Goal: Task Accomplishment & Management: Manage account settings

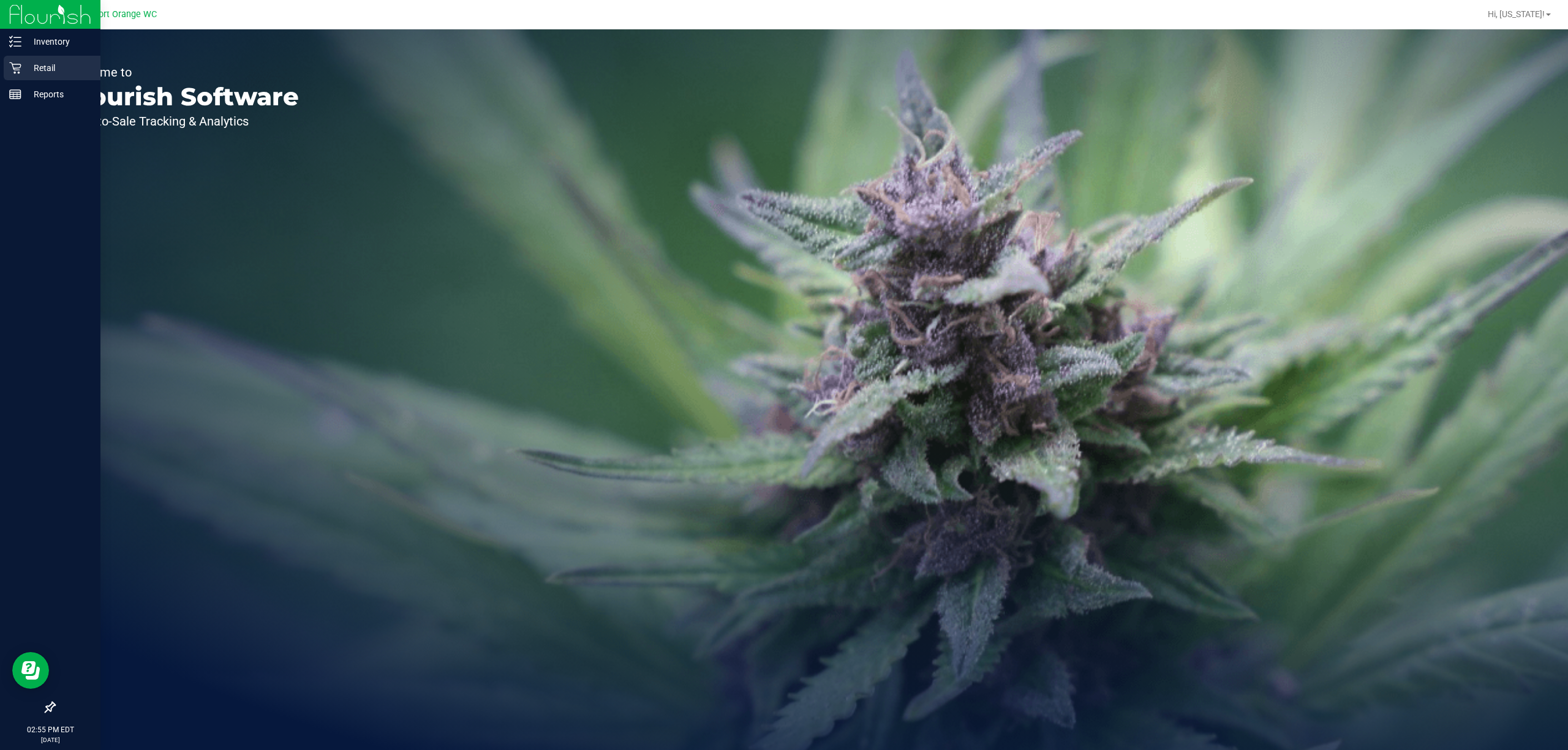
click at [19, 59] on div "Retail" at bounding box center [52, 68] width 96 height 24
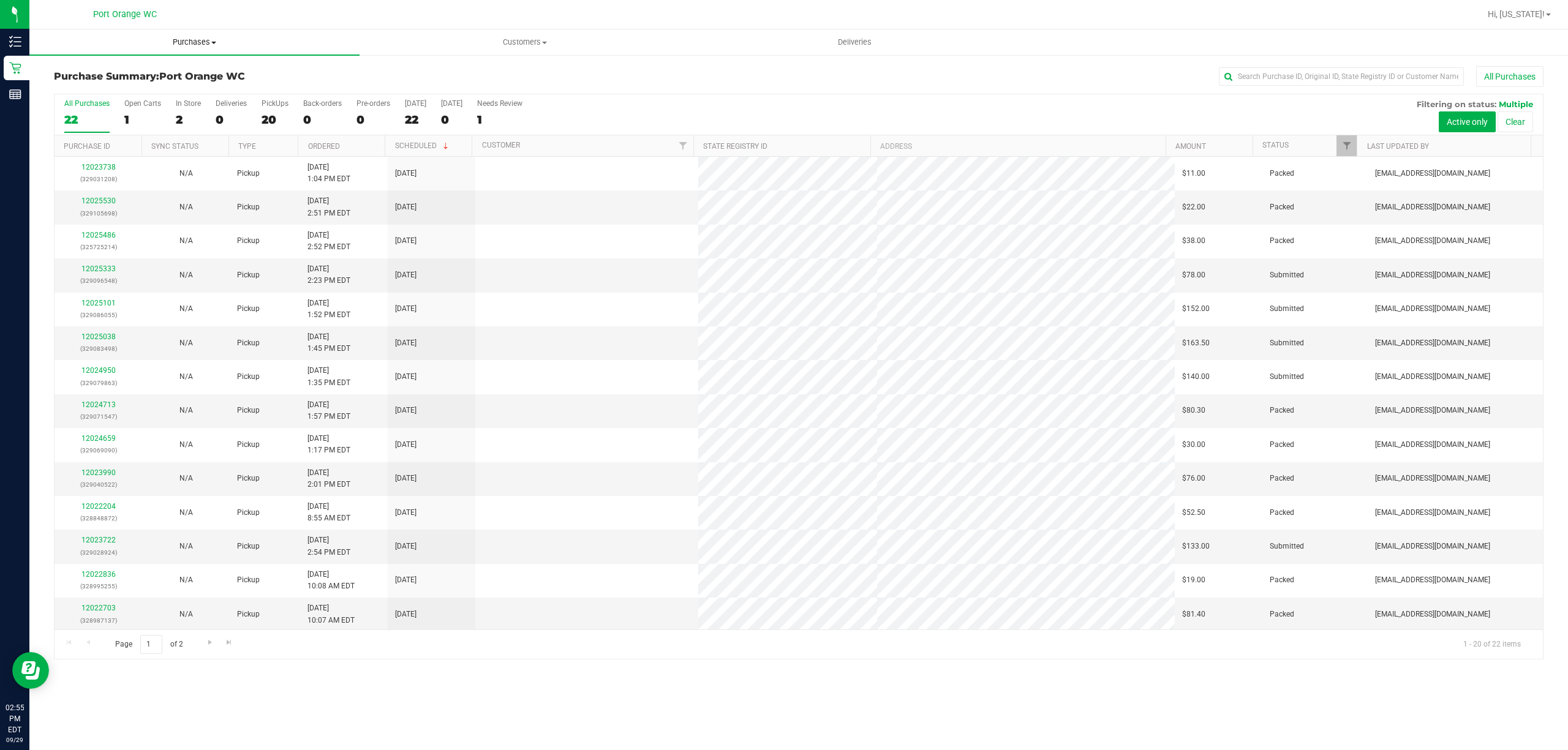
click at [190, 45] on span "Purchases" at bounding box center [194, 42] width 330 height 11
click at [132, 87] on li "Fulfillment" at bounding box center [194, 89] width 330 height 15
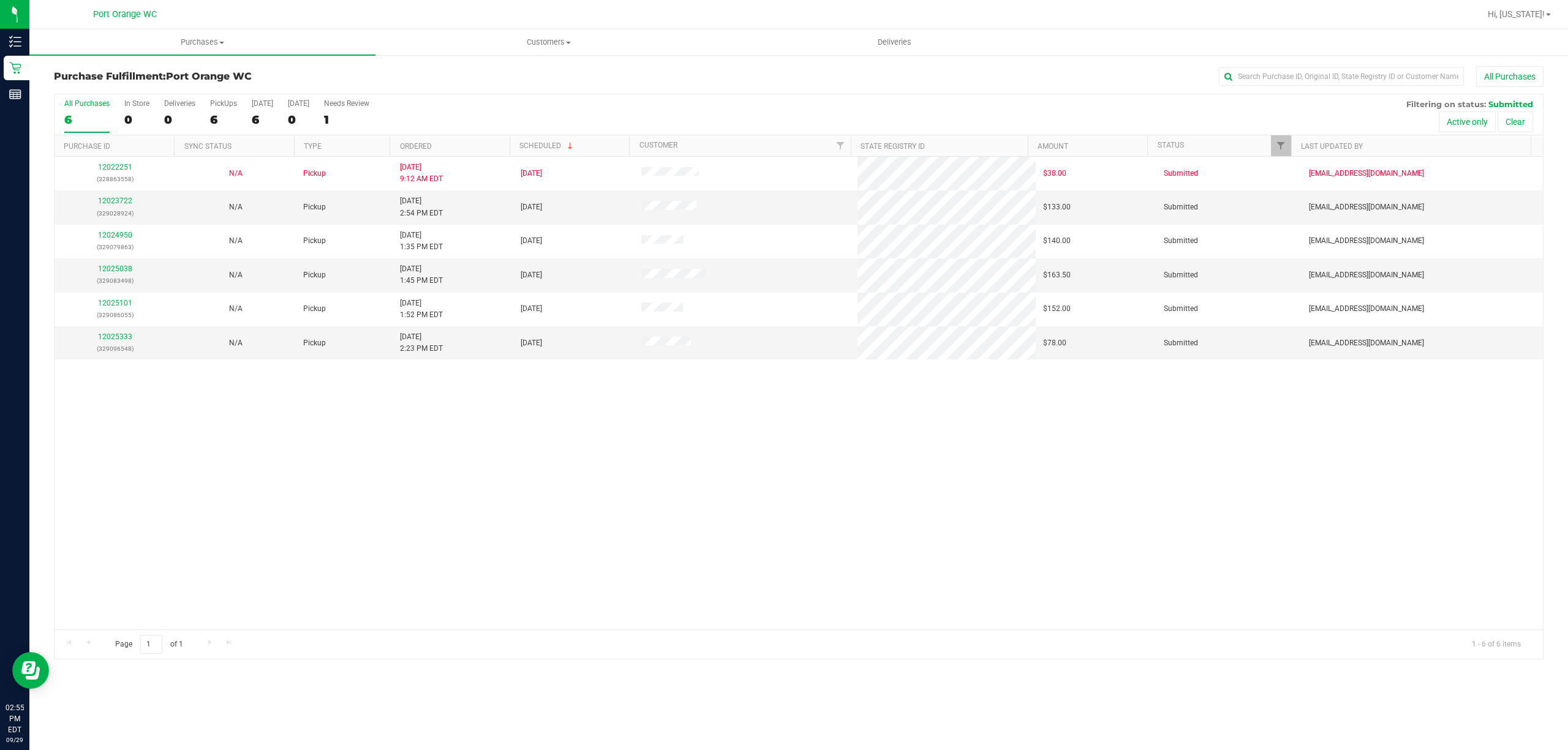
click at [461, 146] on th "Ordered" at bounding box center [449, 146] width 119 height 21
click at [113, 204] on link "12024950" at bounding box center [115, 201] width 34 height 9
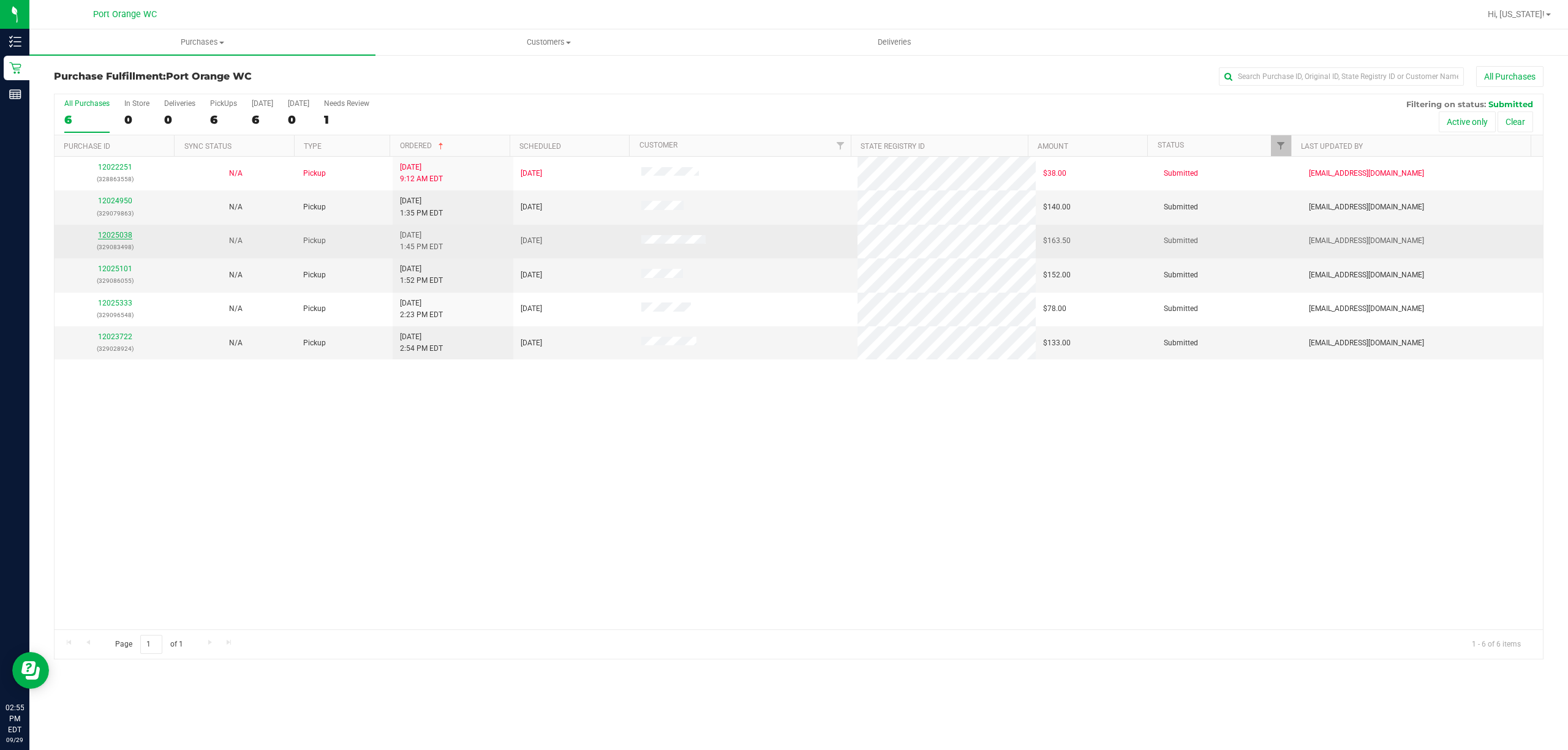
click at [128, 232] on link "12025038" at bounding box center [115, 235] width 34 height 9
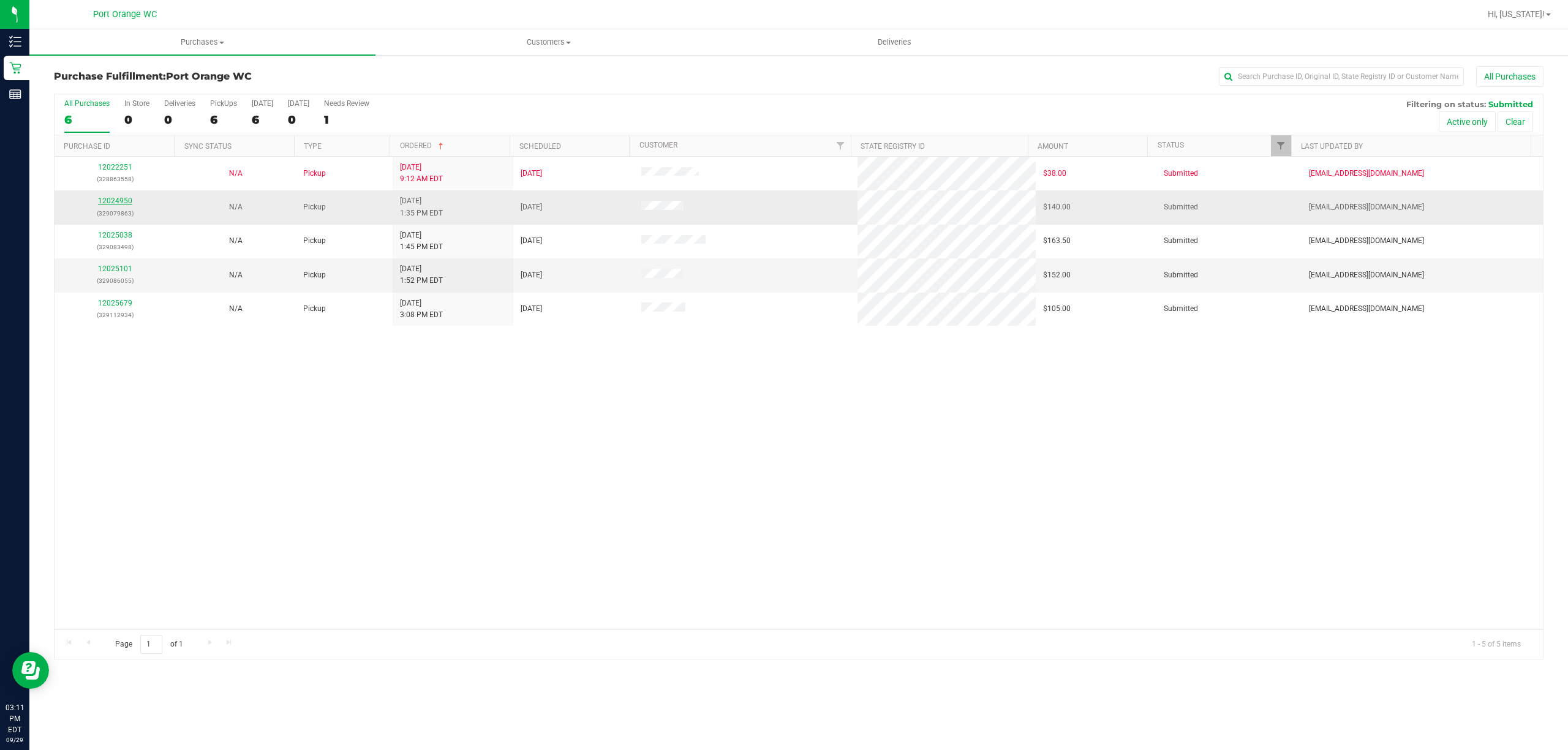
click at [113, 203] on link "12024950" at bounding box center [115, 201] width 34 height 9
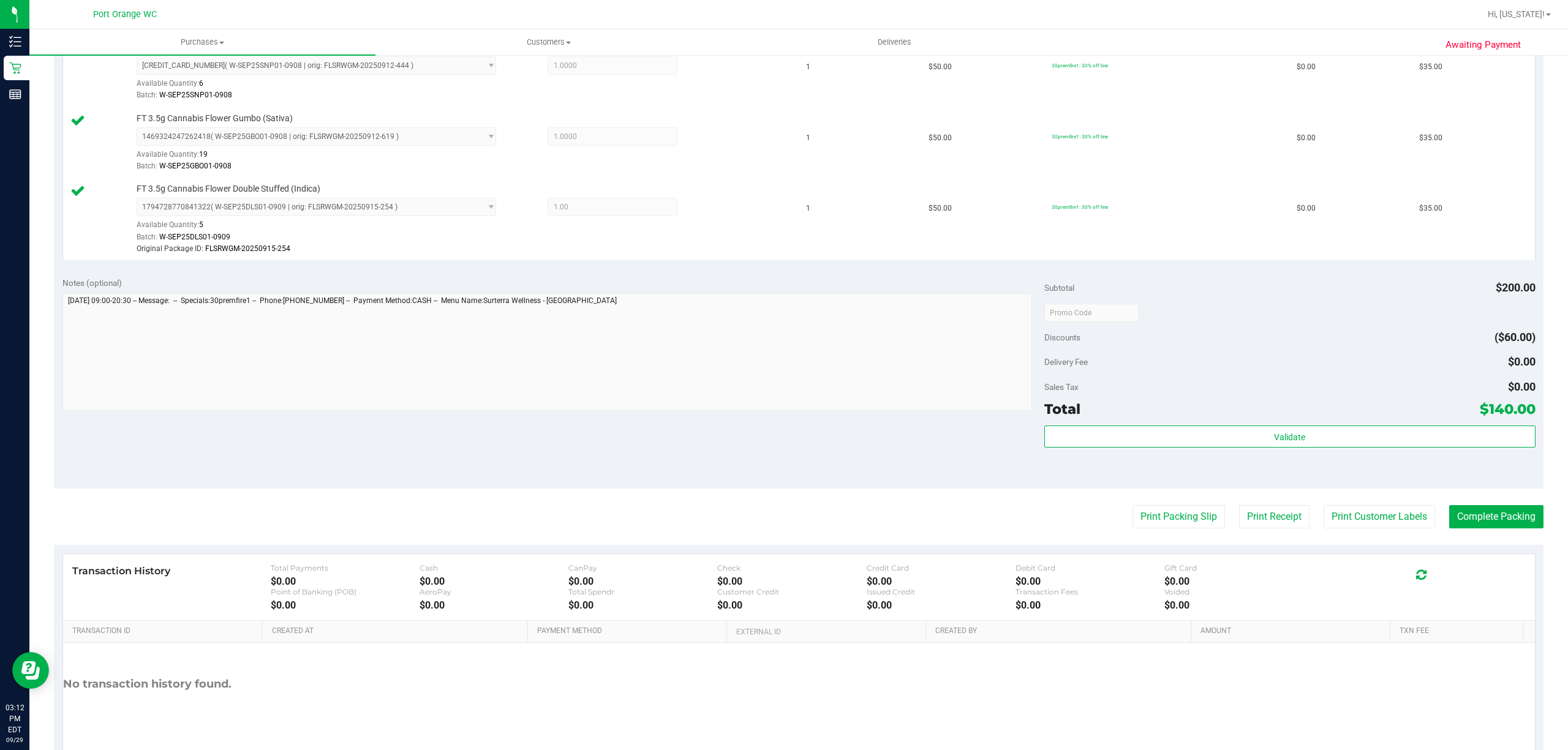
scroll to position [479, 0]
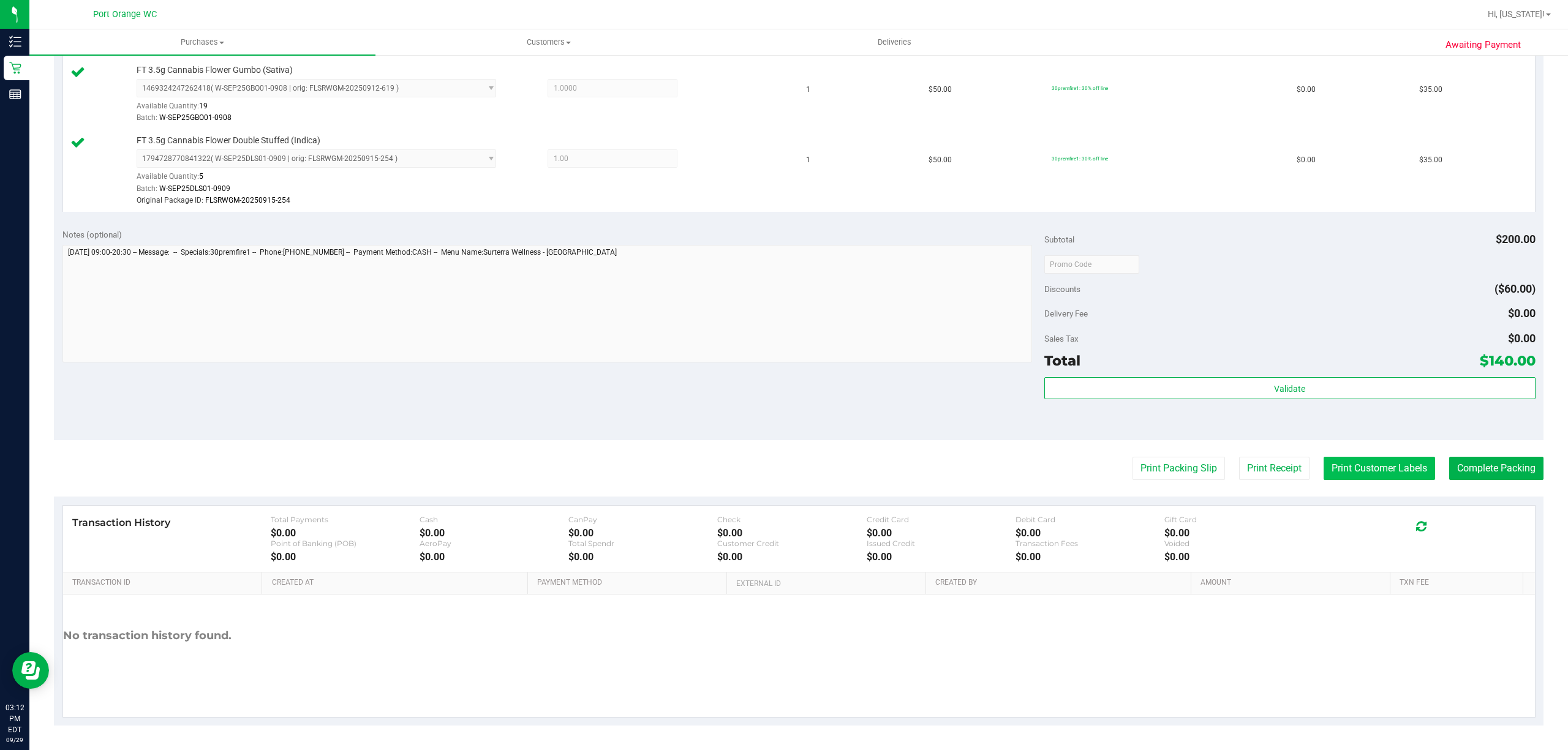
click at [1385, 473] on button "Print Customer Labels" at bounding box center [1380, 468] width 112 height 23
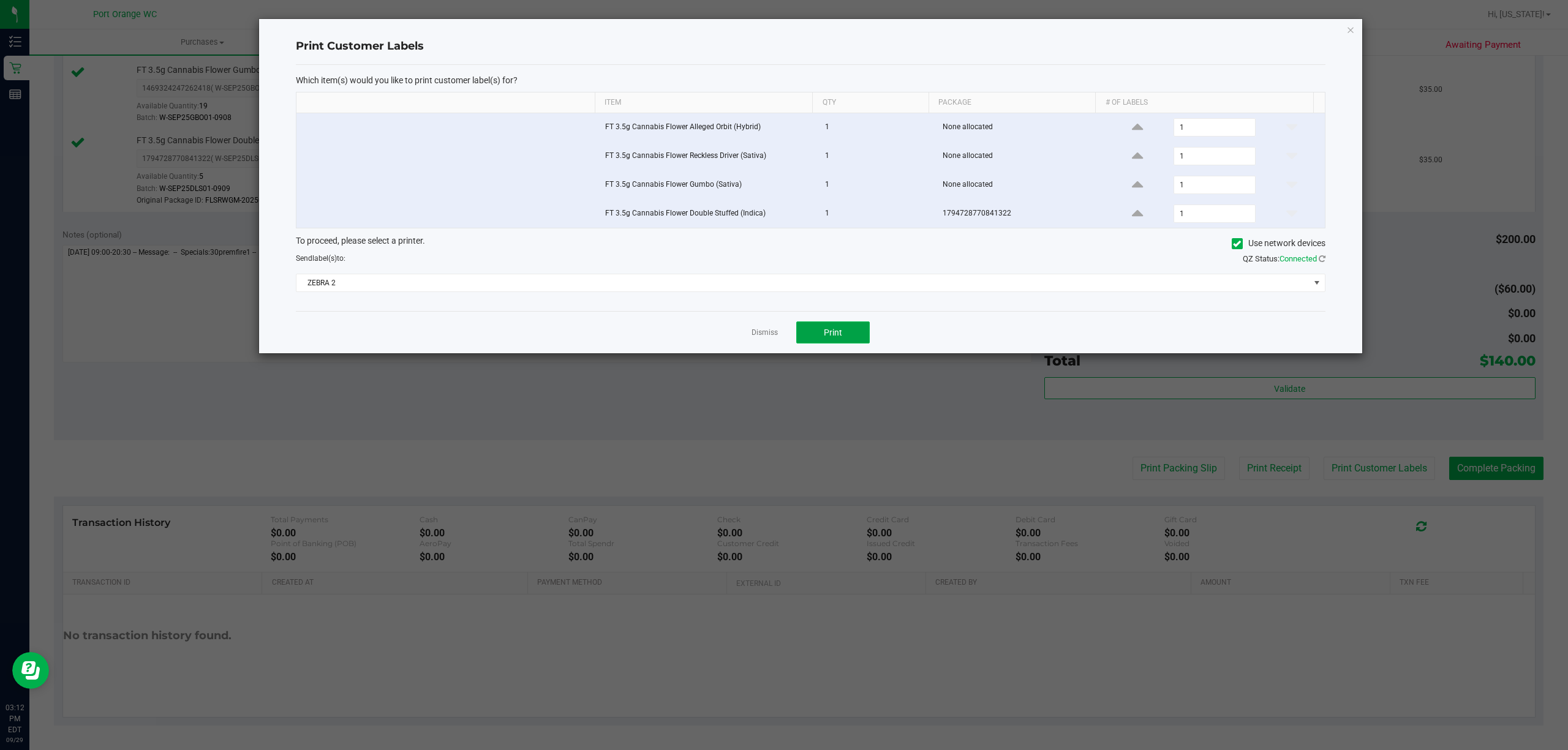
click at [857, 332] on button "Print" at bounding box center [833, 332] width 74 height 22
click at [767, 335] on link "Dismiss" at bounding box center [765, 332] width 27 height 11
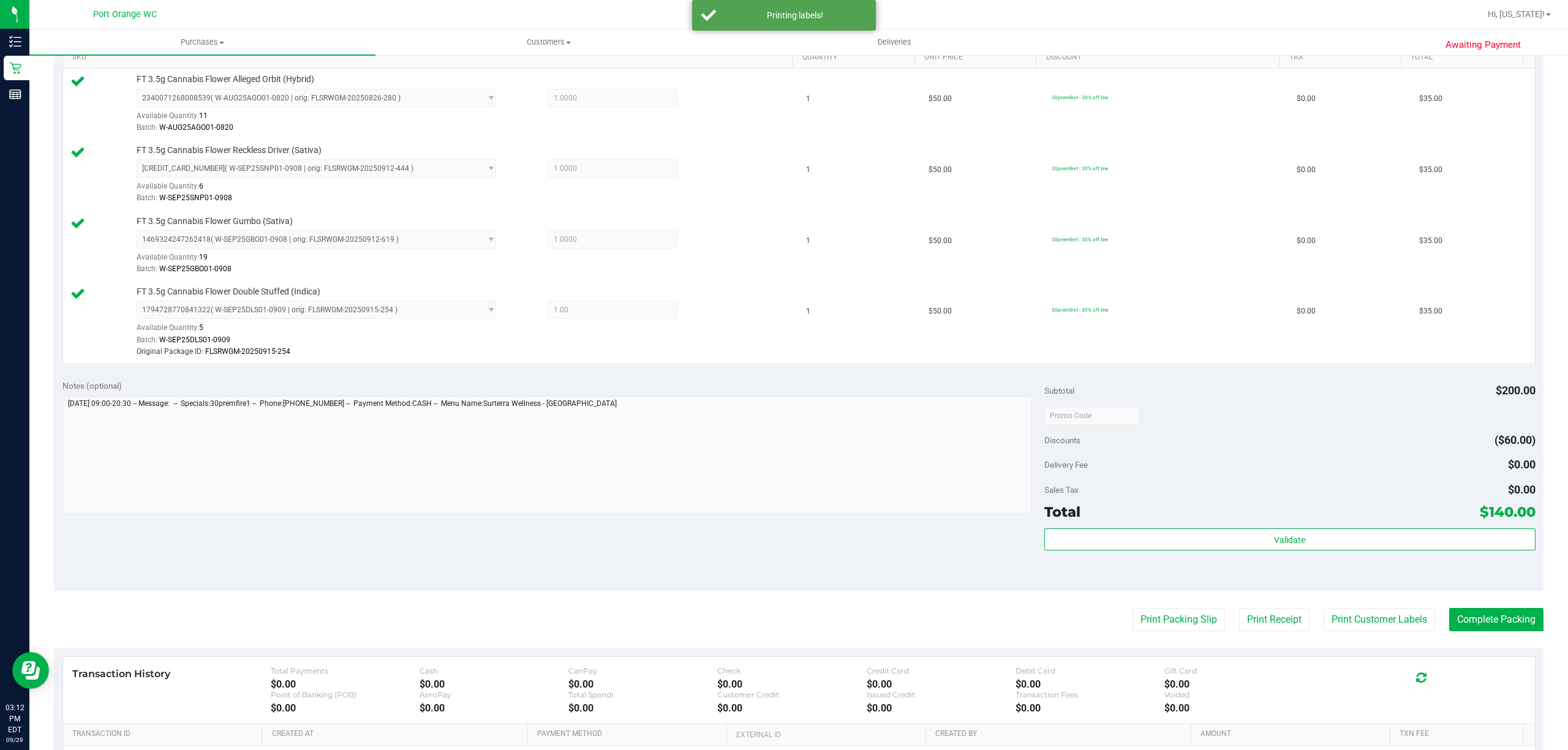
scroll to position [377, 0]
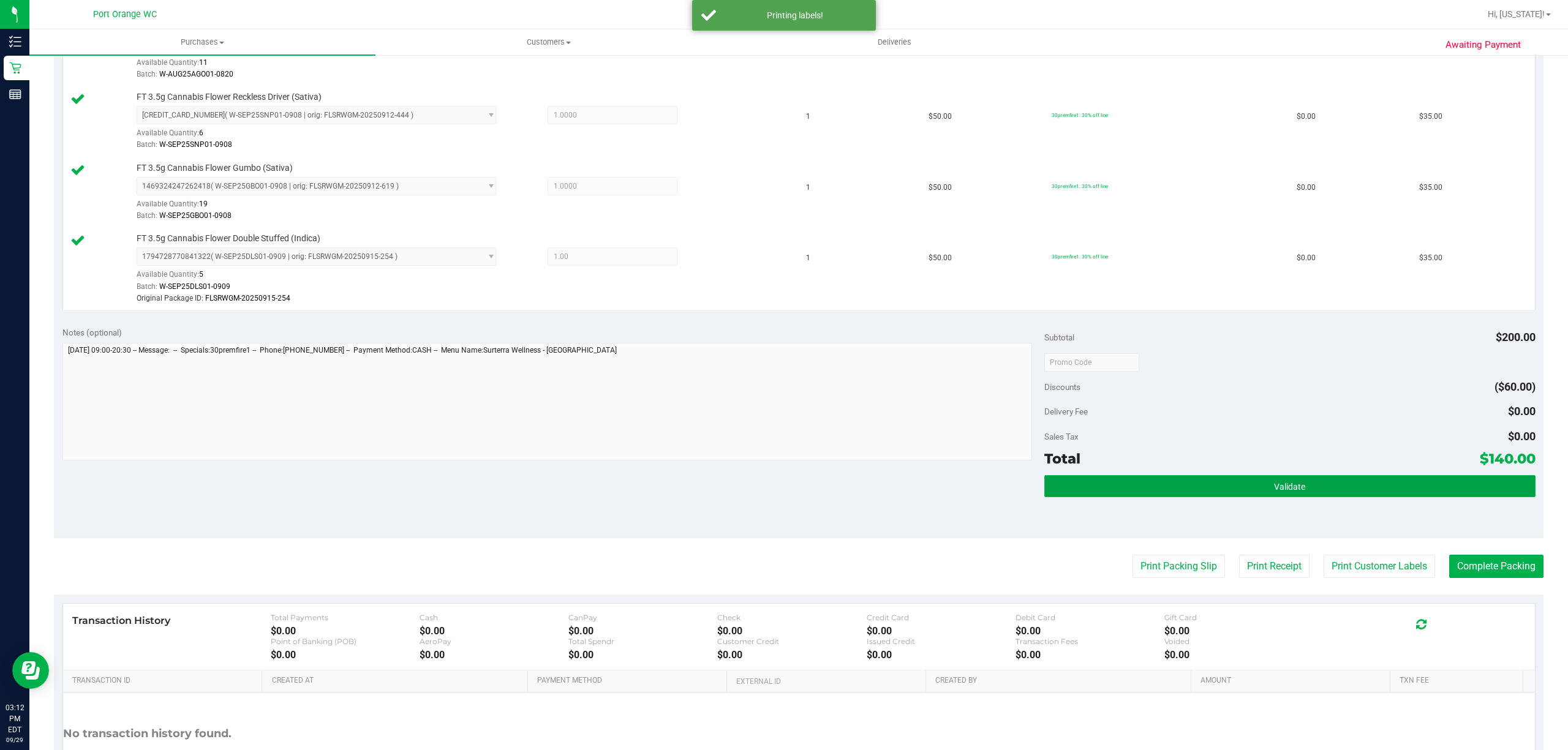
click at [1268, 483] on button "Validate" at bounding box center [1290, 486] width 491 height 22
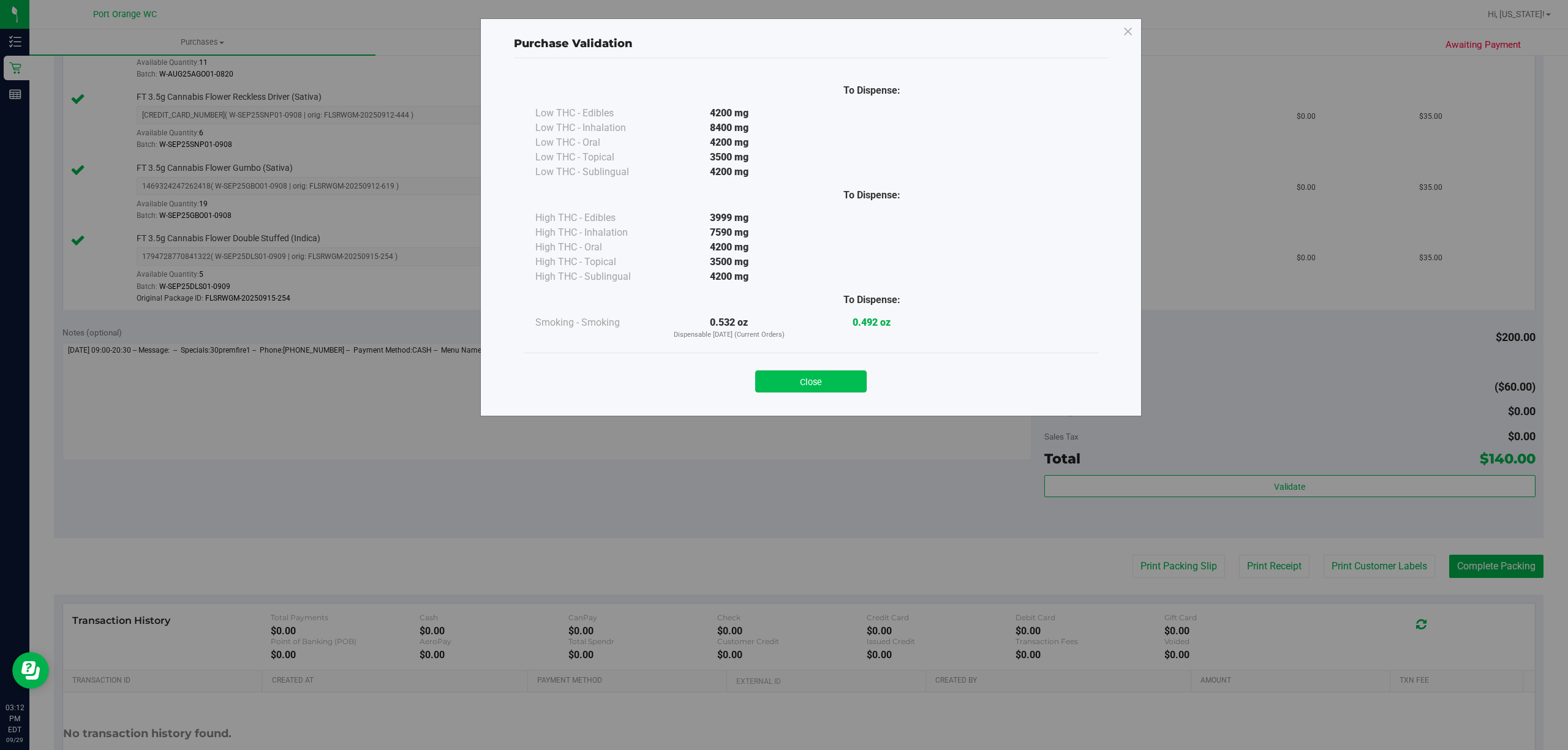
click at [825, 381] on button "Close" at bounding box center [811, 381] width 112 height 22
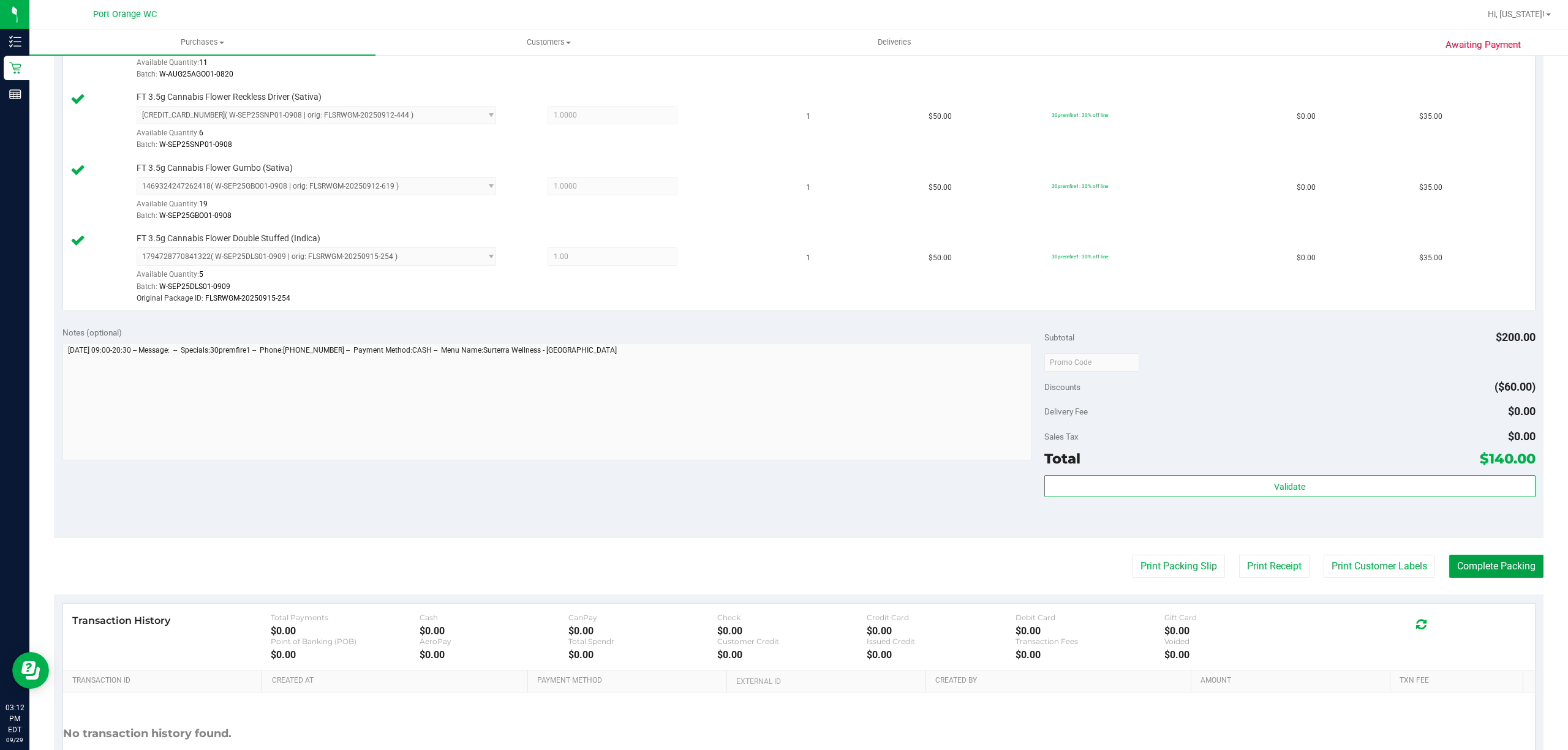
click at [1515, 576] on button "Complete Packing" at bounding box center [1497, 566] width 94 height 23
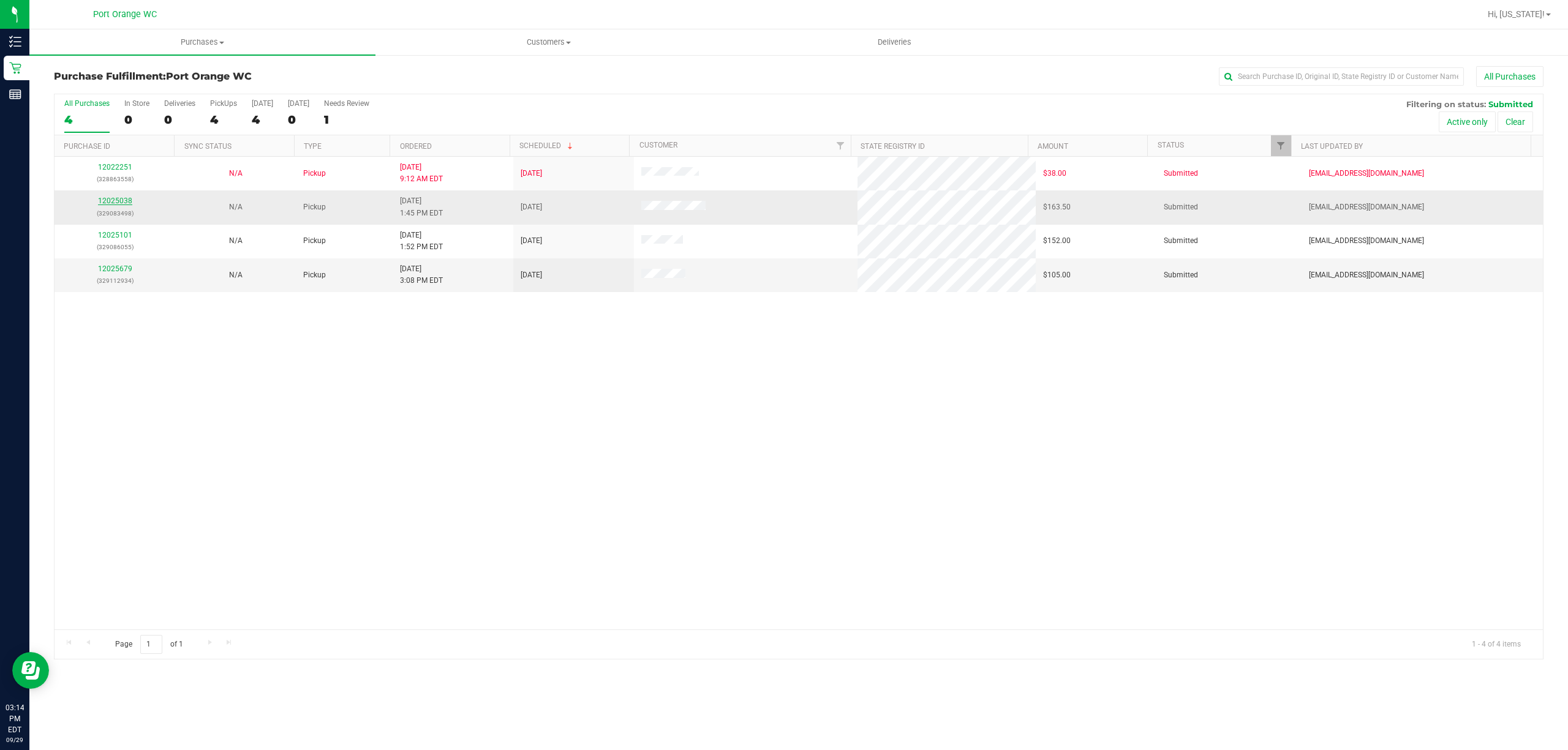
click at [109, 202] on link "12025038" at bounding box center [115, 201] width 34 height 9
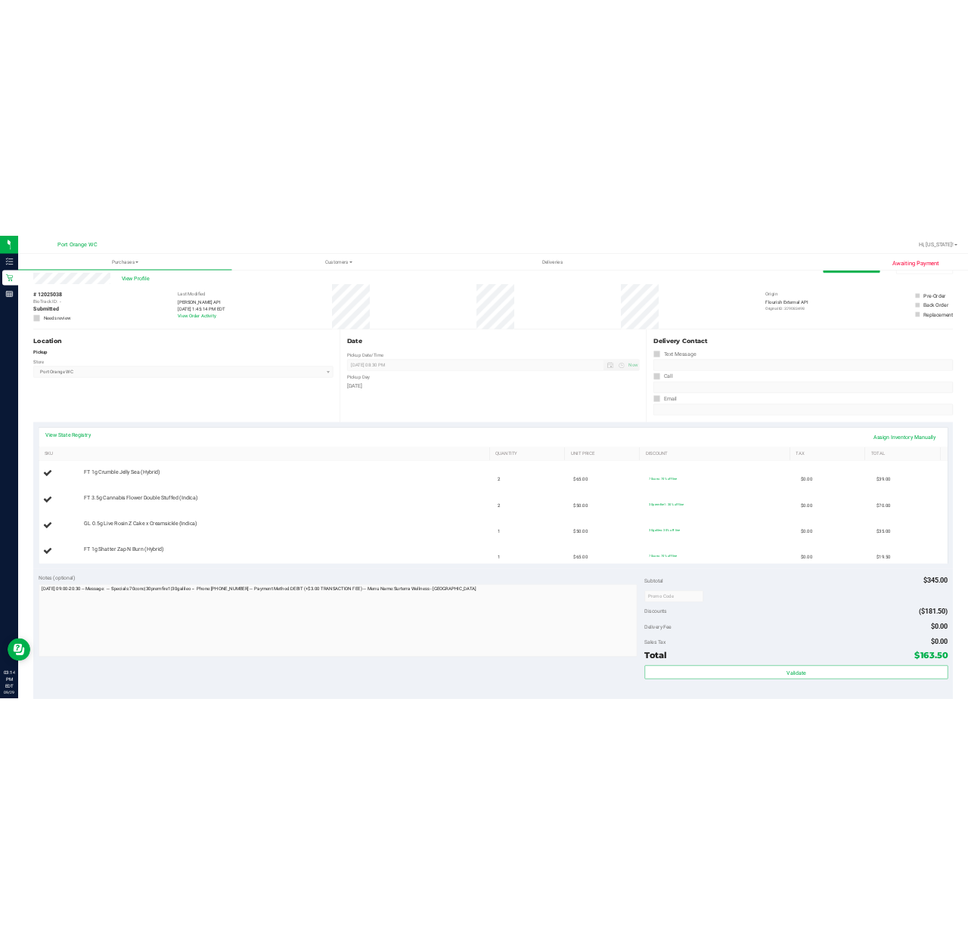
scroll to position [37, 0]
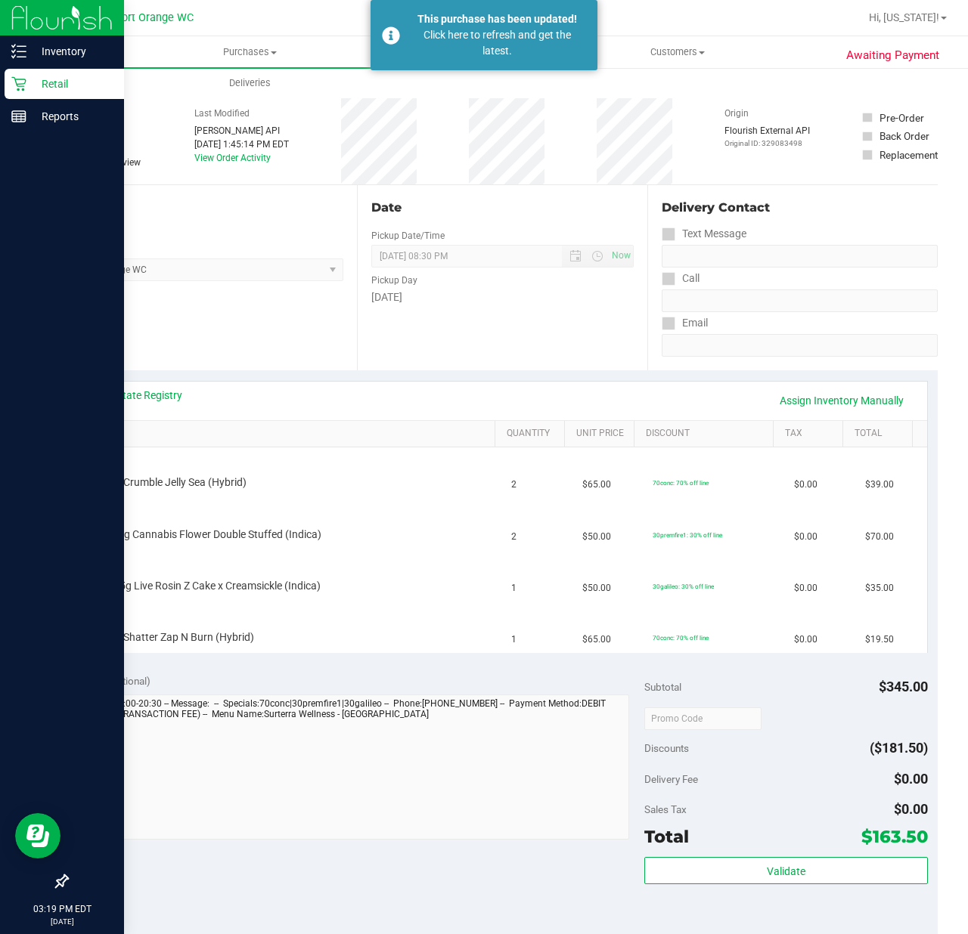
click at [14, 76] on div "Retail" at bounding box center [64, 84] width 119 height 30
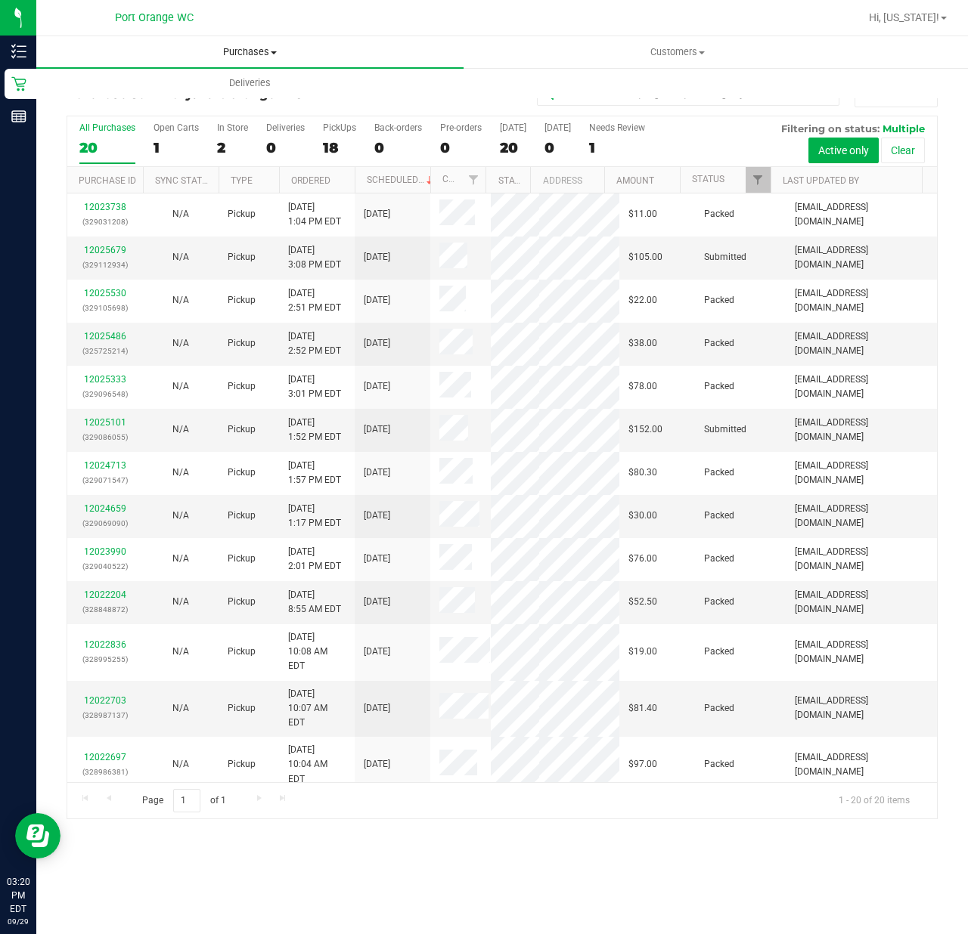
click at [256, 43] on uib-tab-heading "Purchases Summary of purchases Fulfillment All purchases" at bounding box center [249, 52] width 427 height 32
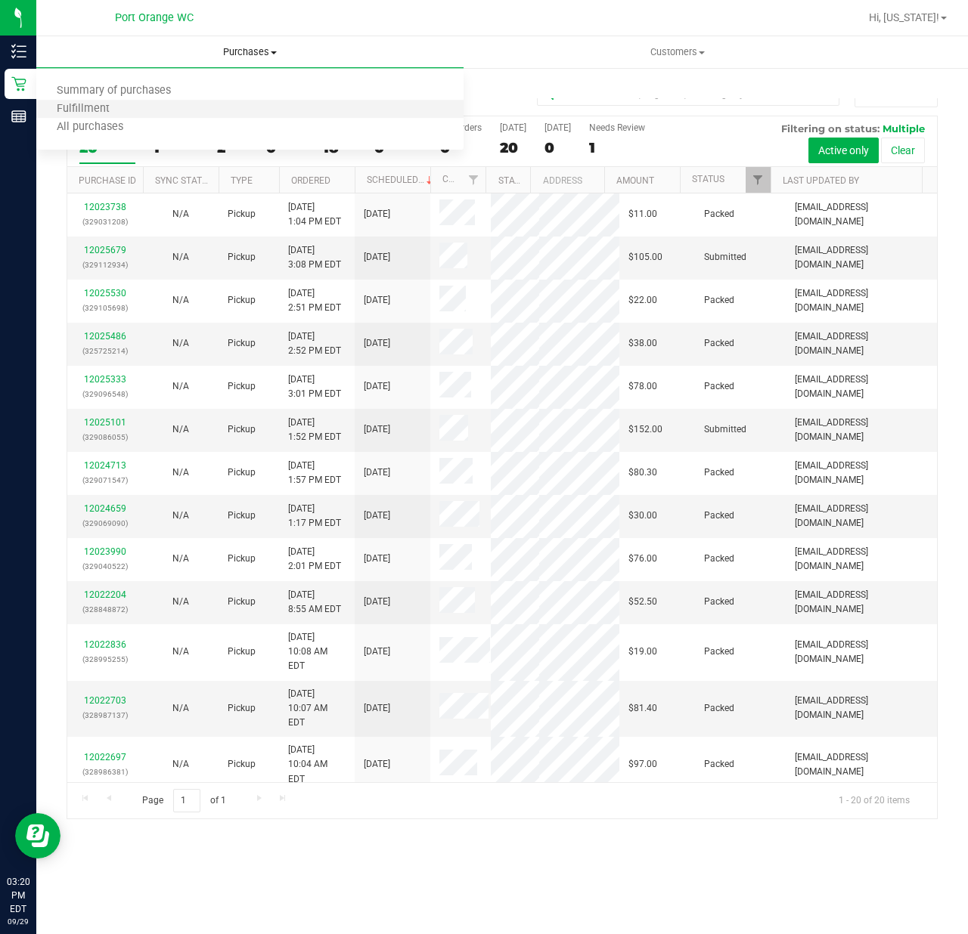
click at [181, 109] on li "Fulfillment" at bounding box center [249, 110] width 427 height 18
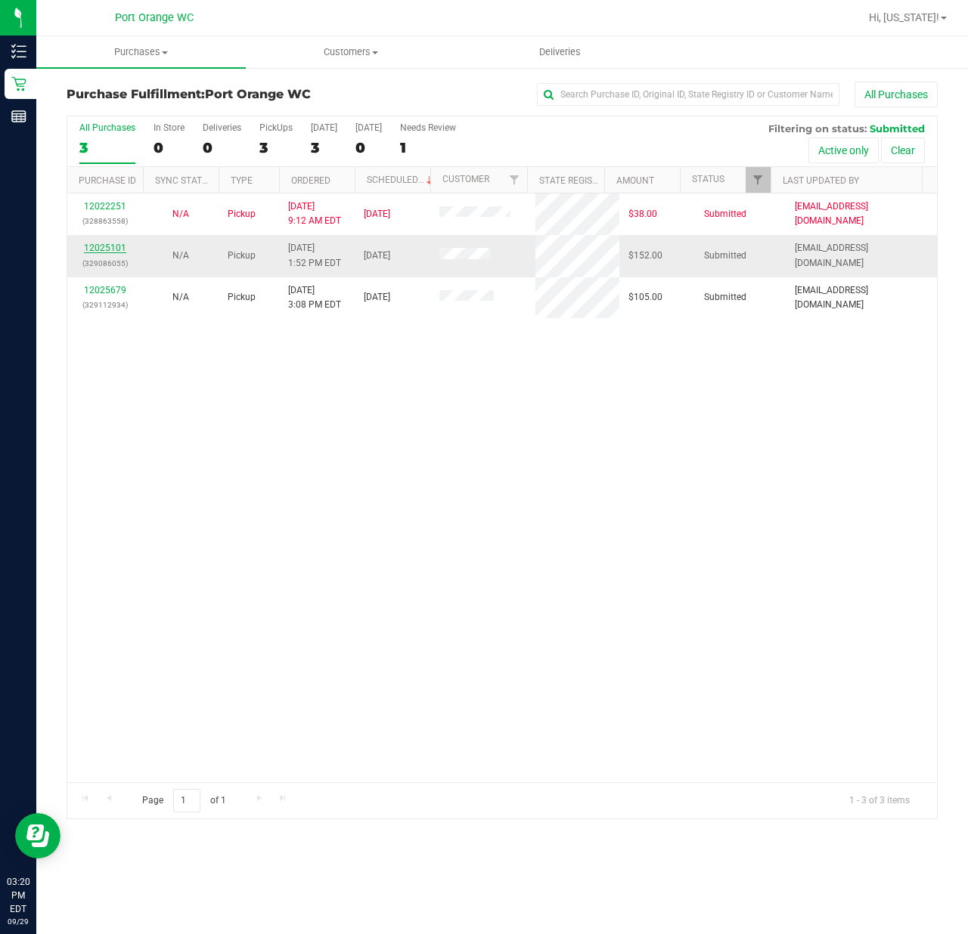
click at [104, 249] on link "12025101" at bounding box center [105, 248] width 42 height 11
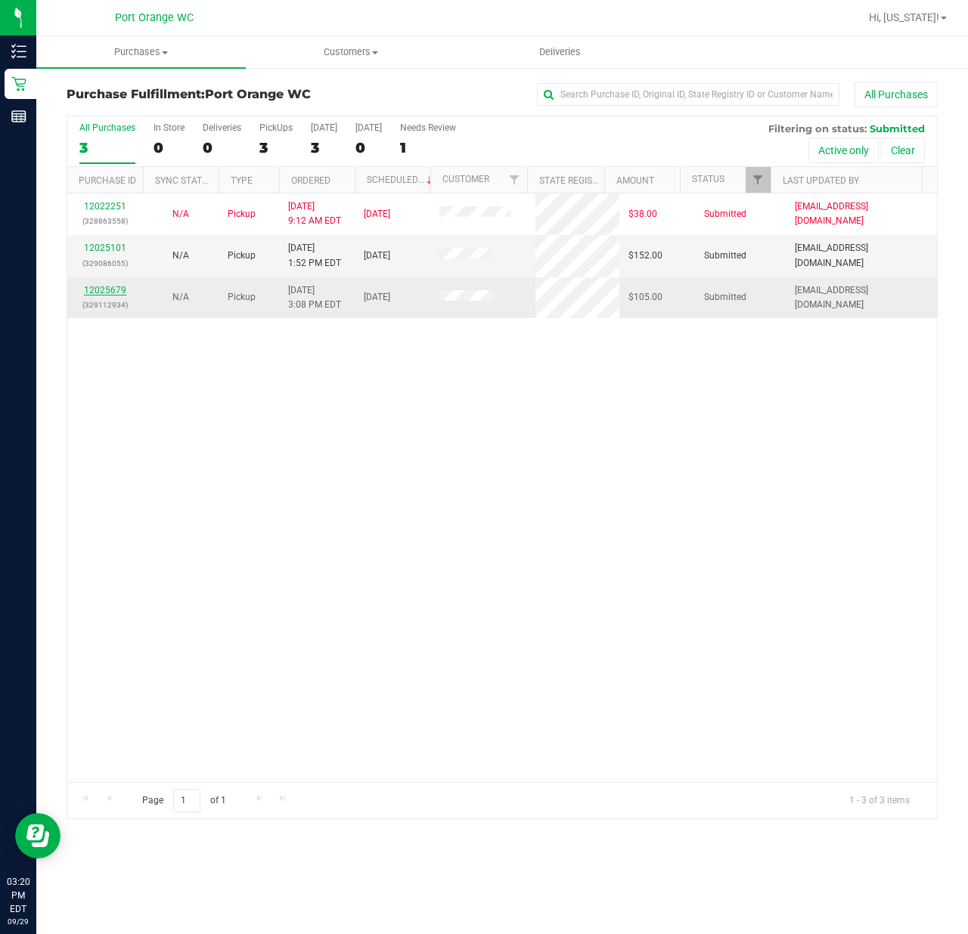
click at [88, 289] on link "12025679" at bounding box center [105, 290] width 42 height 11
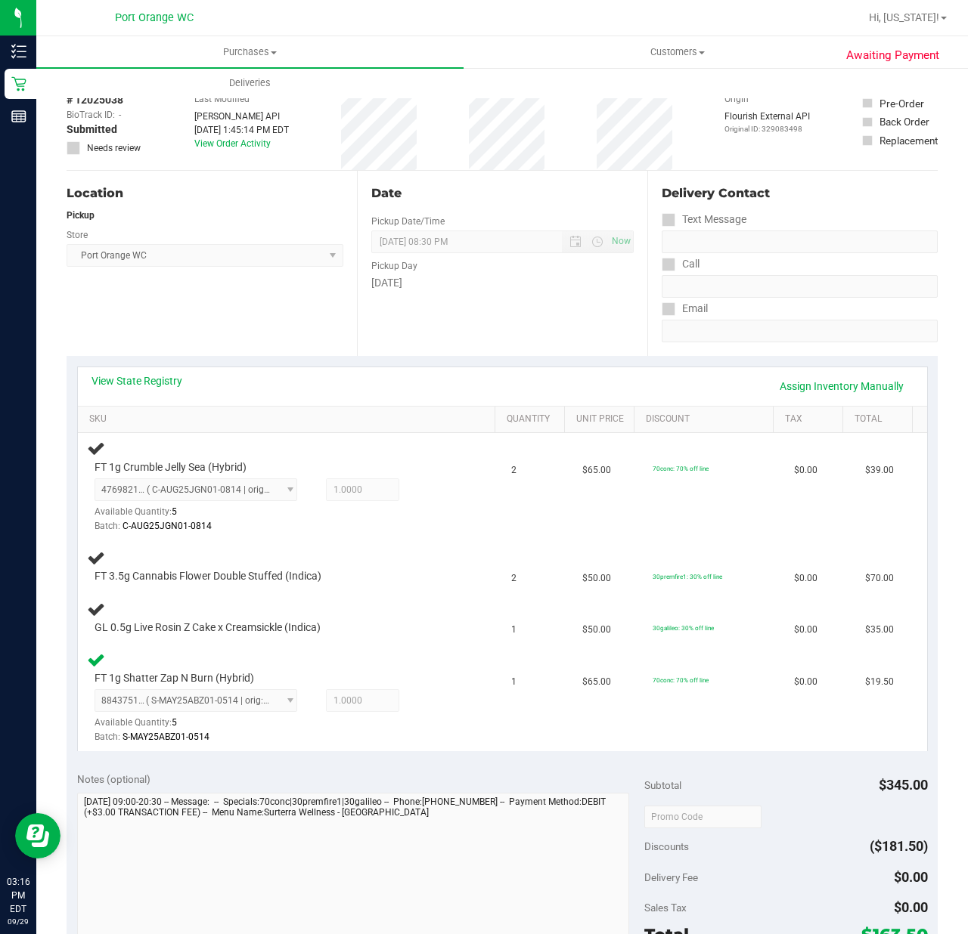
scroll to position [53, 0]
click at [430, 621] on div "GL 0.5g Live Rosin Z Cake x Creamsickle (Indica)" at bounding box center [273, 626] width 373 height 15
click at [826, 387] on link "Assign Inventory Manually" at bounding box center [842, 385] width 144 height 26
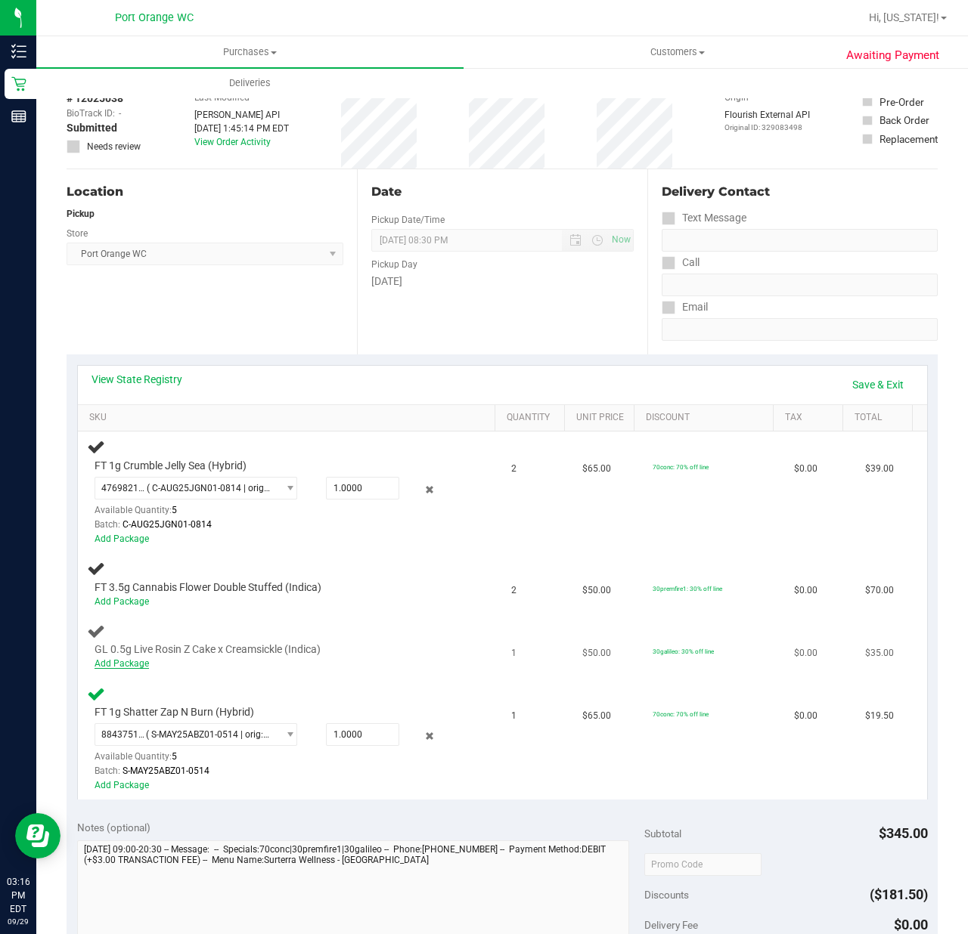
click at [143, 666] on link "Add Package" at bounding box center [121, 663] width 54 height 11
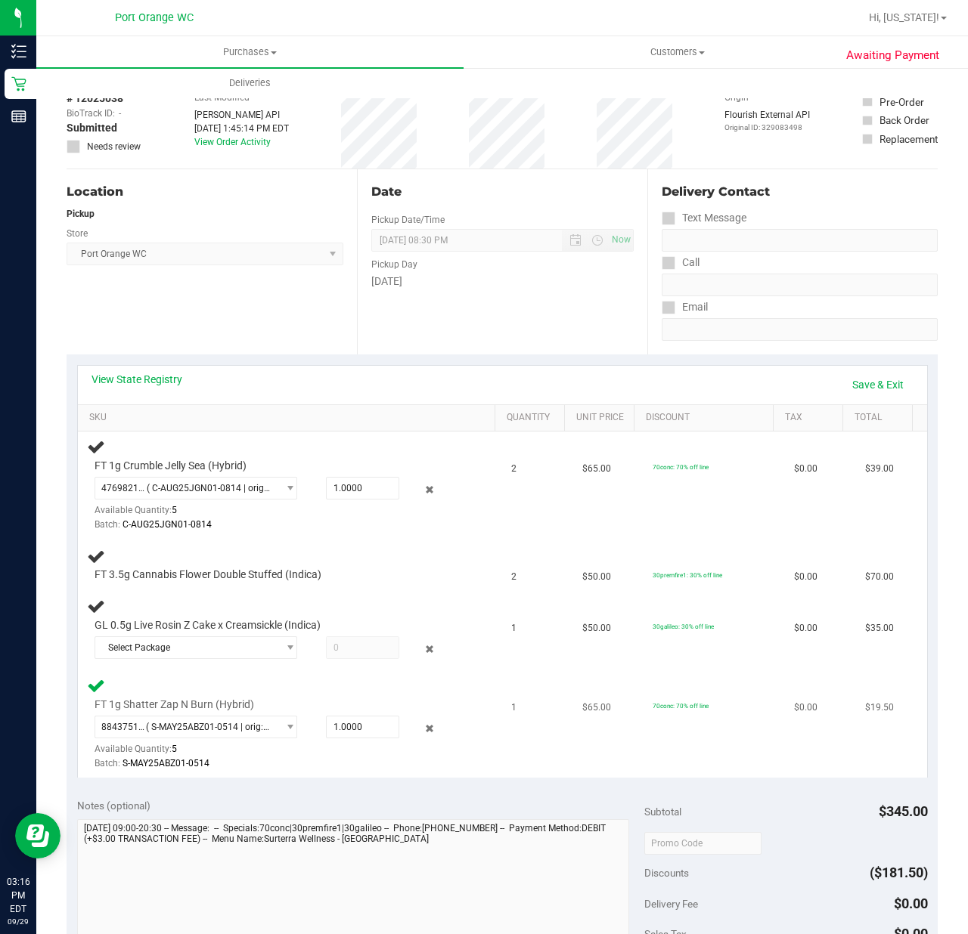
click at [166, 674] on td "FT 1g Shatter Zap N Burn (Hybrid) 8843751232788804 ( S-MAY25ABZ01-0514 | orig: …" at bounding box center [290, 724] width 425 height 107
click at [168, 646] on span "Select Package" at bounding box center [186, 647] width 182 height 21
click at [180, 720] on li "5993485069767245 ( LHR-MAY24ZKR01-0408 | orig: FLSRWGM-20250415-1448 )" at bounding box center [191, 710] width 194 height 21
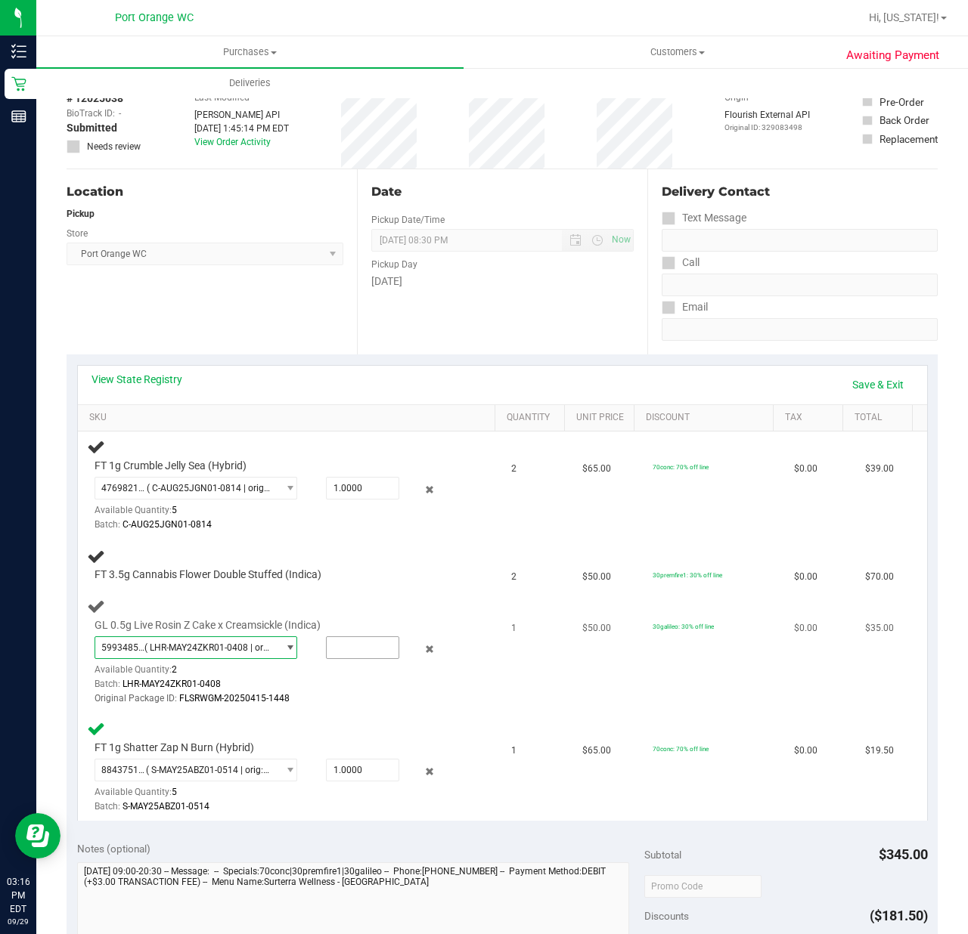
click at [348, 642] on input "text" at bounding box center [363, 647] width 72 height 21
type input "1"
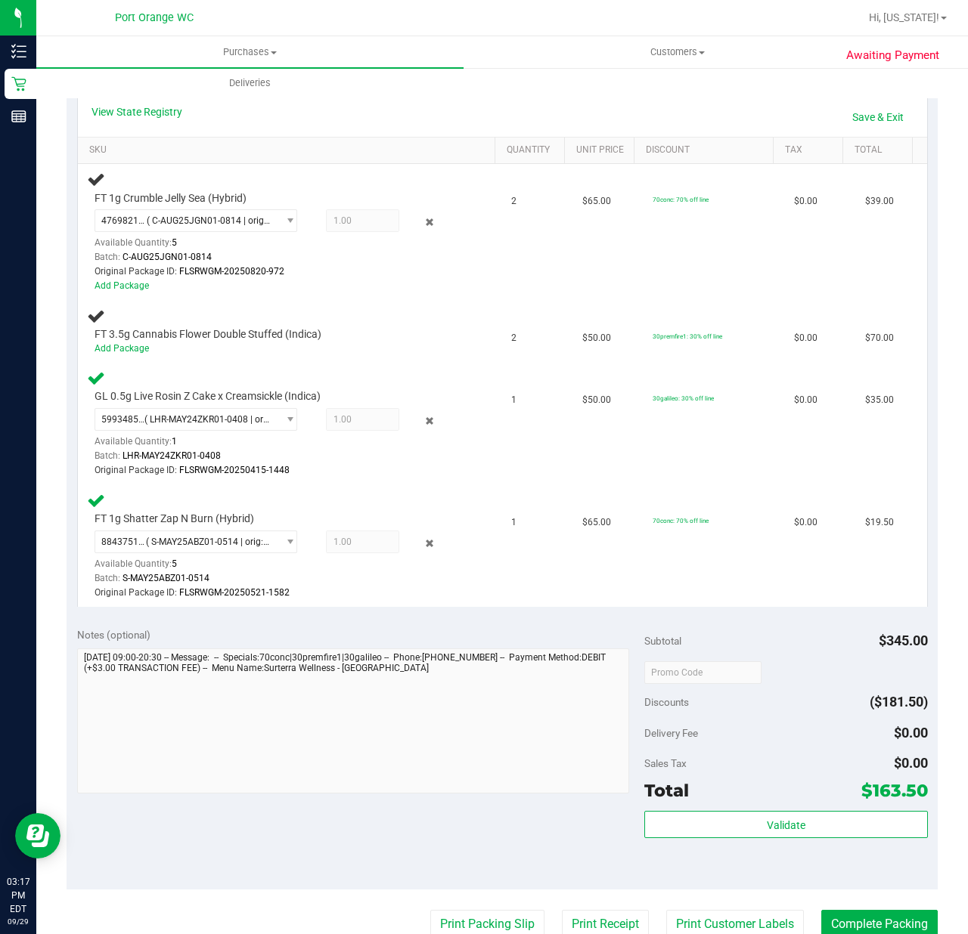
scroll to position [319, 0]
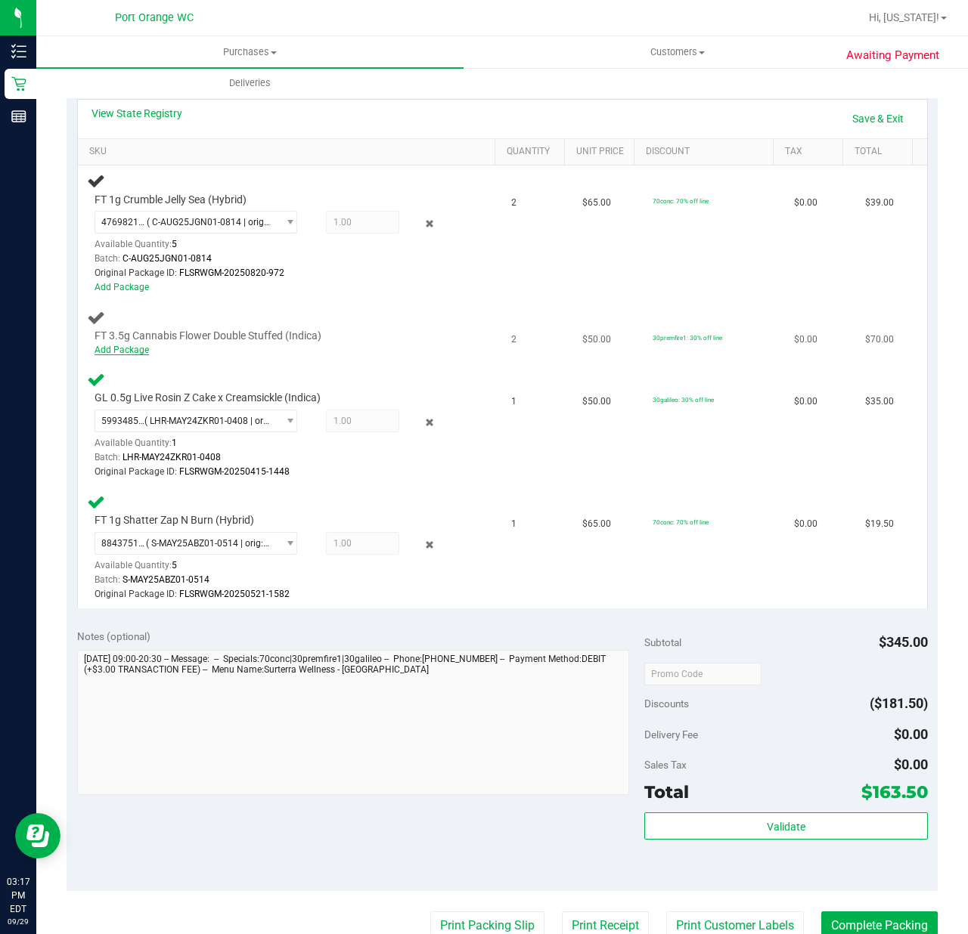
click at [137, 351] on link "Add Package" at bounding box center [121, 350] width 54 height 11
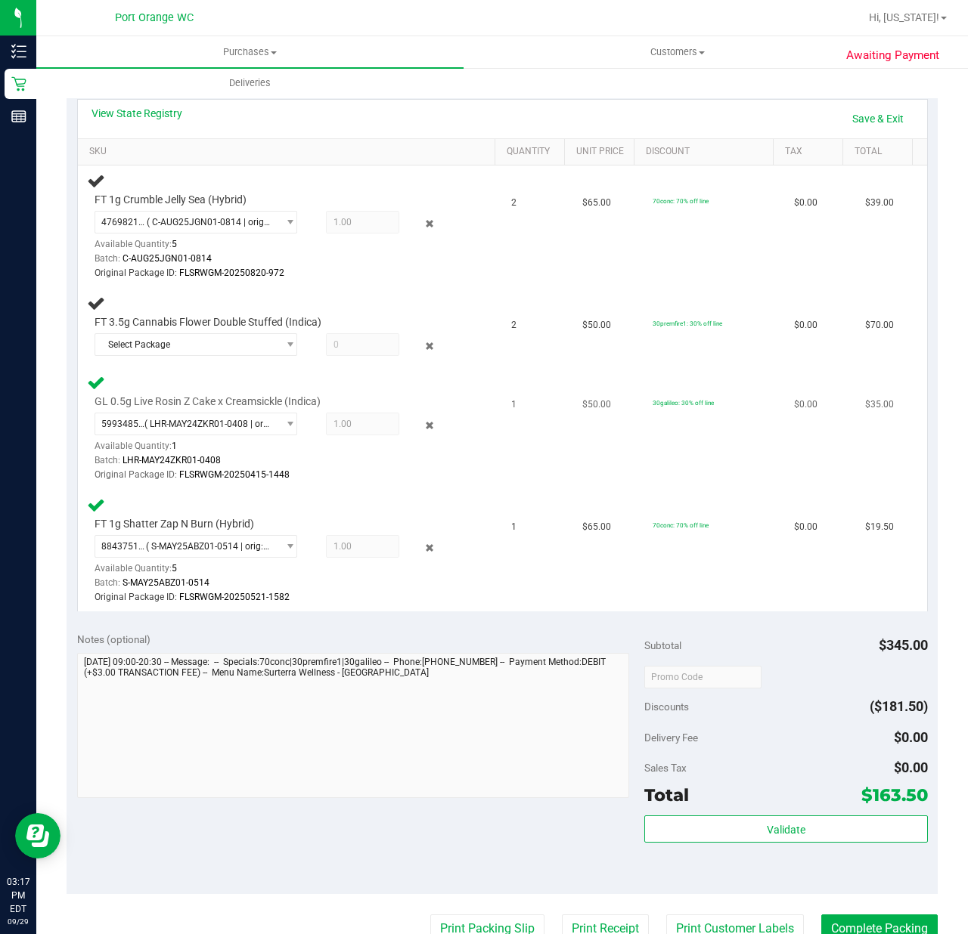
click at [154, 379] on div "GL 0.5g Live Rosin Z Cake x Creamsickle (Indica) 5993485069767245 ( LHR-MAY24ZK…" at bounding box center [290, 428] width 407 height 110
click at [212, 345] on span "Select Package" at bounding box center [186, 344] width 182 height 21
click at [178, 408] on span "1794728770841322" at bounding box center [146, 407] width 85 height 11
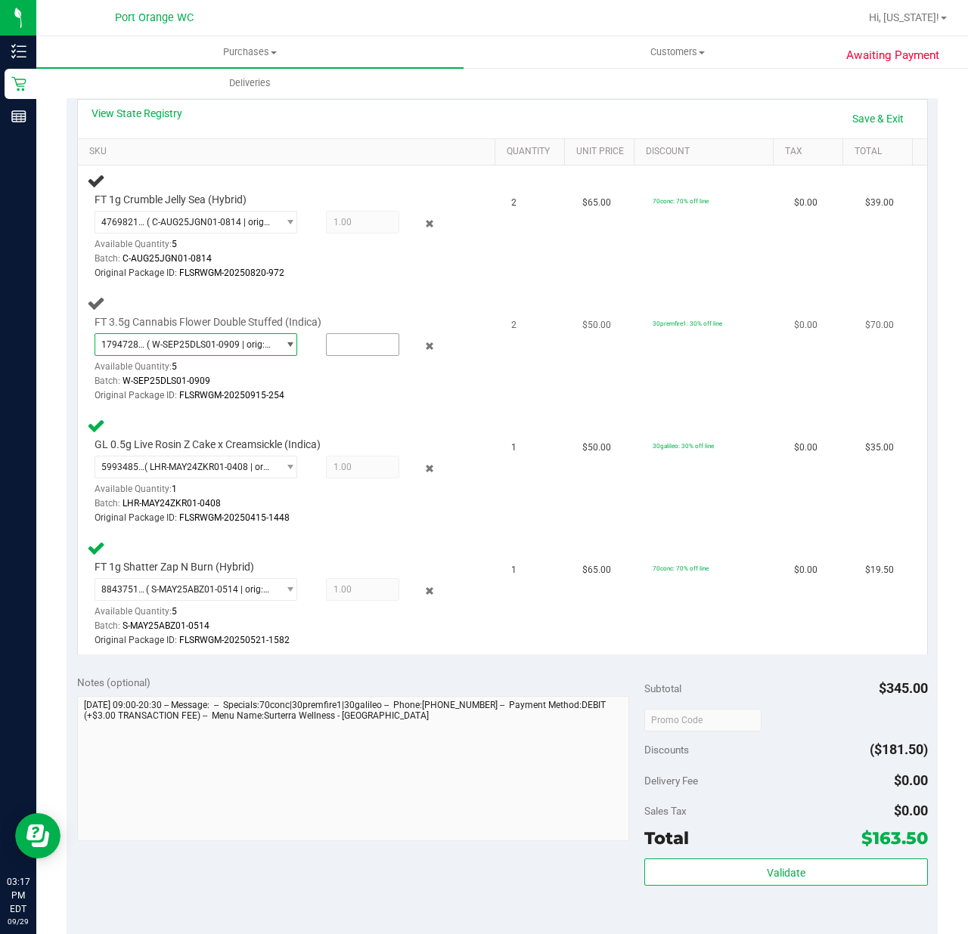
click at [357, 342] on input "text" at bounding box center [363, 344] width 72 height 21
type input "2"
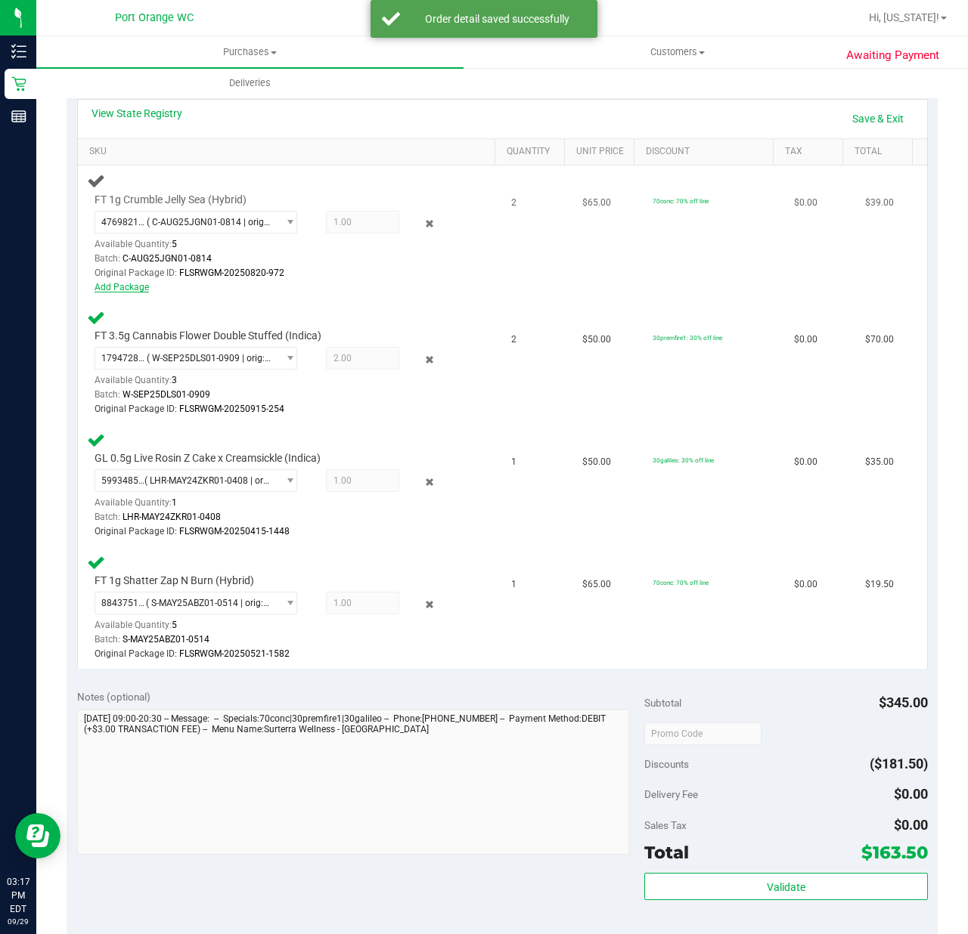
click at [124, 286] on link "Add Package" at bounding box center [121, 287] width 54 height 11
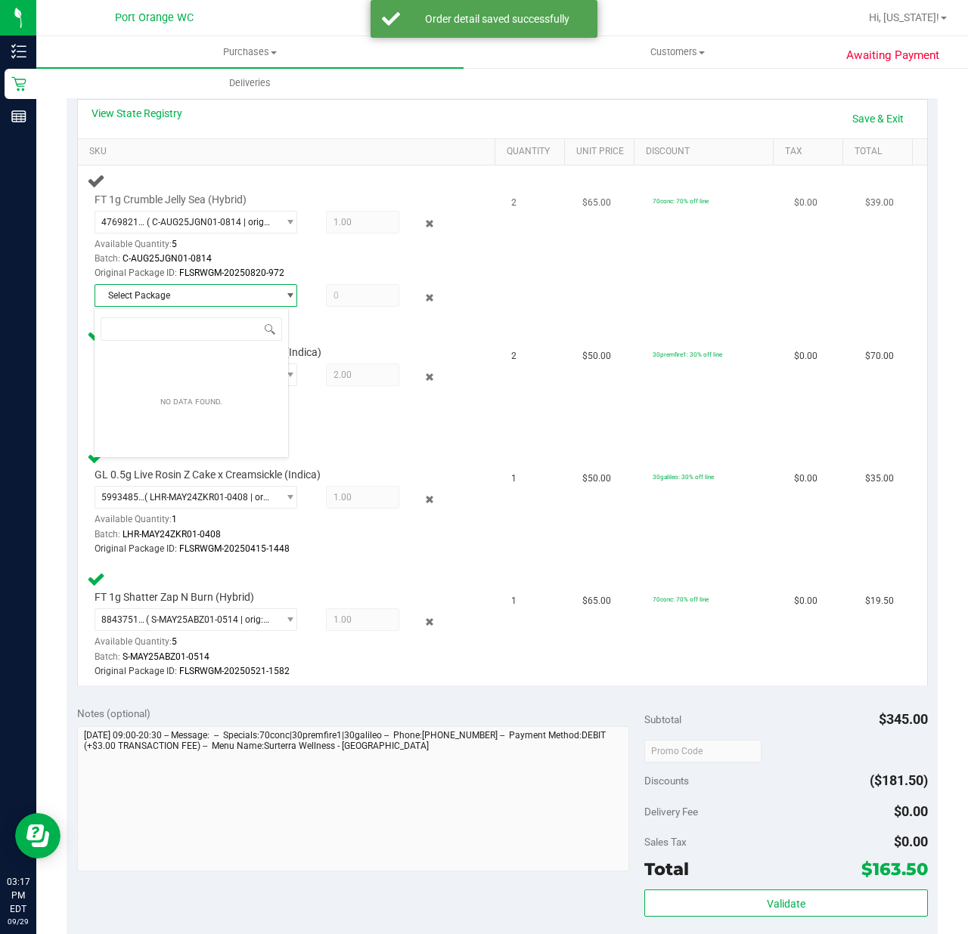
click at [342, 296] on span at bounding box center [362, 295] width 73 height 23
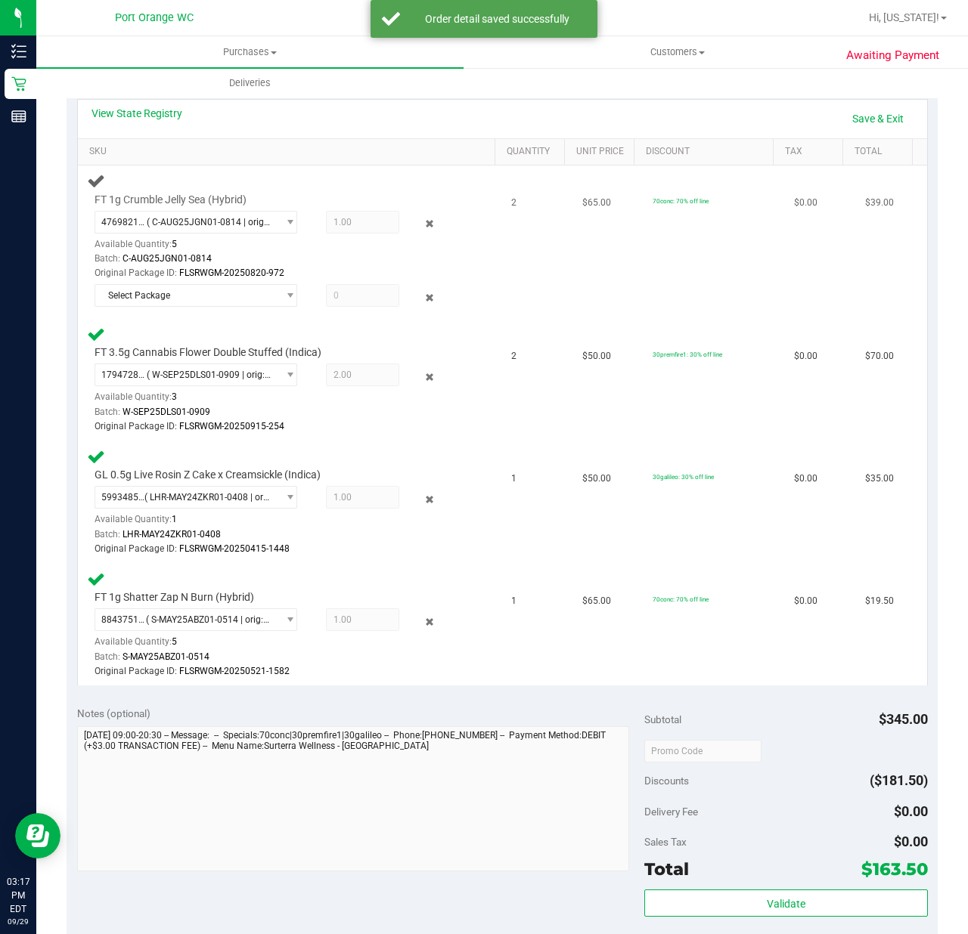
click at [351, 236] on div "4769821962154050 ( C-AUG25JGN01-0814 | orig: FLSRWGM-20250820-972 ) 47698219621…" at bounding box center [277, 246] width 366 height 70
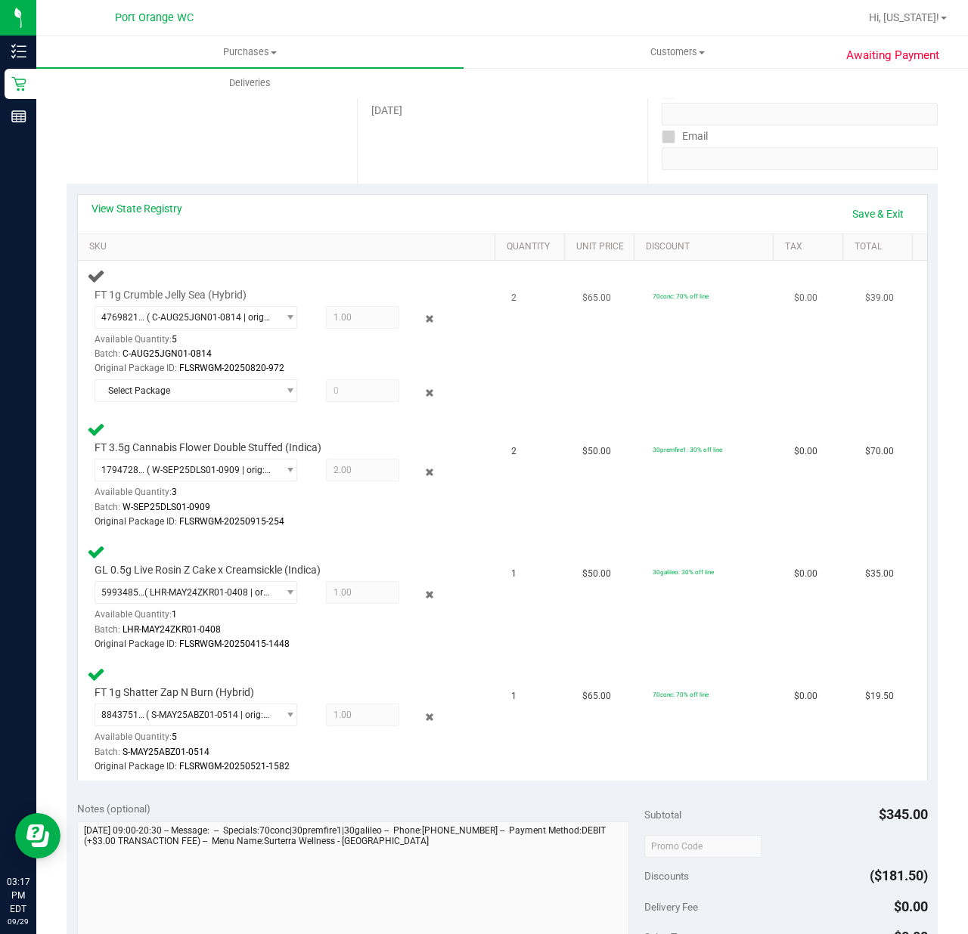
scroll to position [222, 0]
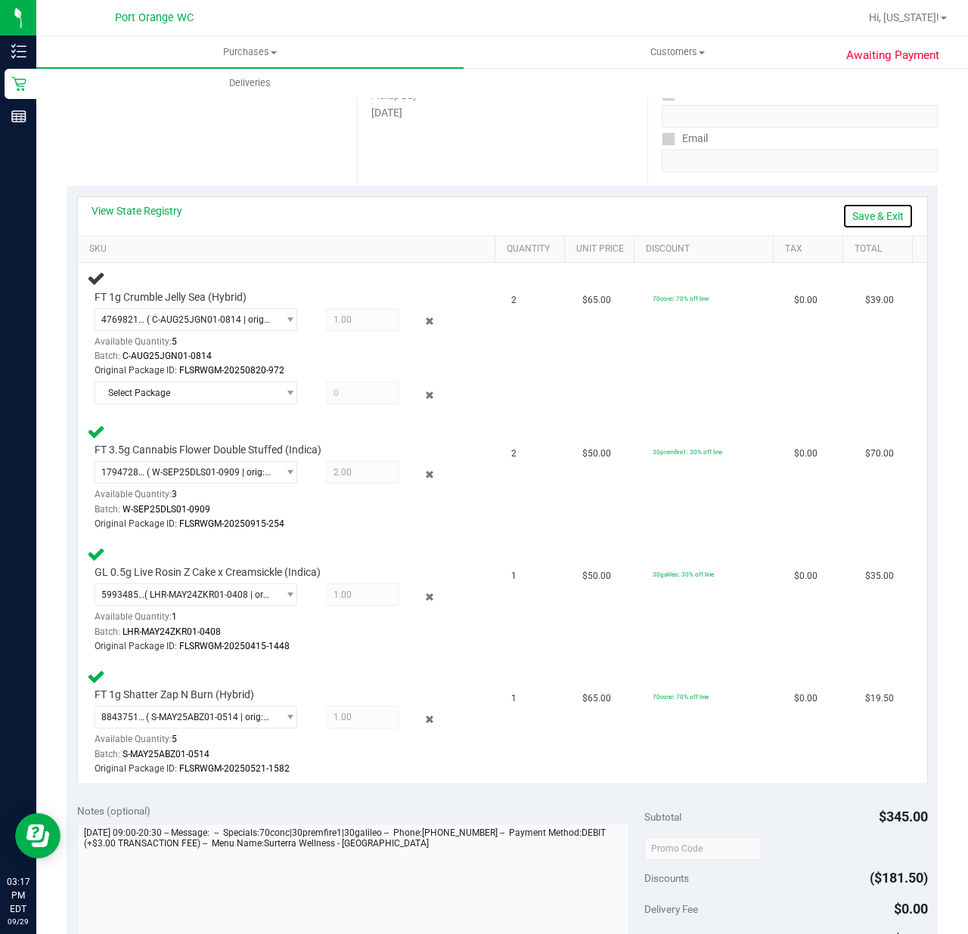
click at [872, 212] on link "Save & Exit" at bounding box center [877, 216] width 71 height 26
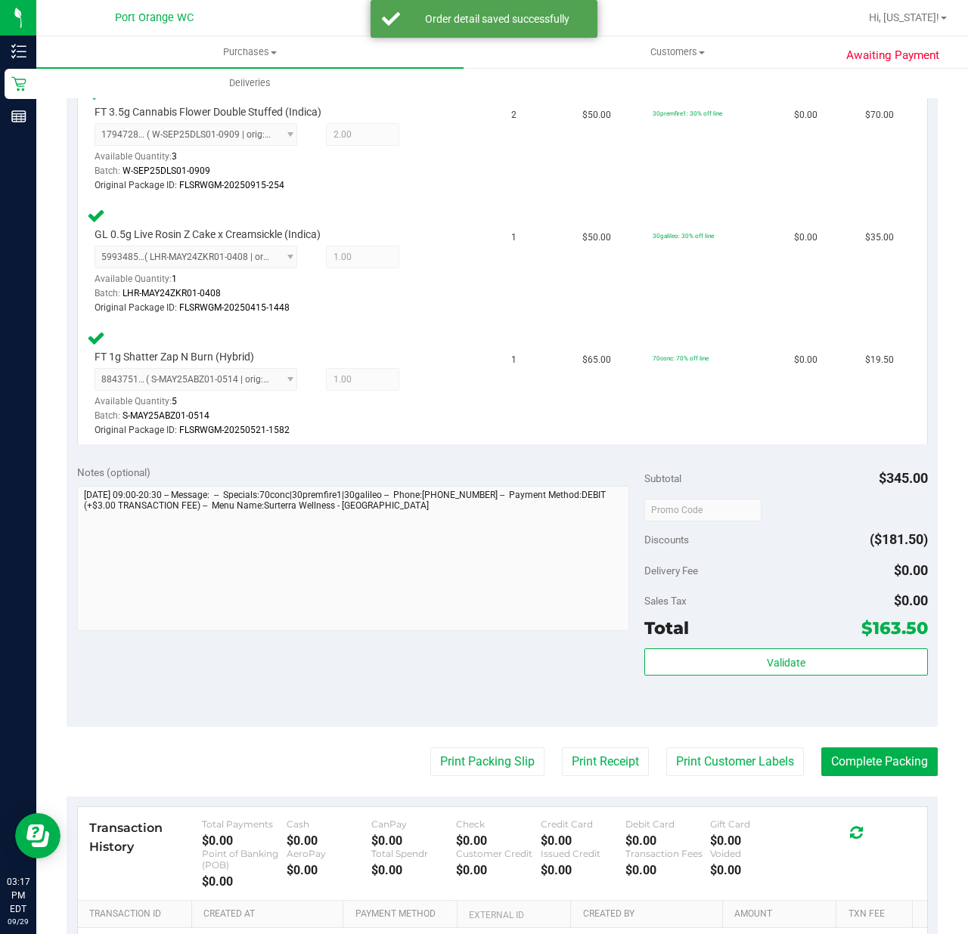
scroll to position [717, 0]
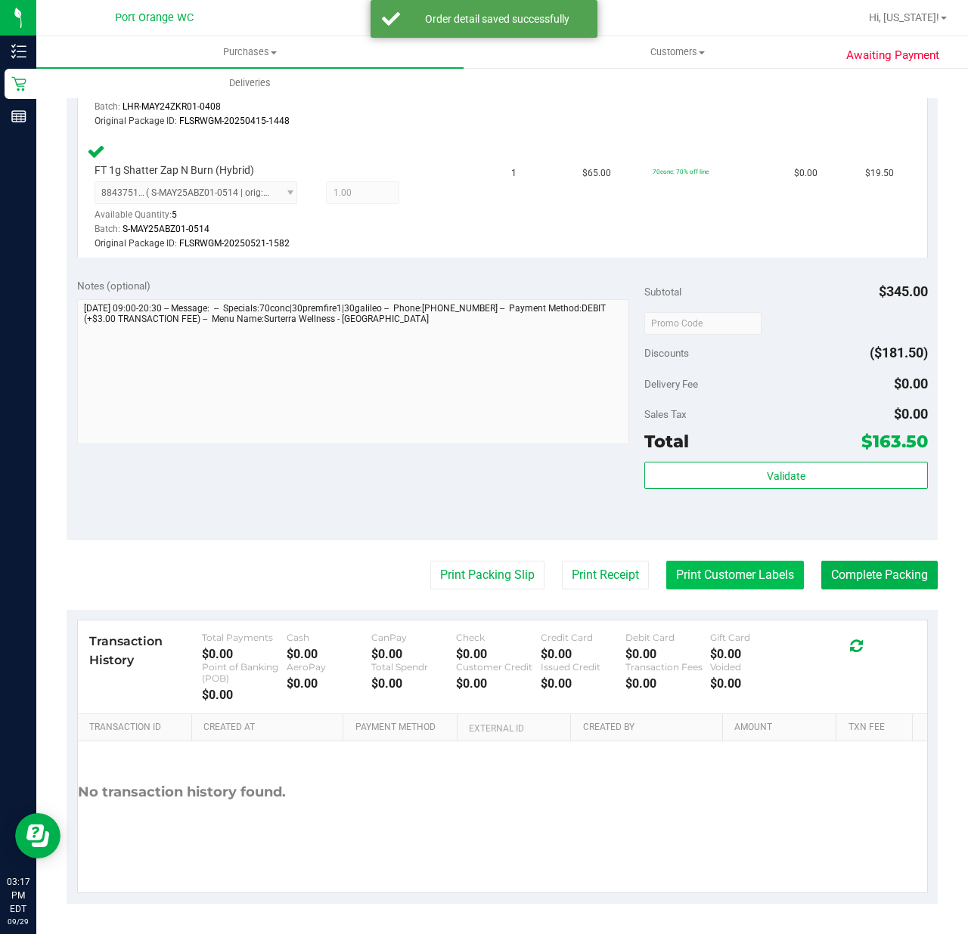
click at [726, 573] on button "Print Customer Labels" at bounding box center [735, 575] width 138 height 29
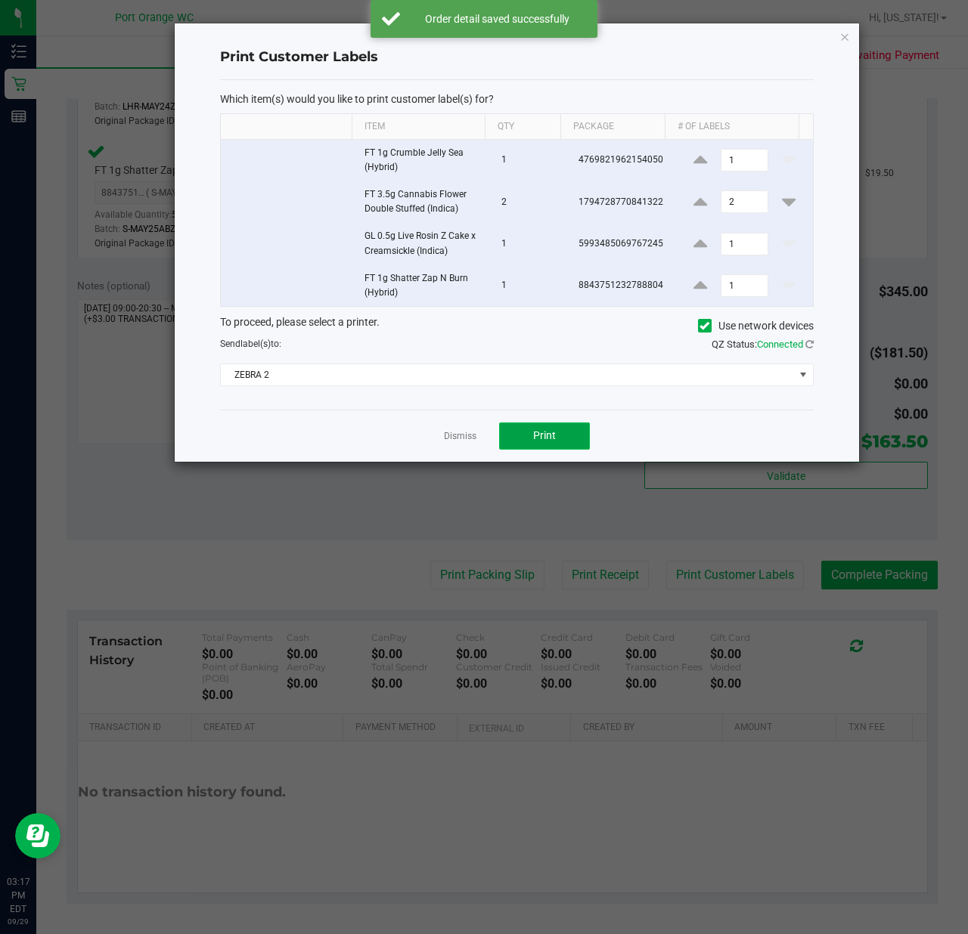
click at [560, 445] on button "Print" at bounding box center [544, 436] width 91 height 27
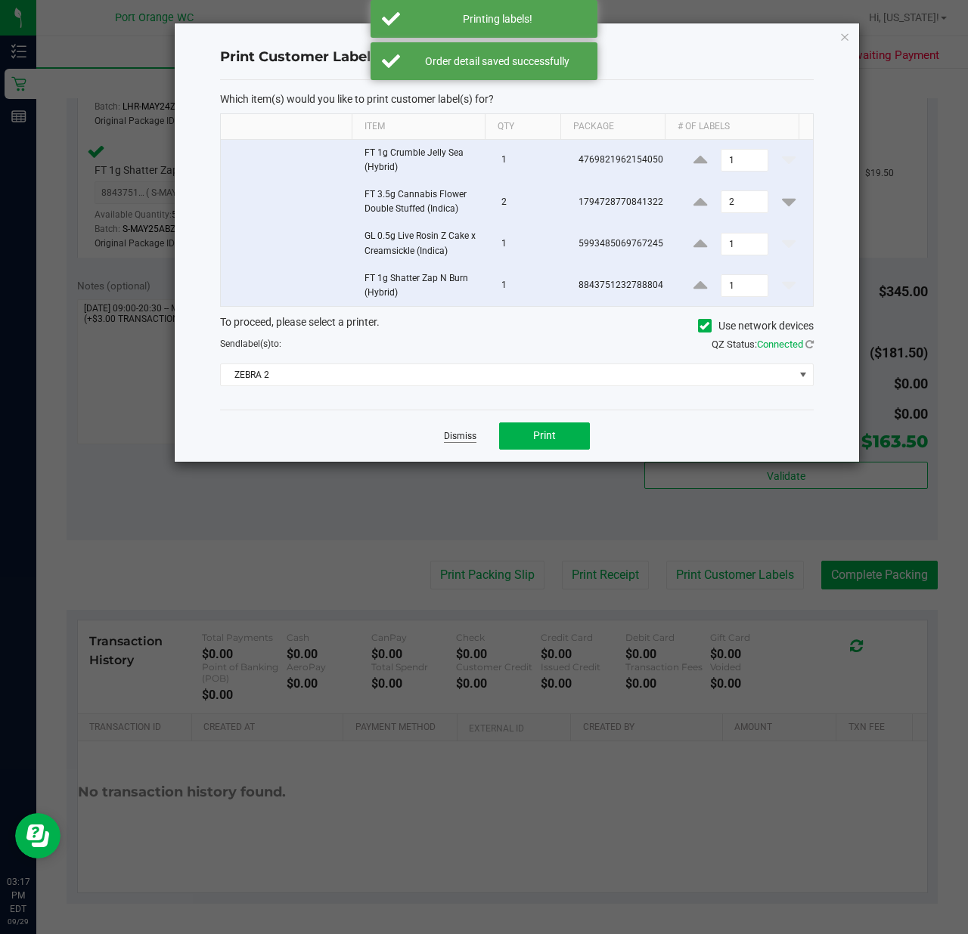
click at [457, 440] on link "Dismiss" at bounding box center [460, 436] width 33 height 13
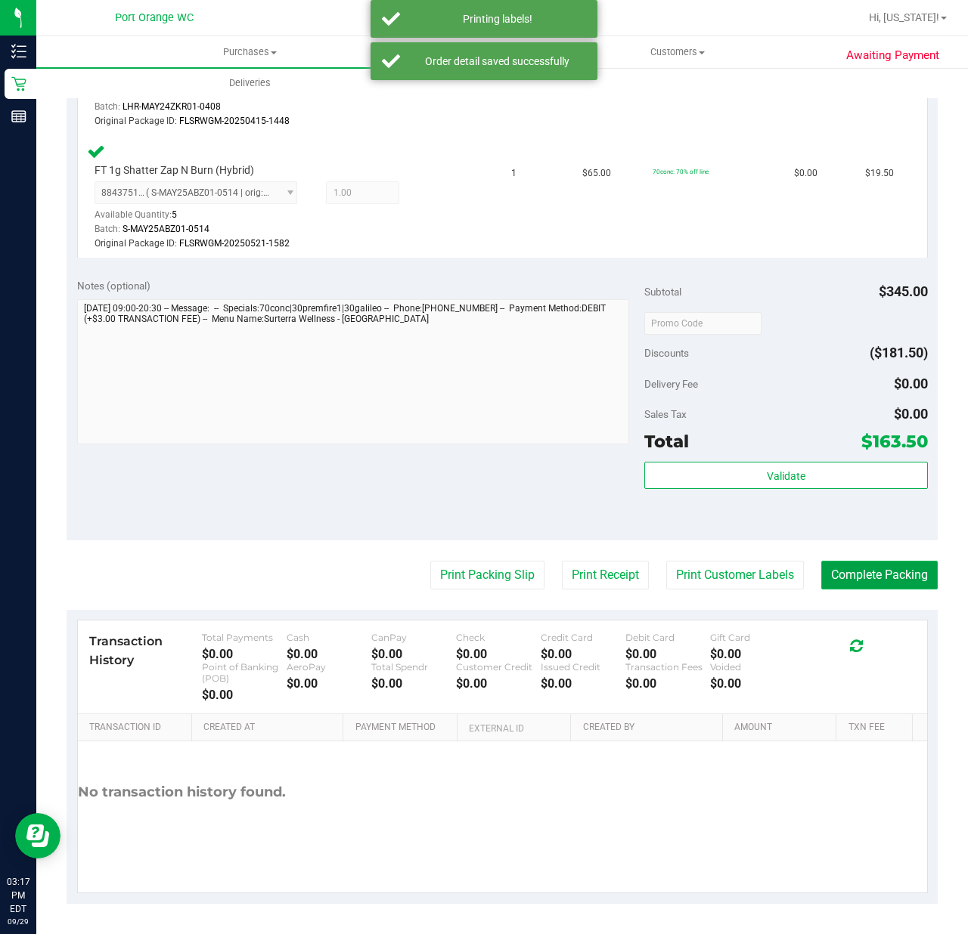
click at [893, 572] on button "Complete Packing" at bounding box center [879, 575] width 116 height 29
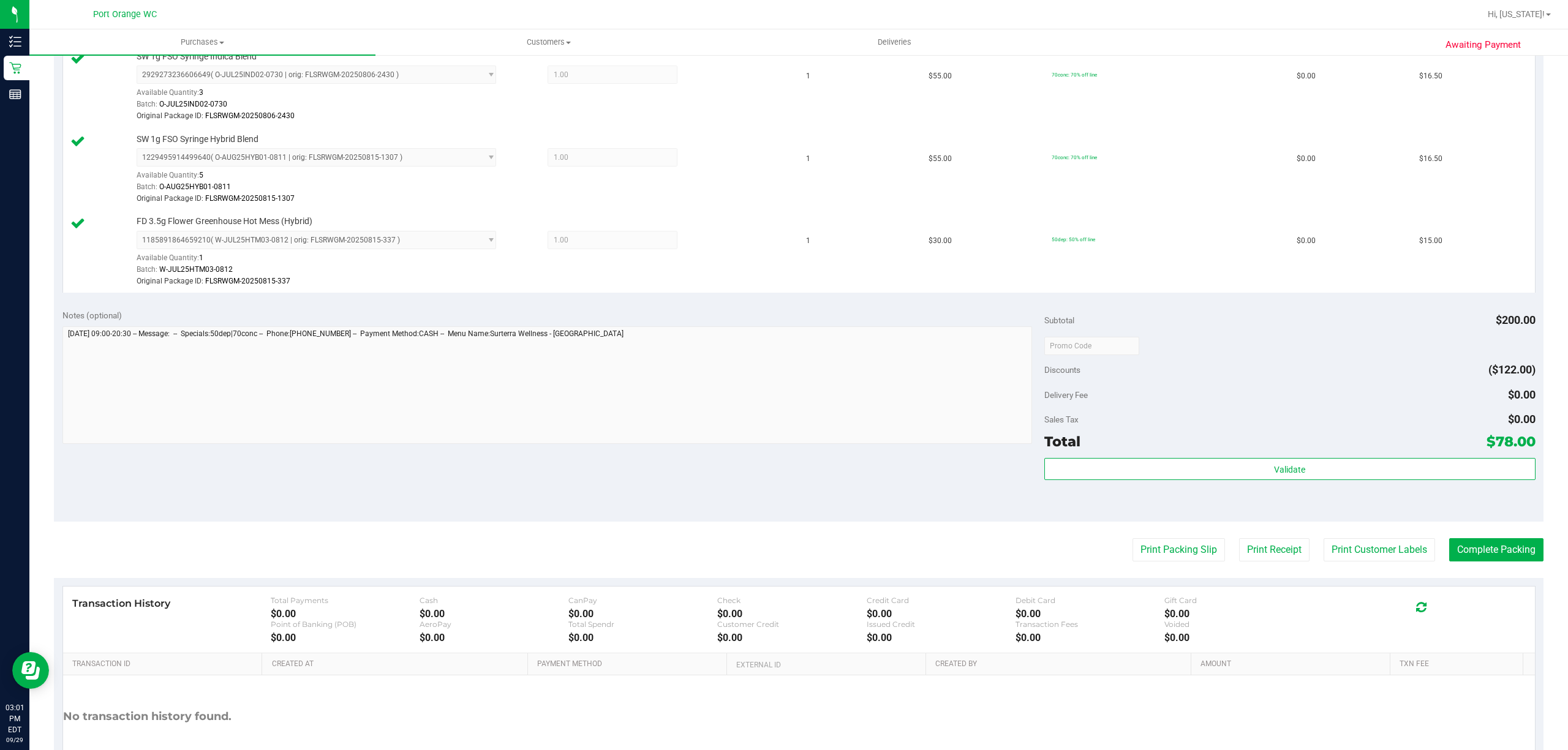
scroll to position [508, 0]
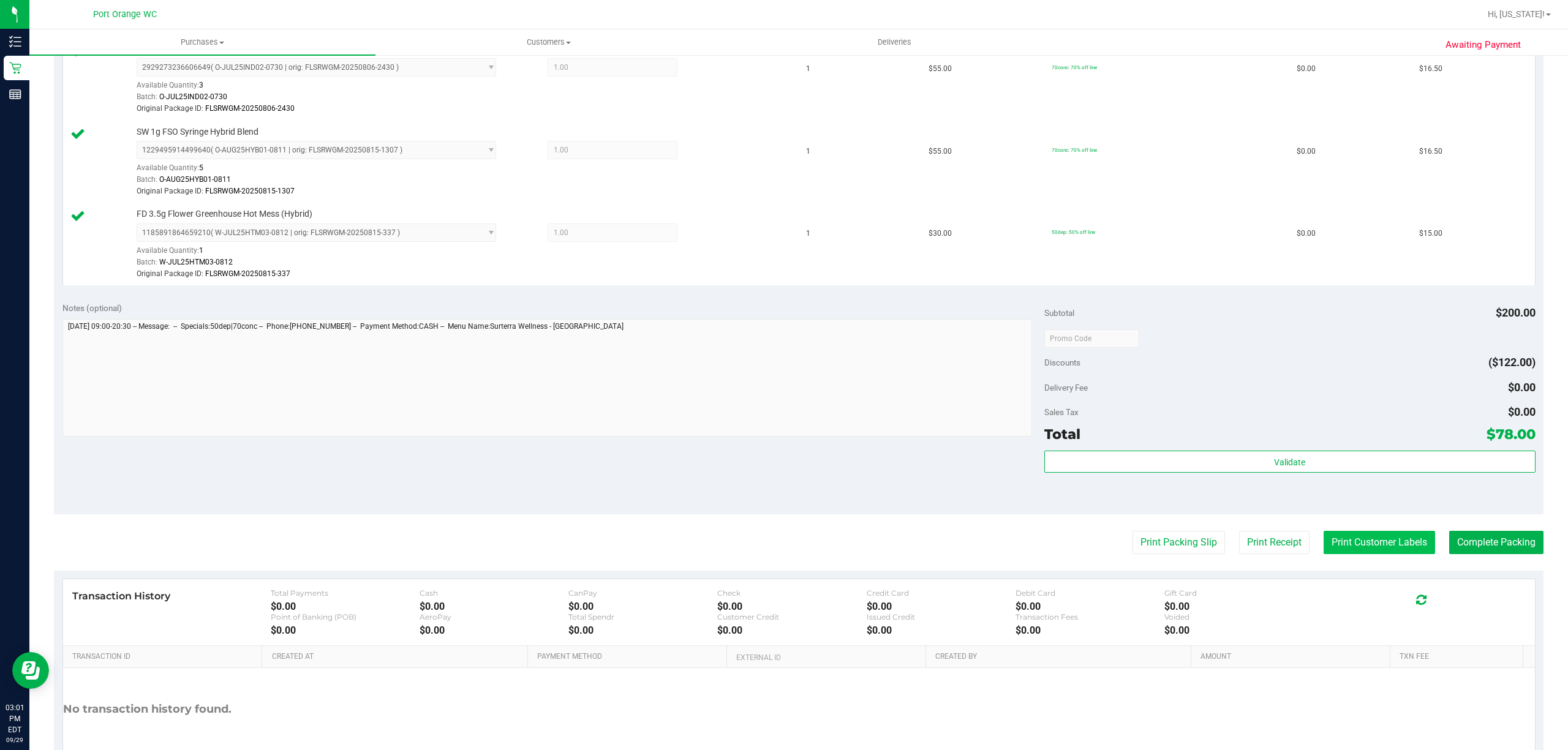
click at [1379, 545] on button "Print Customer Labels" at bounding box center [1380, 542] width 112 height 23
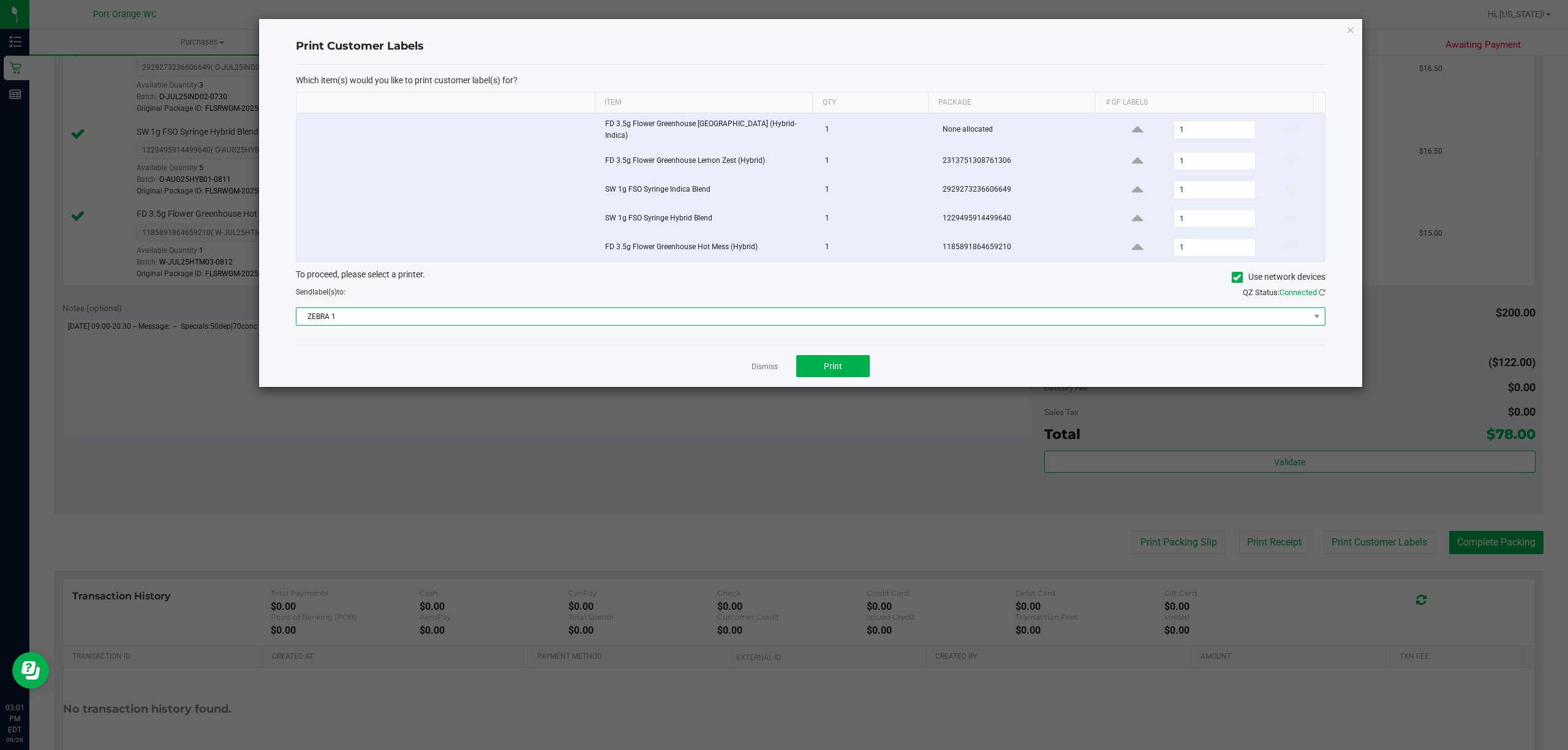
click at [722, 313] on span "ZEBRA 1" at bounding box center [803, 316] width 1013 height 17
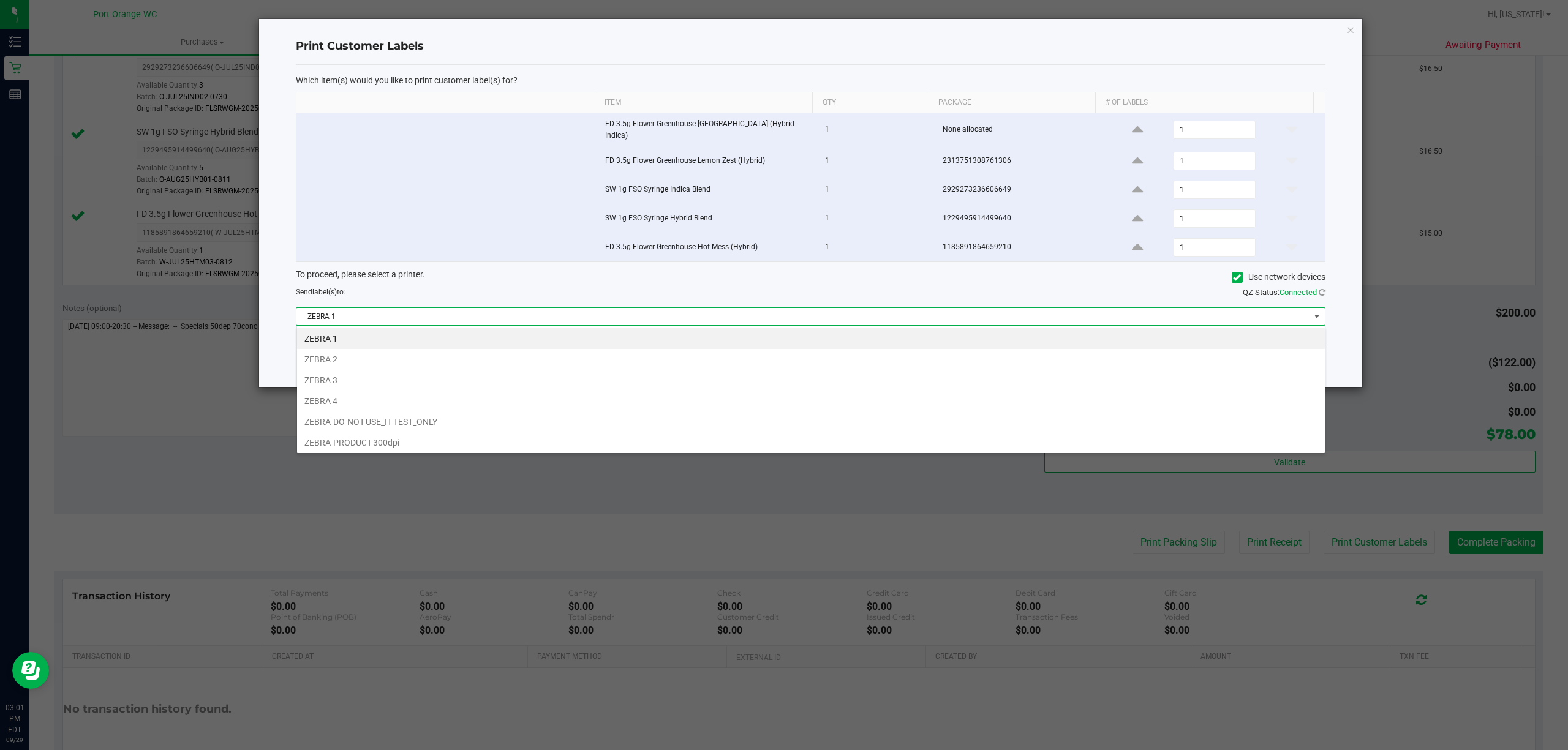
scroll to position [19, 1029]
click at [376, 356] on li "ZEBRA 2" at bounding box center [811, 360] width 1028 height 21
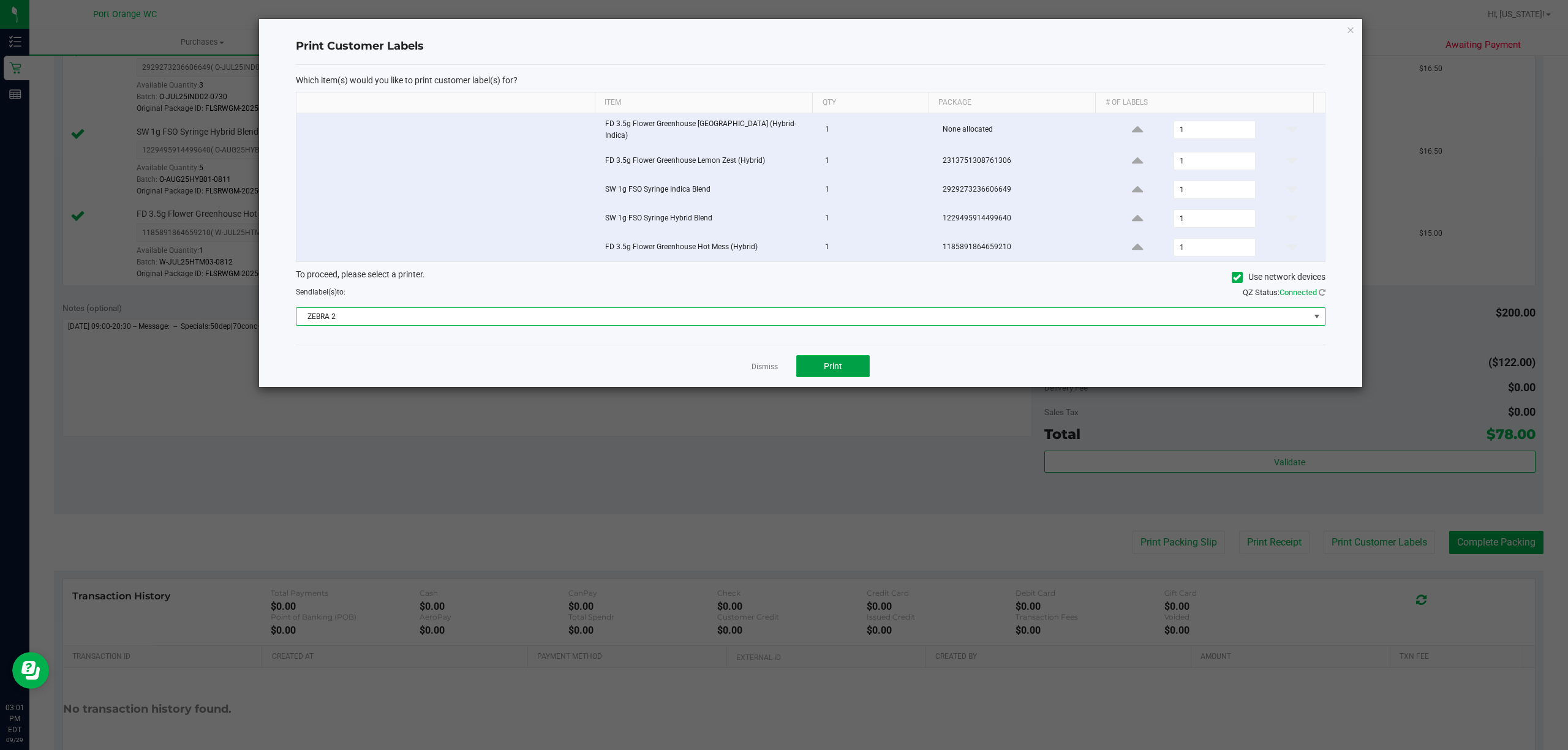
click at [847, 363] on button "Print" at bounding box center [833, 365] width 74 height 22
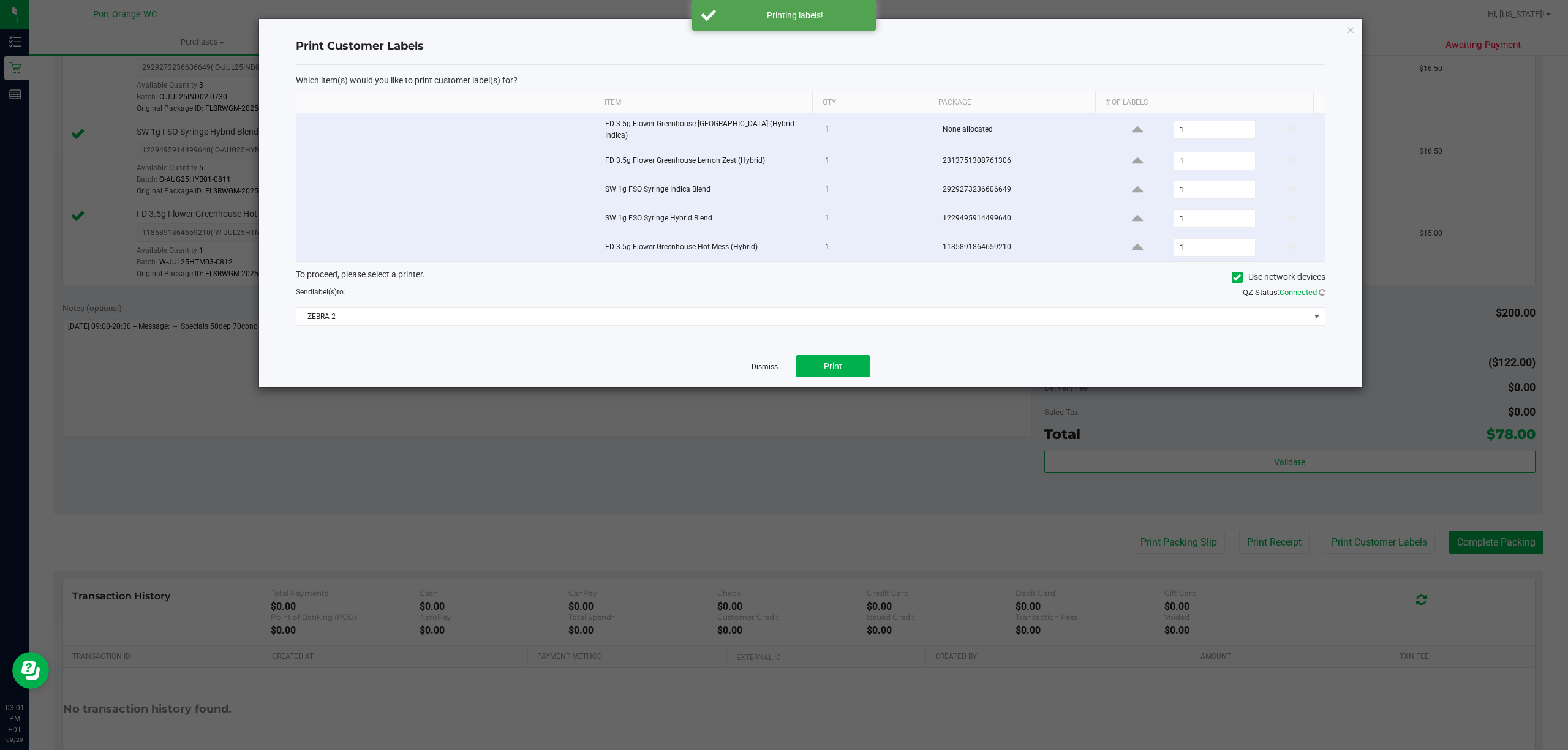
click at [763, 365] on link "Dismiss" at bounding box center [765, 367] width 27 height 11
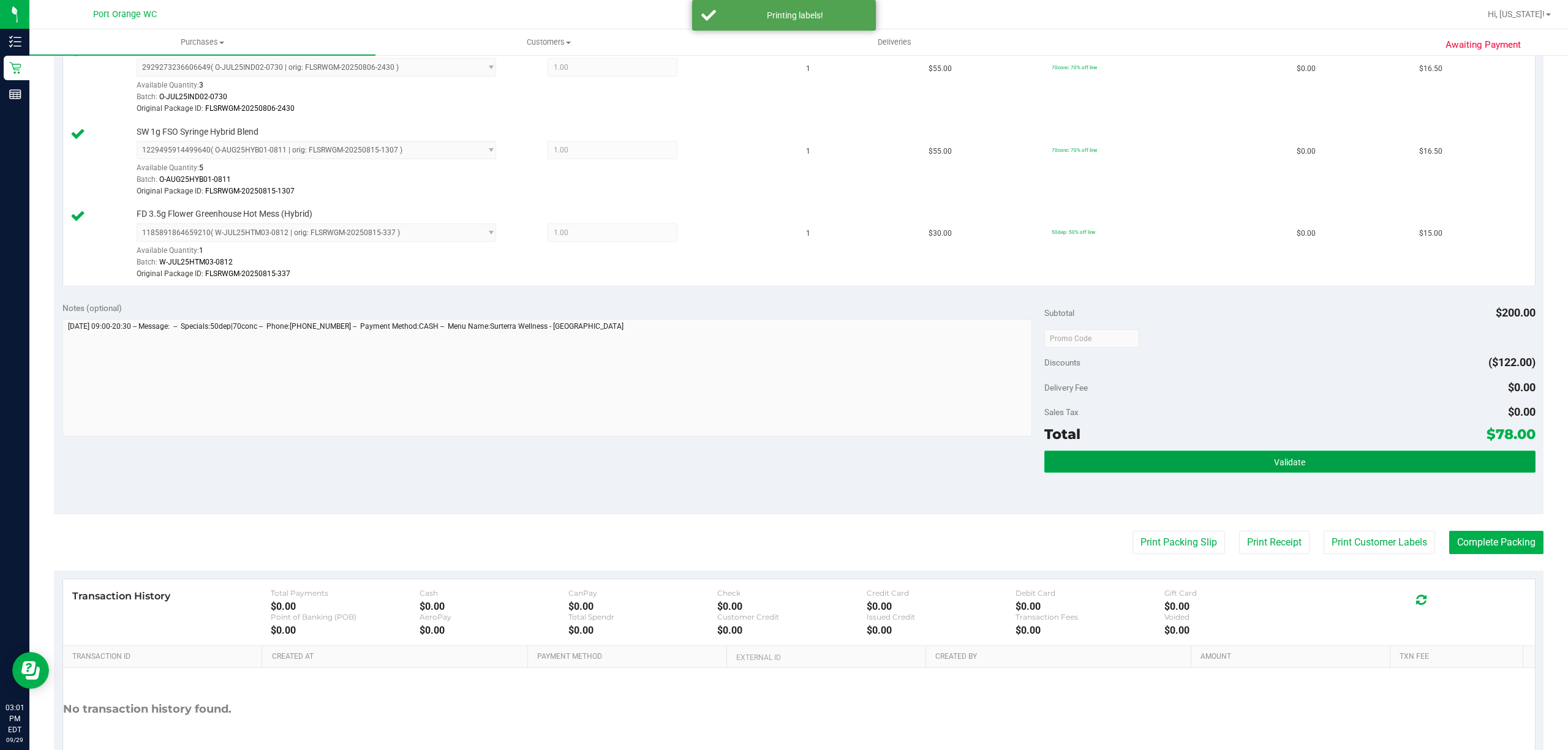
click at [1274, 466] on span "Validate" at bounding box center [1289, 462] width 32 height 10
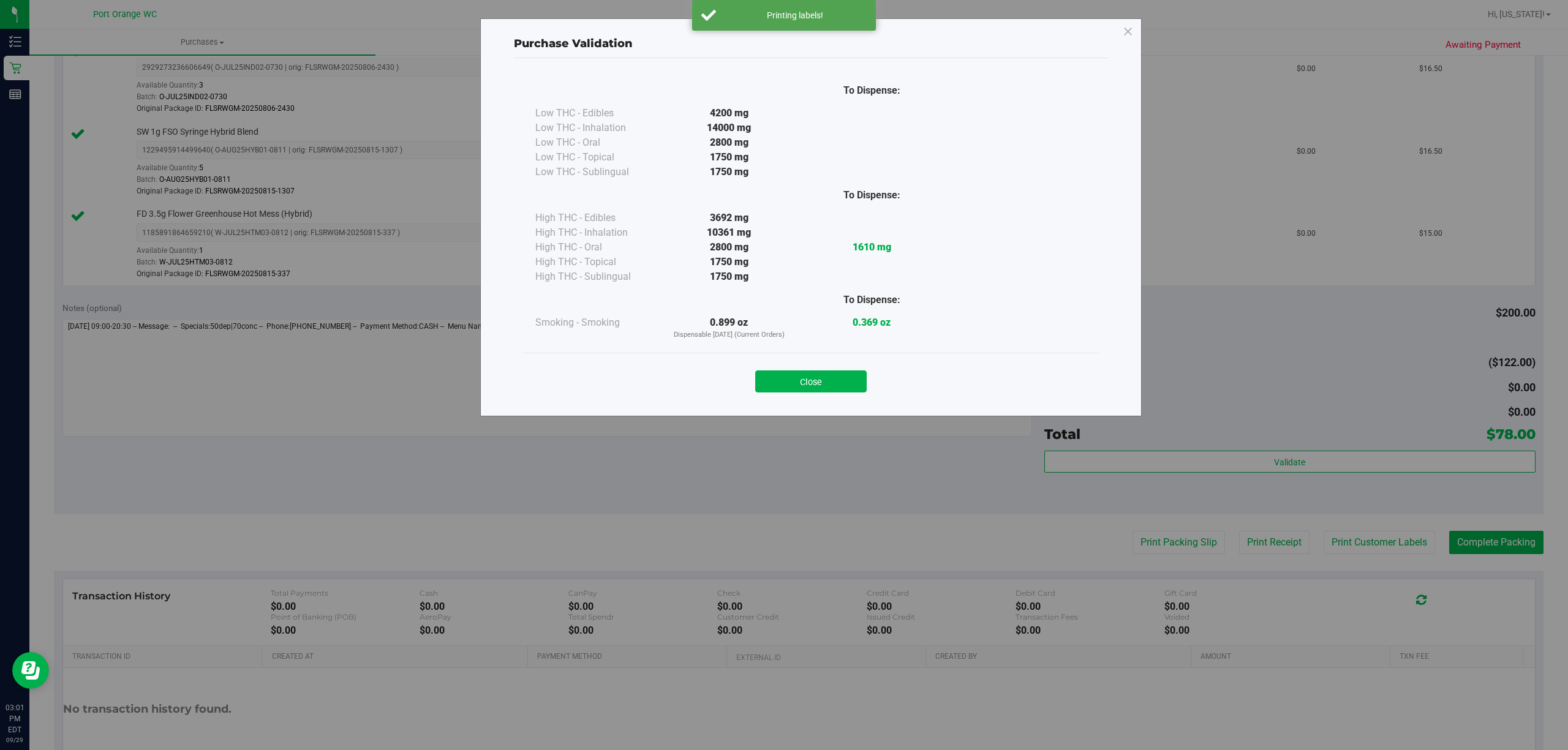
click at [1166, 548] on div "Purchase Validation To Dispense: Low THC - Edibles 4200 mg" at bounding box center [788, 375] width 1578 height 750
click at [828, 377] on button "Close" at bounding box center [811, 381] width 112 height 22
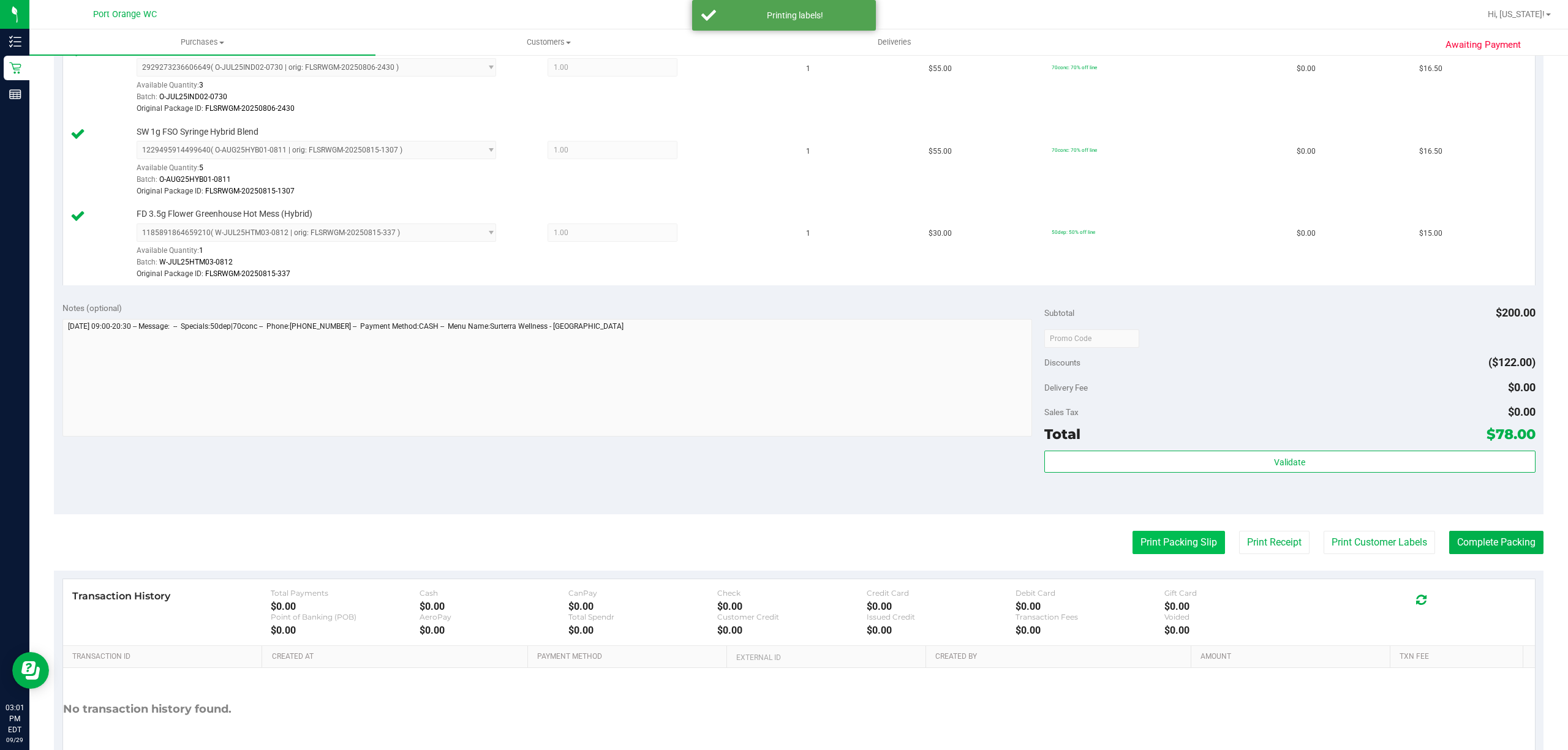
click at [1182, 552] on button "Print Packing Slip" at bounding box center [1179, 542] width 92 height 23
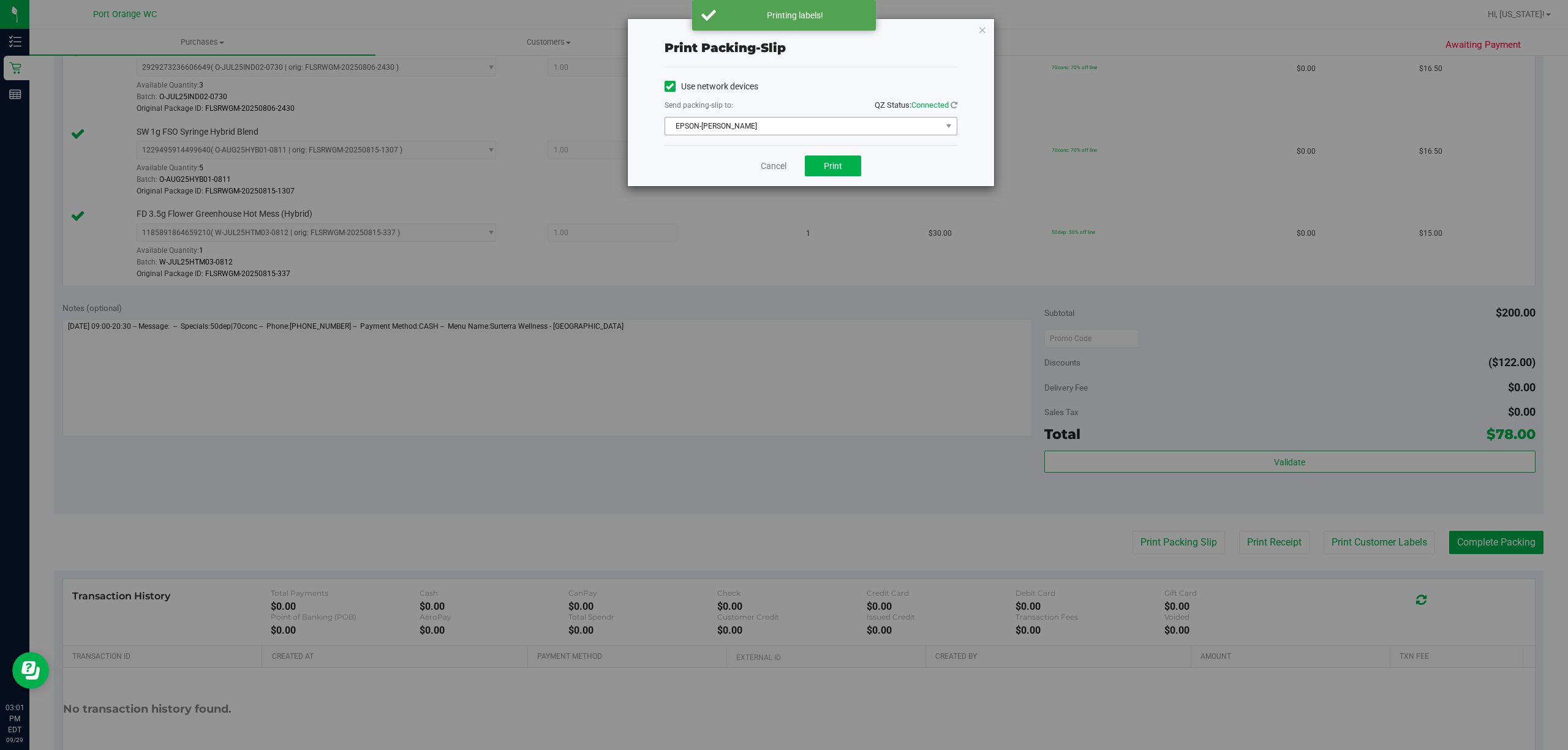
click at [792, 130] on span "EPSON-BOBBIE-GENTRY" at bounding box center [803, 126] width 276 height 17
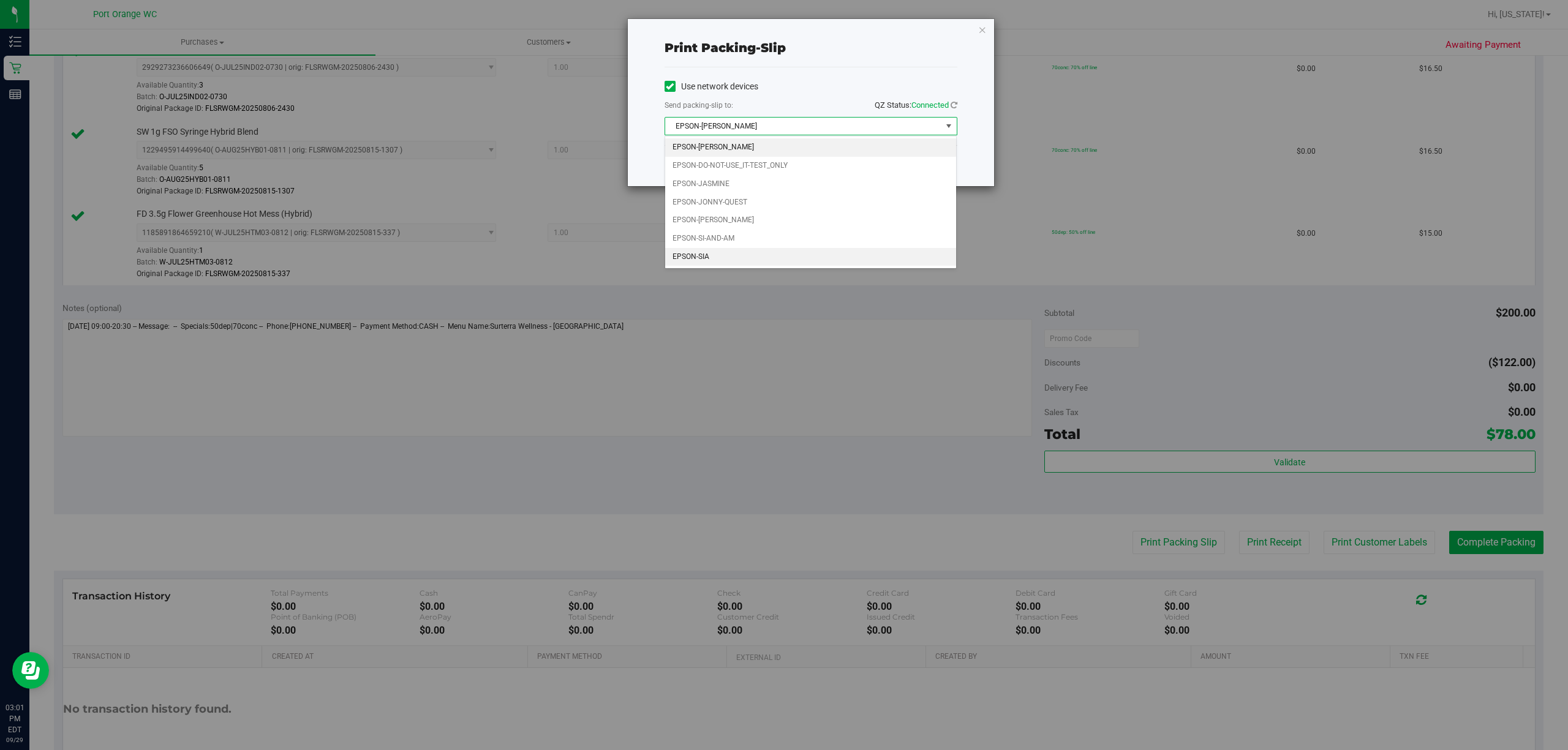
click at [721, 255] on li "EPSON-SIA" at bounding box center [810, 257] width 291 height 19
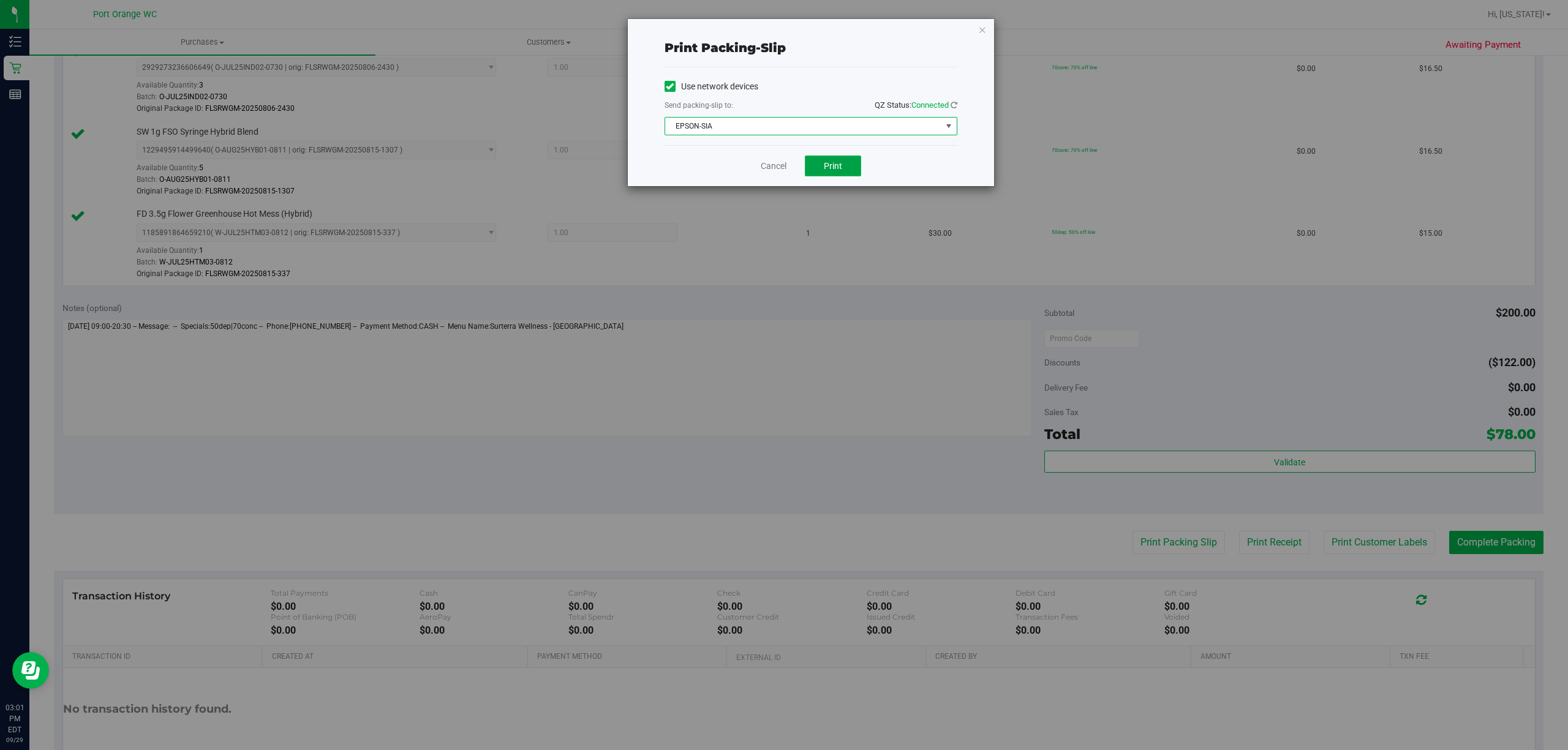
click at [832, 167] on span "Print" at bounding box center [833, 166] width 19 height 10
click at [775, 164] on link "Cancel" at bounding box center [774, 166] width 26 height 13
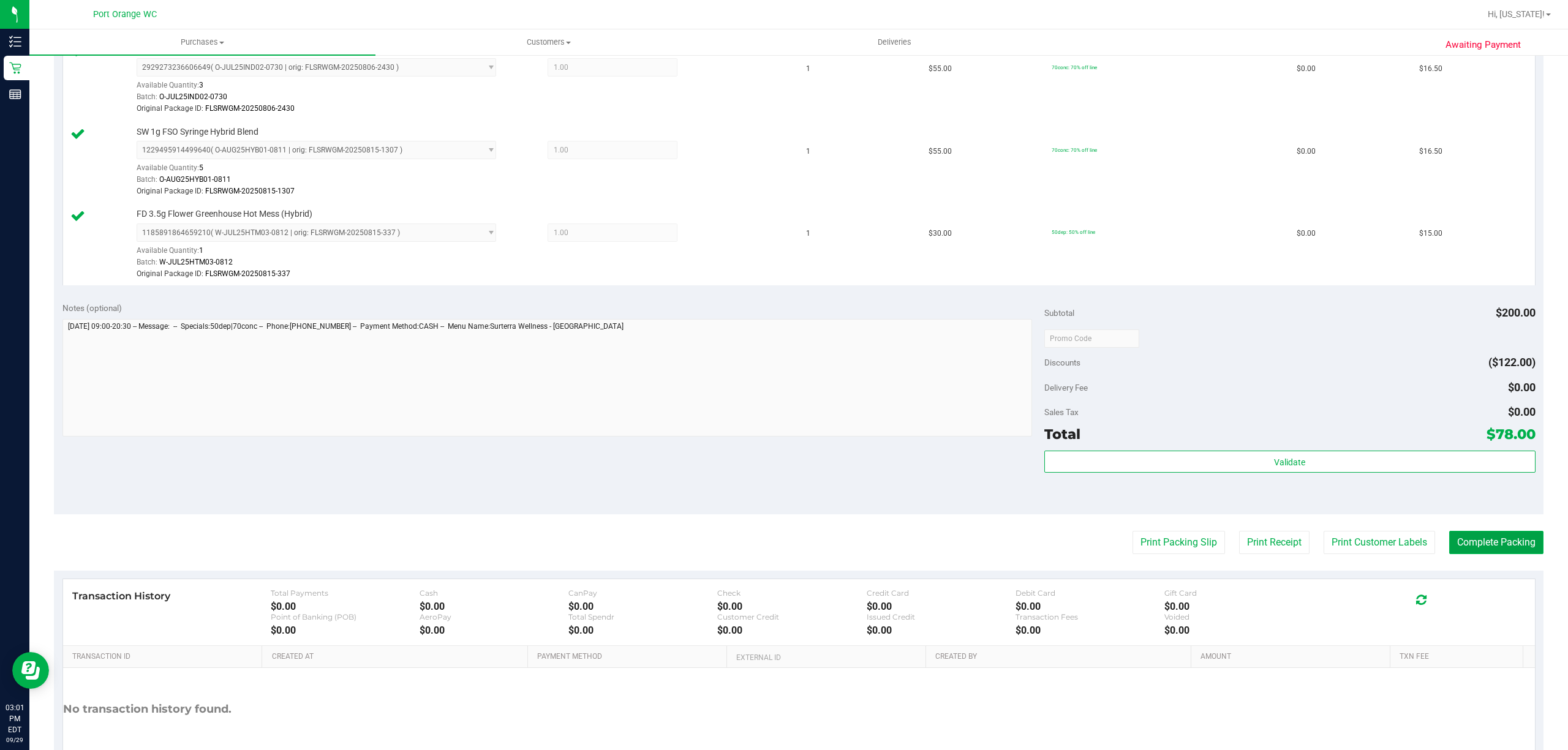
click at [1503, 547] on button "Complete Packing" at bounding box center [1497, 542] width 94 height 23
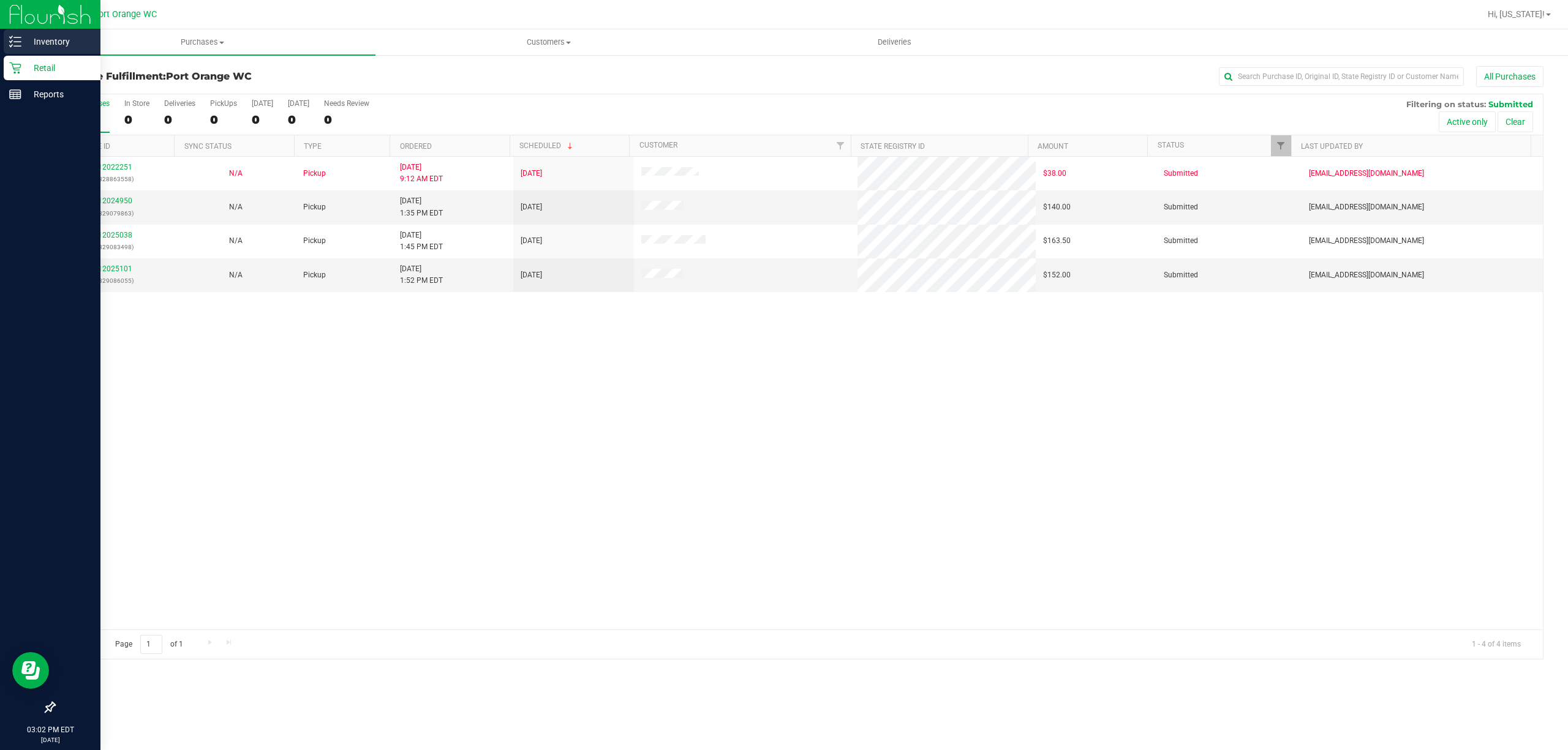
click at [18, 39] on icon at bounding box center [15, 41] width 12 height 12
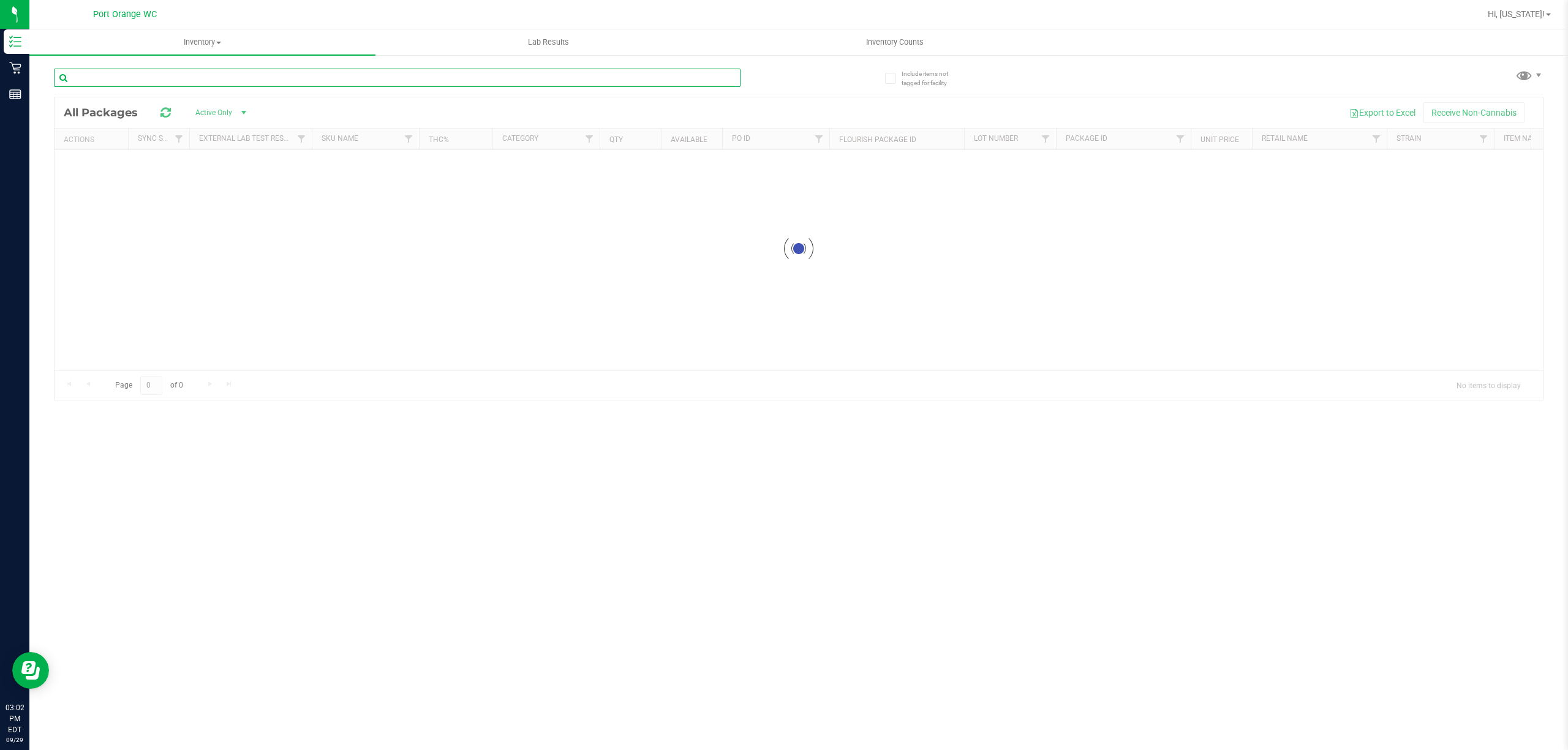
click at [380, 83] on input "text" at bounding box center [397, 78] width 686 height 19
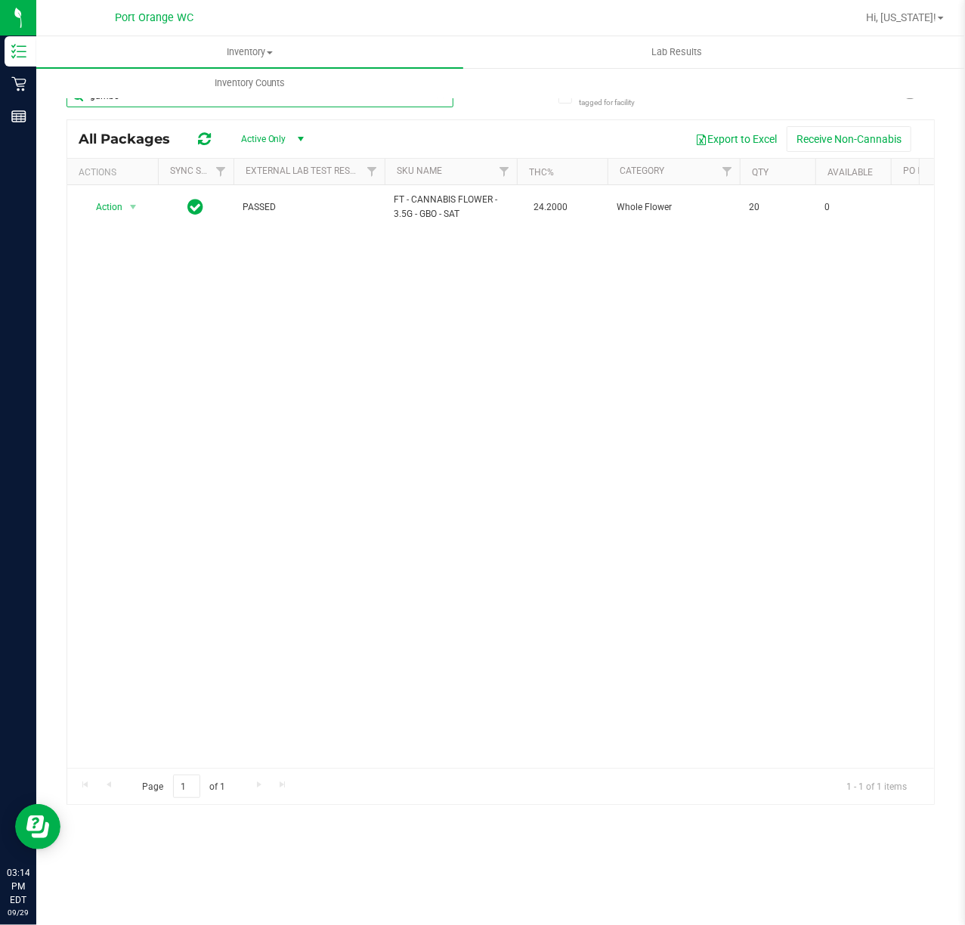
click at [109, 101] on input "gumbo" at bounding box center [260, 96] width 387 height 23
type input "zap"
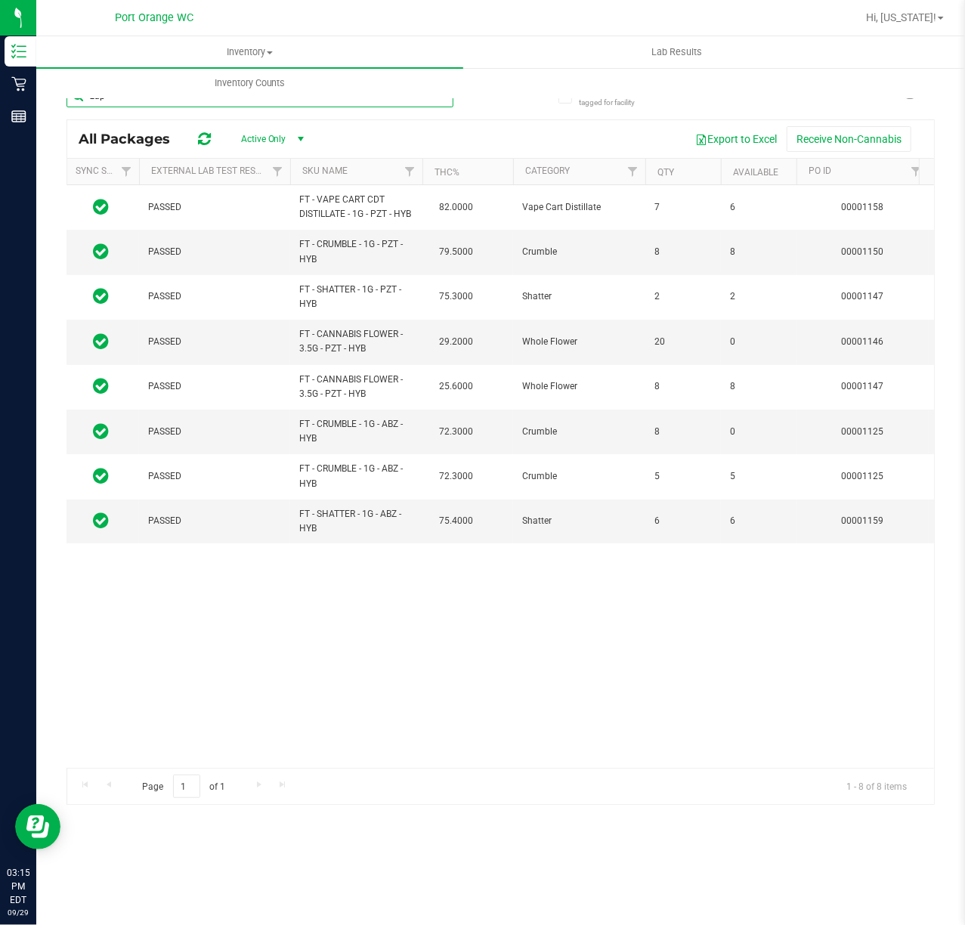
scroll to position [0, 187]
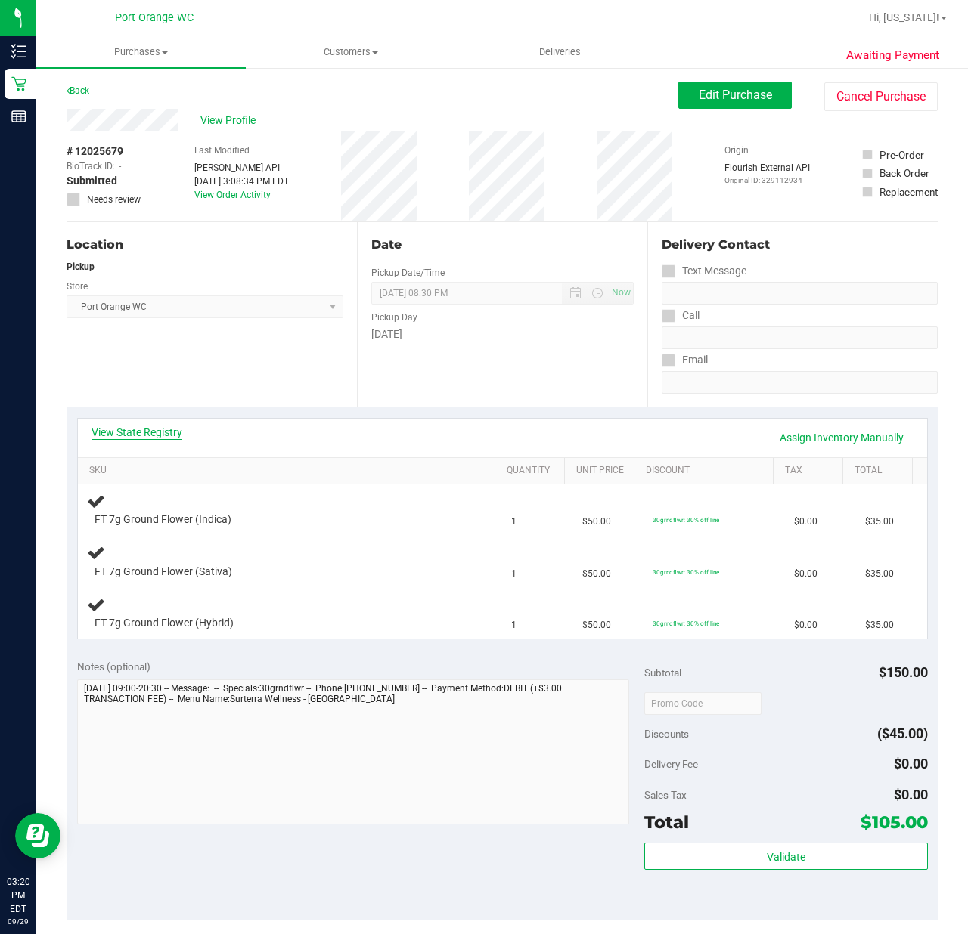
click at [158, 428] on link "View State Registry" at bounding box center [136, 432] width 91 height 15
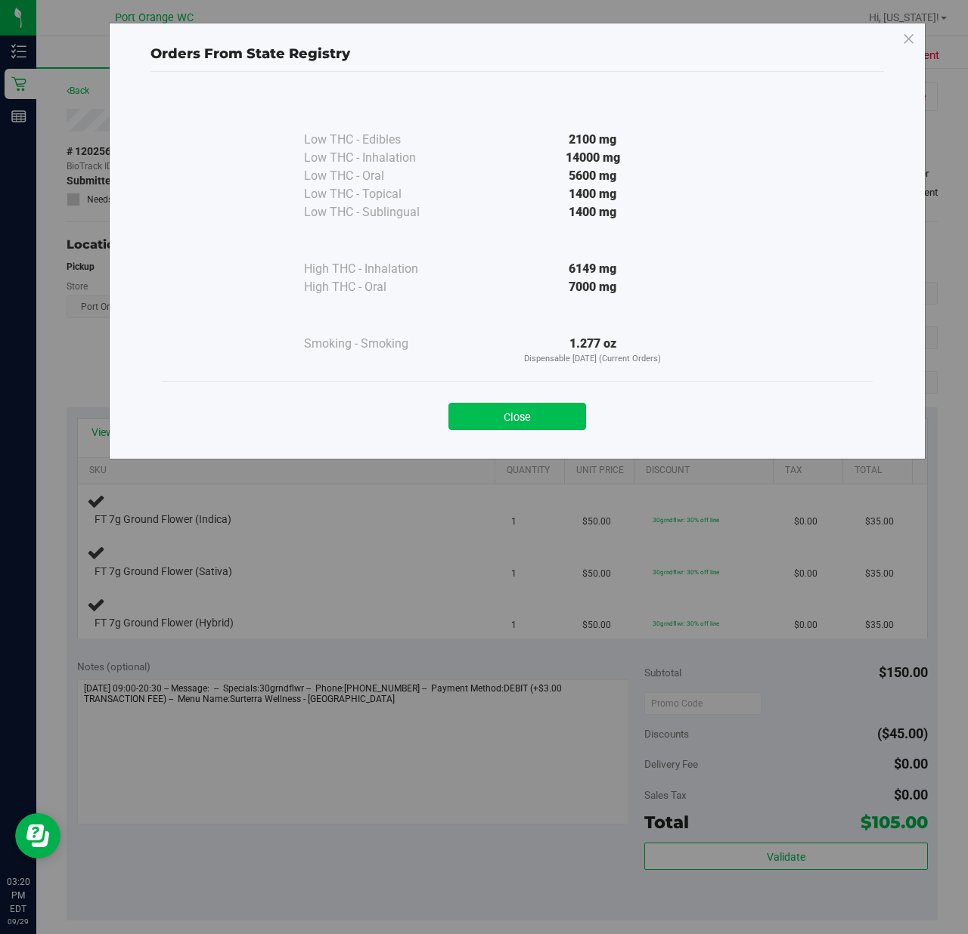
click at [497, 407] on button "Close" at bounding box center [517, 416] width 138 height 27
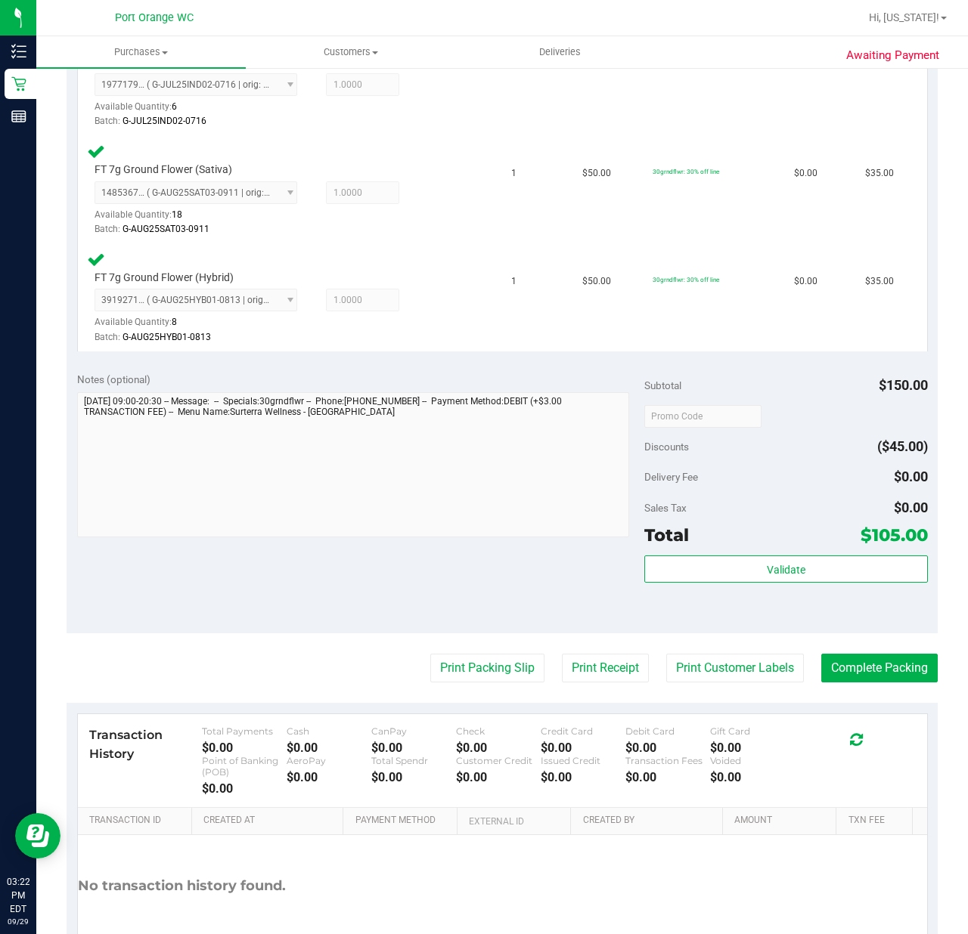
scroll to position [496, 0]
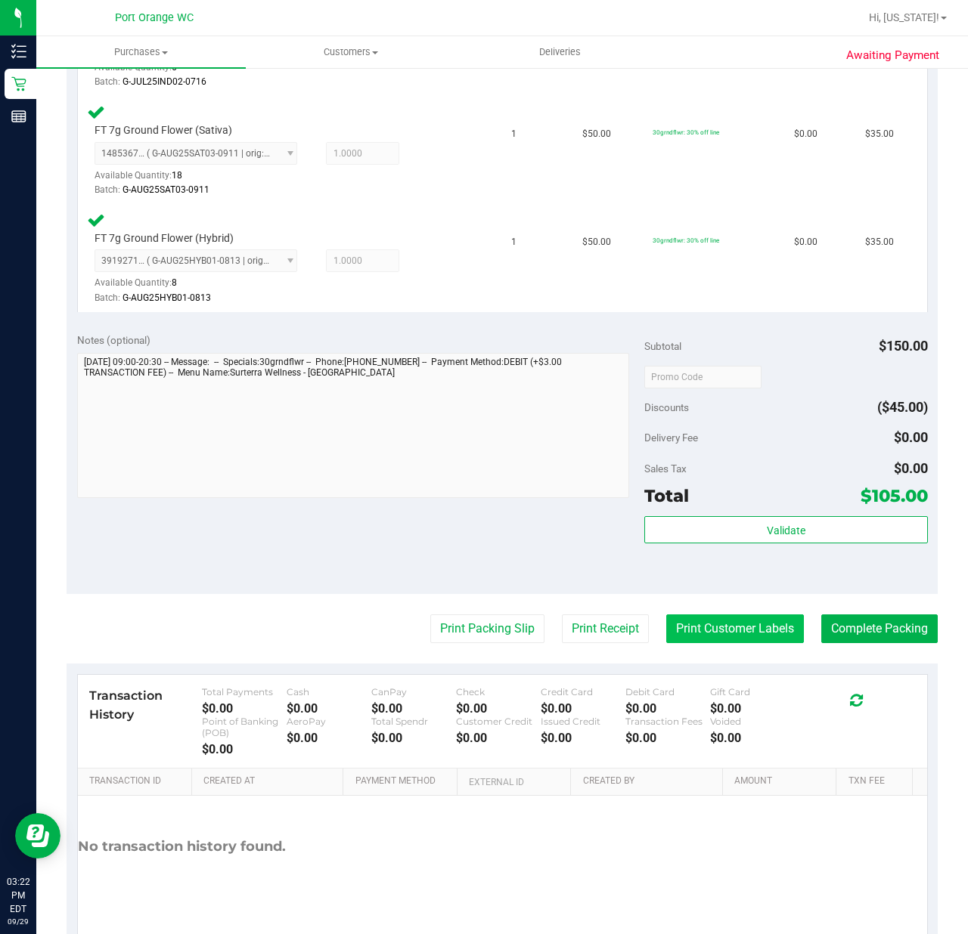
click at [721, 629] on button "Print Customer Labels" at bounding box center [735, 629] width 138 height 29
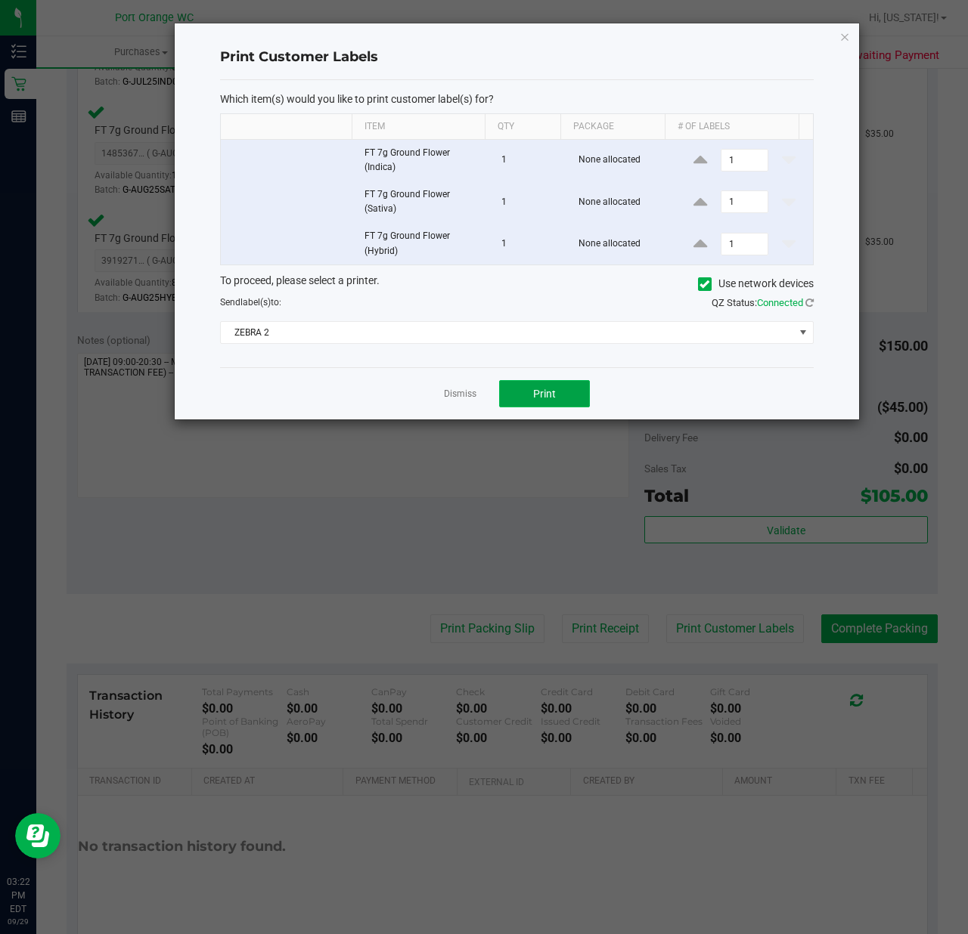
click at [538, 396] on span "Print" at bounding box center [544, 394] width 23 height 12
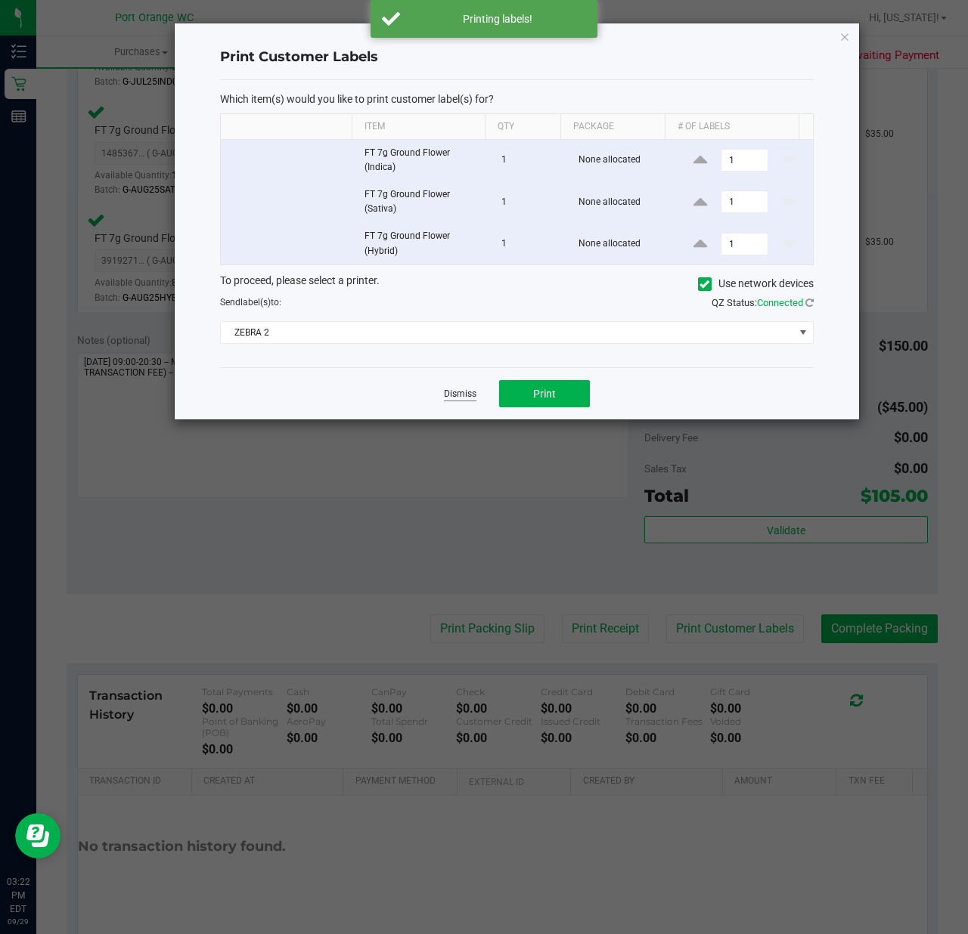
click at [458, 398] on link "Dismiss" at bounding box center [460, 394] width 33 height 13
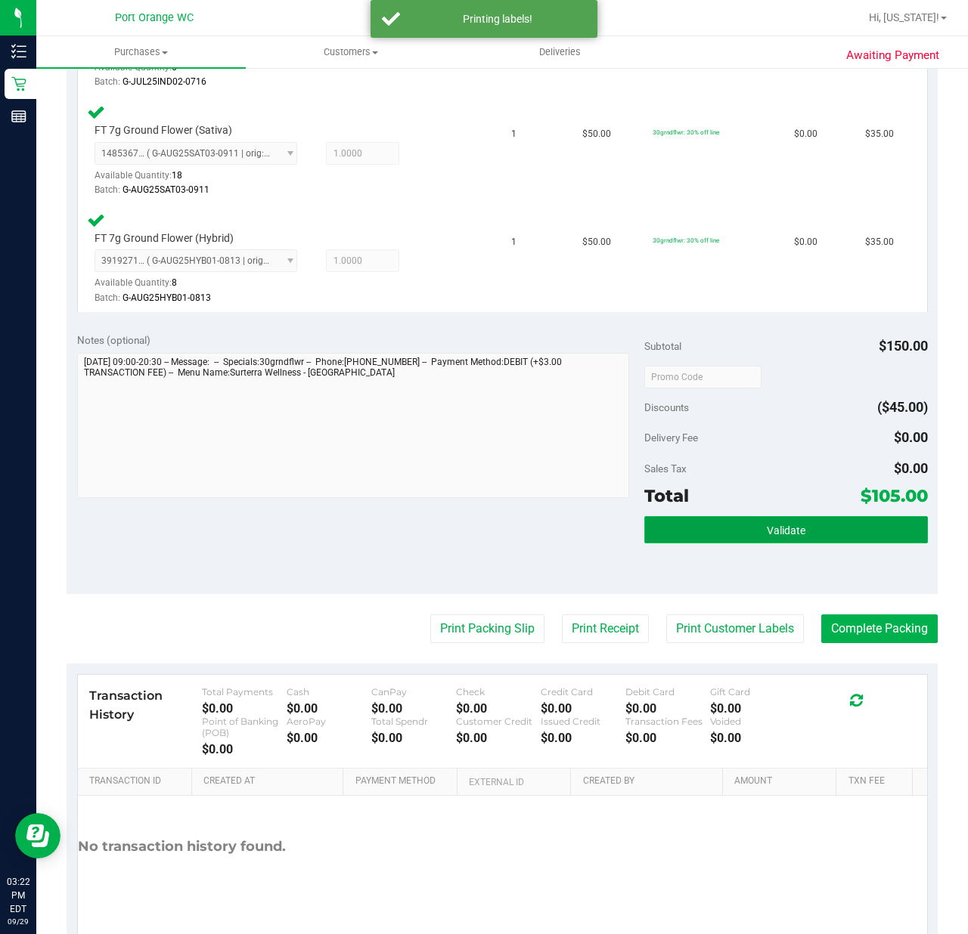
click at [741, 526] on button "Validate" at bounding box center [785, 529] width 283 height 27
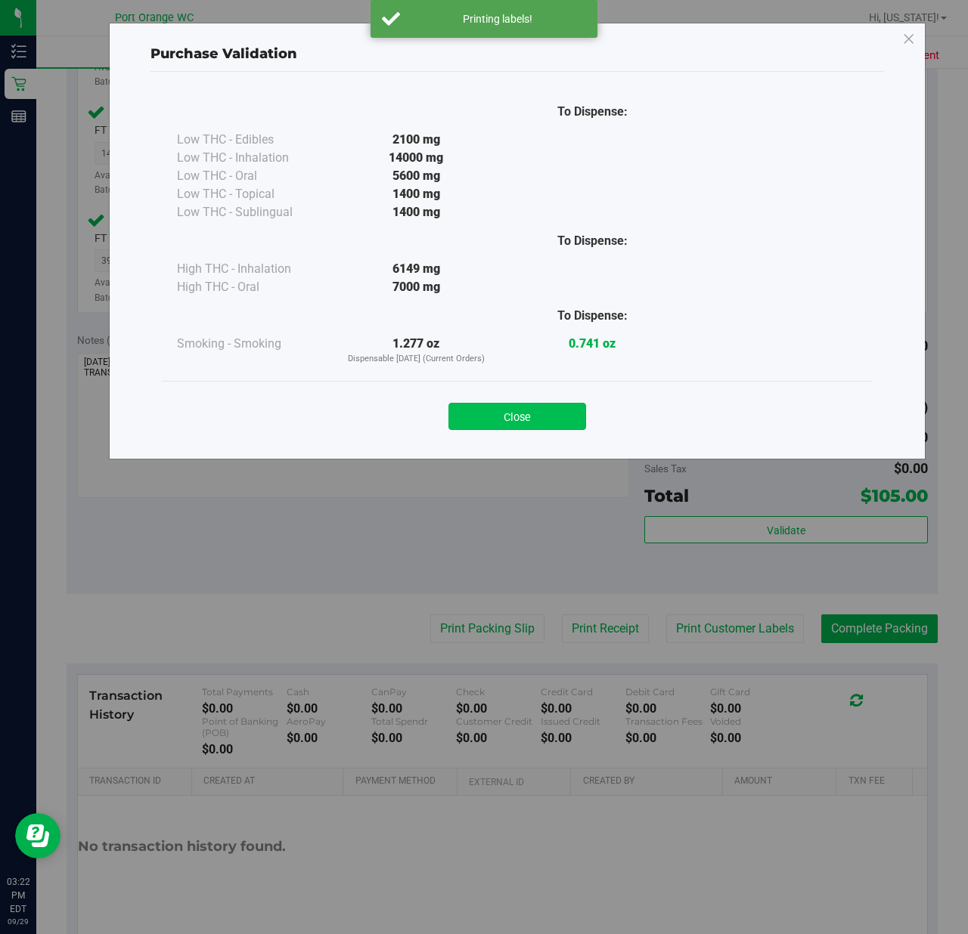
click at [500, 424] on button "Close" at bounding box center [517, 416] width 138 height 27
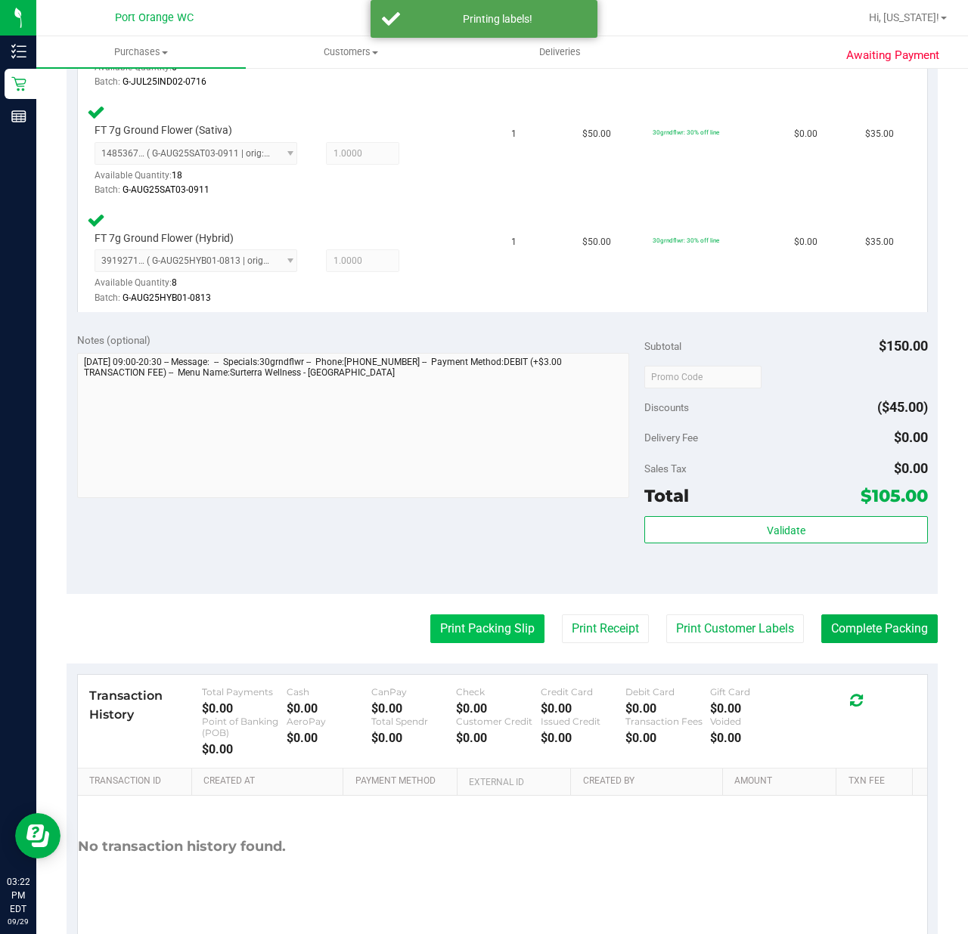
click at [457, 634] on button "Print Packing Slip" at bounding box center [487, 629] width 114 height 29
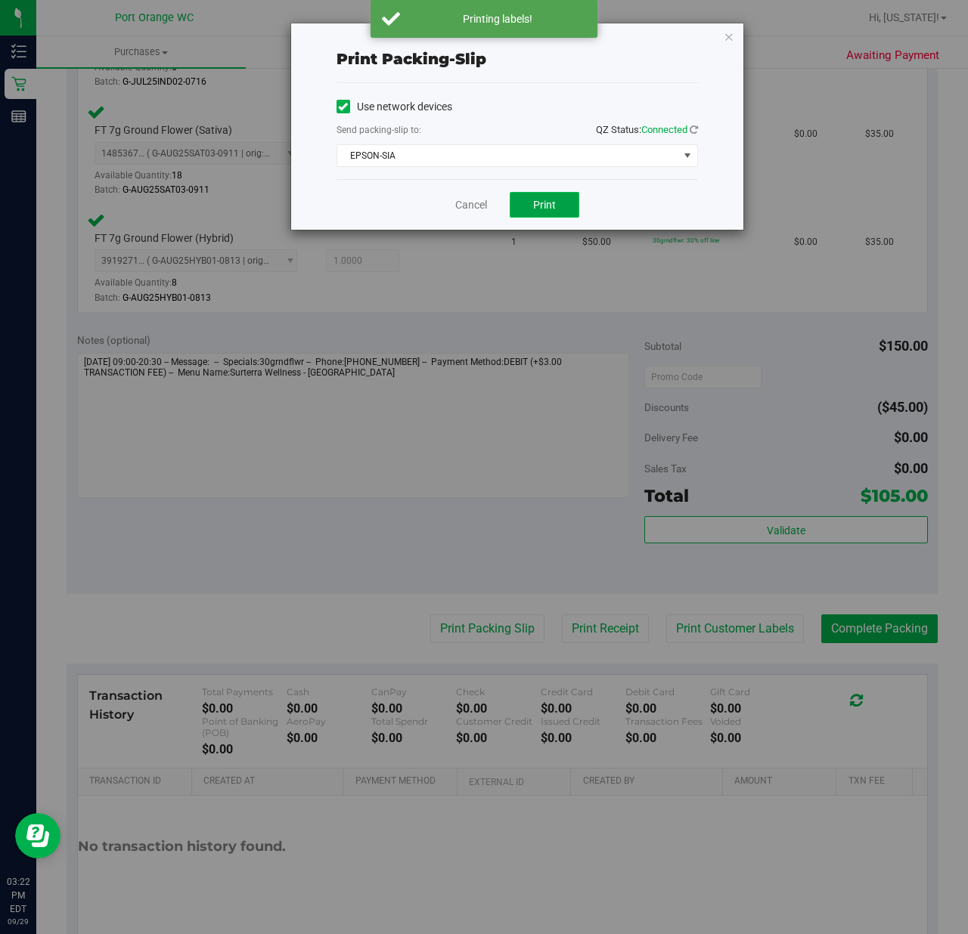
click at [535, 216] on button "Print" at bounding box center [545, 205] width 70 height 26
click at [460, 206] on link "Cancel" at bounding box center [471, 205] width 32 height 16
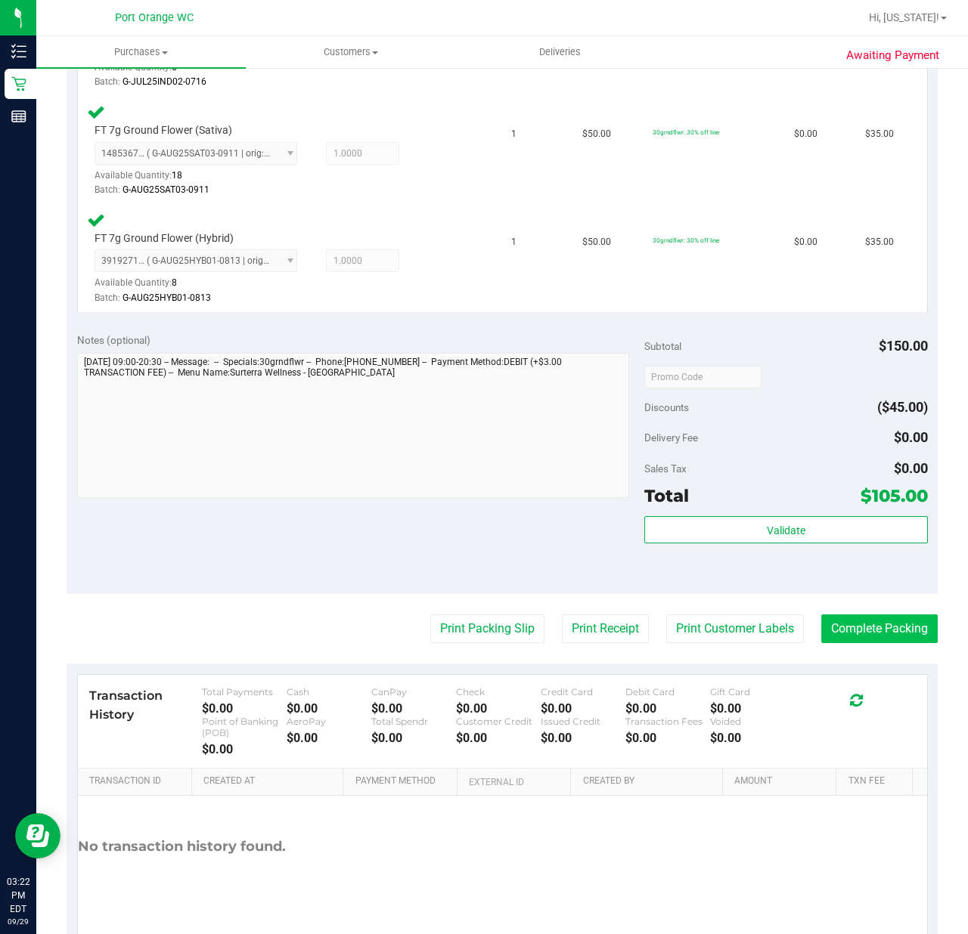
click at [862, 634] on button "Complete Packing" at bounding box center [879, 629] width 116 height 29
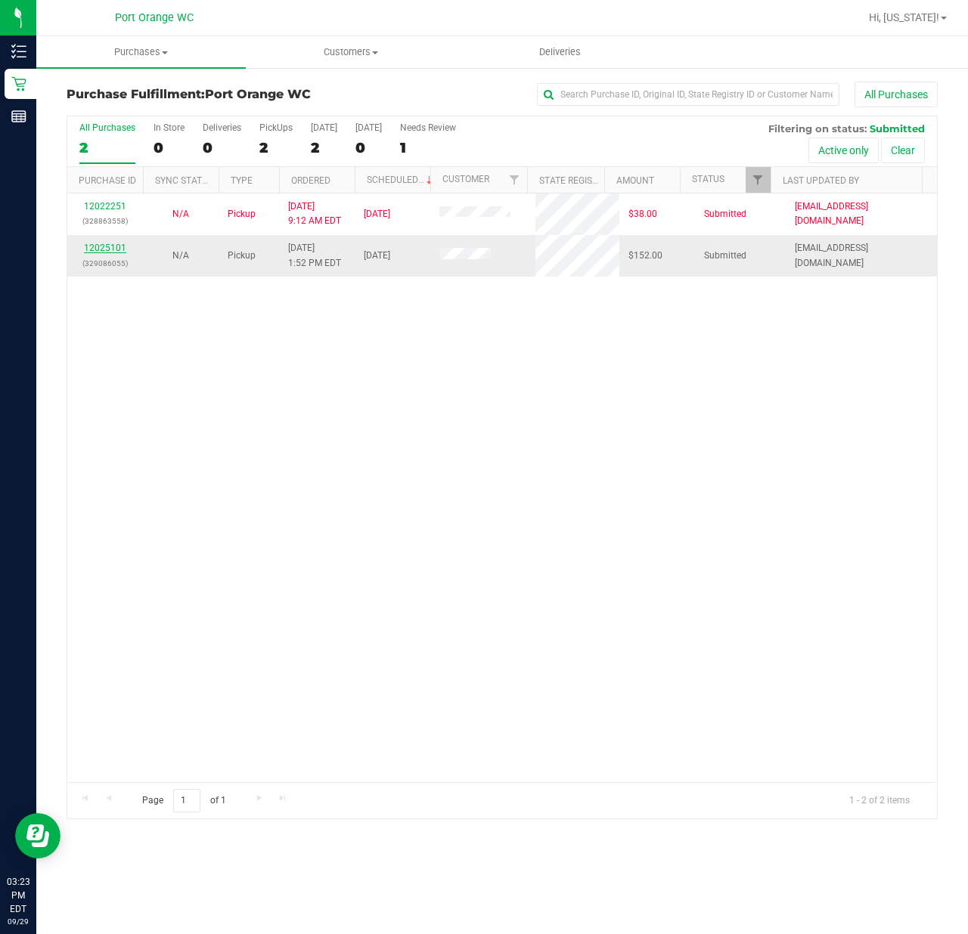
click at [92, 249] on link "12025101" at bounding box center [105, 248] width 42 height 11
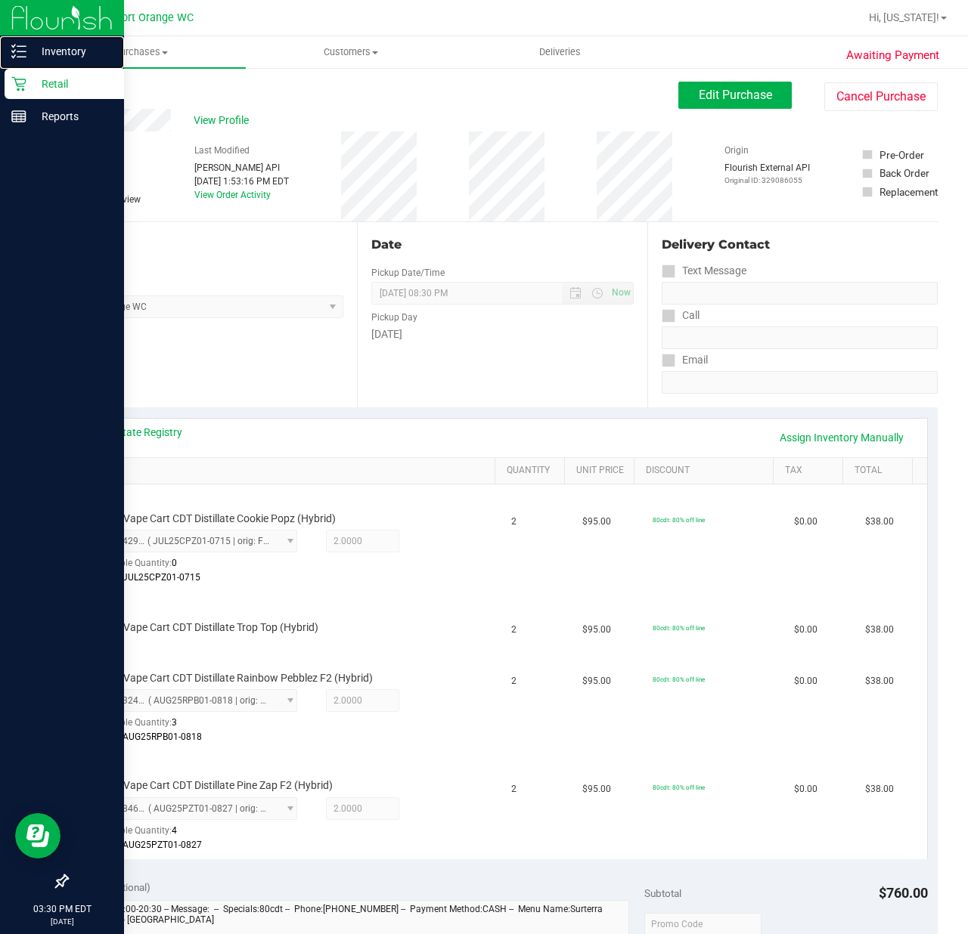
click at [0, 36] on link "Inventory" at bounding box center [62, 52] width 124 height 33
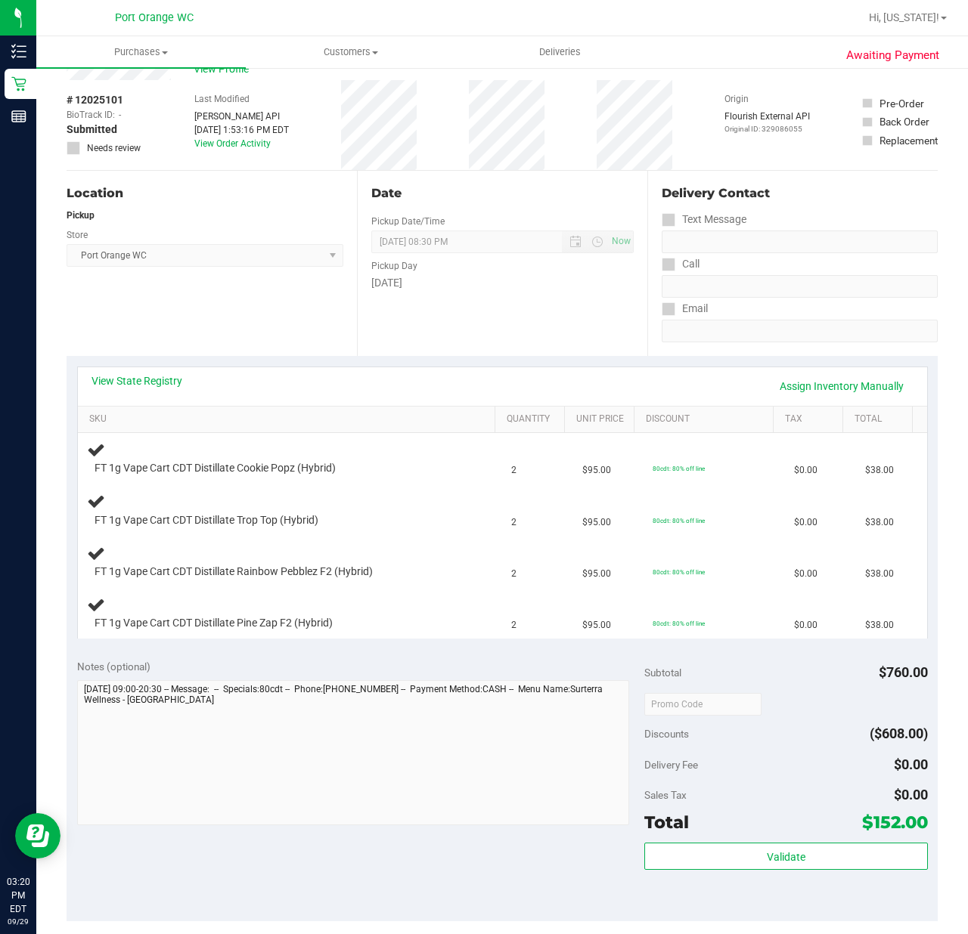
scroll to position [101, 0]
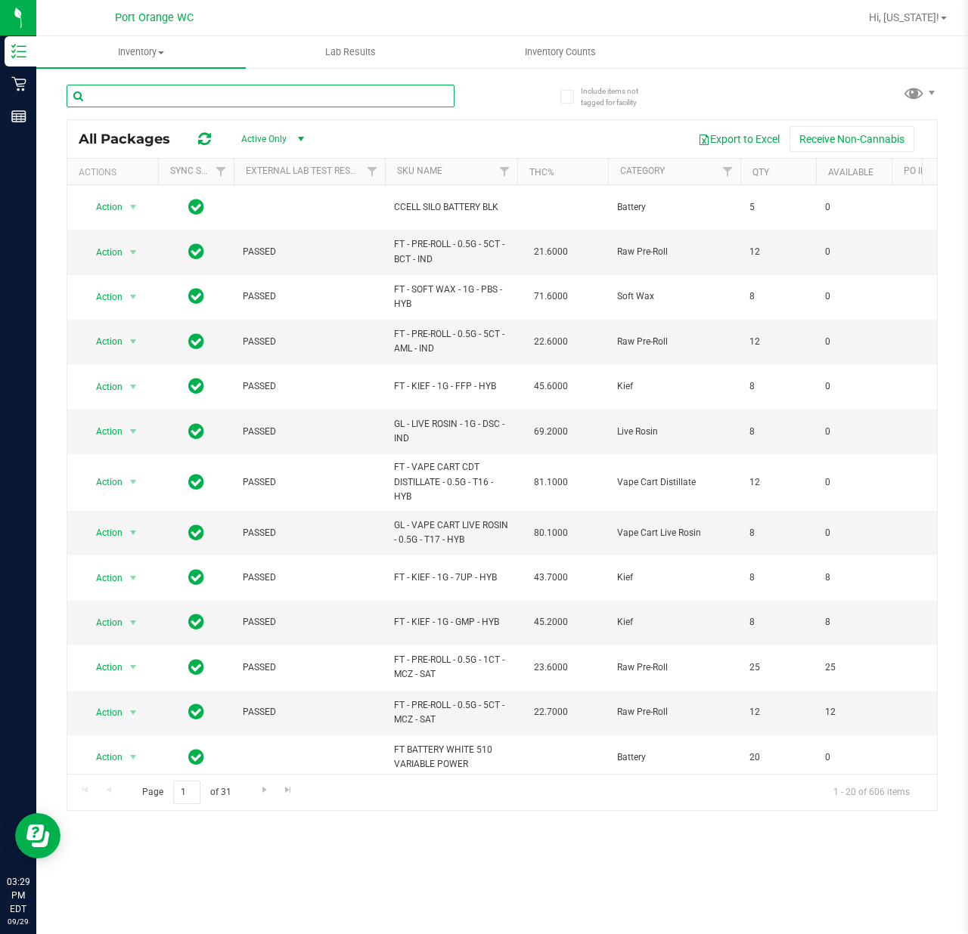
click at [267, 94] on input "text" at bounding box center [261, 96] width 388 height 23
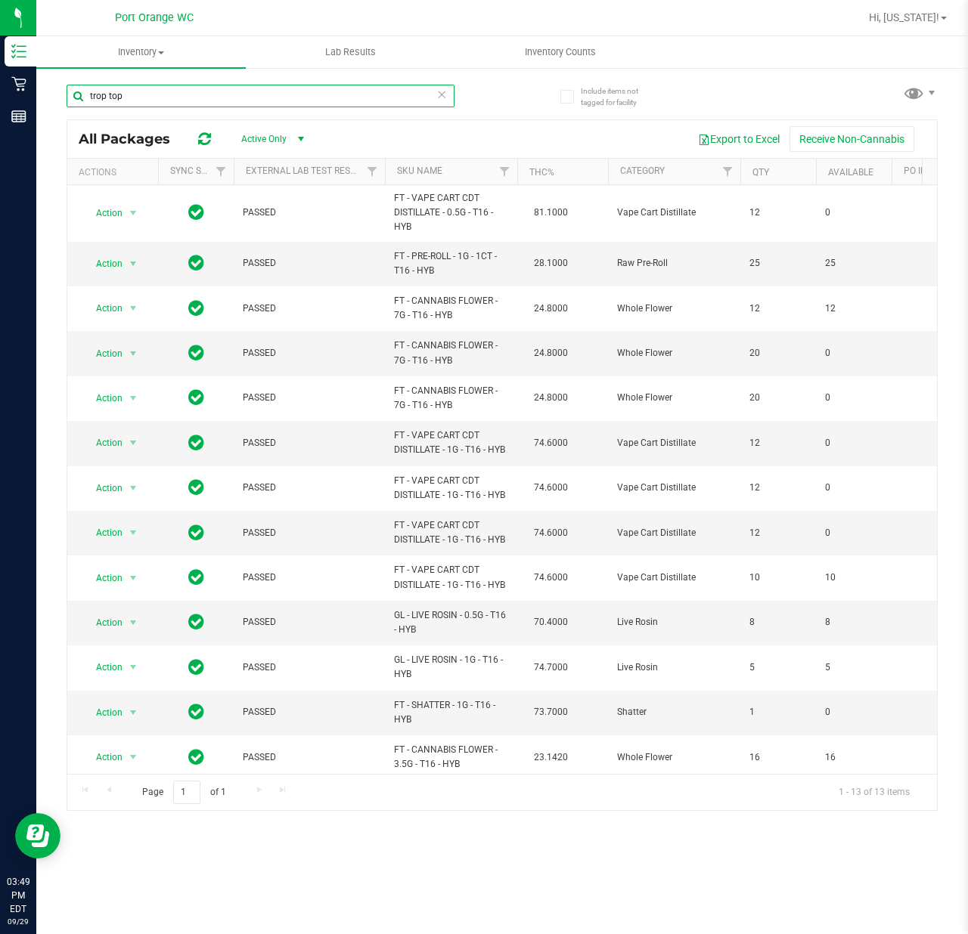
click at [116, 103] on input "trop top" at bounding box center [261, 96] width 388 height 23
click at [118, 101] on input "trop top" at bounding box center [261, 96] width 388 height 23
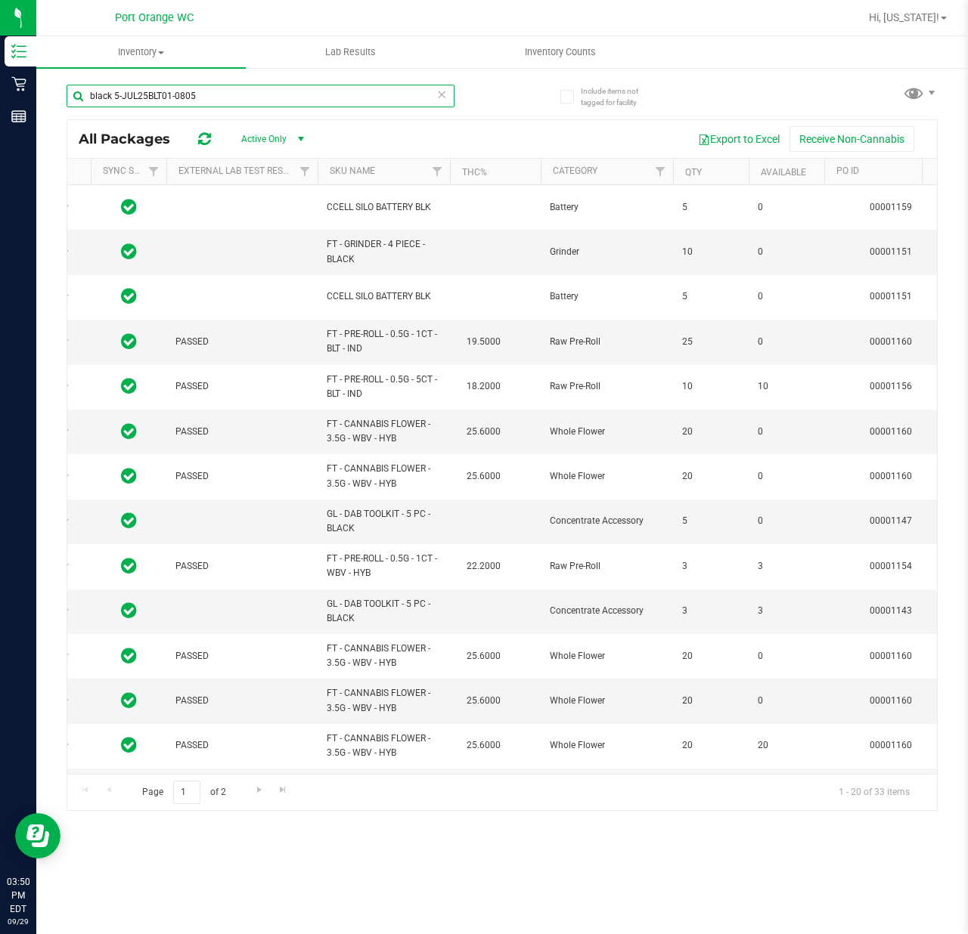
type input "black 5-JUL25BLT01-0805"
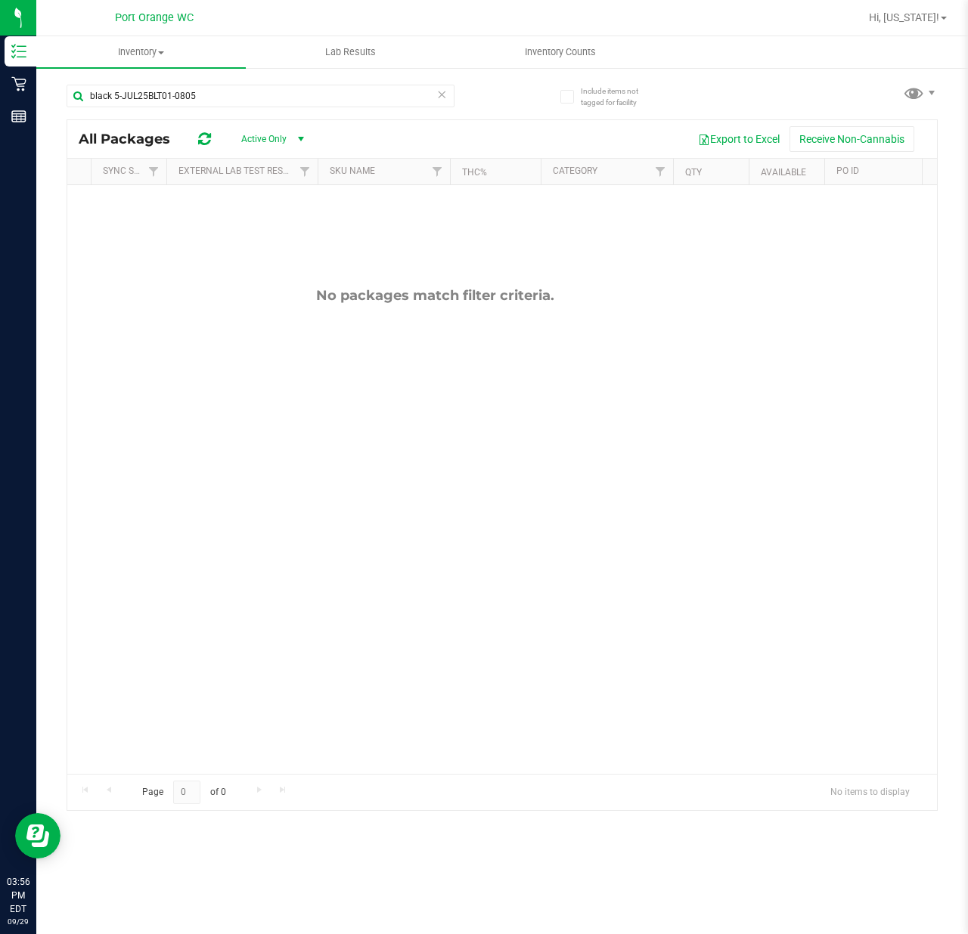
click at [420, 435] on div "No packages match filter criteria." at bounding box center [434, 530] width 869 height 691
click at [438, 98] on icon at bounding box center [441, 94] width 11 height 18
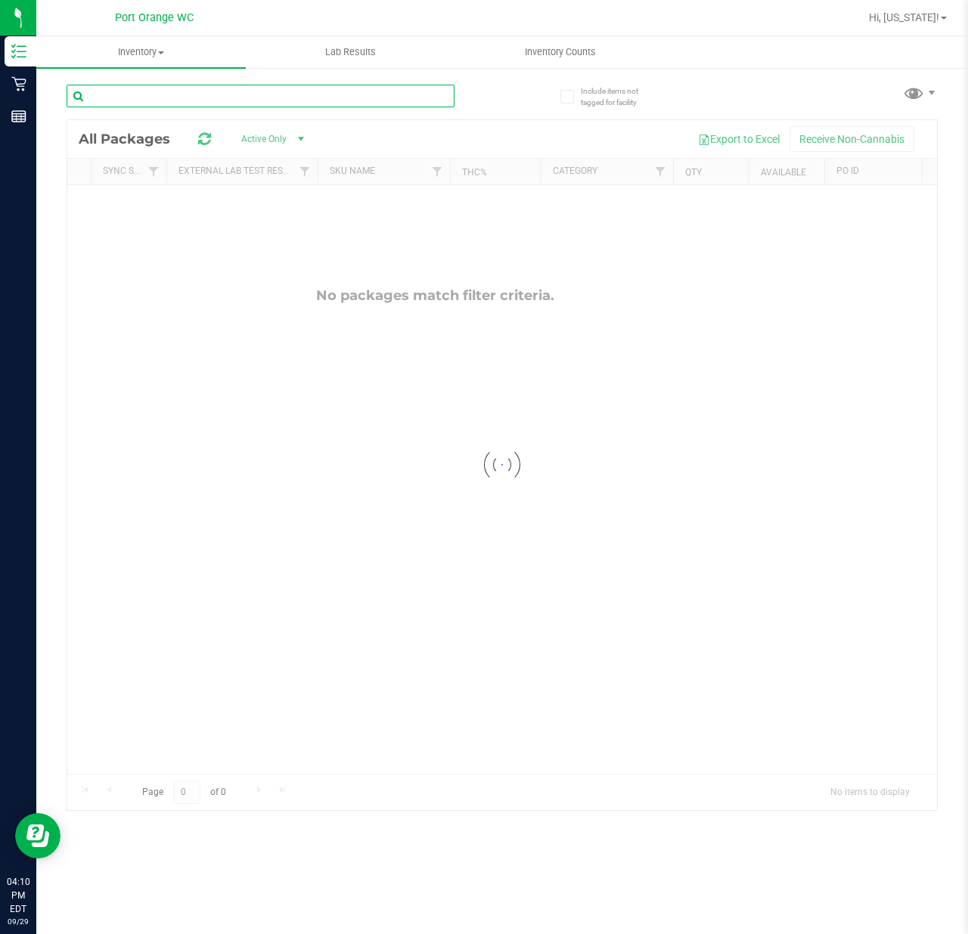
click at [358, 97] on input "text" at bounding box center [261, 96] width 388 height 23
type input "lmz"
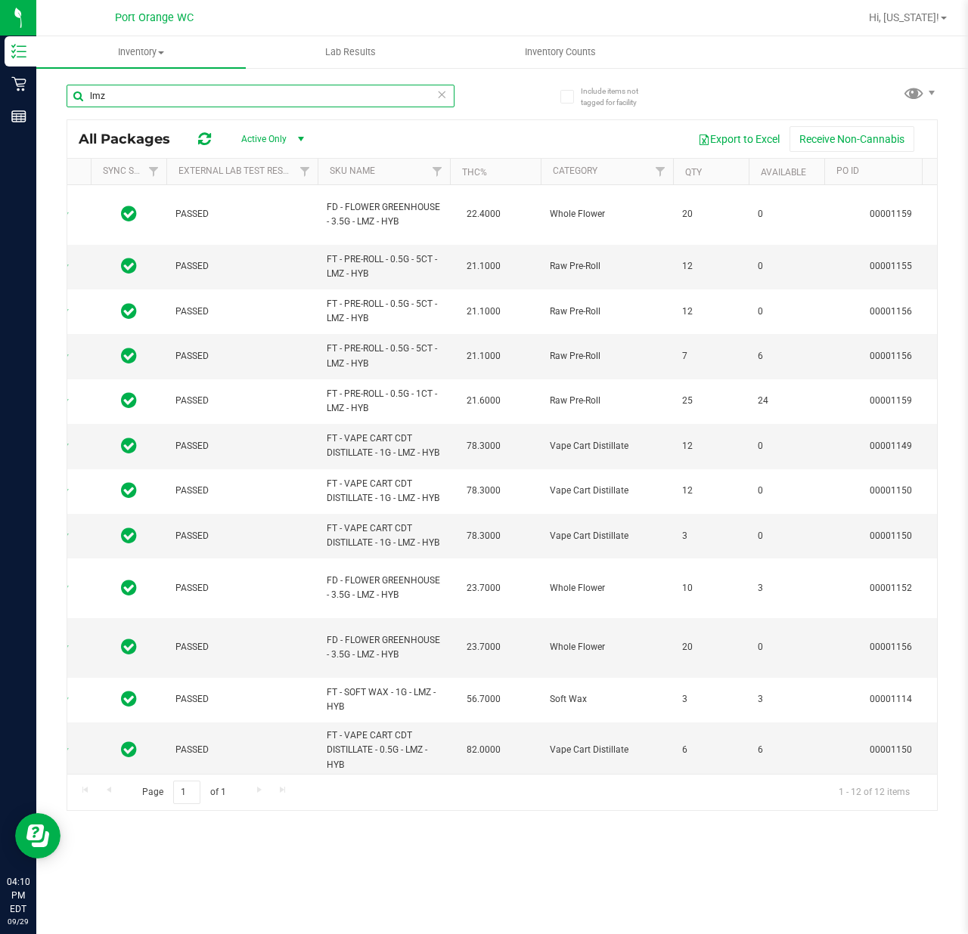
click at [279, 101] on input "lmz" at bounding box center [261, 96] width 388 height 23
click at [446, 92] on icon at bounding box center [441, 94] width 11 height 18
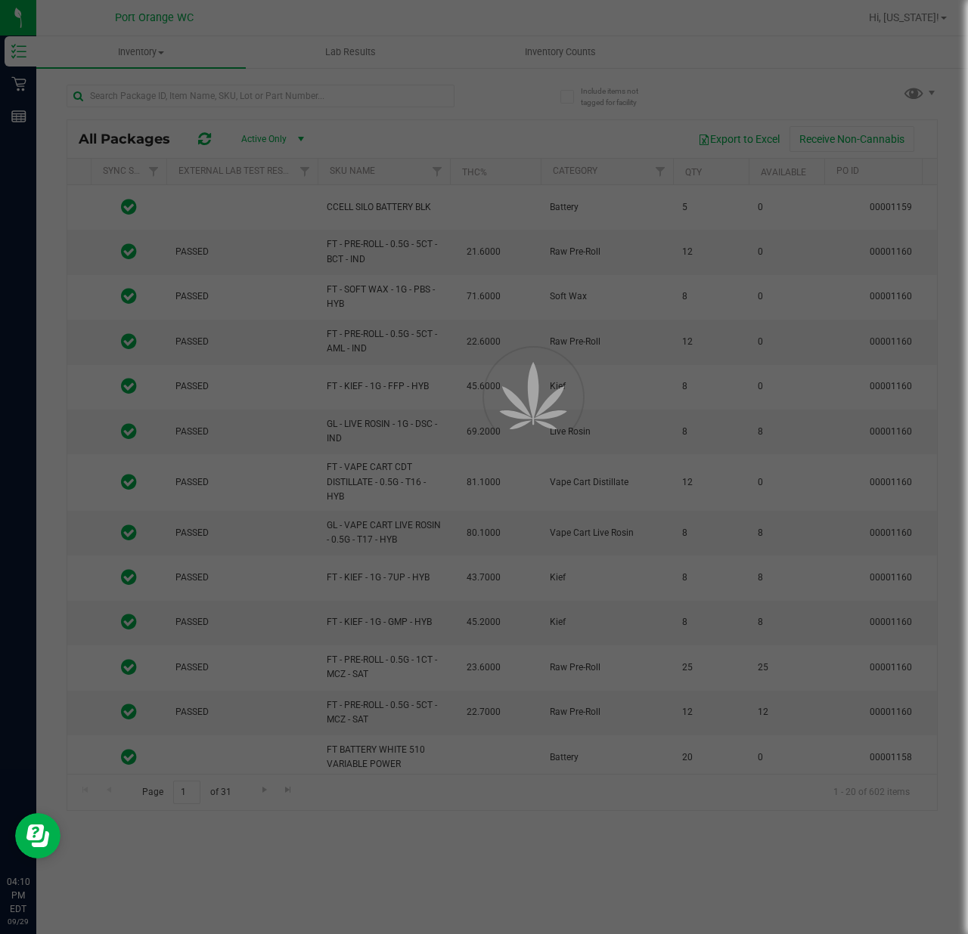
click at [267, 103] on div at bounding box center [484, 467] width 968 height 934
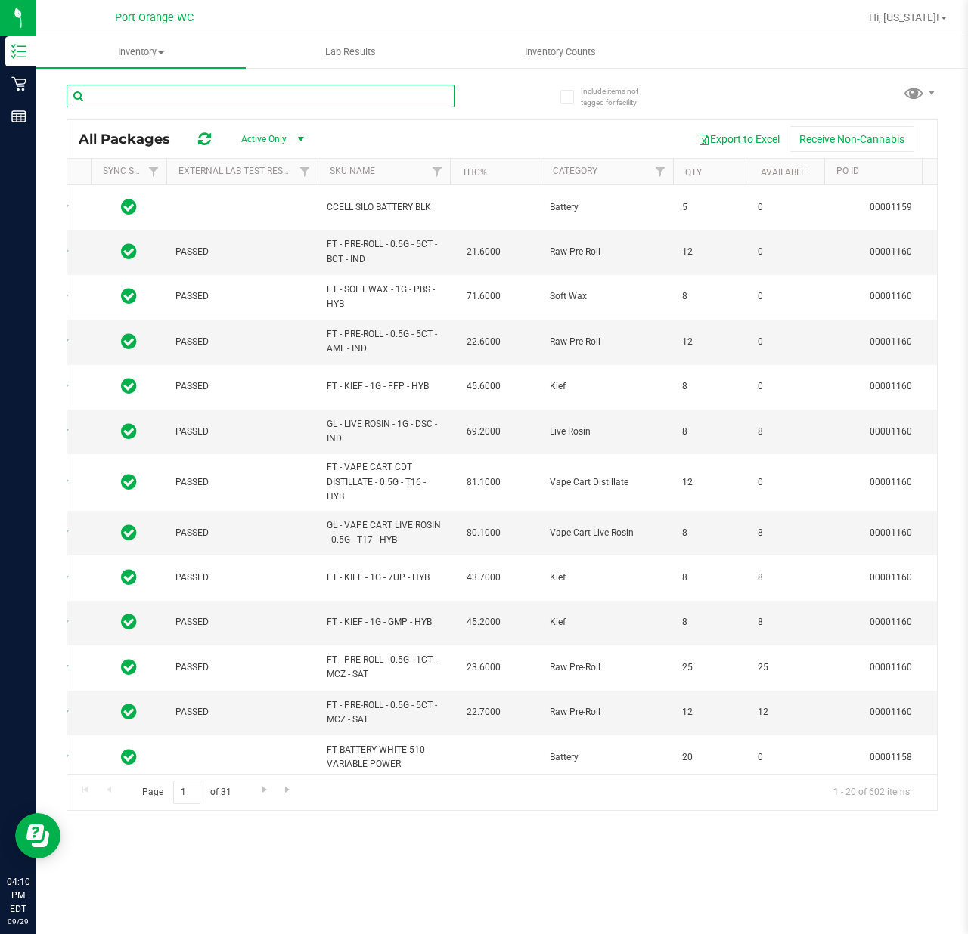
click at [355, 95] on input "text" at bounding box center [261, 96] width 388 height 23
type input "srh"
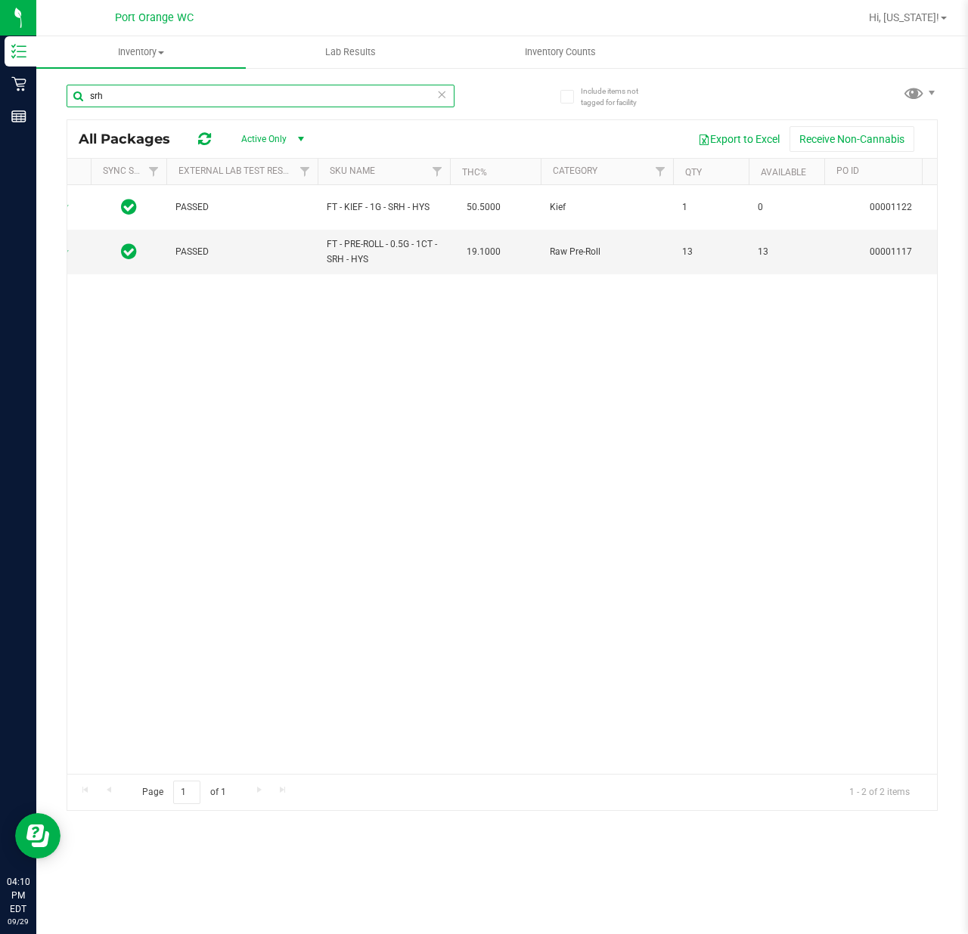
click at [361, 97] on input "srh" at bounding box center [261, 96] width 388 height 23
click at [442, 95] on icon at bounding box center [441, 94] width 11 height 18
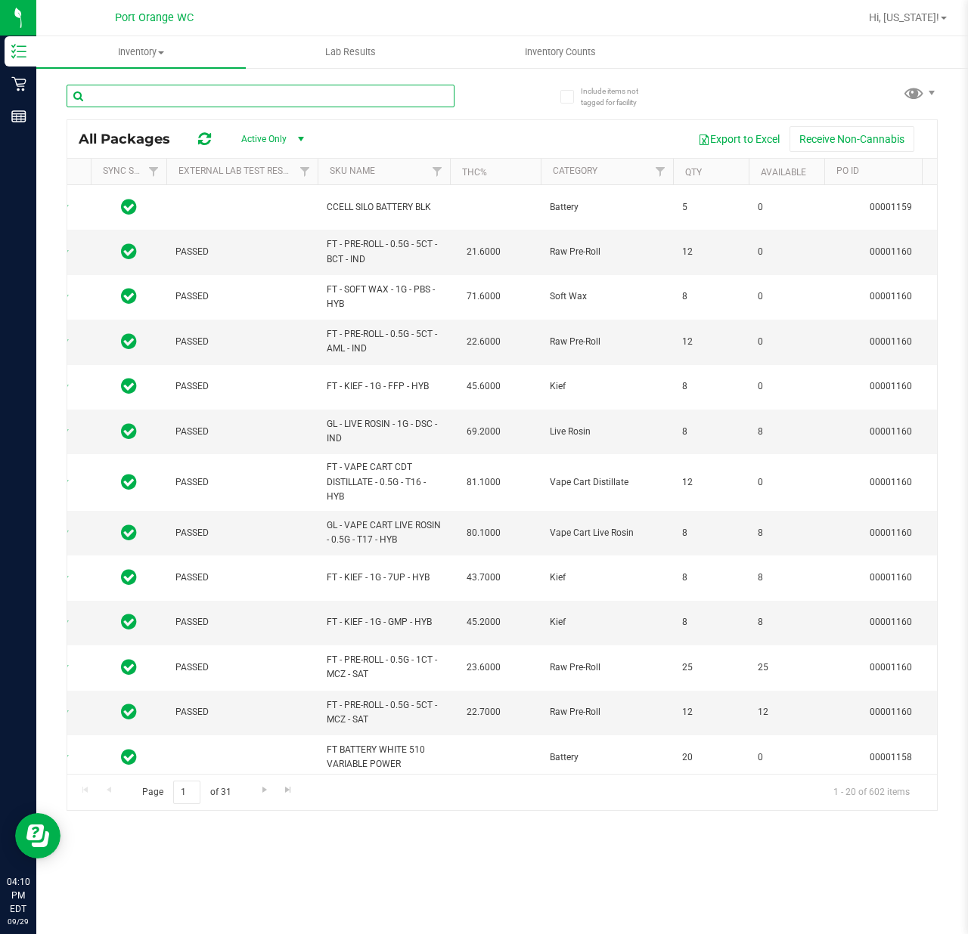
click at [399, 98] on input "text" at bounding box center [261, 96] width 388 height 23
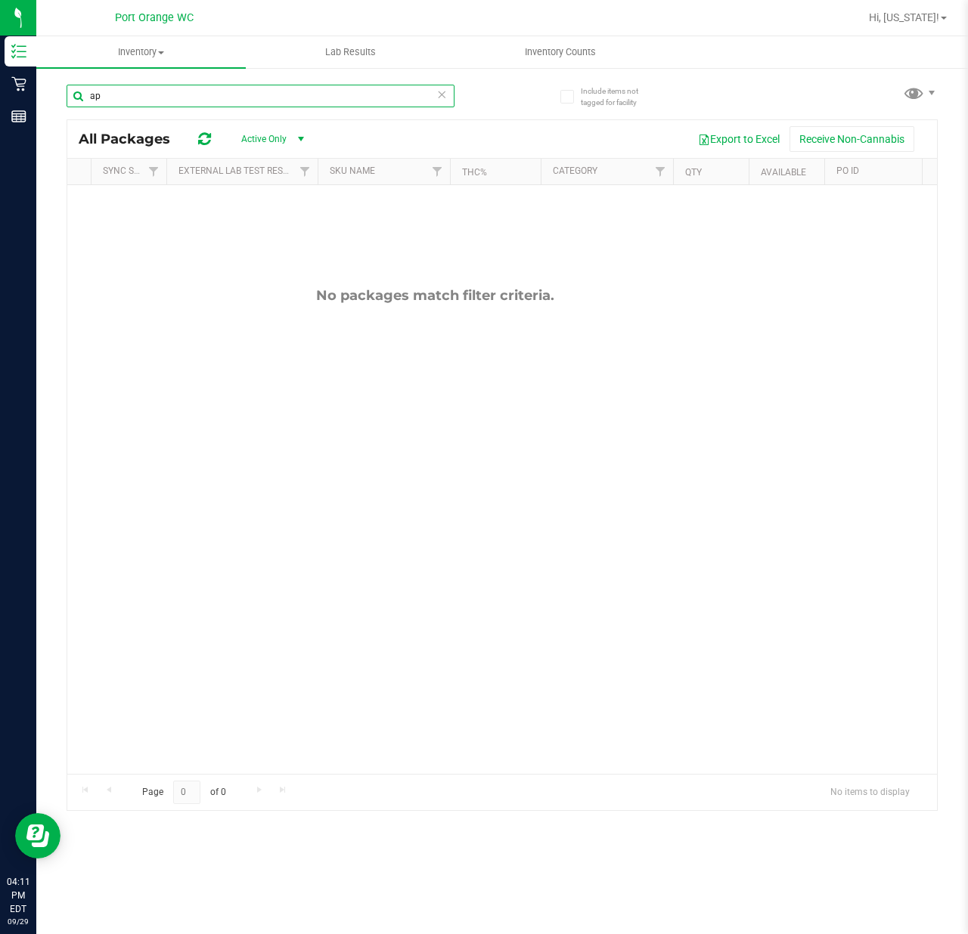
type input "a"
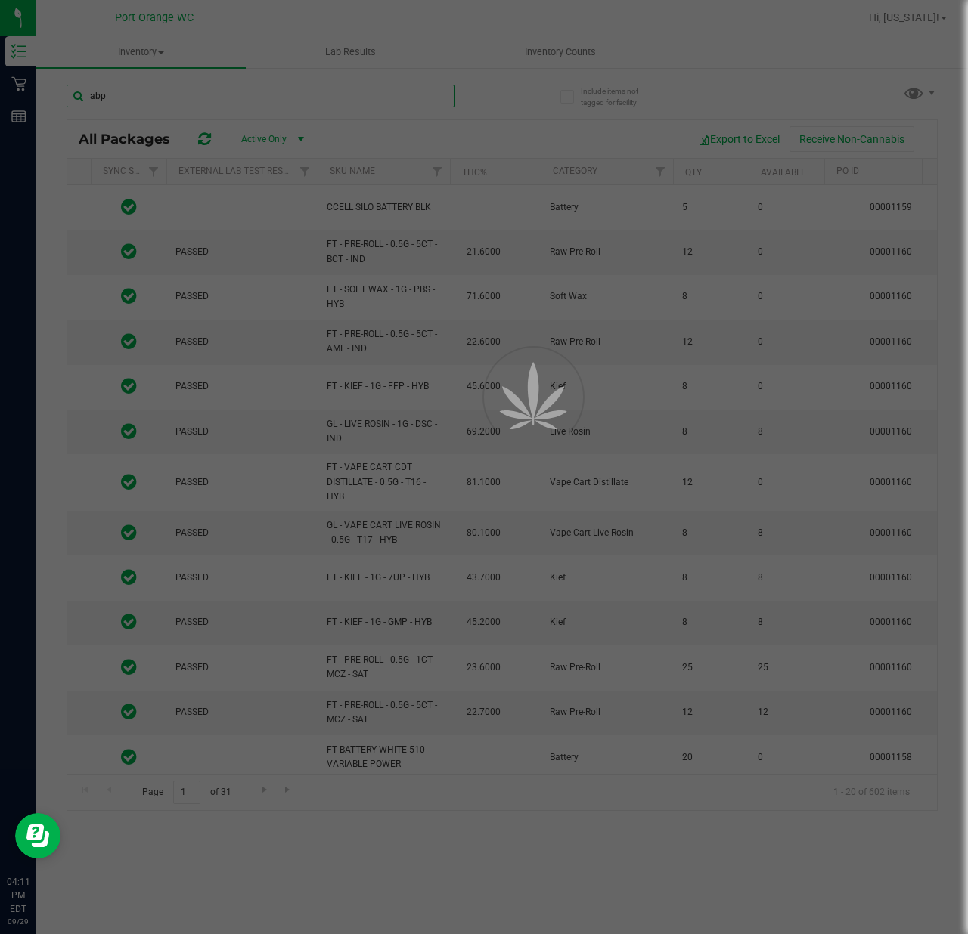
type input "abp"
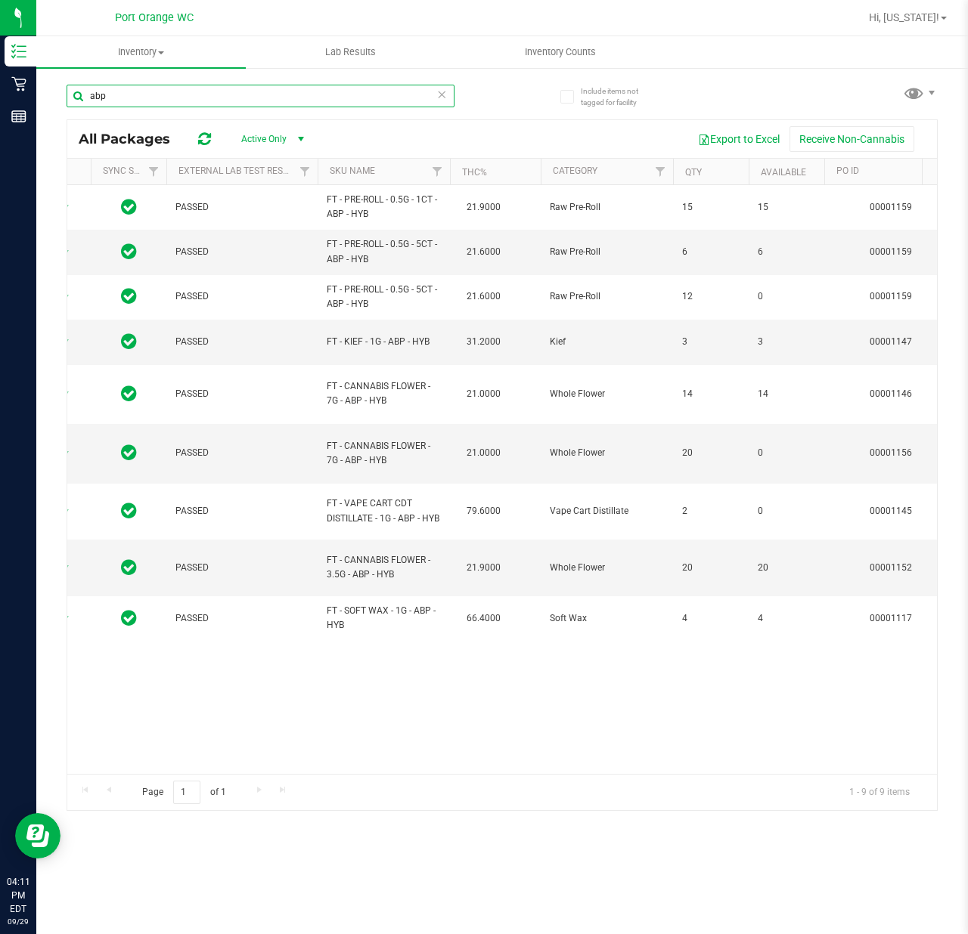
click at [342, 97] on input "abp" at bounding box center [261, 96] width 388 height 23
click at [438, 101] on icon at bounding box center [441, 94] width 11 height 18
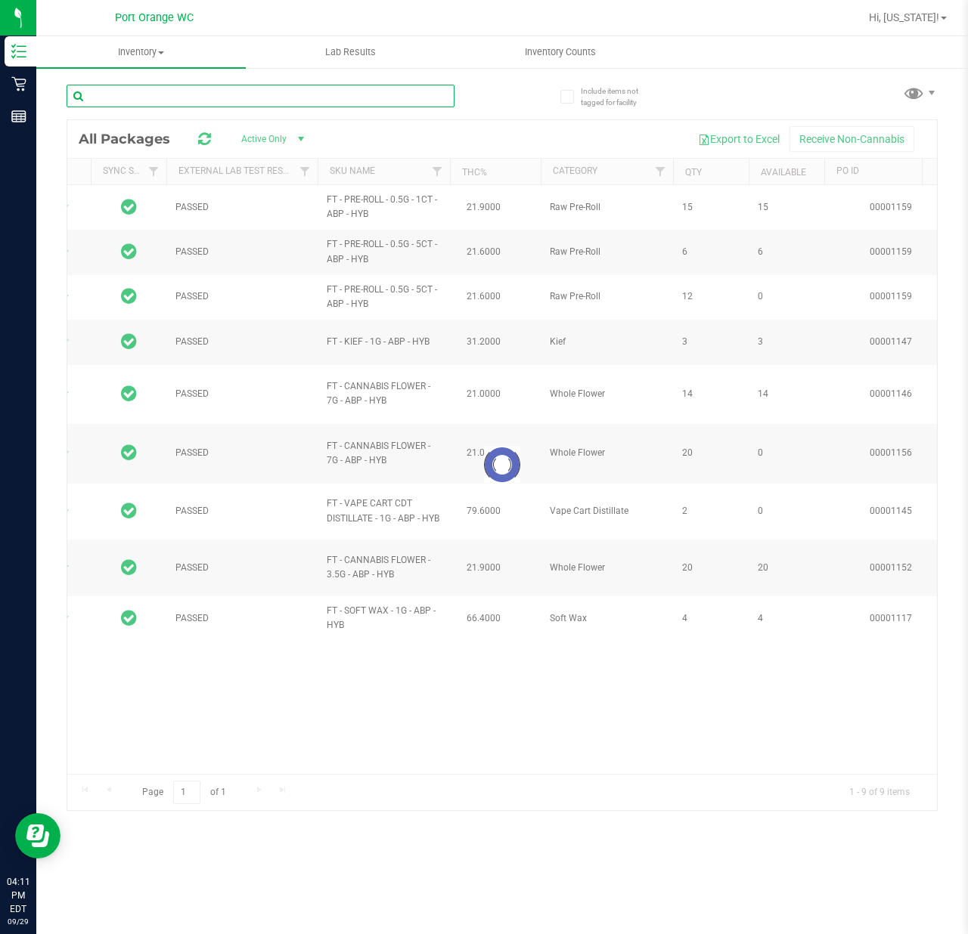
click at [383, 98] on input "text" at bounding box center [261, 96] width 388 height 23
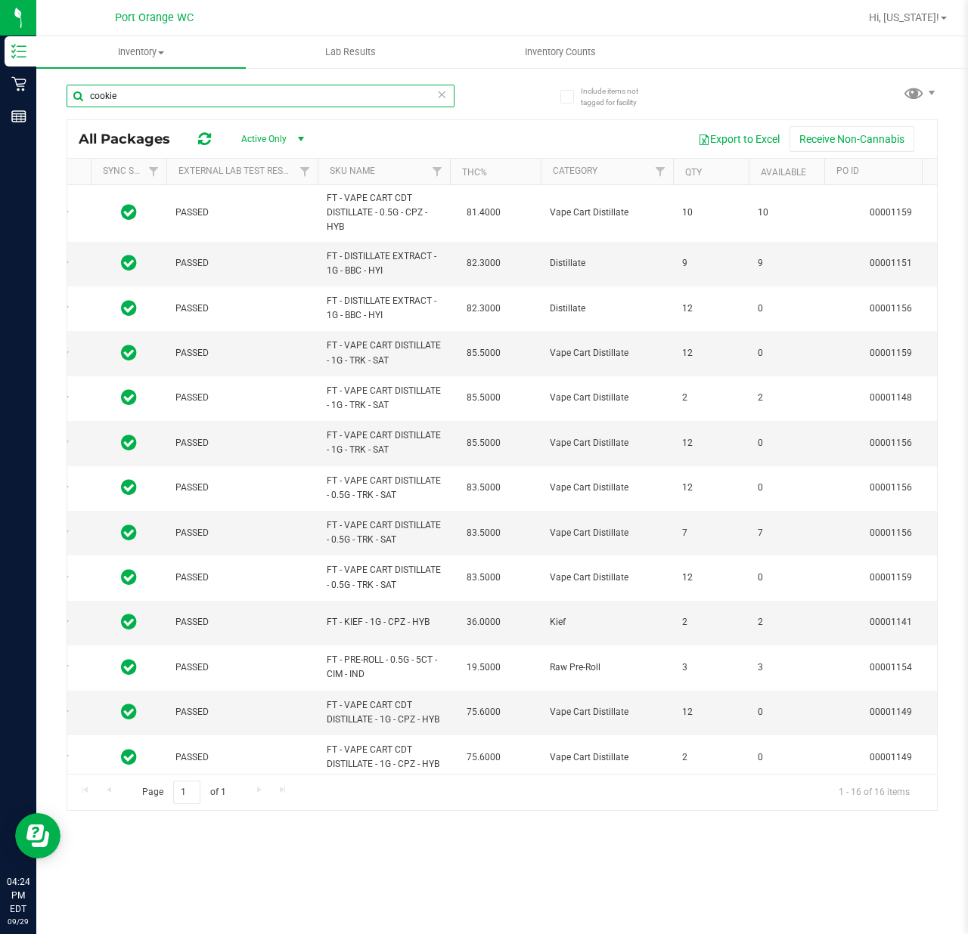
click at [189, 85] on input "cookie" at bounding box center [261, 96] width 388 height 23
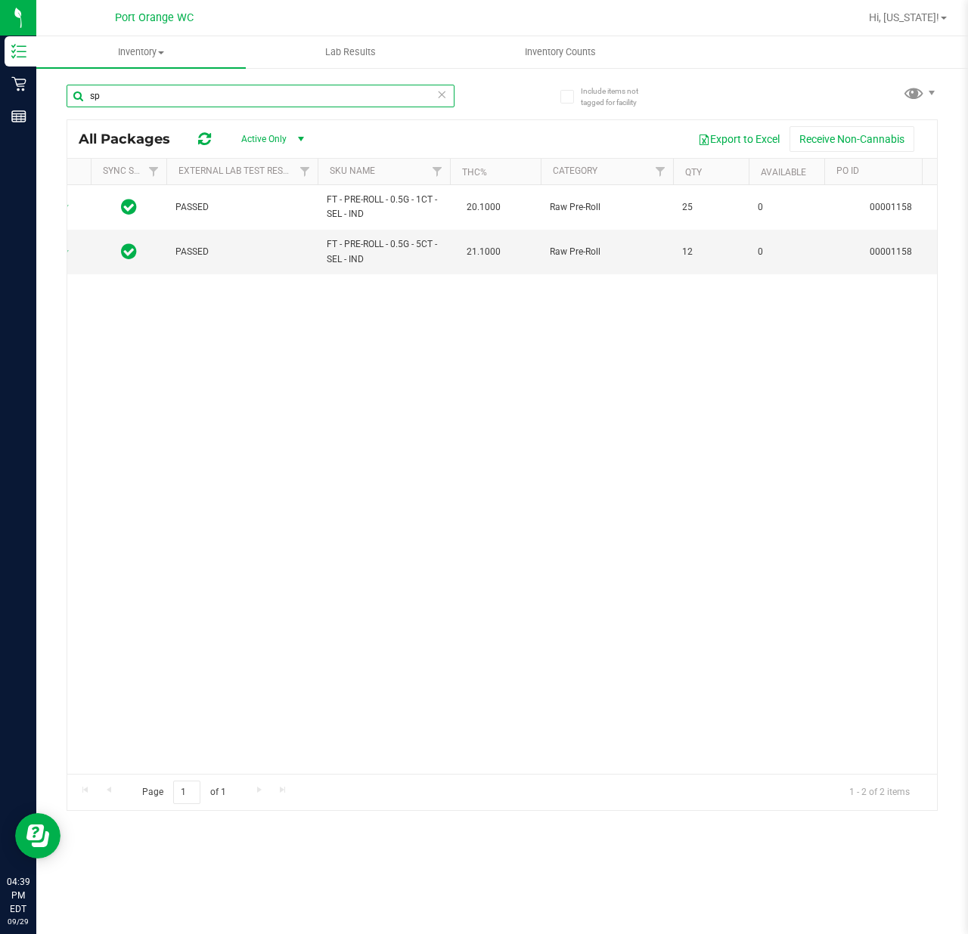
type input "s"
type input "htm"
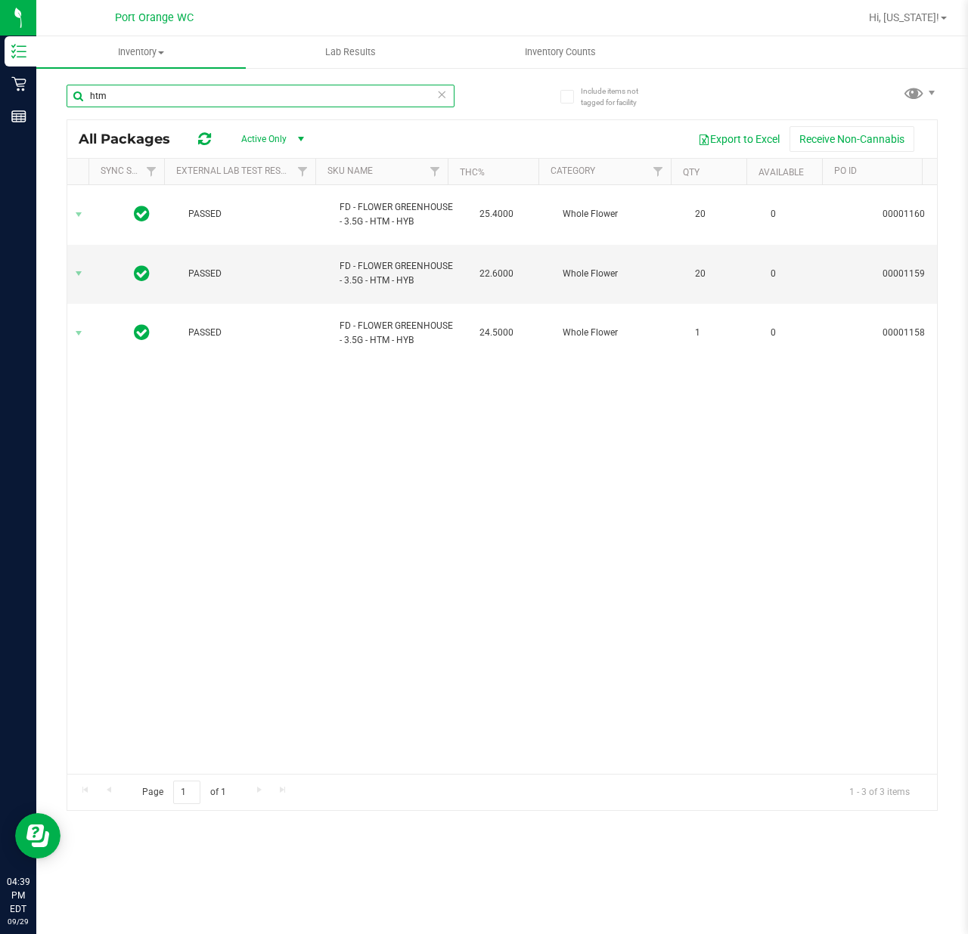
scroll to position [0, 51]
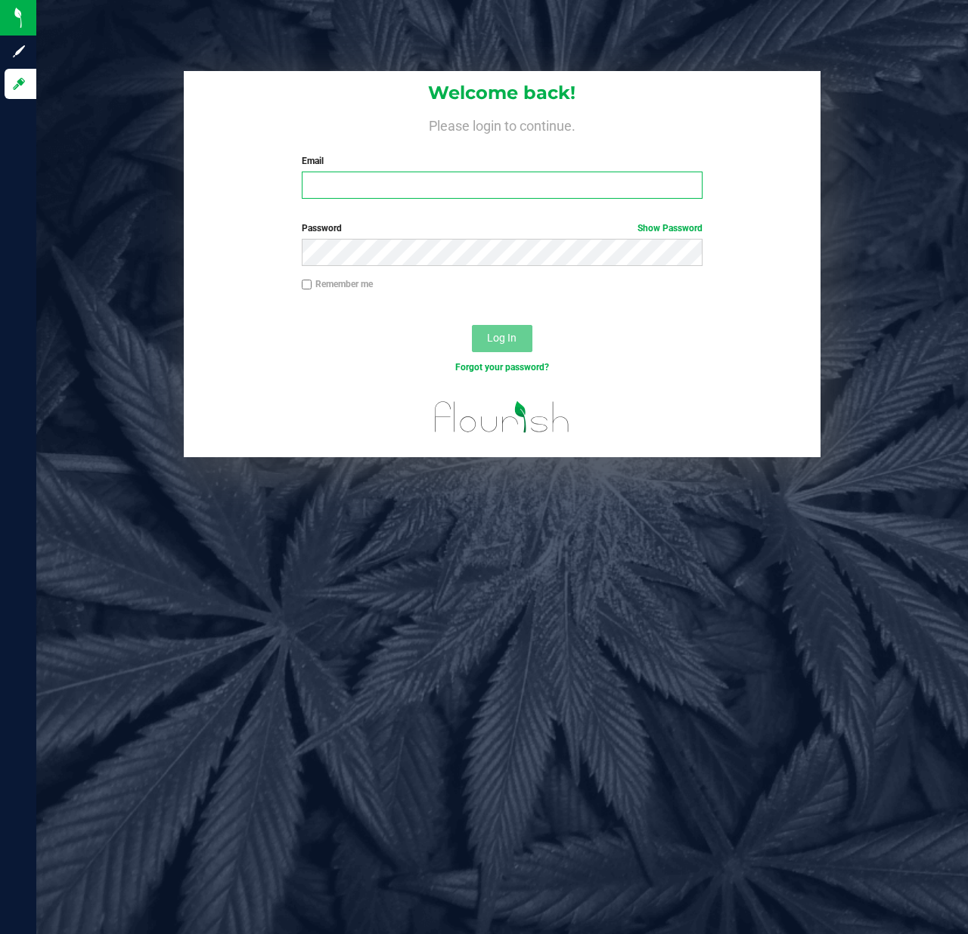
click at [544, 186] on input "Email" at bounding box center [502, 185] width 401 height 27
click at [524, 185] on input "[EMAIL_ADDRESS][DOMAIN_NAME]" at bounding box center [502, 185] width 401 height 27
type input "[EMAIL_ADDRESS][DOMAIN_NAME]"
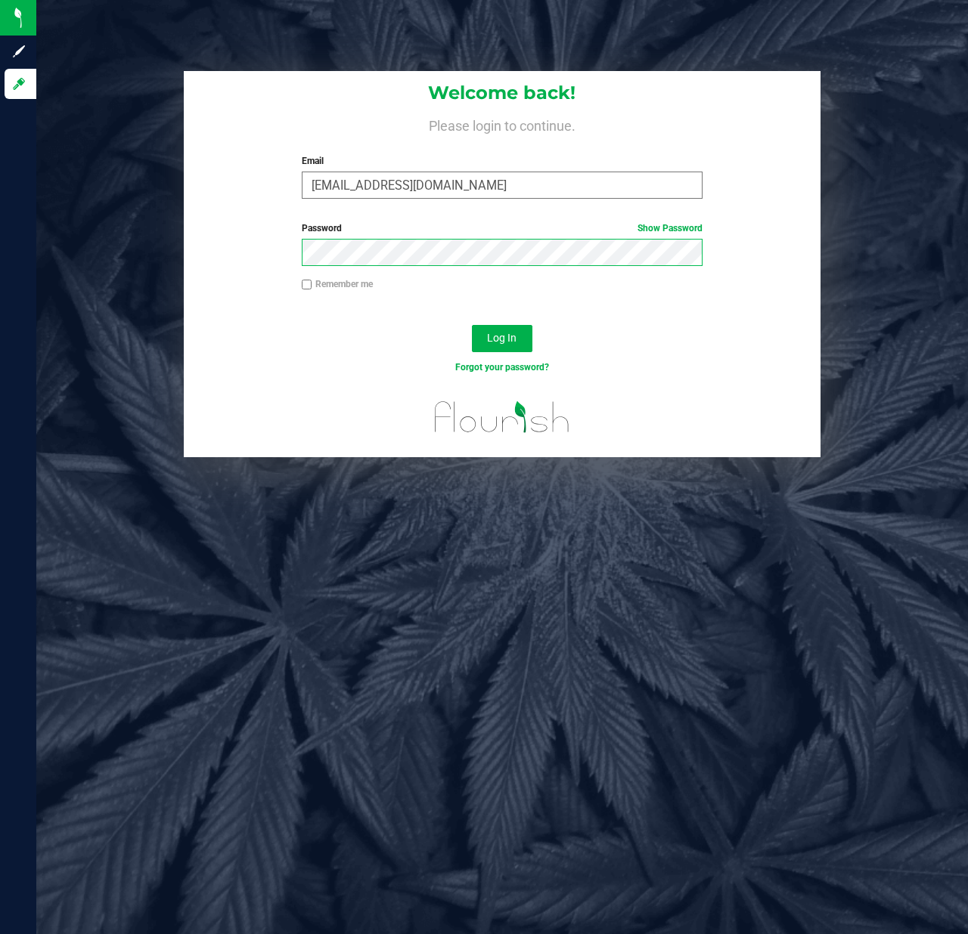
click at [472, 325] on button "Log In" at bounding box center [502, 338] width 60 height 27
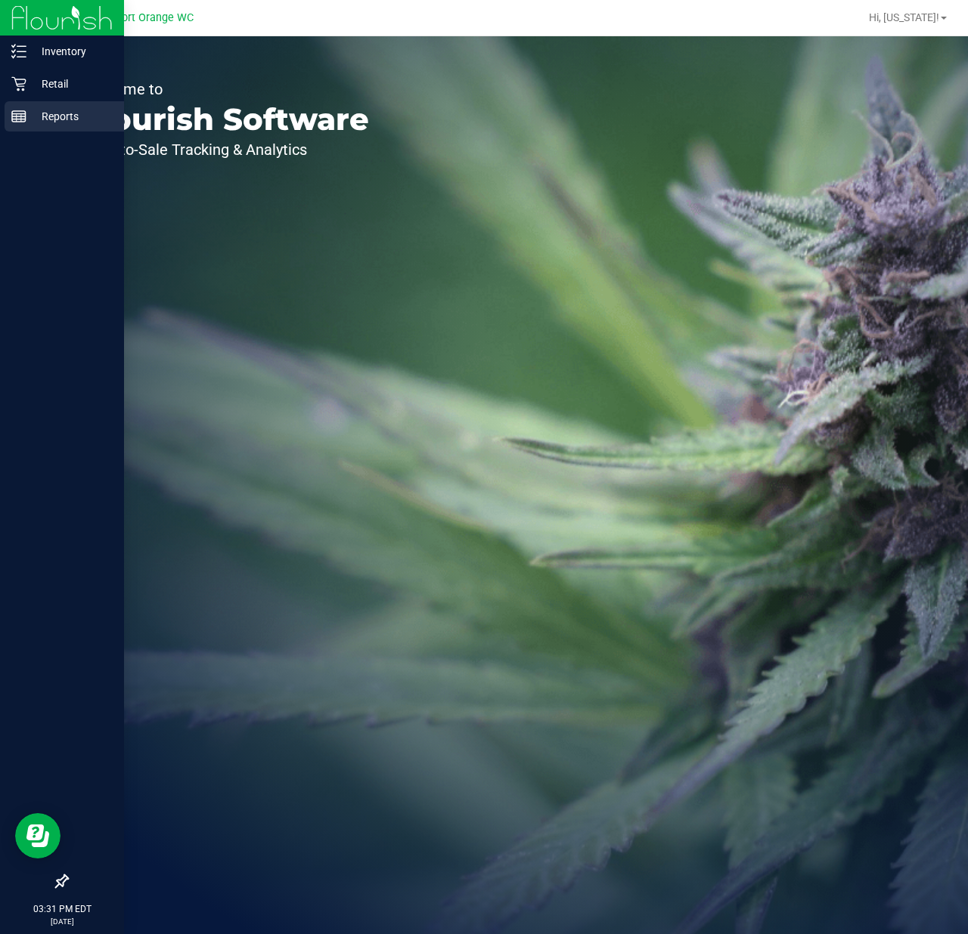
click at [17, 118] on line at bounding box center [17, 118] width 0 height 8
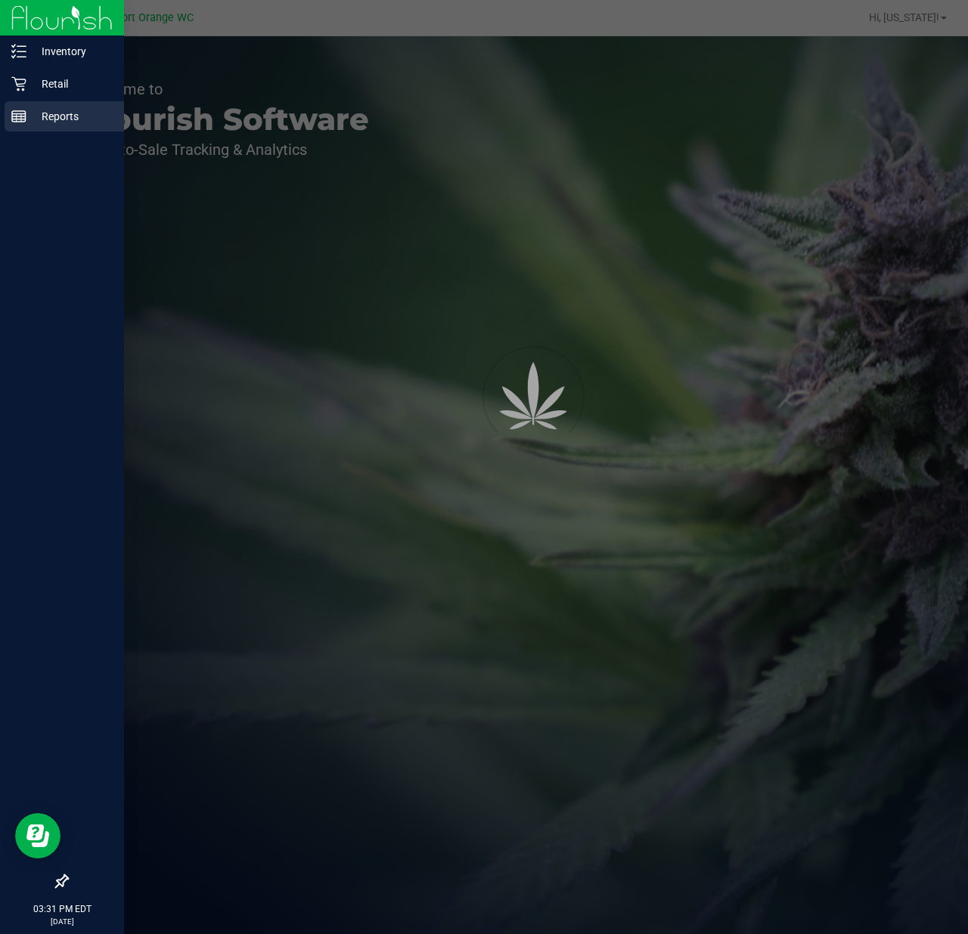
click at [29, 79] on p "Retail" at bounding box center [71, 84] width 91 height 18
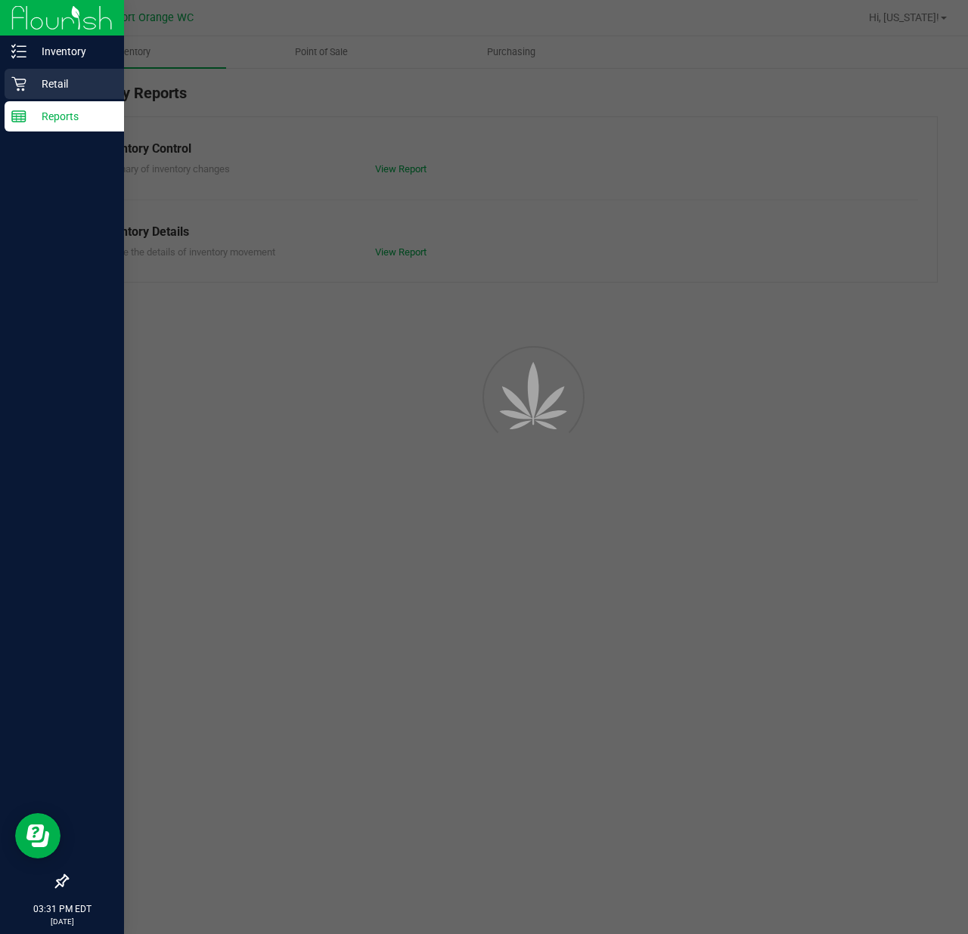
click at [53, 83] on p "Retail" at bounding box center [71, 84] width 91 height 18
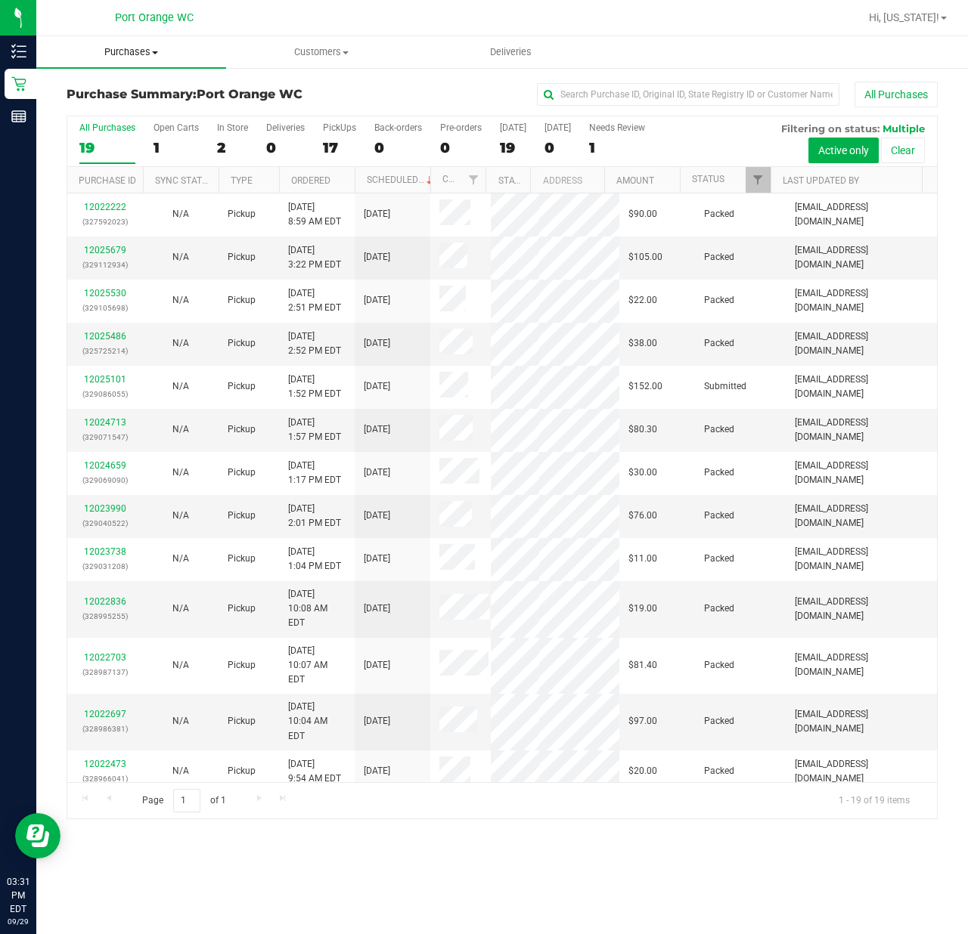
click at [174, 42] on uib-tab-heading "Purchases Summary of purchases Fulfillment All purchases" at bounding box center [131, 52] width 190 height 32
click at [115, 101] on li "Fulfillment" at bounding box center [131, 110] width 190 height 18
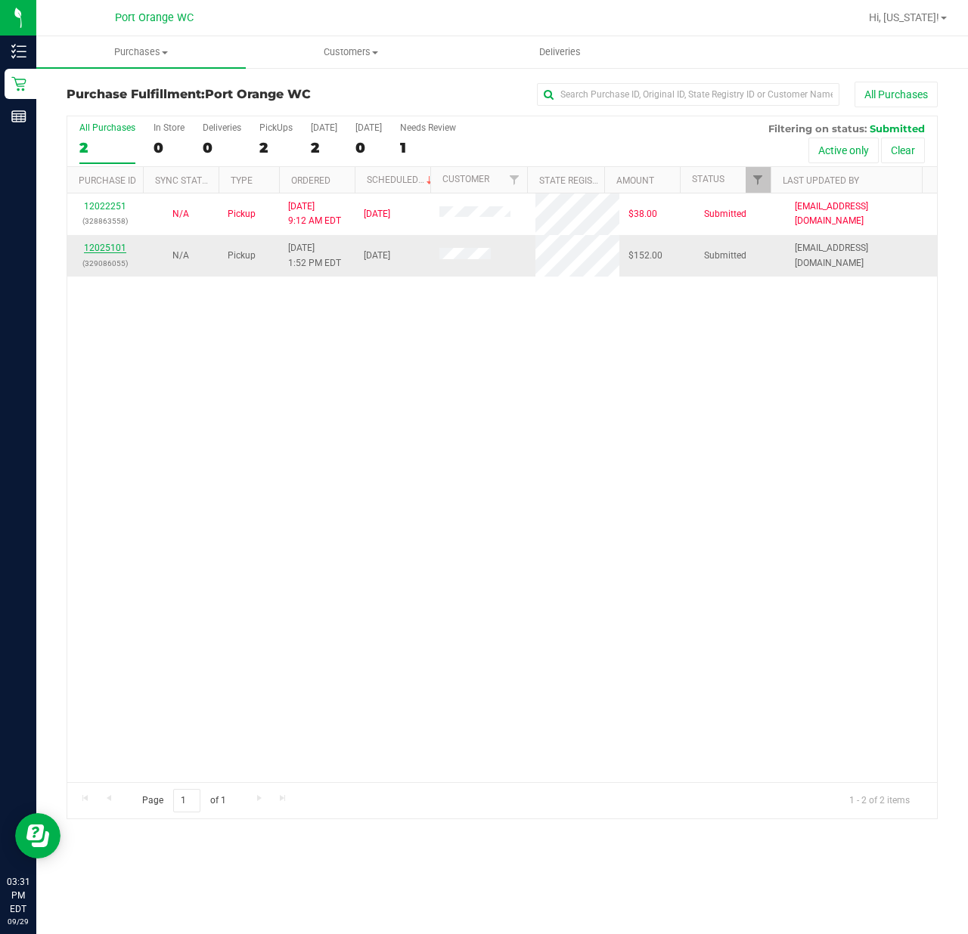
click at [113, 252] on link "12025101" at bounding box center [105, 248] width 42 height 11
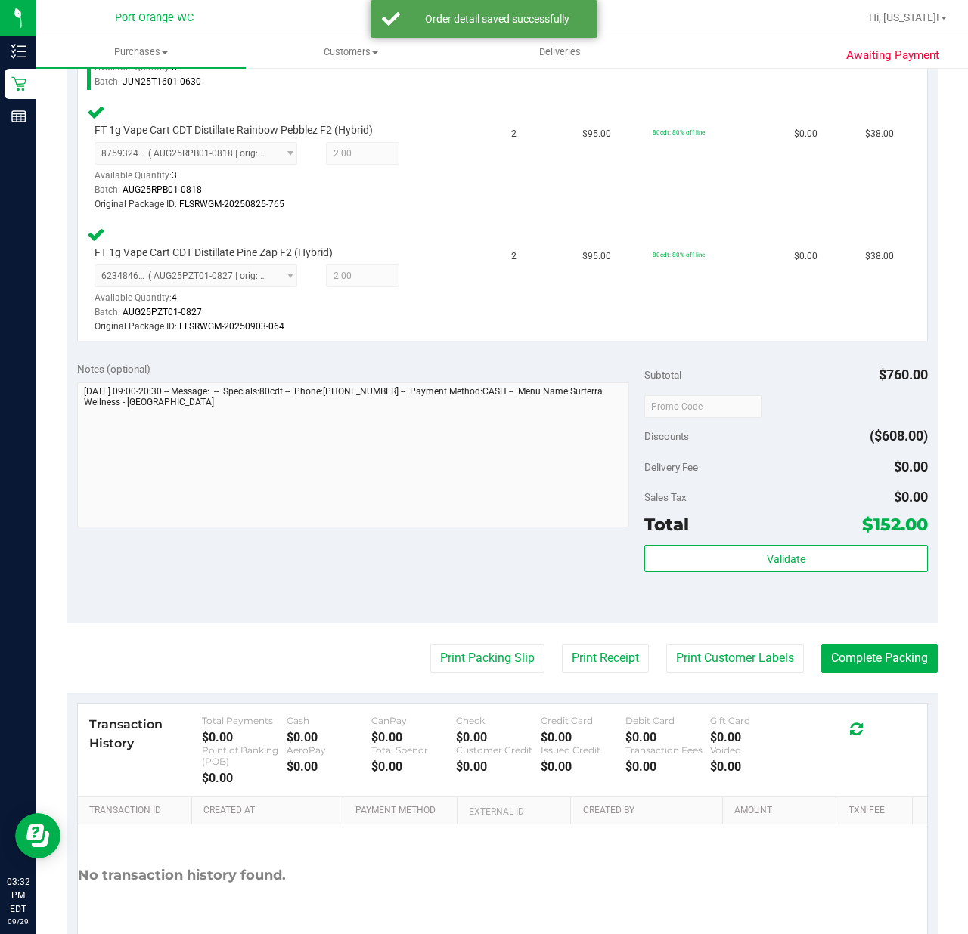
scroll to position [626, 0]
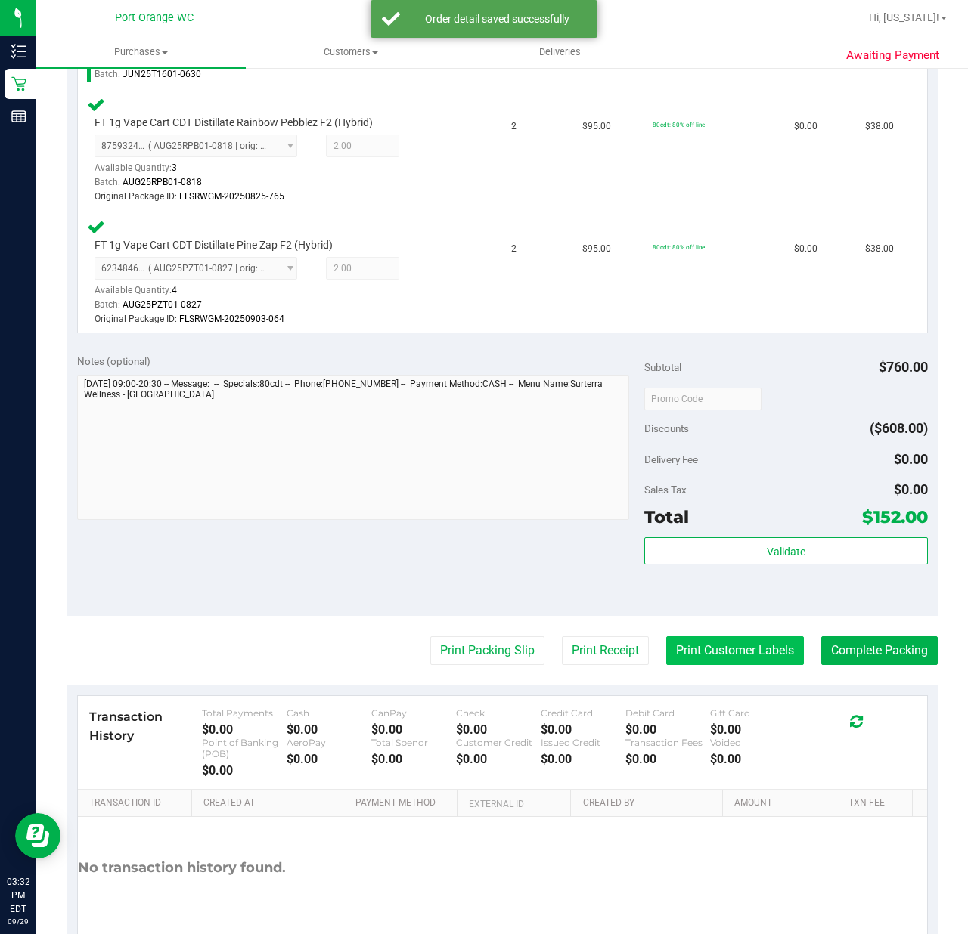
click at [738, 657] on button "Print Customer Labels" at bounding box center [735, 651] width 138 height 29
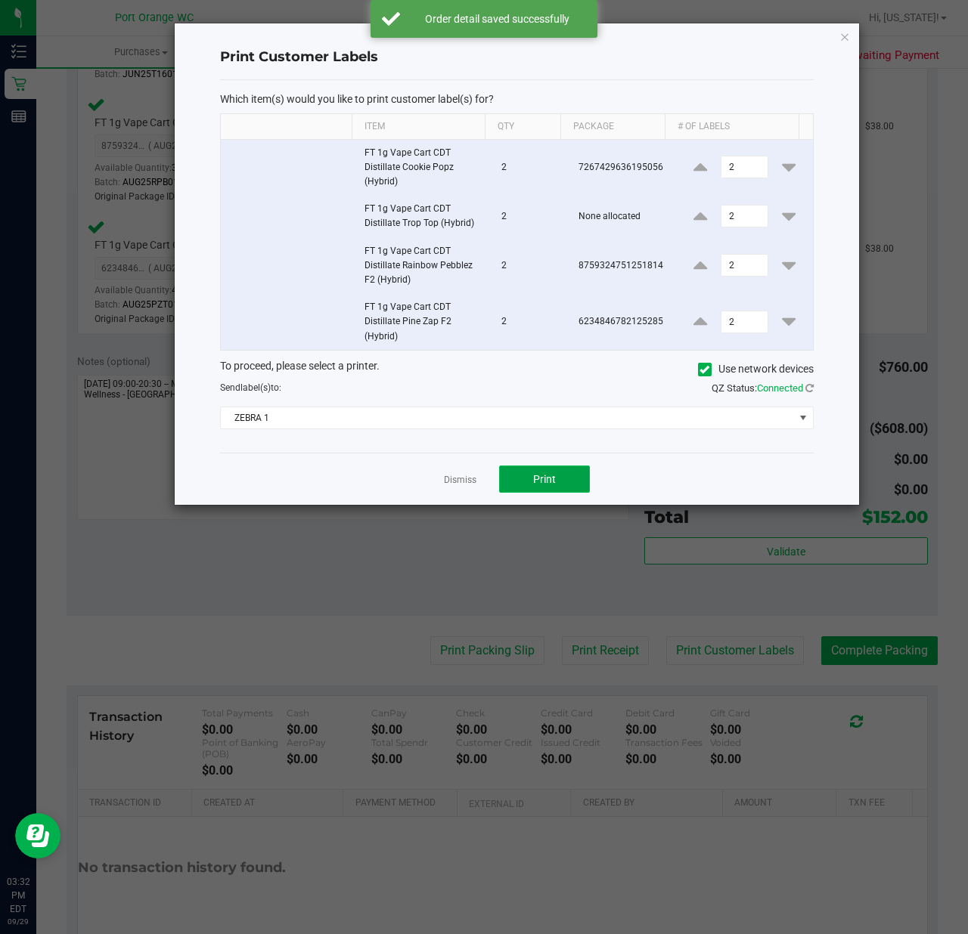
click at [566, 493] on button "Print" at bounding box center [544, 479] width 91 height 27
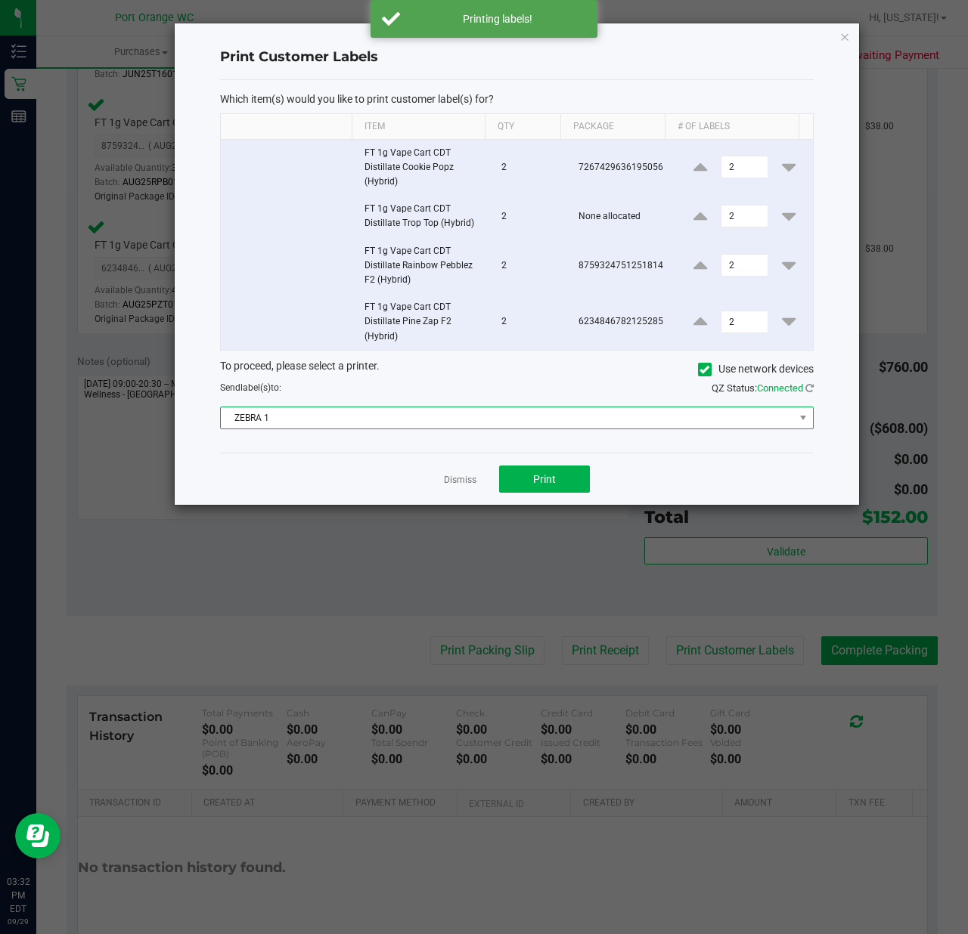
click at [485, 417] on span "ZEBRA 1" at bounding box center [507, 417] width 573 height 21
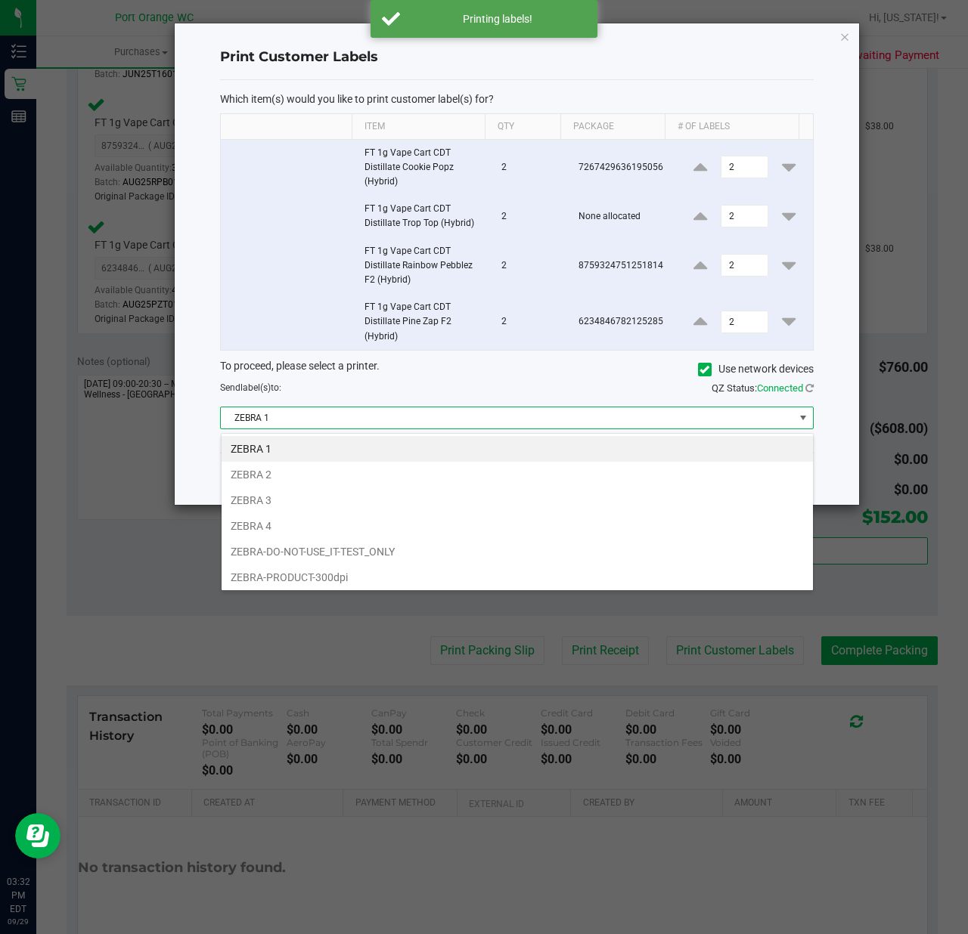
scroll to position [23, 593]
click at [318, 476] on li "ZEBRA 2" at bounding box center [517, 475] width 591 height 26
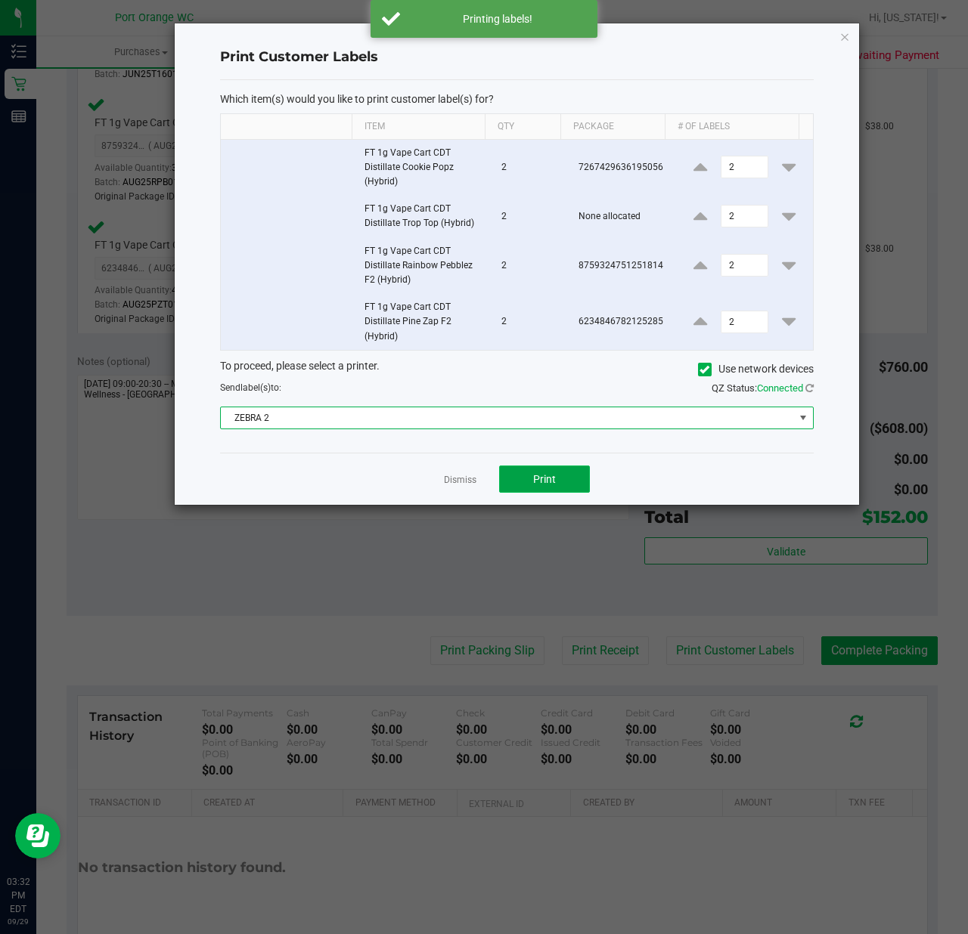
click at [562, 493] on button "Print" at bounding box center [544, 479] width 91 height 27
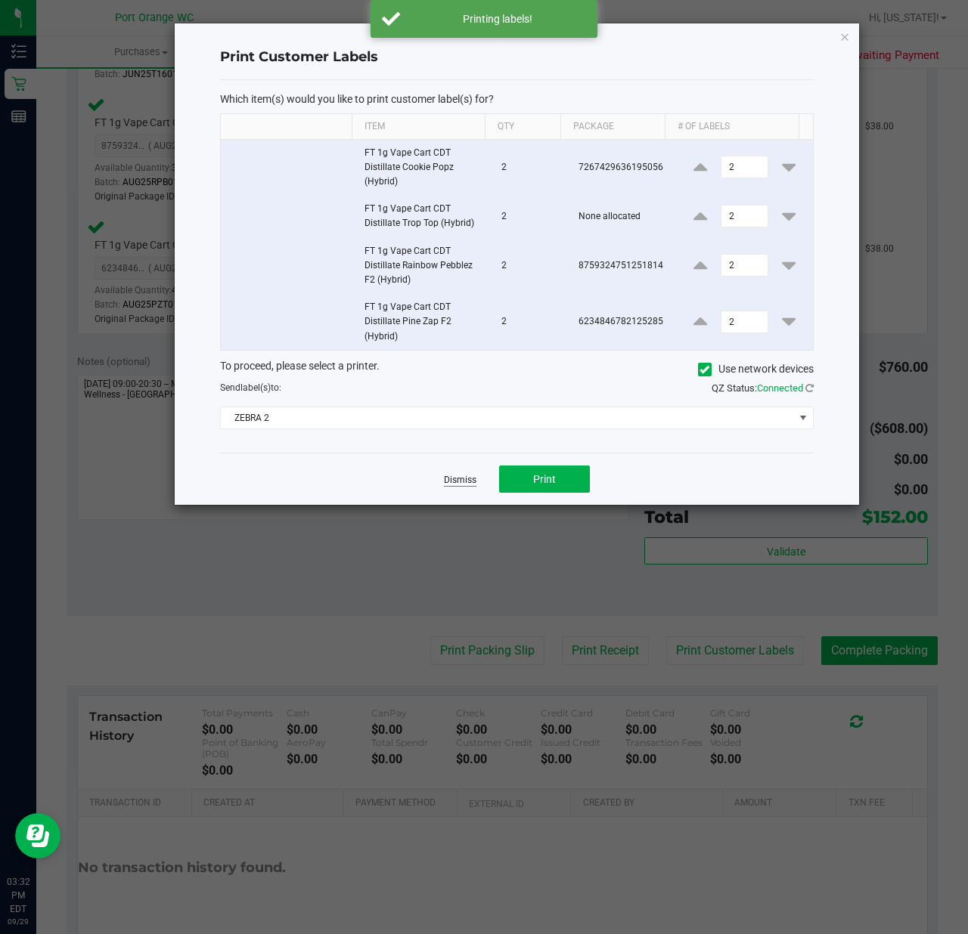
click at [458, 482] on link "Dismiss" at bounding box center [460, 480] width 33 height 13
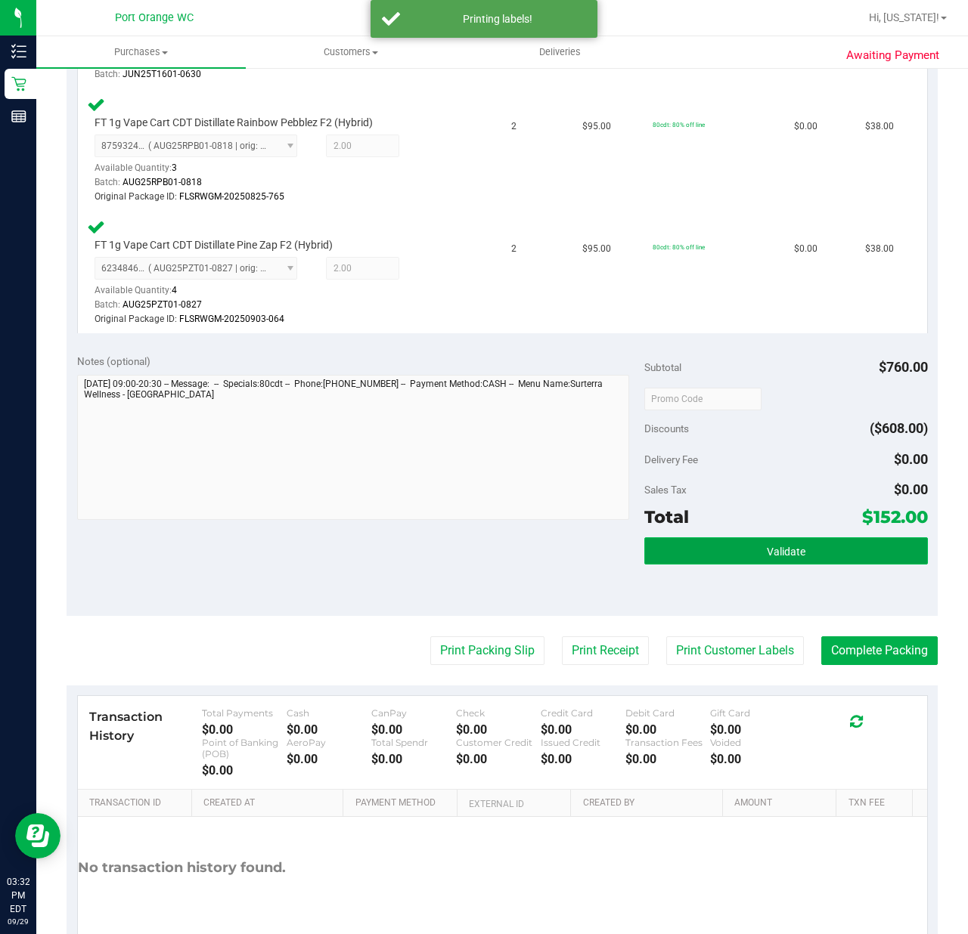
click at [856, 539] on button "Validate" at bounding box center [785, 551] width 283 height 27
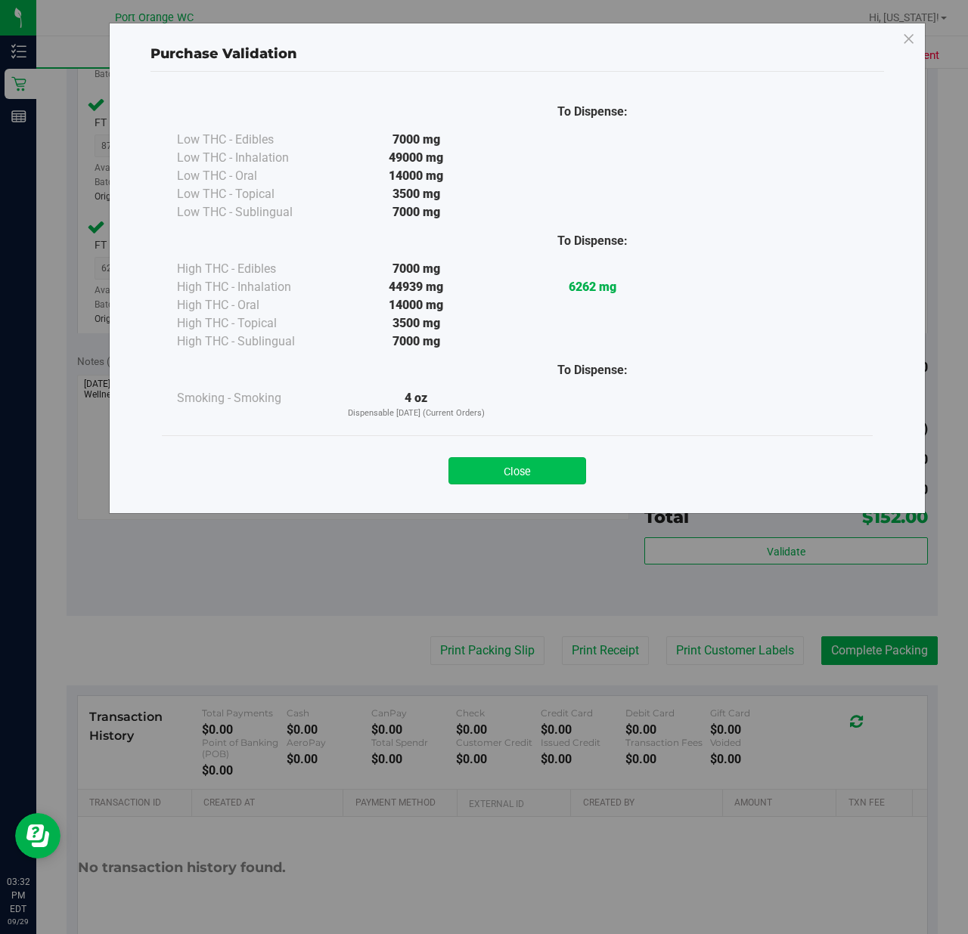
click at [566, 460] on button "Close" at bounding box center [517, 470] width 138 height 27
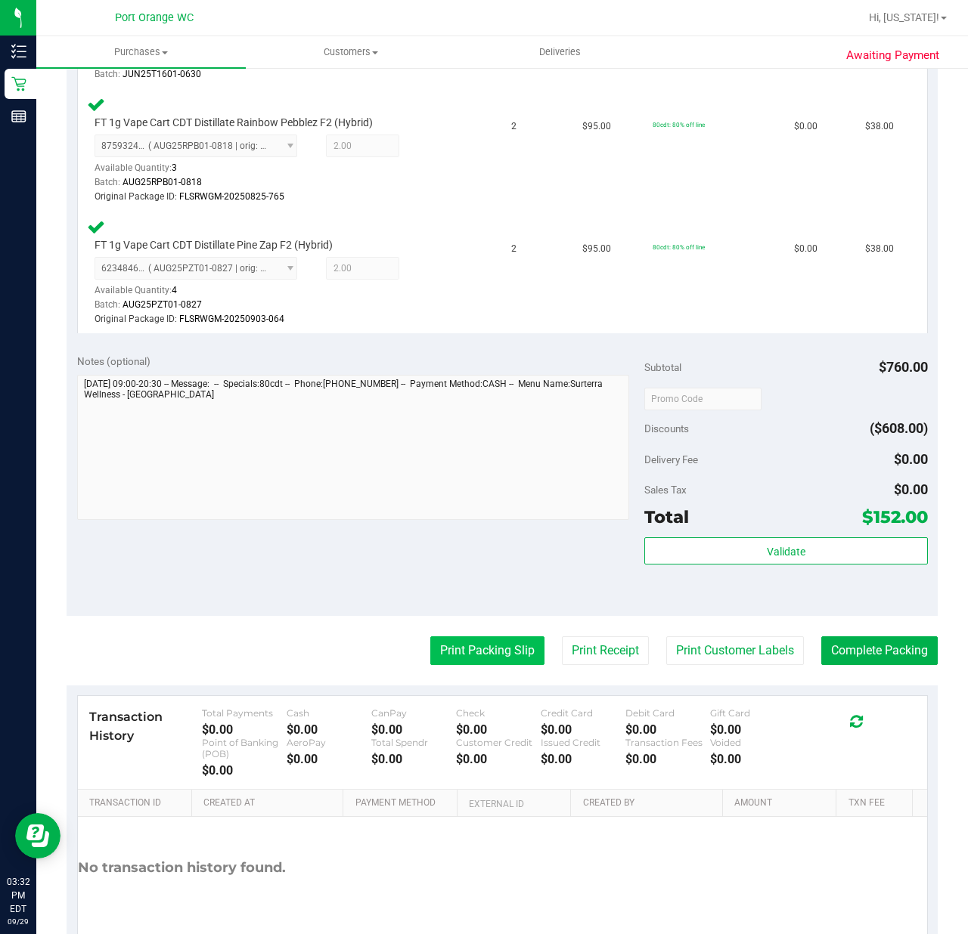
click at [497, 652] on button "Print Packing Slip" at bounding box center [487, 651] width 114 height 29
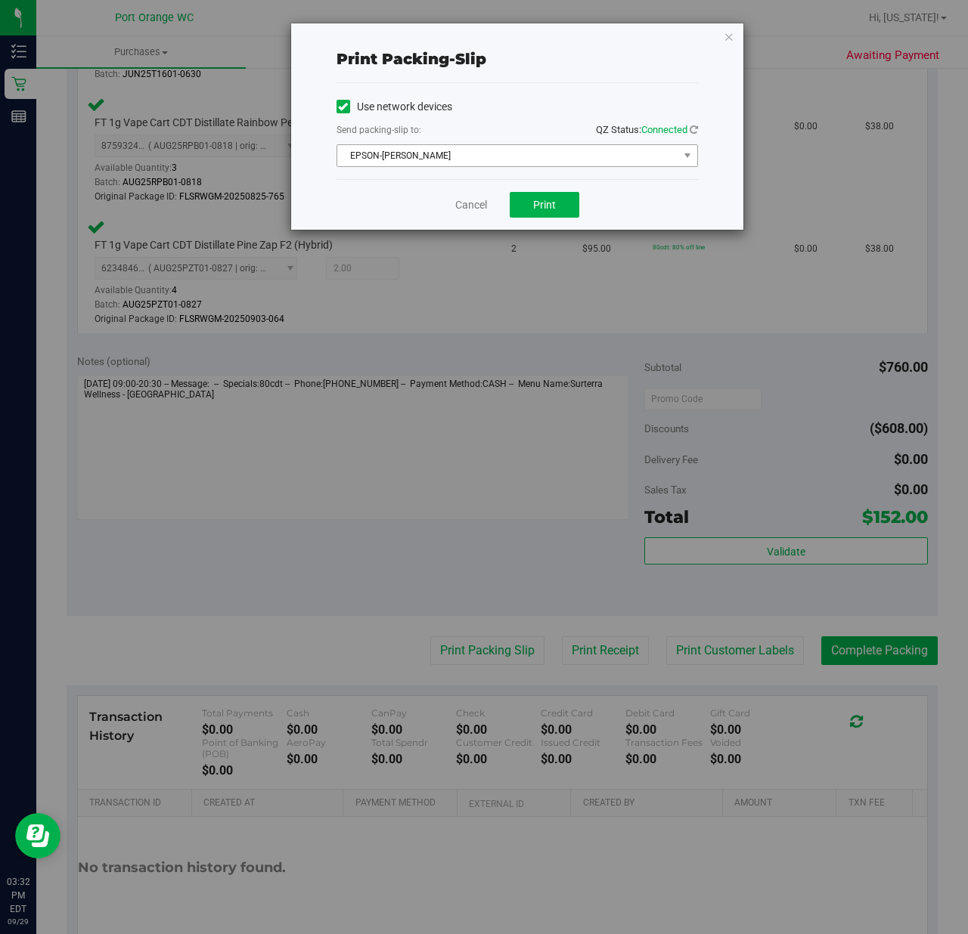
click at [529, 156] on span "EPSON-BOBBIE-GENTRY" at bounding box center [507, 155] width 341 height 21
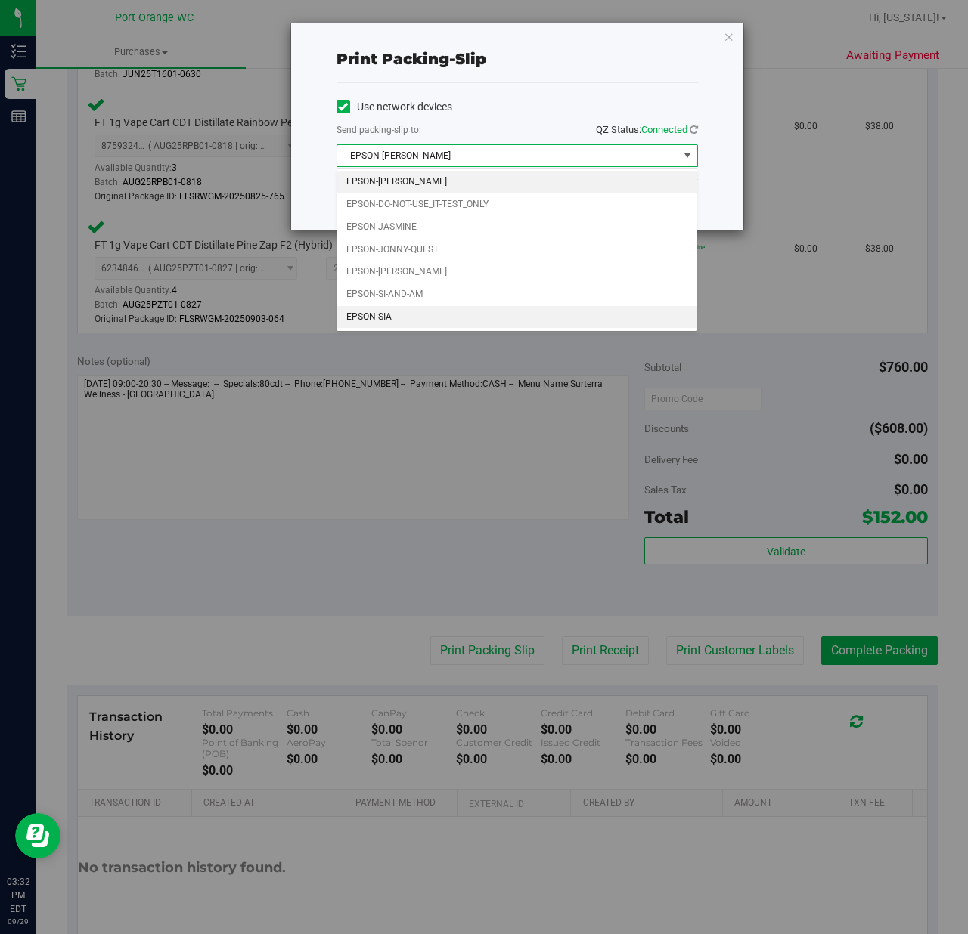
click at [412, 325] on li "EPSON-SIA" at bounding box center [516, 317] width 359 height 23
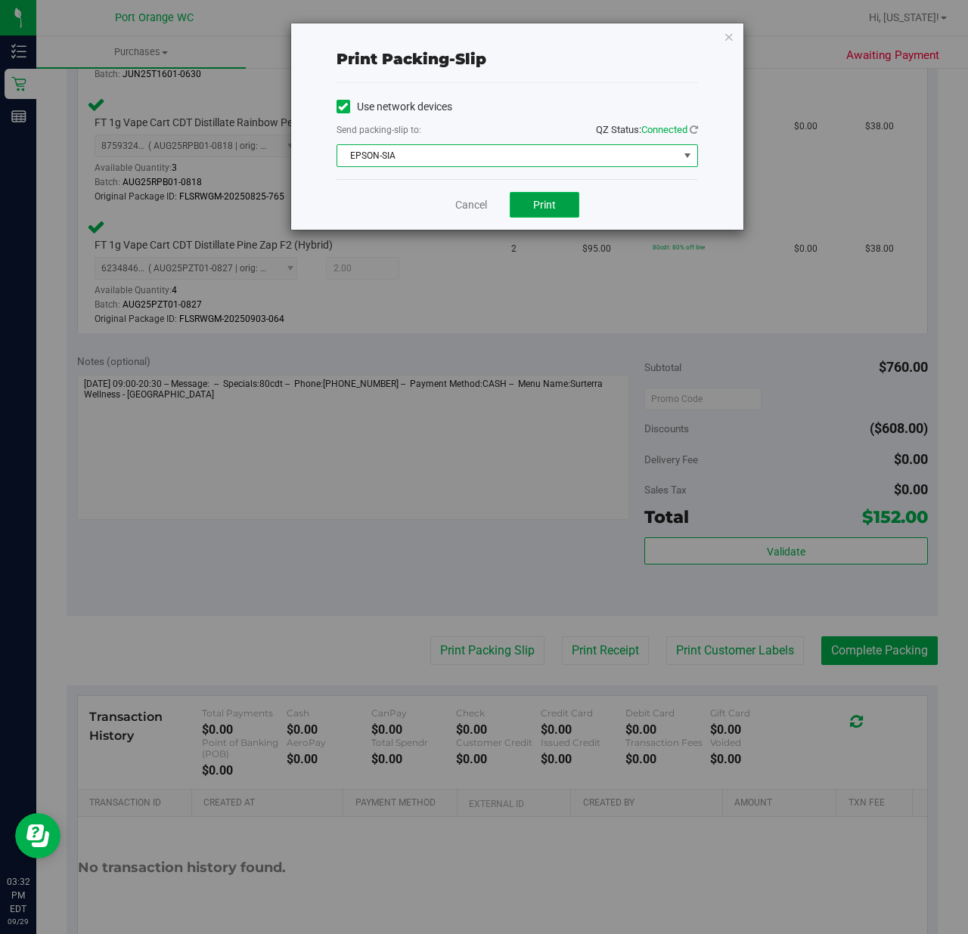
click at [567, 218] on button "Print" at bounding box center [545, 205] width 70 height 26
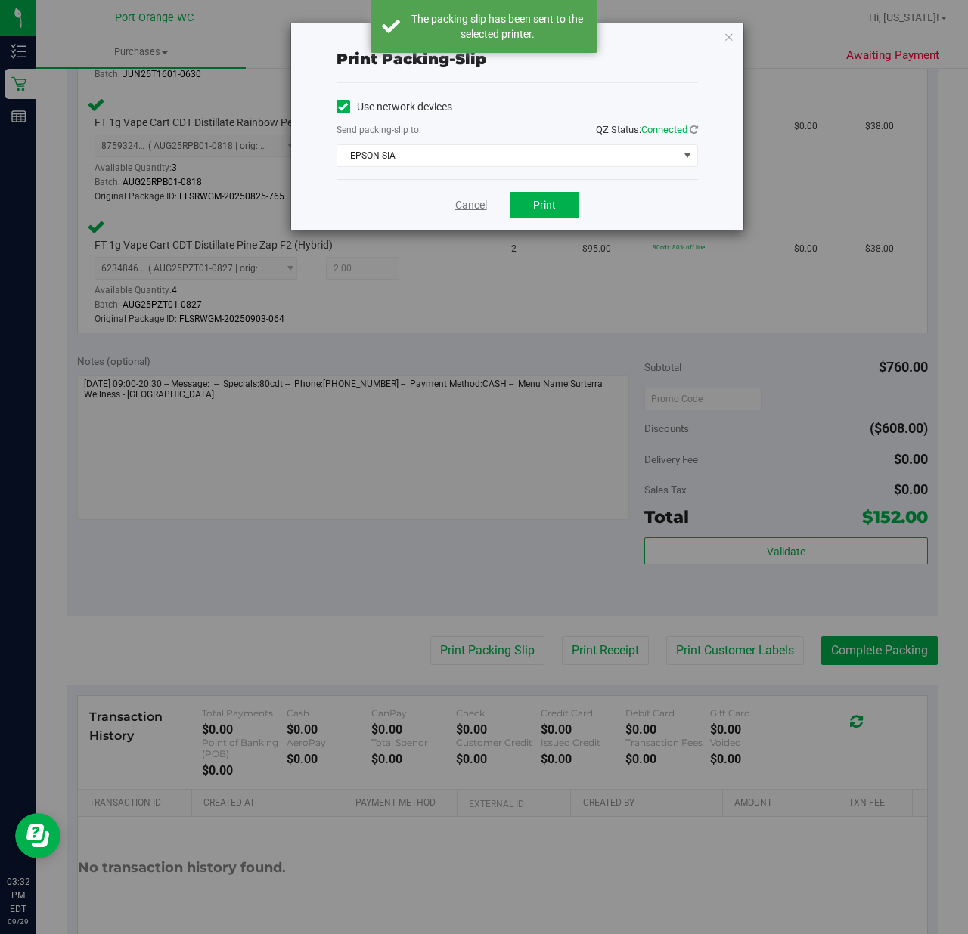
click at [473, 209] on link "Cancel" at bounding box center [471, 205] width 32 height 16
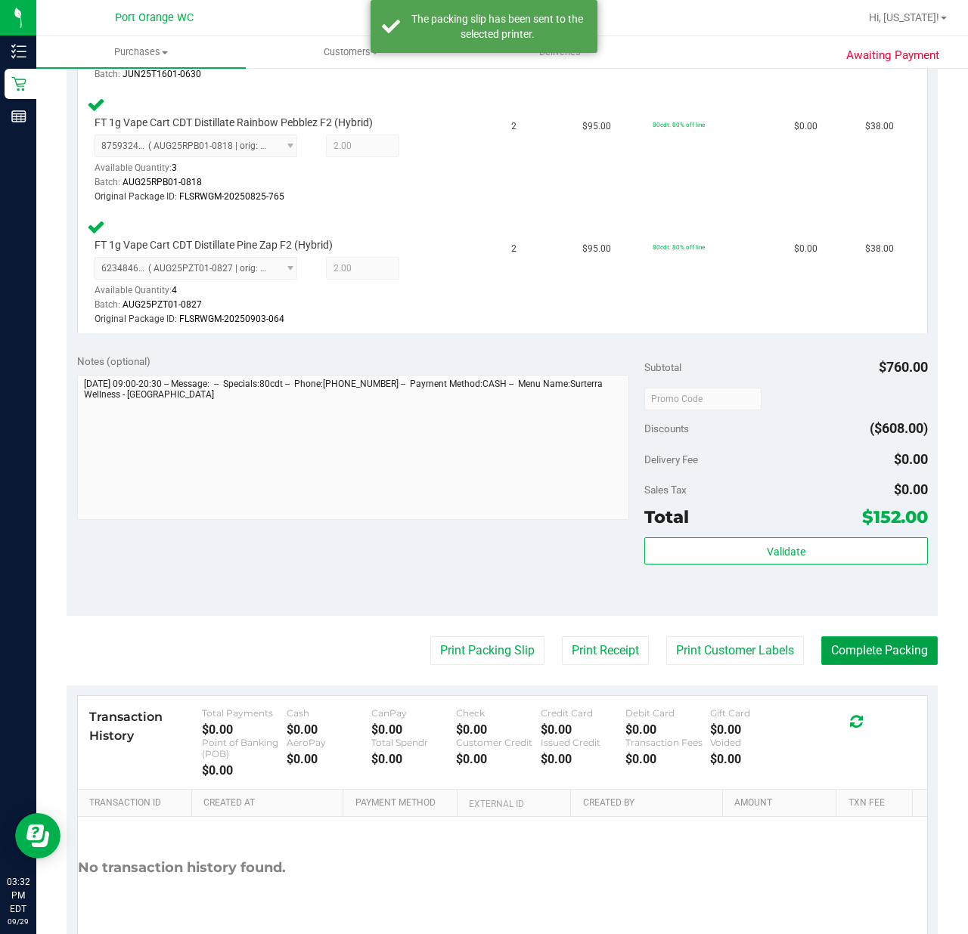
click at [916, 650] on button "Complete Packing" at bounding box center [879, 651] width 116 height 29
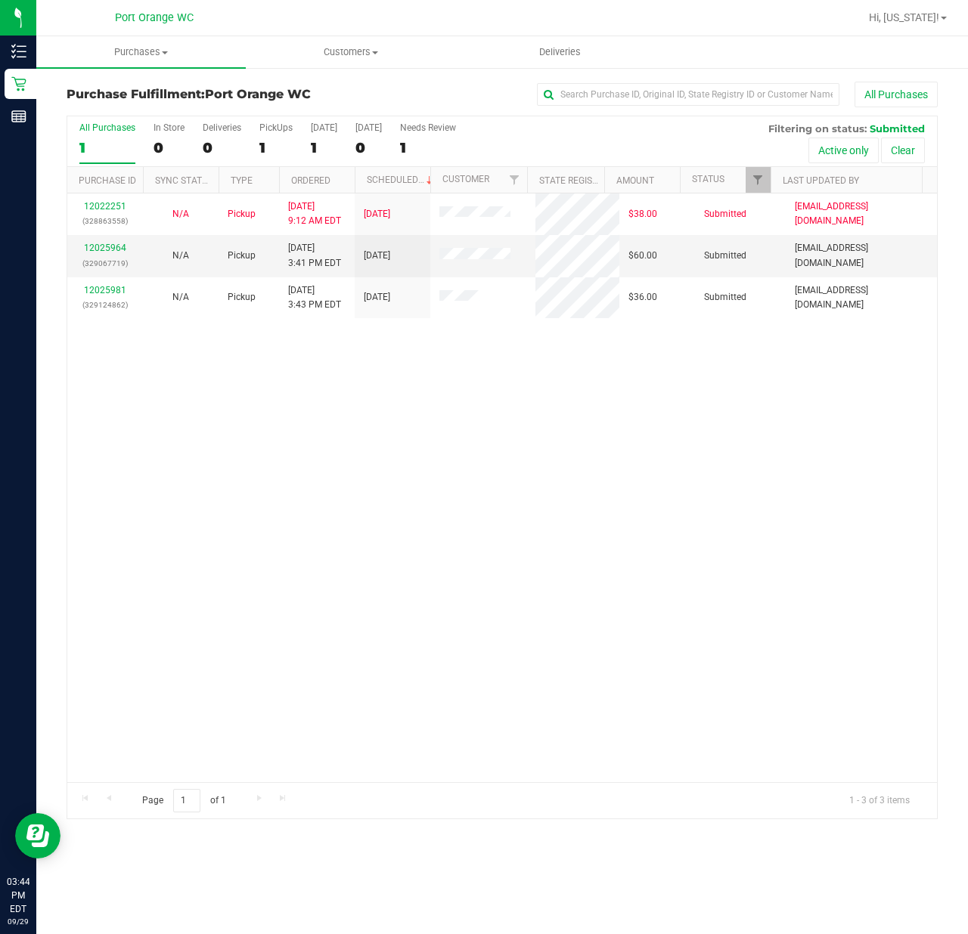
drag, startPoint x: 265, startPoint y: 472, endPoint x: 295, endPoint y: 449, distance: 38.3
click at [295, 446] on div "12022251 (328863558) N/A Pickup 9/29/2025 9:12 AM EDT 9/29/2025 $38.00 Submitte…" at bounding box center [501, 488] width 869 height 589
click at [107, 253] on link "12025964" at bounding box center [105, 248] width 42 height 11
click at [103, 246] on link "12025964" at bounding box center [105, 248] width 42 height 11
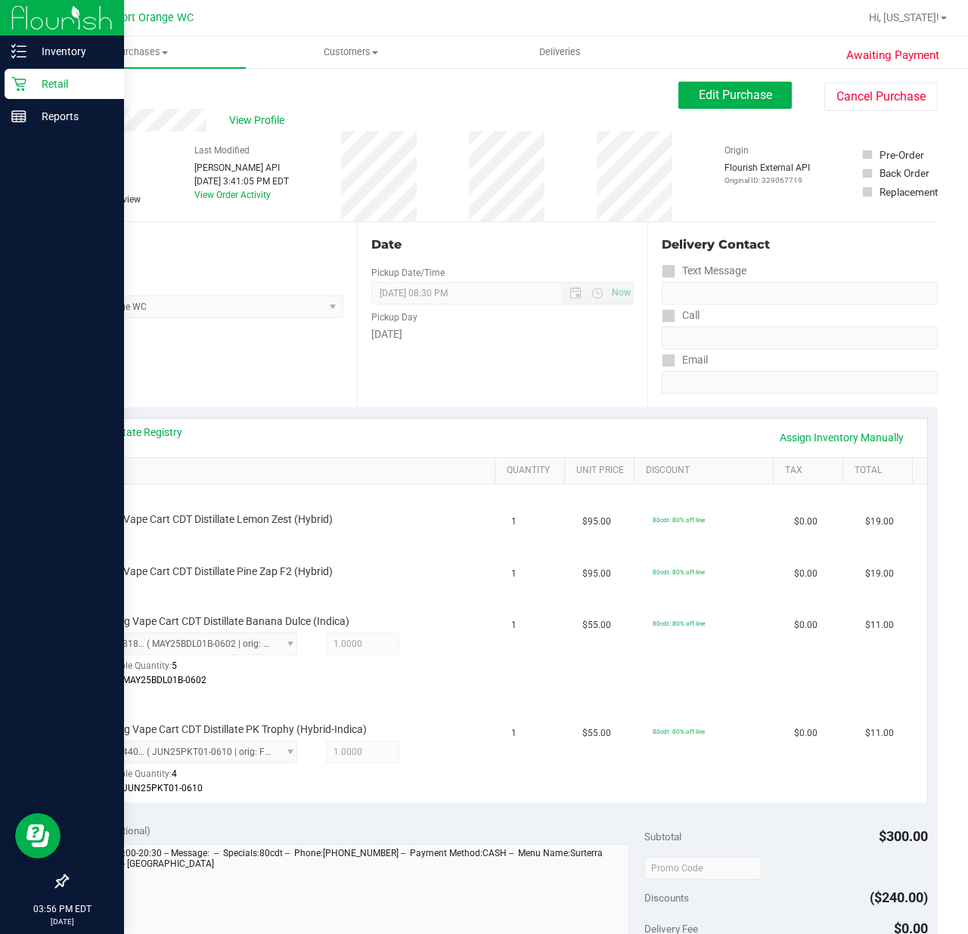
click at [19, 83] on icon at bounding box center [18, 84] width 14 height 14
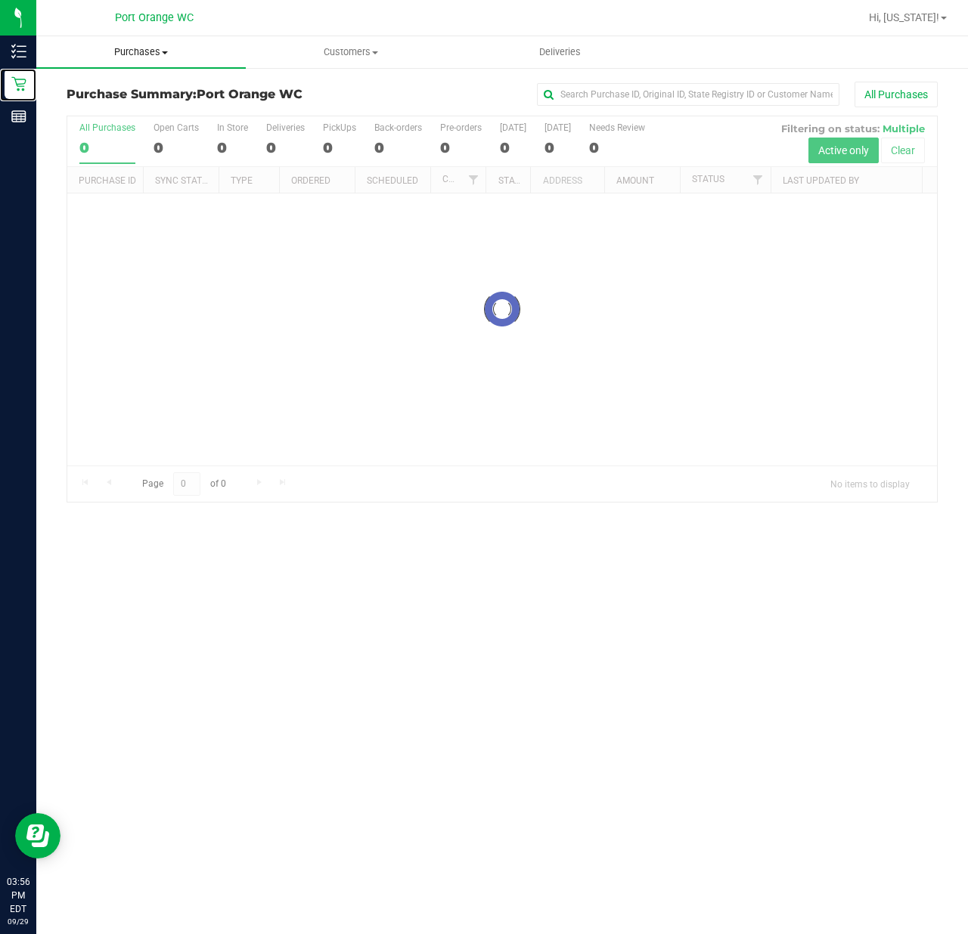
click at [158, 49] on span "Purchases" at bounding box center [140, 52] width 209 height 14
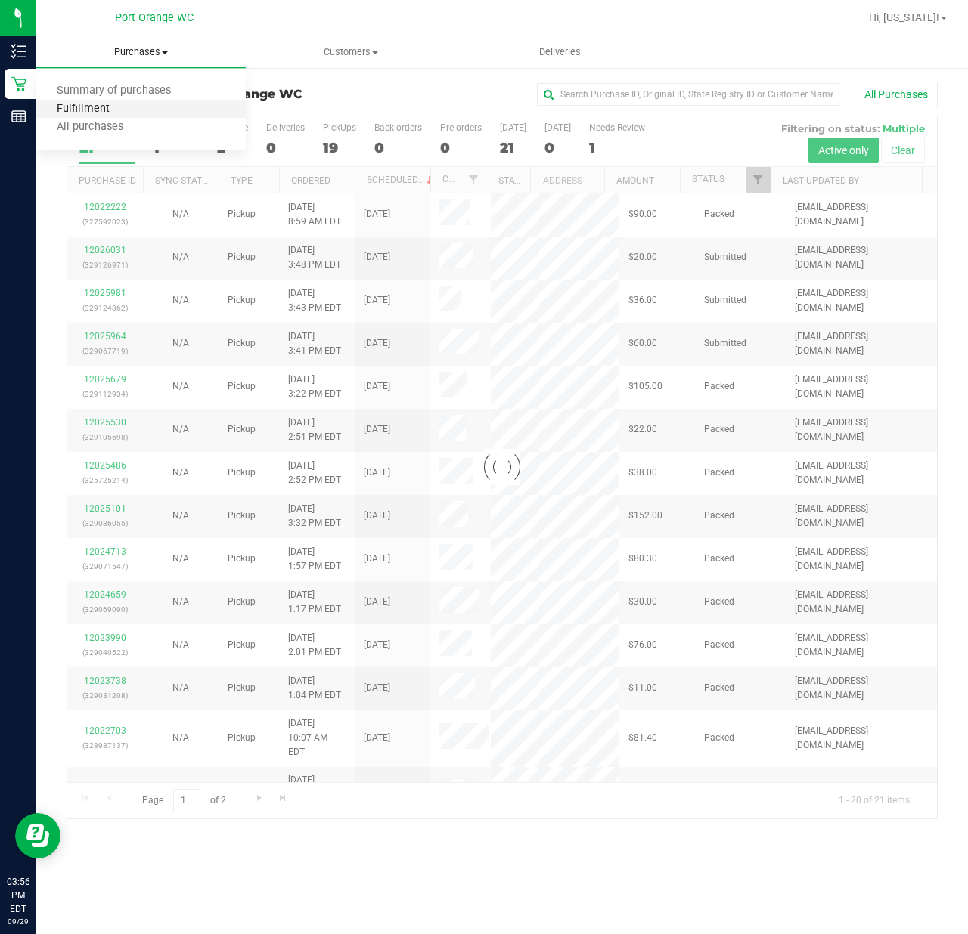
click at [106, 109] on span "Fulfillment" at bounding box center [83, 109] width 94 height 13
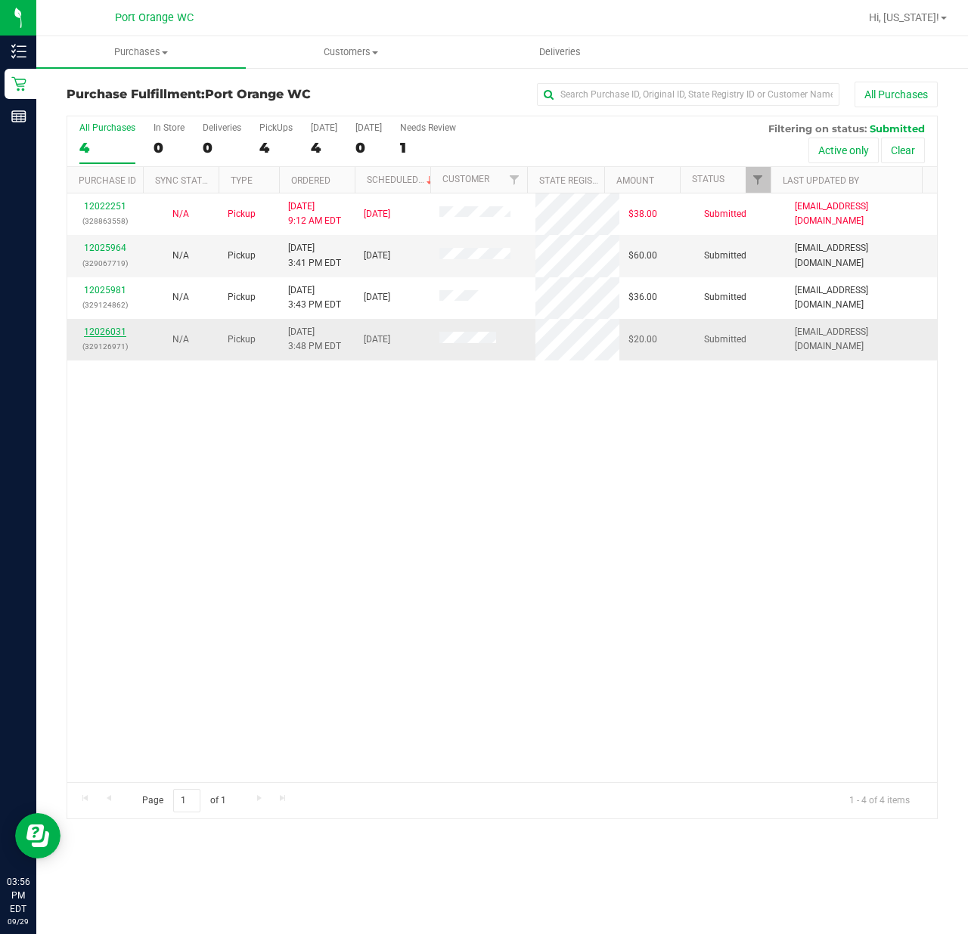
click at [118, 333] on link "12026031" at bounding box center [105, 332] width 42 height 11
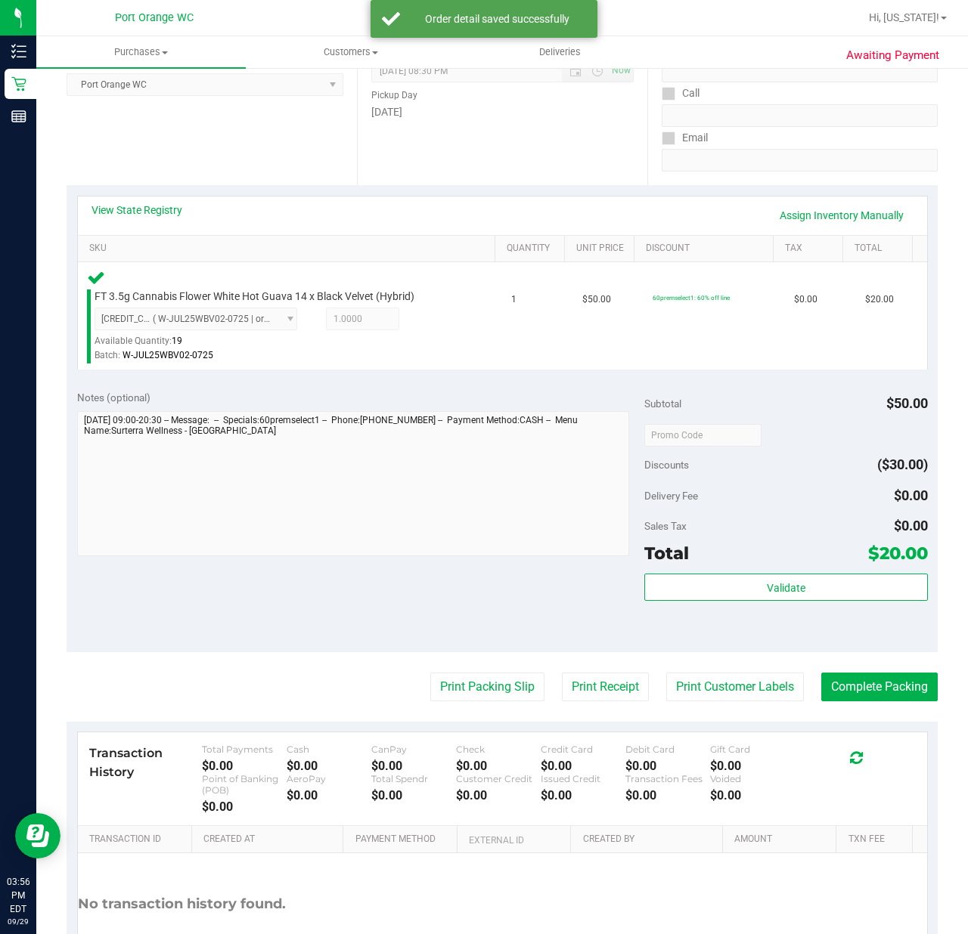
scroll to position [257, 0]
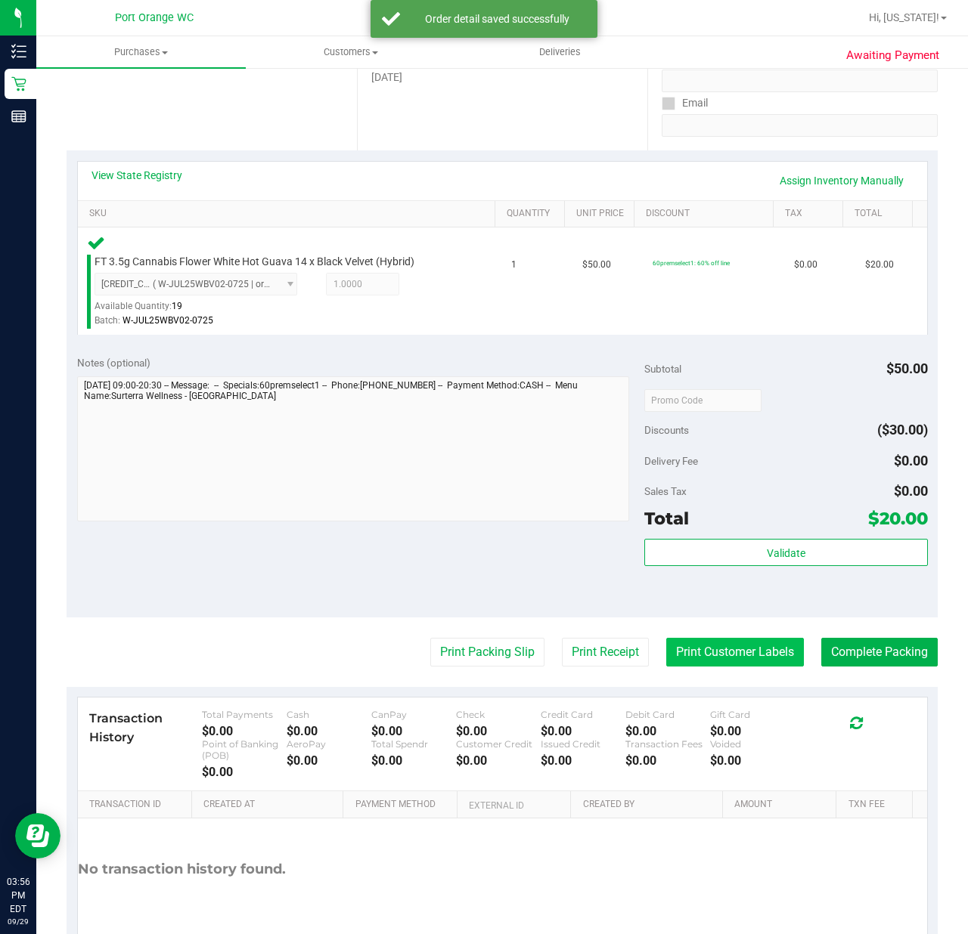
click at [748, 653] on button "Print Customer Labels" at bounding box center [735, 652] width 138 height 29
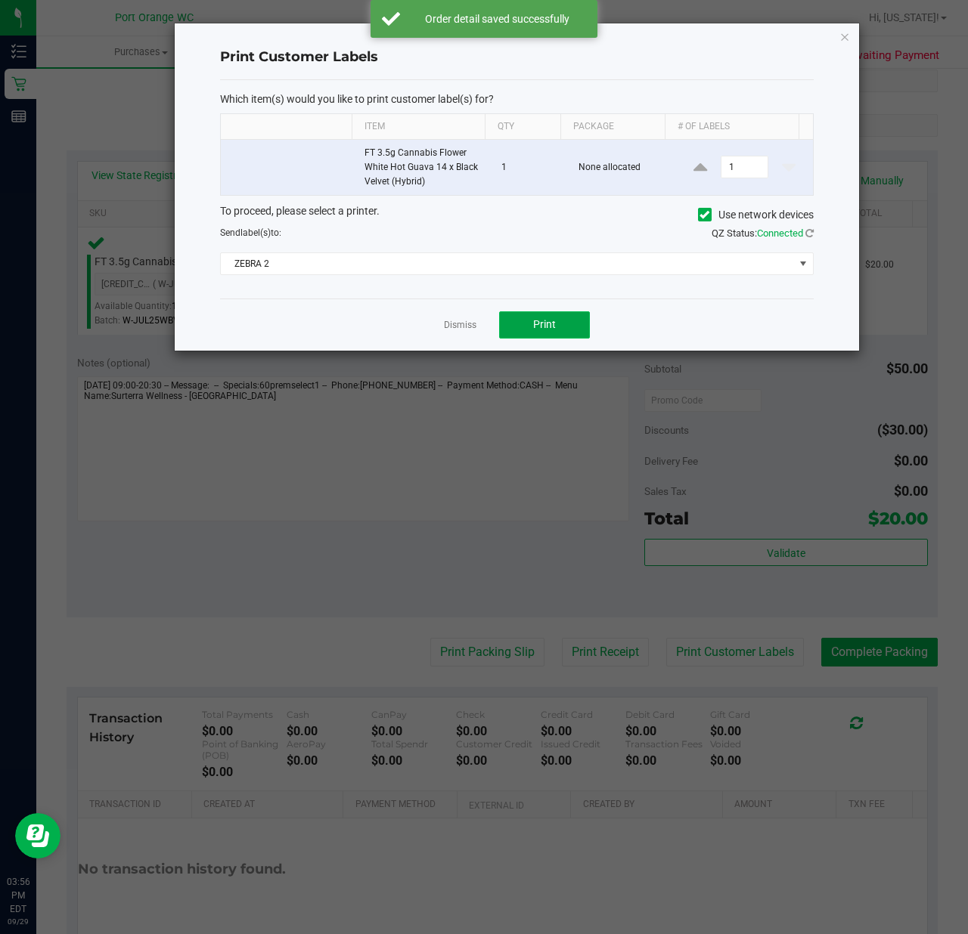
click at [562, 322] on button "Print" at bounding box center [544, 324] width 91 height 27
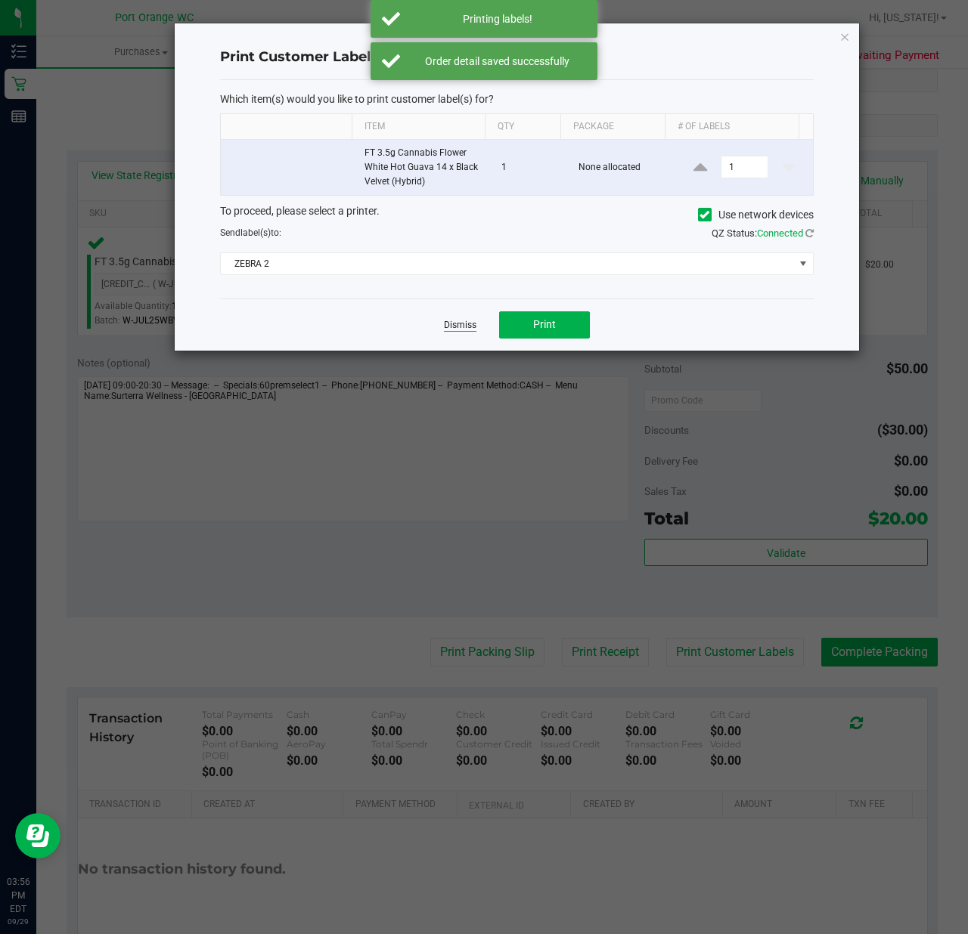
click at [448, 327] on link "Dismiss" at bounding box center [460, 325] width 33 height 13
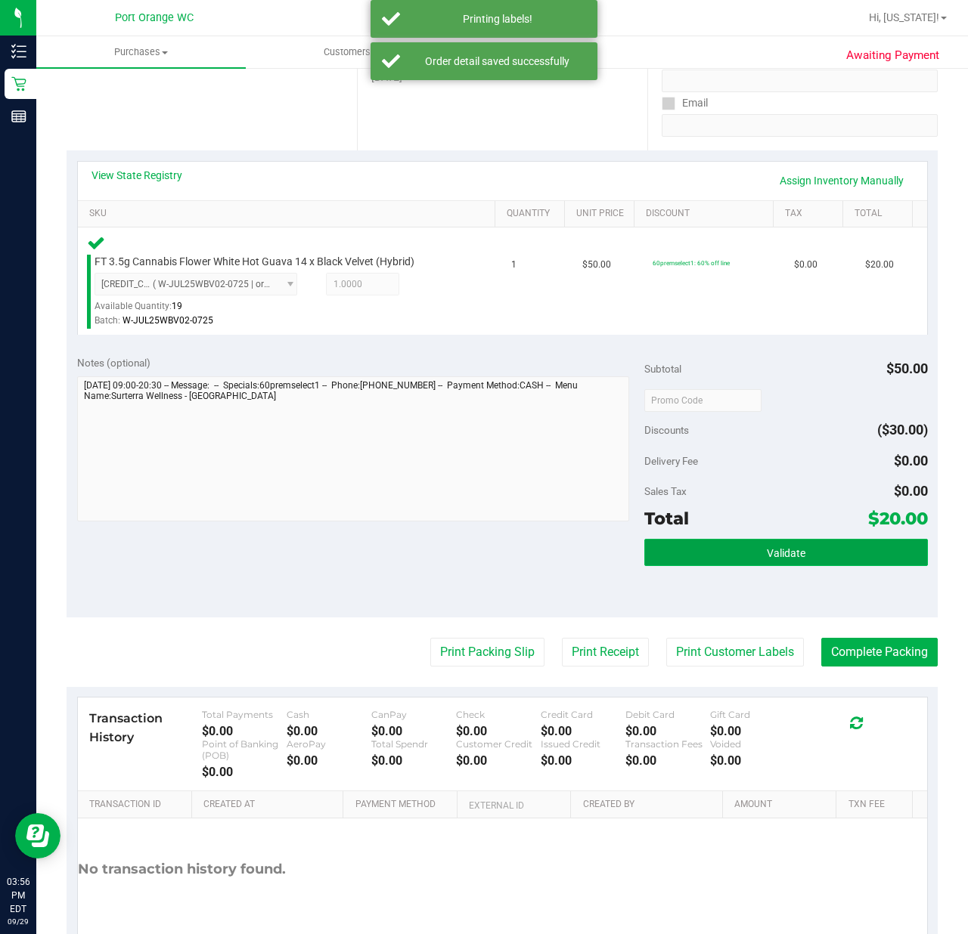
click at [767, 554] on span "Validate" at bounding box center [786, 553] width 39 height 12
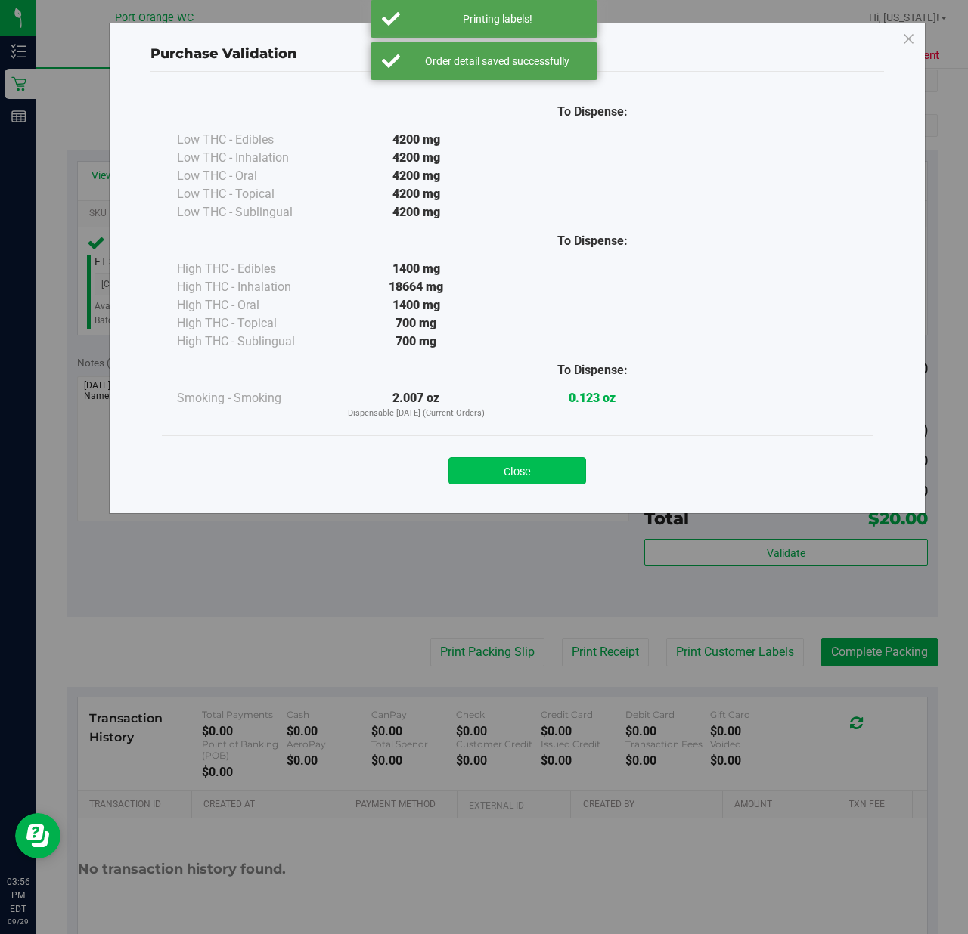
click at [514, 479] on button "Close" at bounding box center [517, 470] width 138 height 27
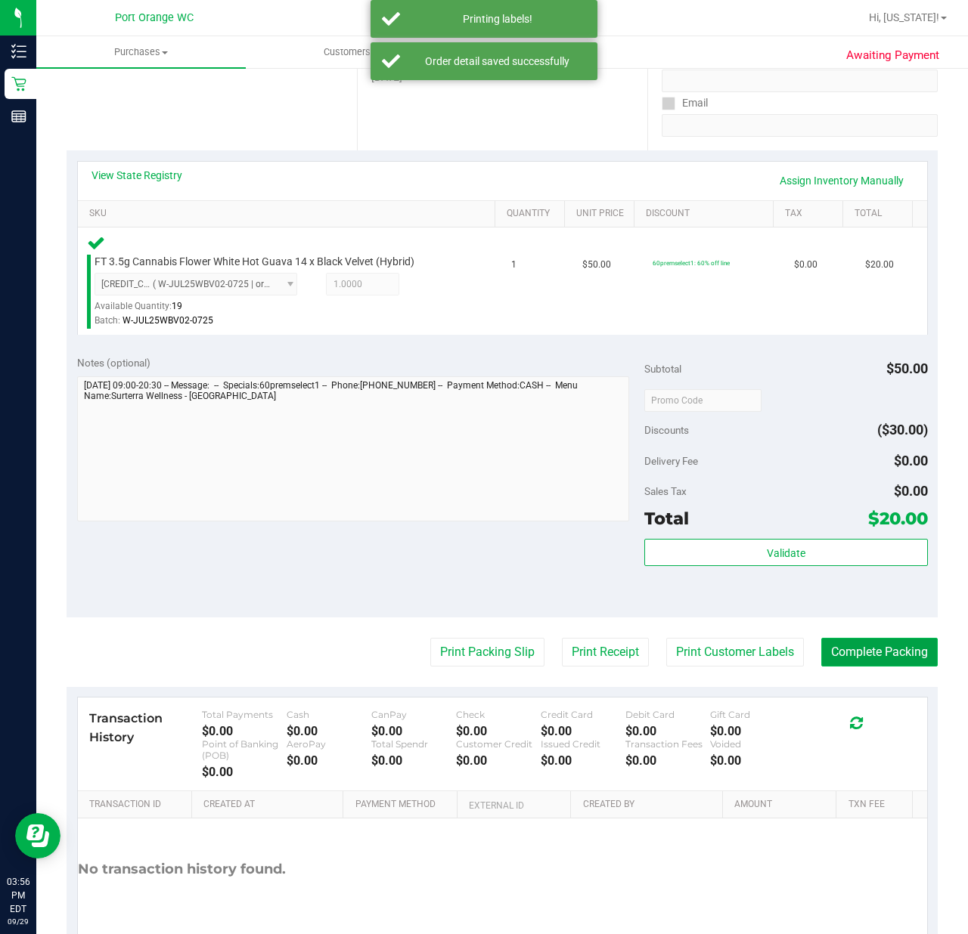
click at [868, 647] on button "Complete Packing" at bounding box center [879, 652] width 116 height 29
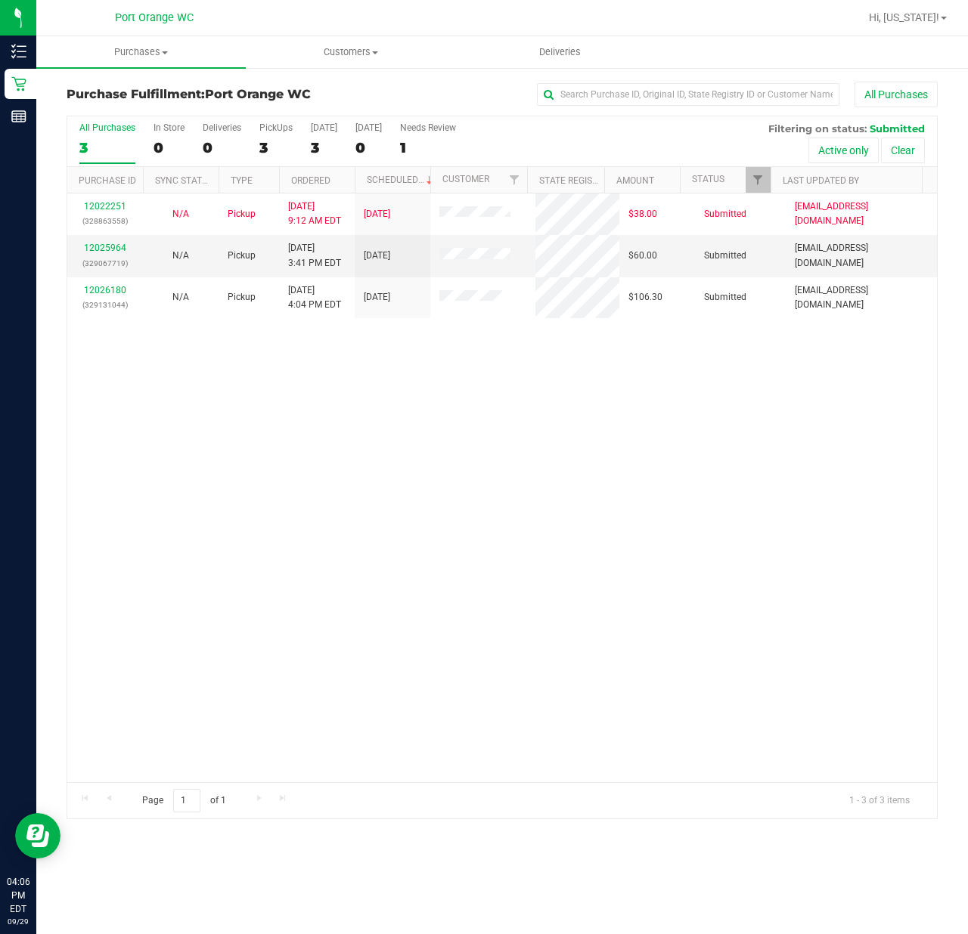
click at [413, 437] on div "12022251 (328863558) N/A Pickup 9/29/2025 9:12 AM EDT 9/29/2025 $38.00 Submitte…" at bounding box center [501, 488] width 869 height 589
click at [836, 621] on div "12022251 (328863558) N/A Pickup 9/29/2025 9:12 AM EDT 9/29/2025 $38.00 Submitte…" at bounding box center [501, 488] width 869 height 589
click at [104, 248] on link "12025964" at bounding box center [105, 248] width 42 height 11
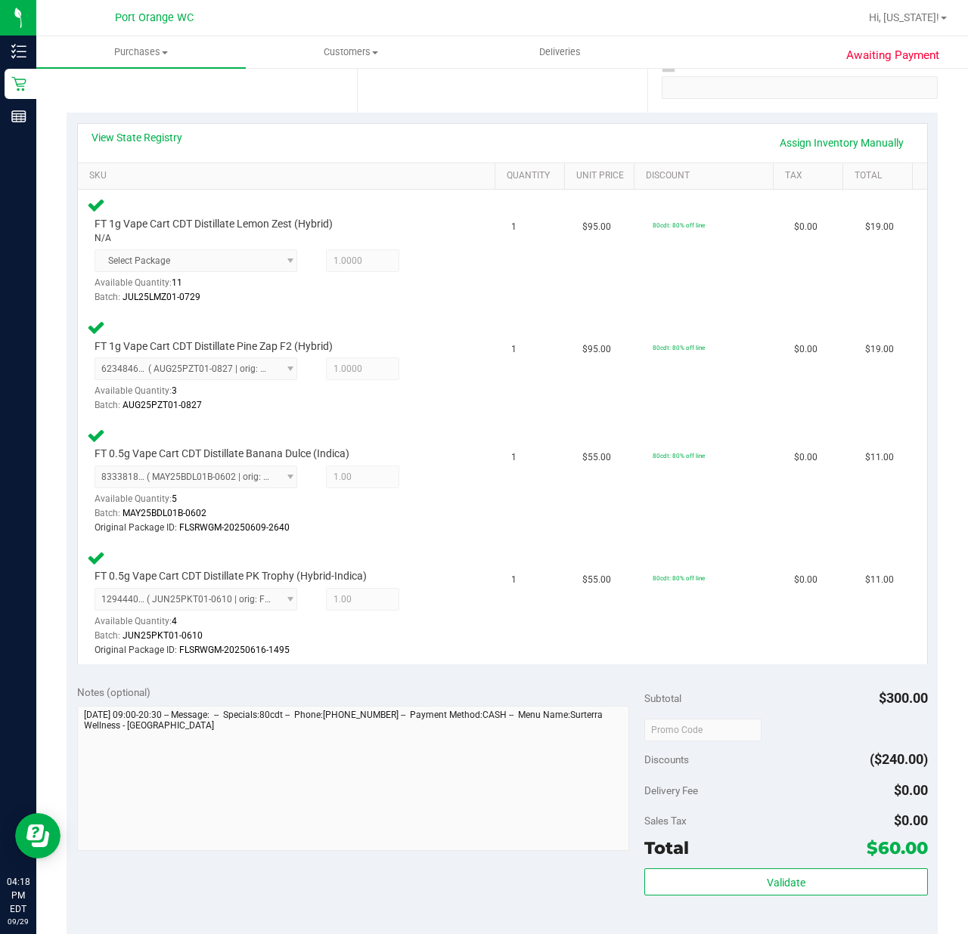
scroll to position [455, 0]
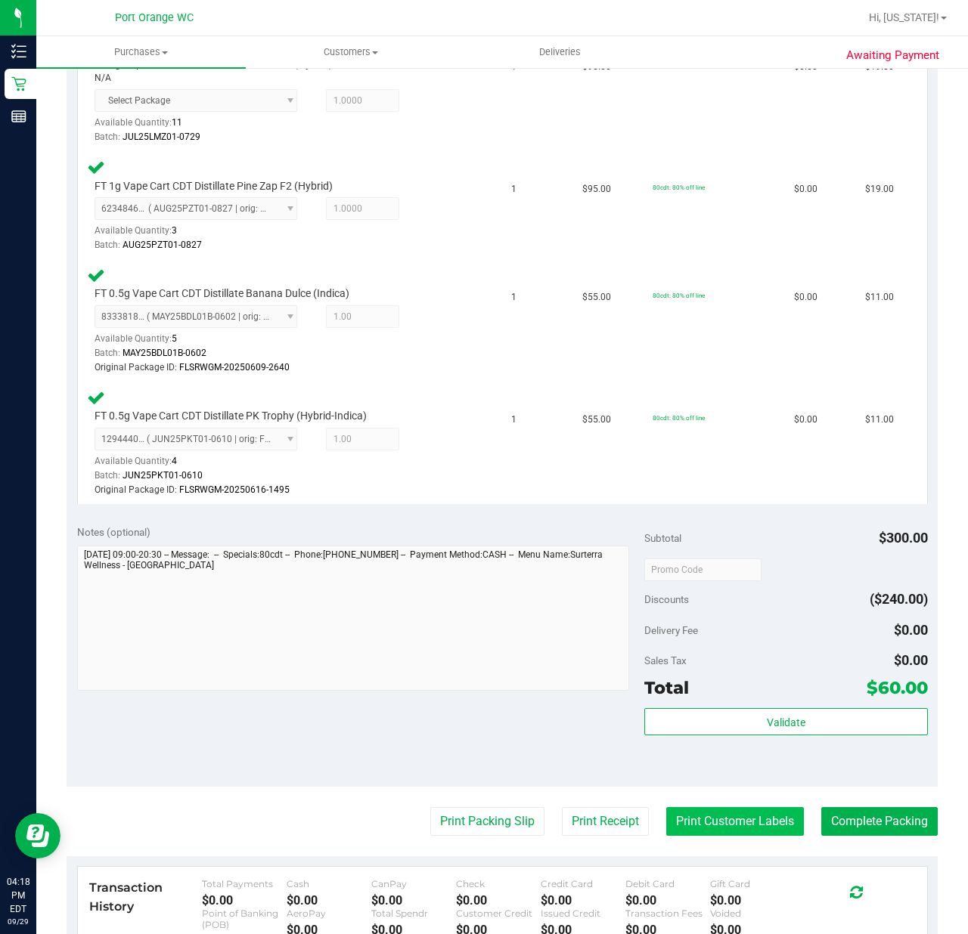
click at [727, 820] on button "Print Customer Labels" at bounding box center [735, 821] width 138 height 29
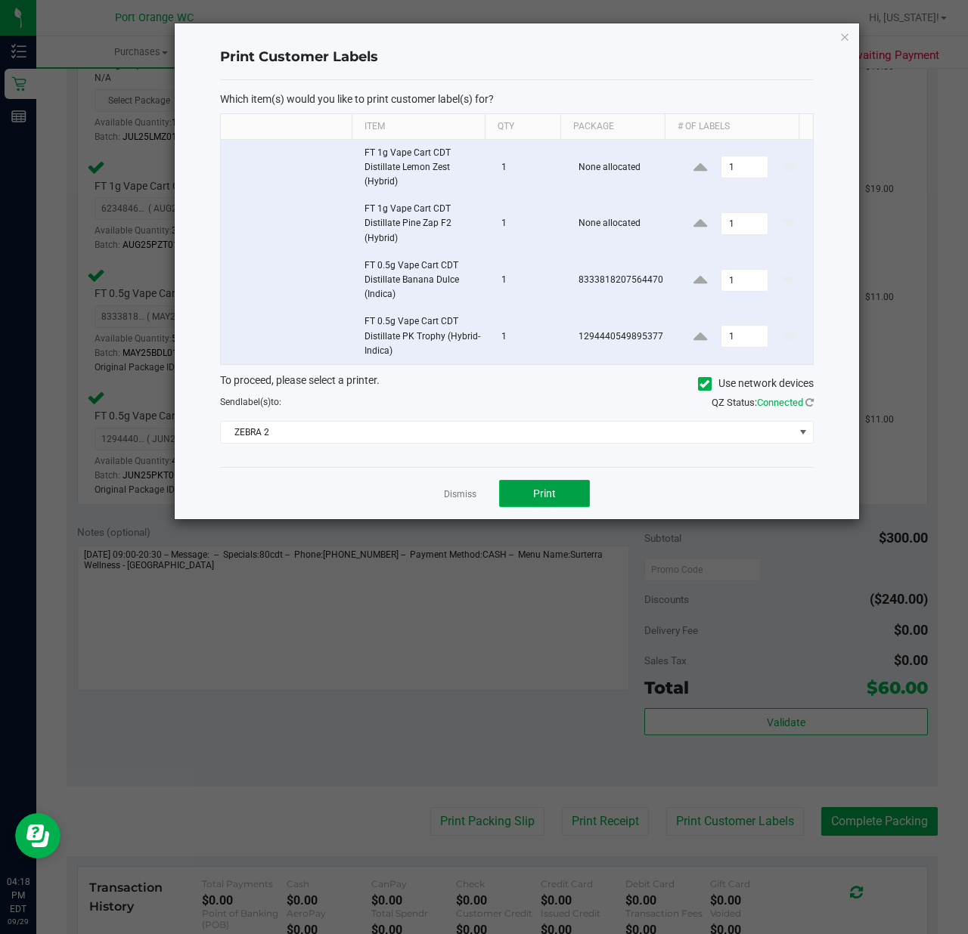
click at [559, 491] on button "Print" at bounding box center [544, 493] width 91 height 27
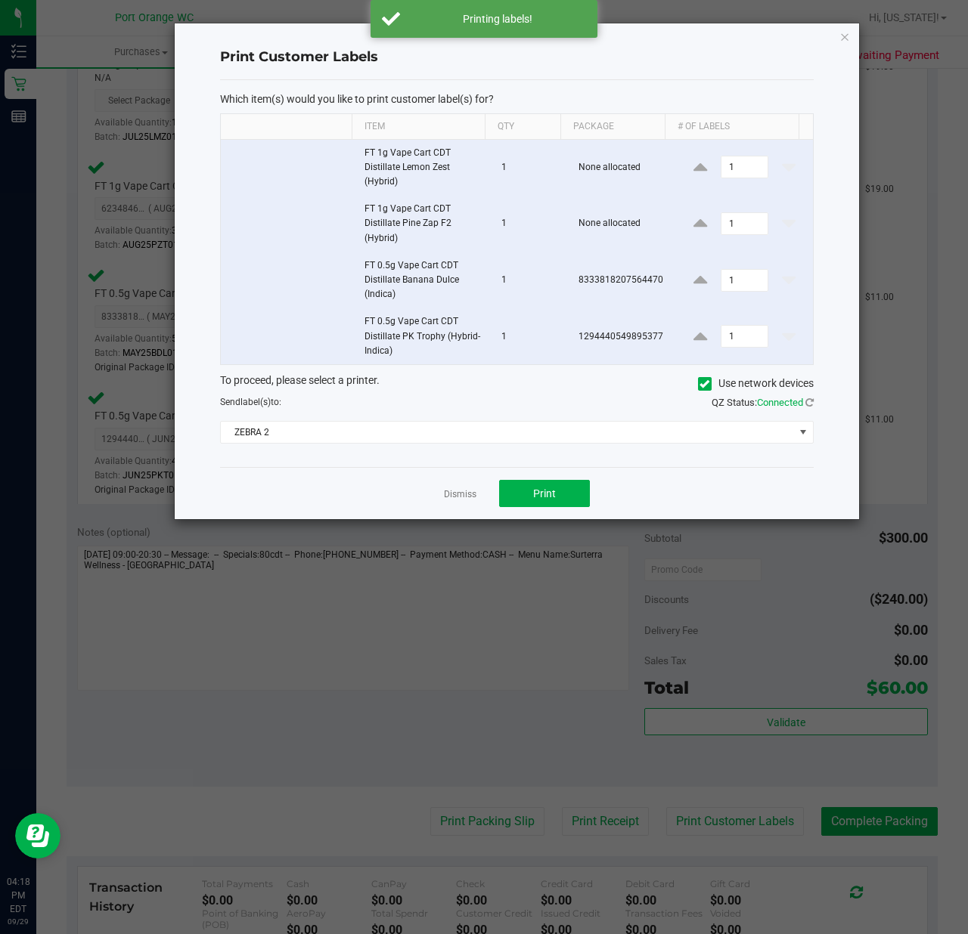
click at [430, 520] on div "Print Customer Labels Which item(s) would you like to print customer label(s) f…" at bounding box center [517, 271] width 686 height 497
click at [470, 497] on link "Dismiss" at bounding box center [460, 494] width 33 height 13
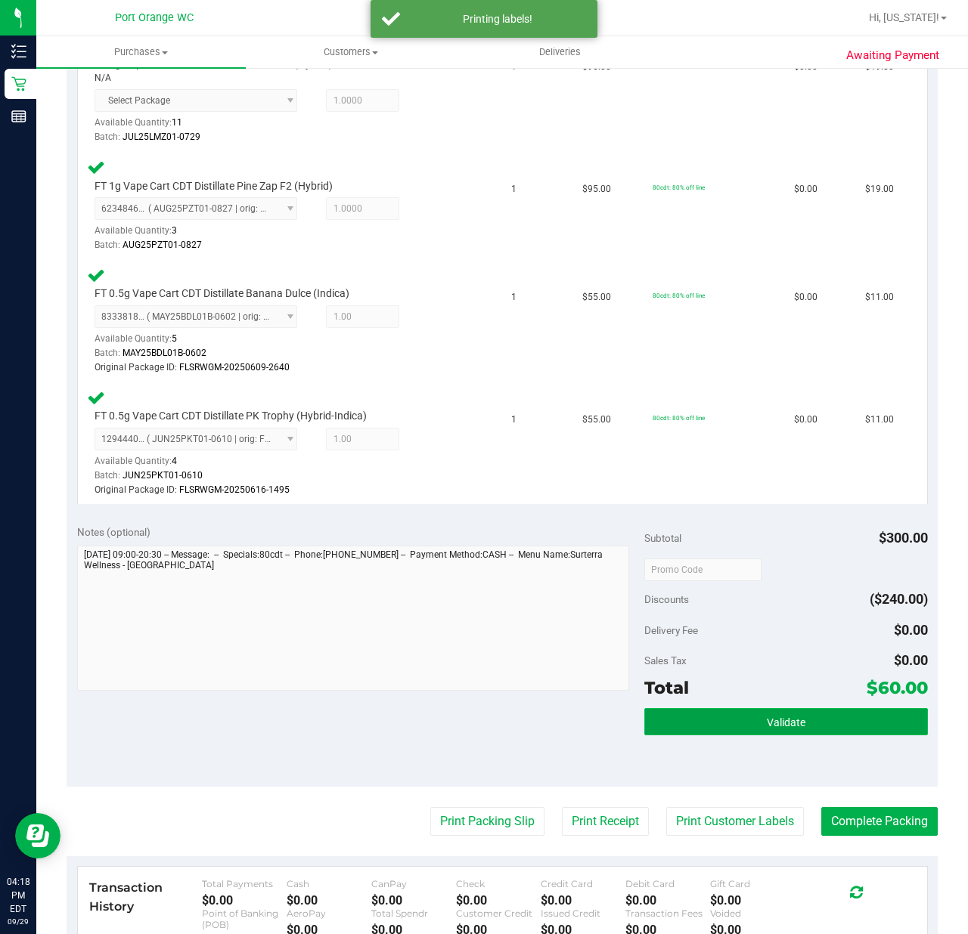
click at [767, 723] on span "Validate" at bounding box center [786, 723] width 39 height 12
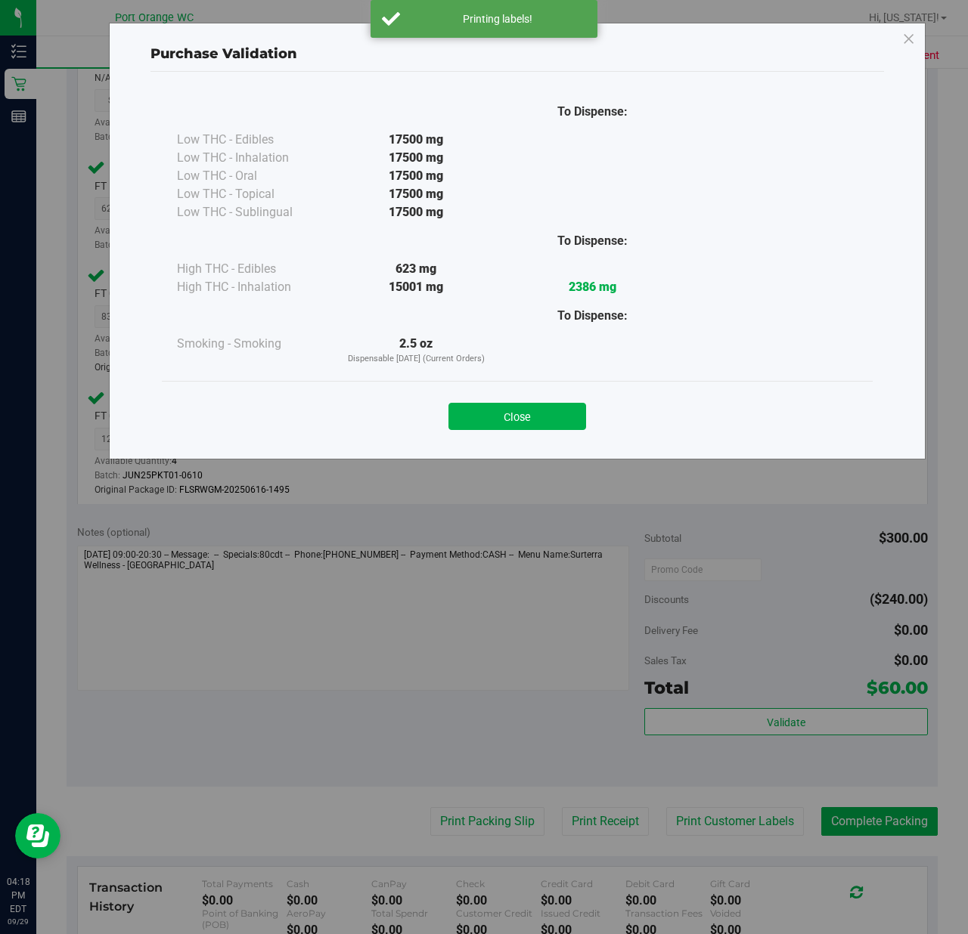
click at [434, 819] on div "Purchase Validation To Dispense: Low THC - Edibles 17500 mg" at bounding box center [489, 467] width 979 height 934
click at [553, 415] on button "Close" at bounding box center [517, 416] width 138 height 27
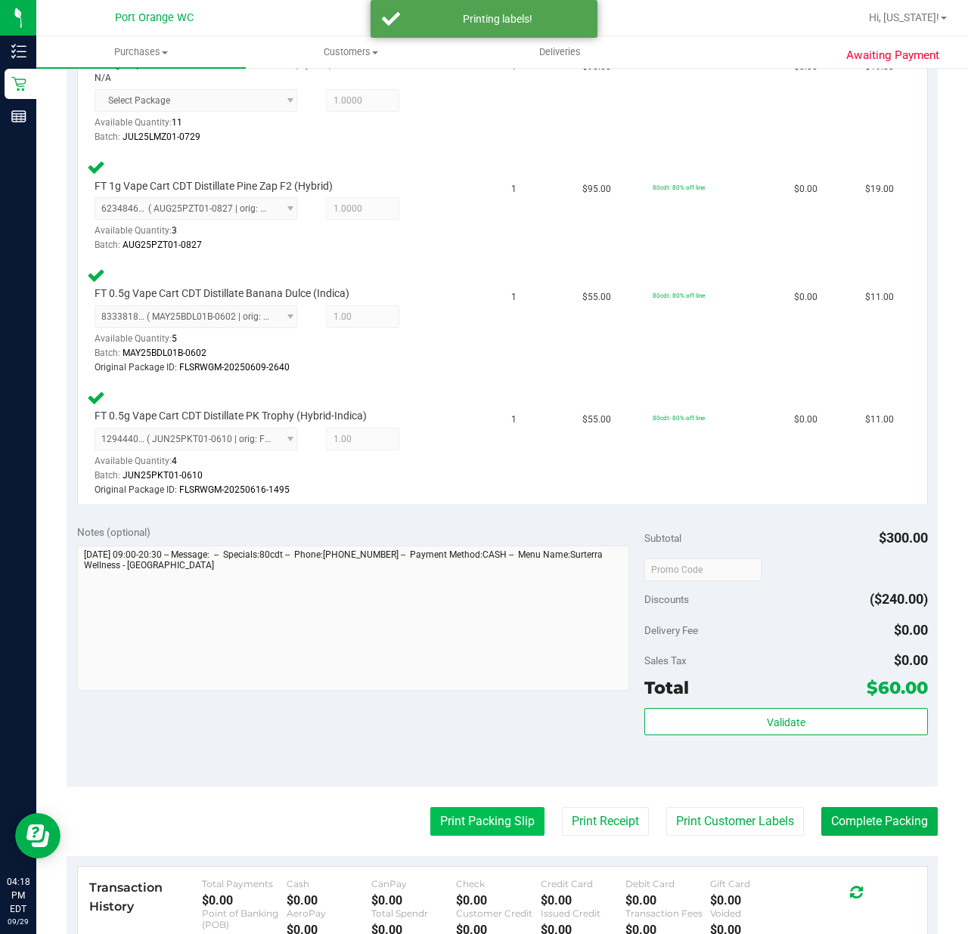
click at [476, 829] on button "Print Packing Slip" at bounding box center [487, 821] width 114 height 29
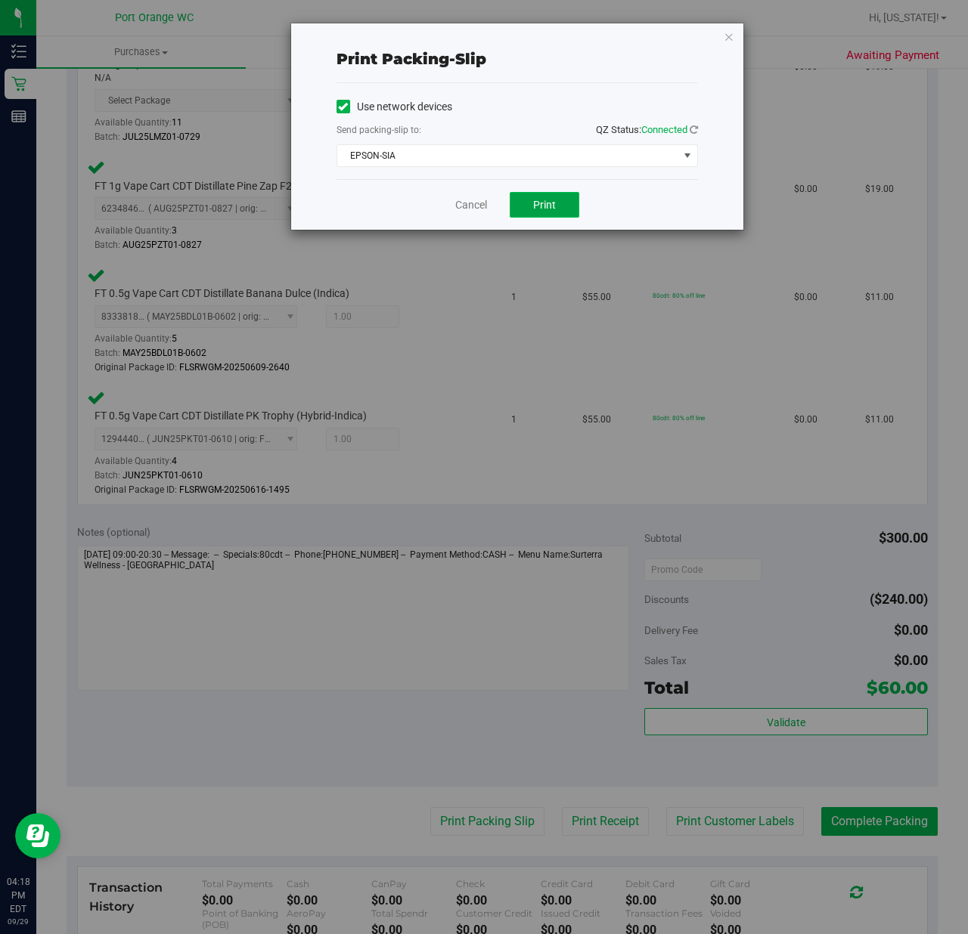
click at [562, 215] on button "Print" at bounding box center [545, 205] width 70 height 26
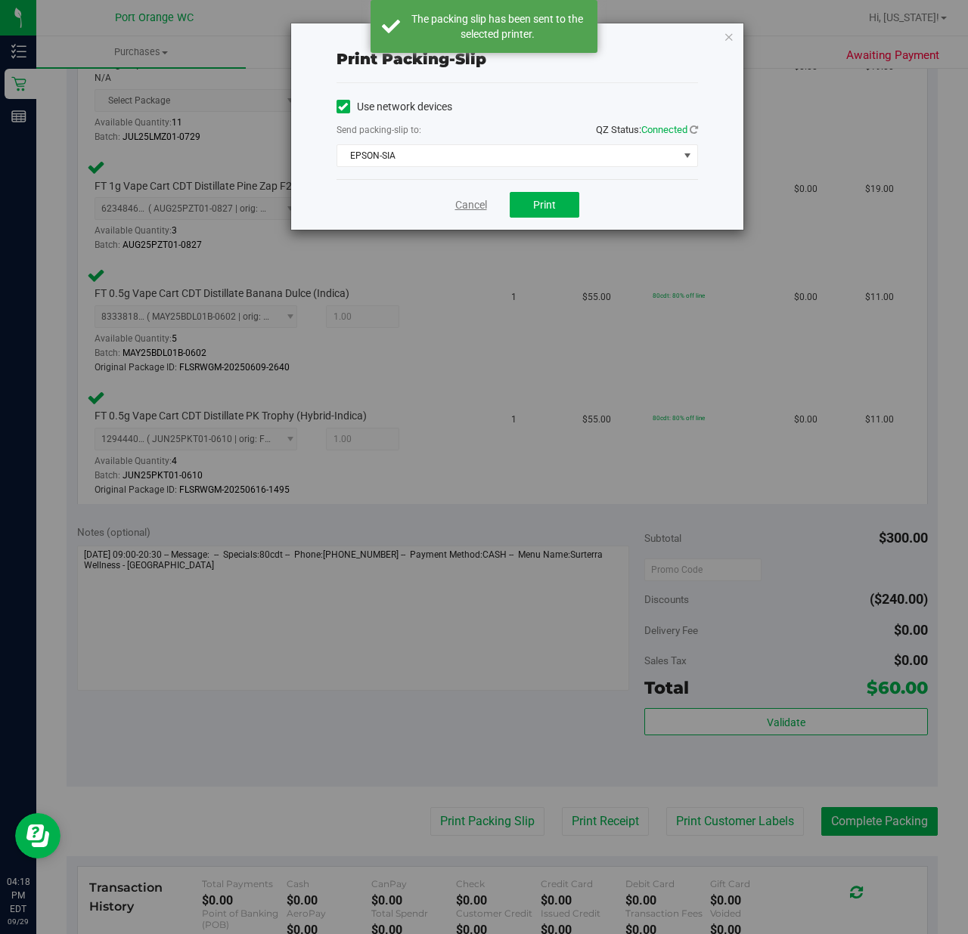
click at [466, 213] on link "Cancel" at bounding box center [471, 205] width 32 height 16
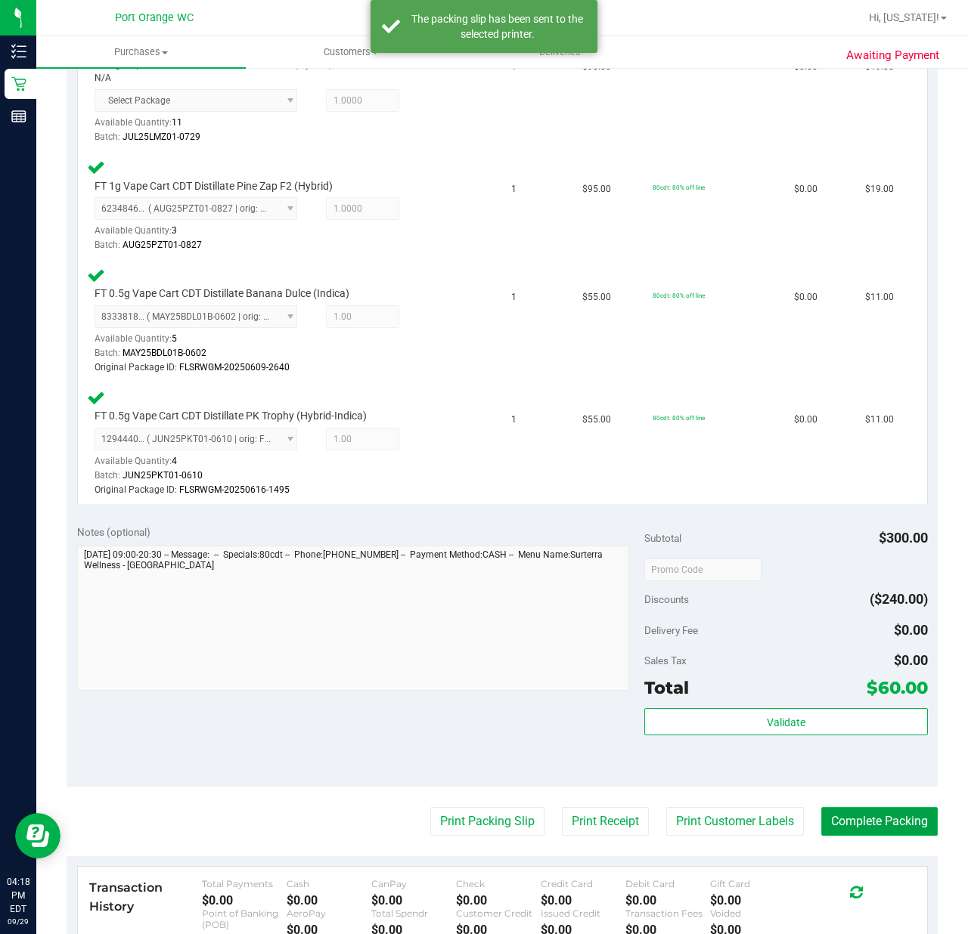
click at [892, 830] on button "Complete Packing" at bounding box center [879, 821] width 116 height 29
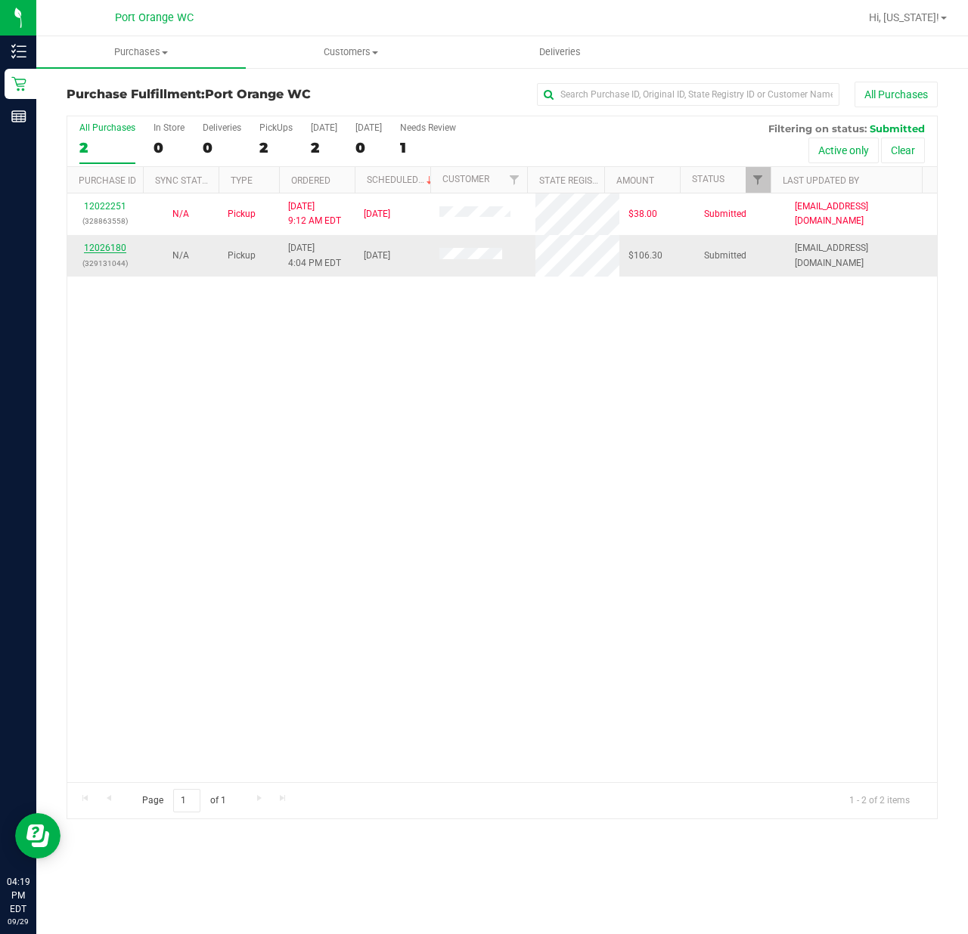
click at [113, 249] on link "12026180" at bounding box center [105, 248] width 42 height 11
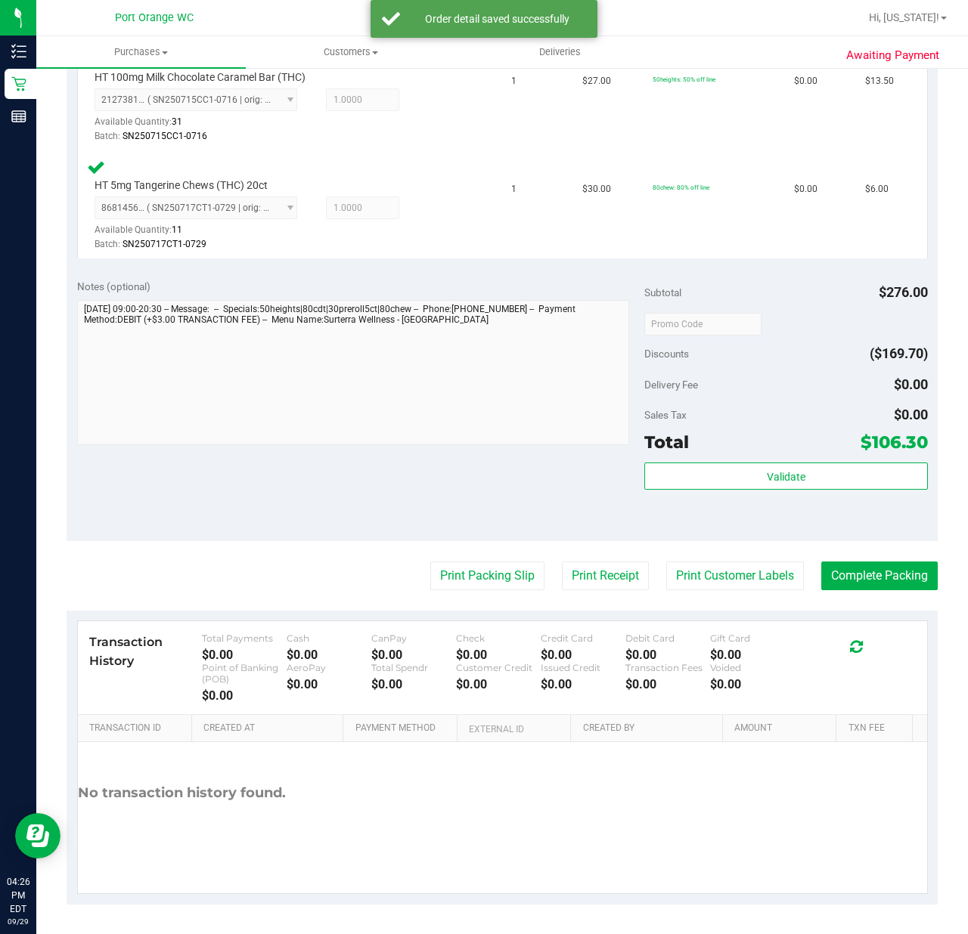
scroll to position [886, 0]
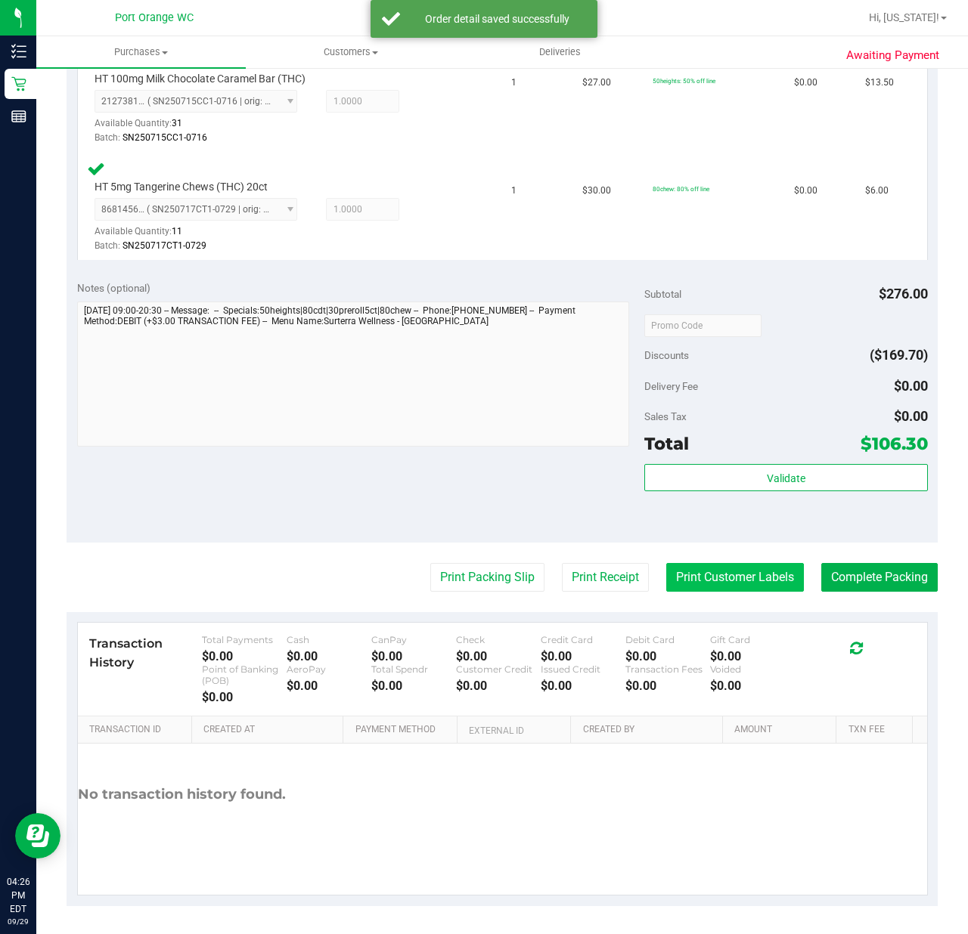
click at [742, 578] on button "Print Customer Labels" at bounding box center [735, 577] width 138 height 29
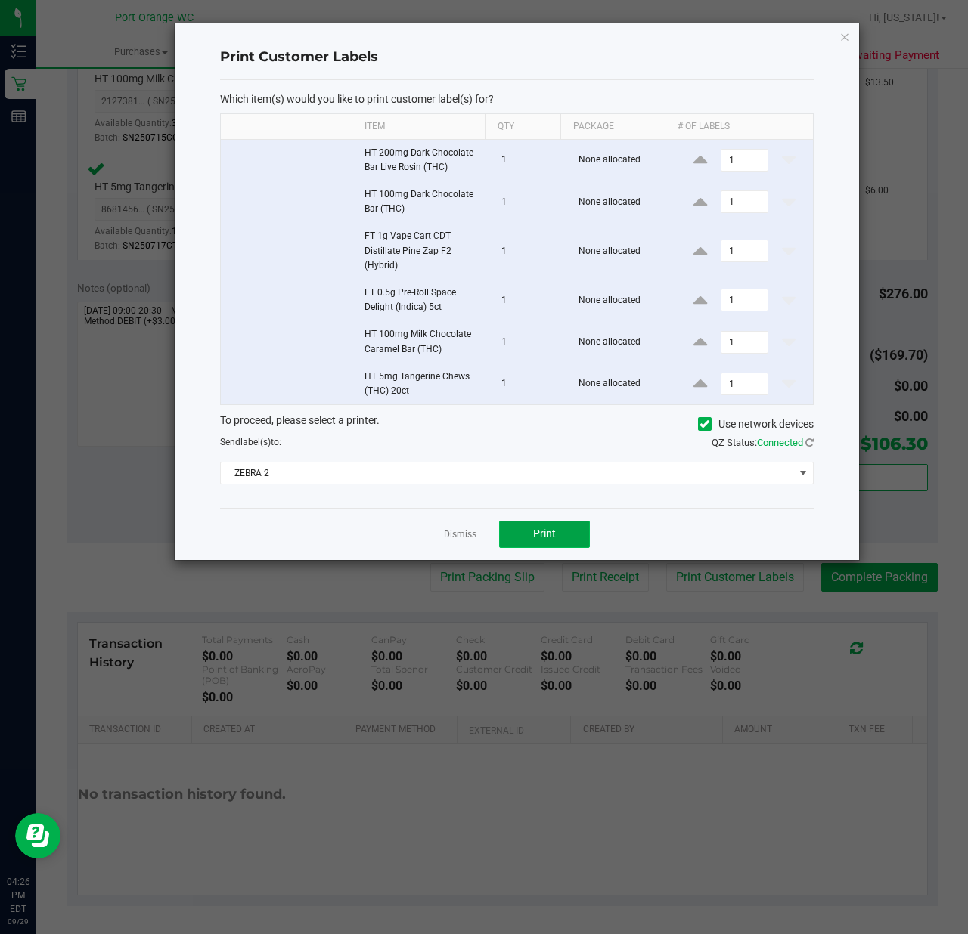
click at [543, 538] on span "Print" at bounding box center [544, 534] width 23 height 12
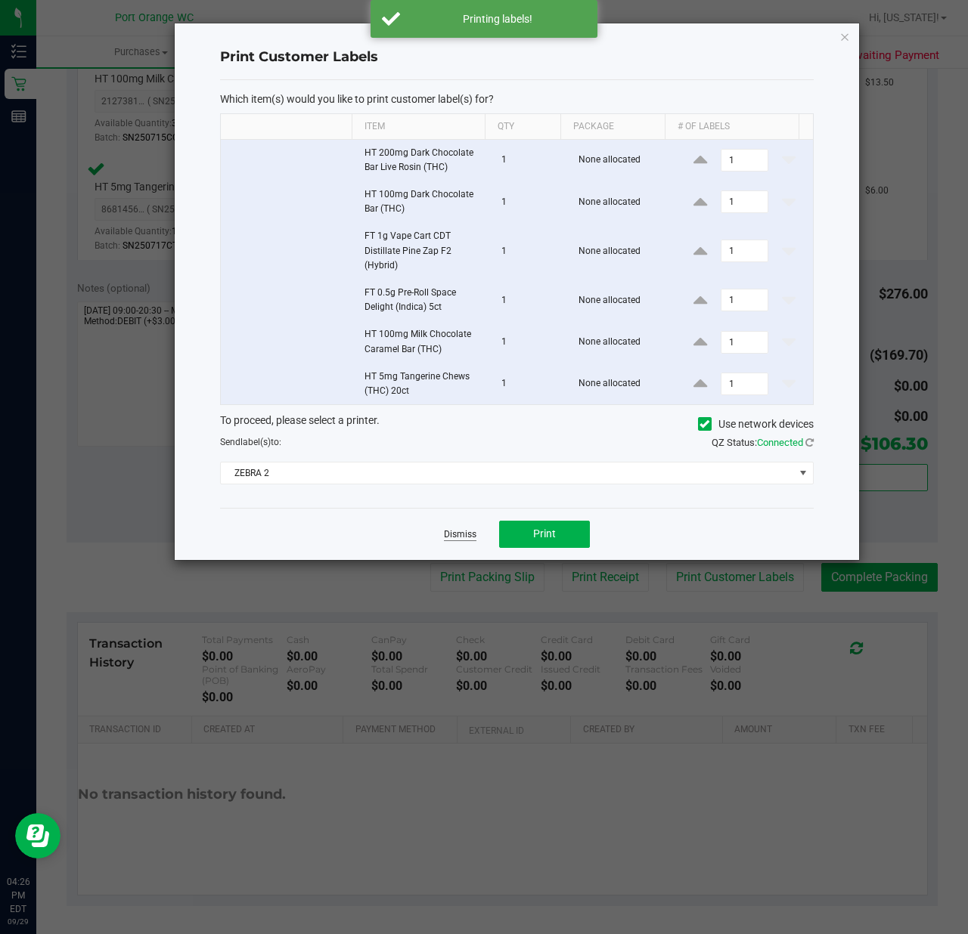
click at [469, 532] on link "Dismiss" at bounding box center [460, 534] width 33 height 13
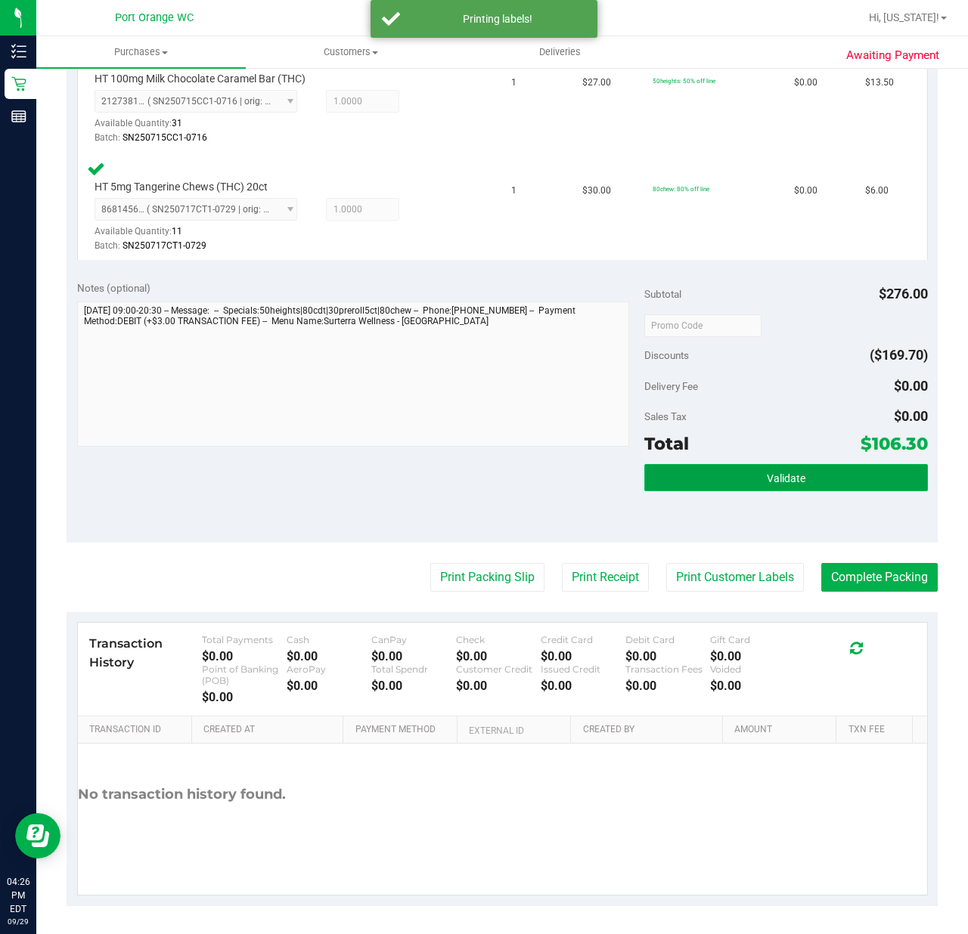
click at [791, 464] on button "Validate" at bounding box center [785, 477] width 283 height 27
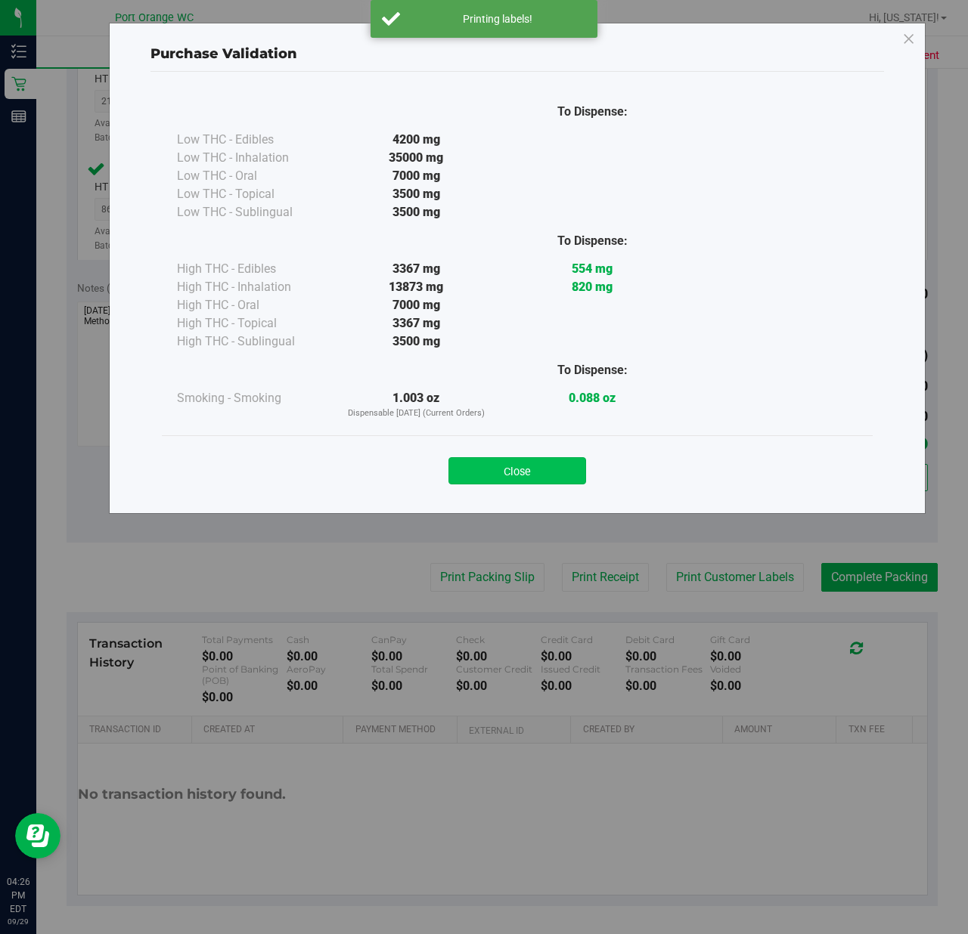
click at [554, 479] on button "Close" at bounding box center [517, 470] width 138 height 27
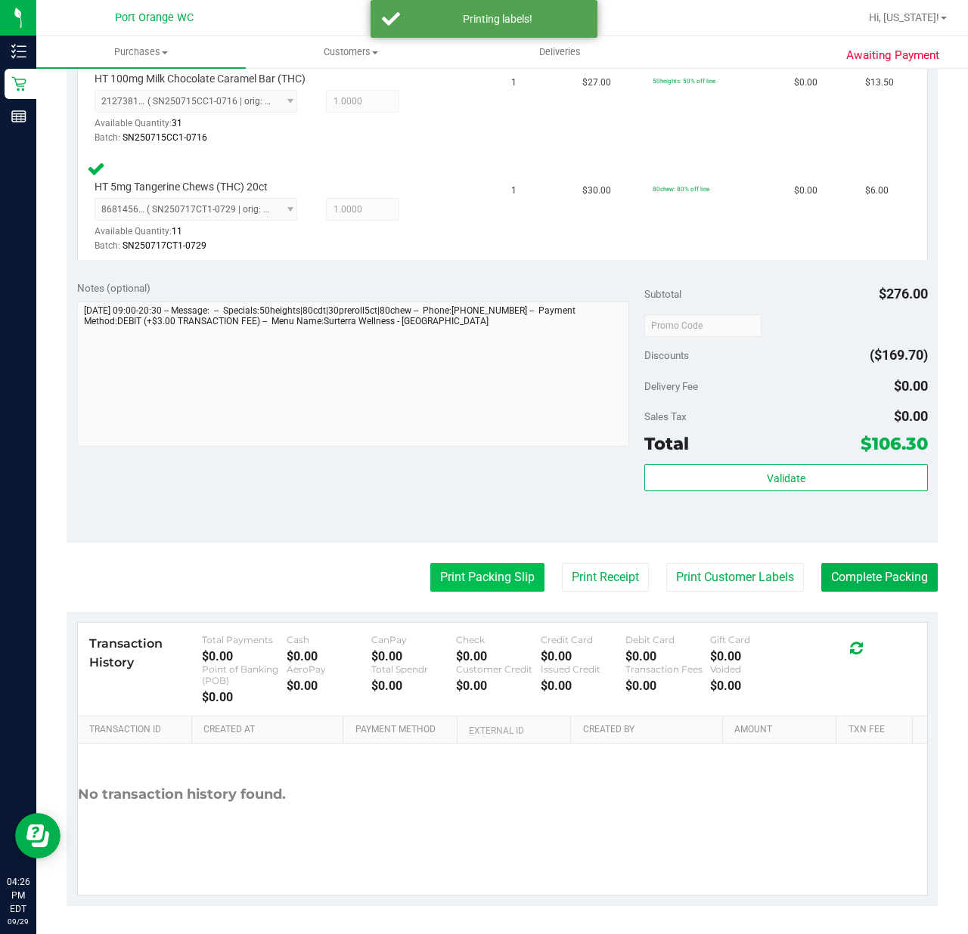
click at [478, 572] on button "Print Packing Slip" at bounding box center [487, 577] width 114 height 29
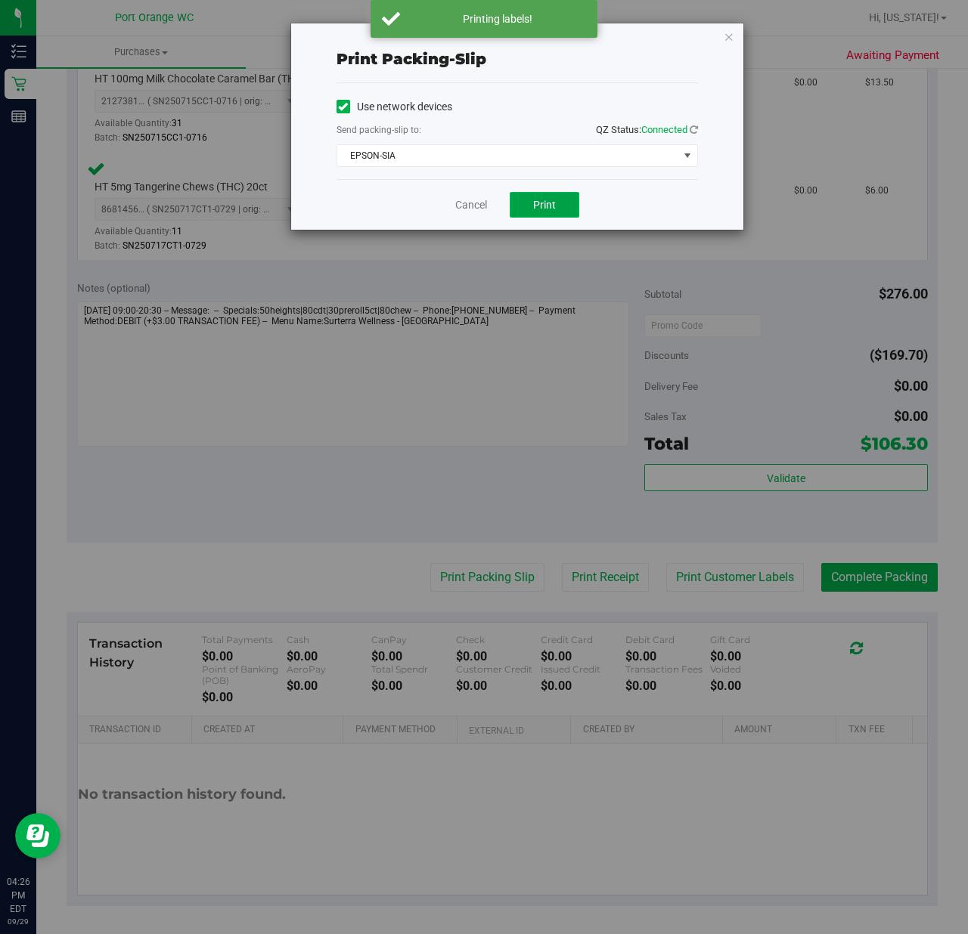
click at [557, 210] on button "Print" at bounding box center [545, 205] width 70 height 26
click at [476, 206] on link "Cancel" at bounding box center [471, 205] width 32 height 16
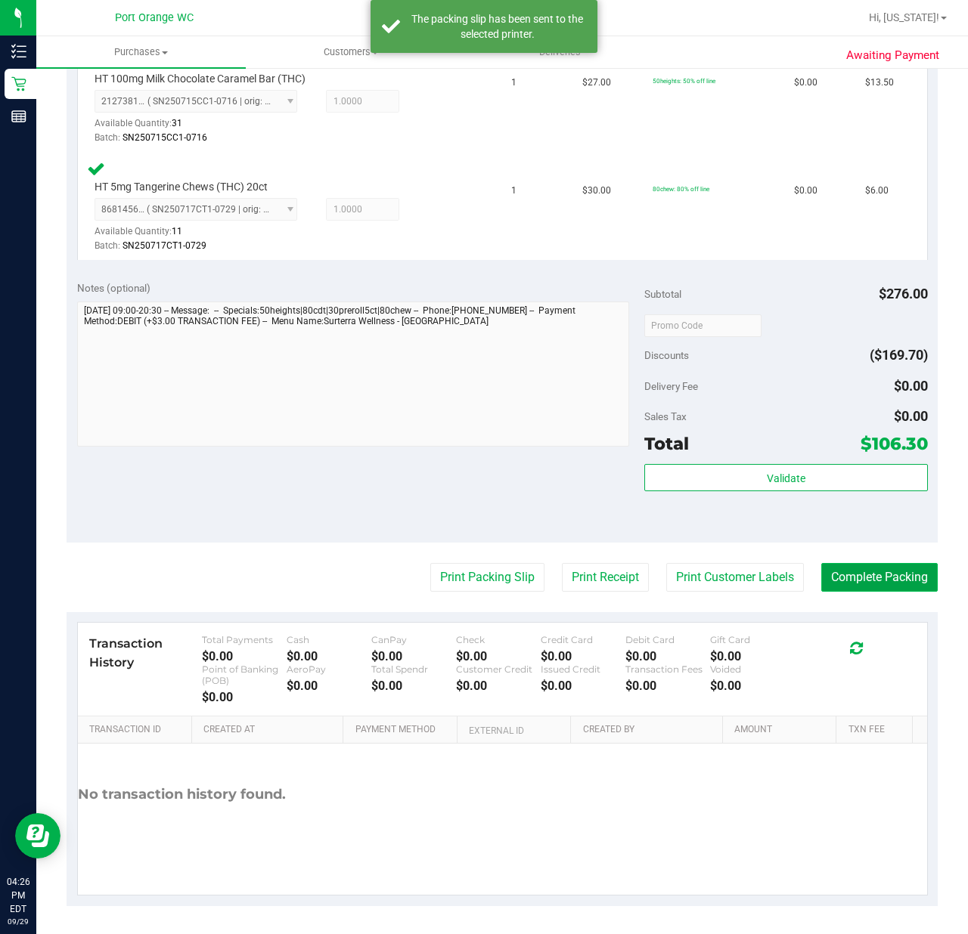
click at [890, 573] on button "Complete Packing" at bounding box center [879, 577] width 116 height 29
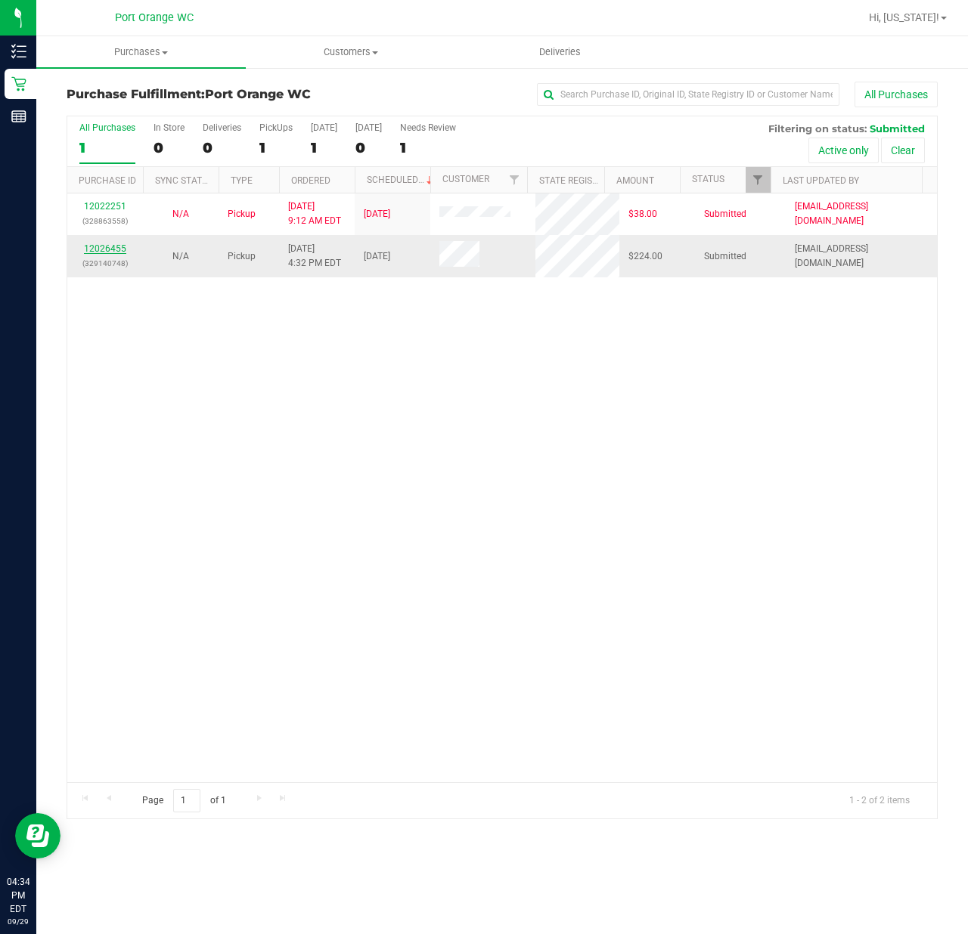
click at [94, 249] on link "12026455" at bounding box center [105, 248] width 42 height 11
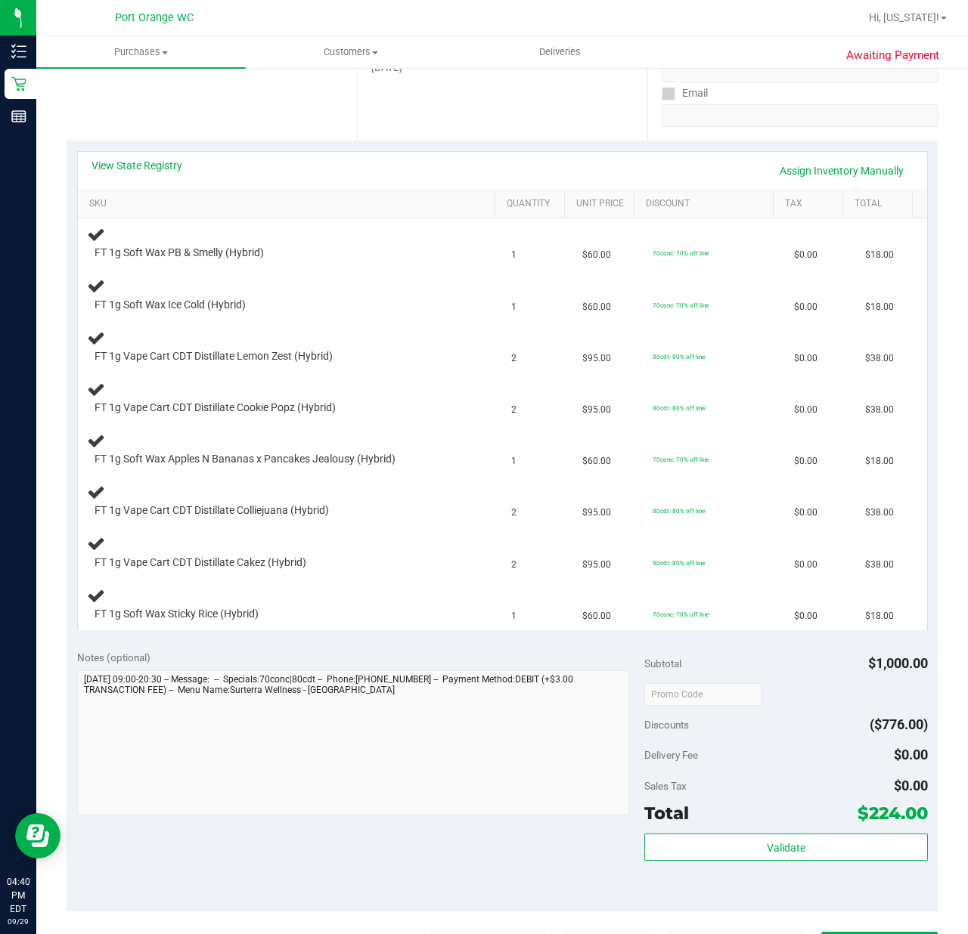
scroll to position [302, 0]
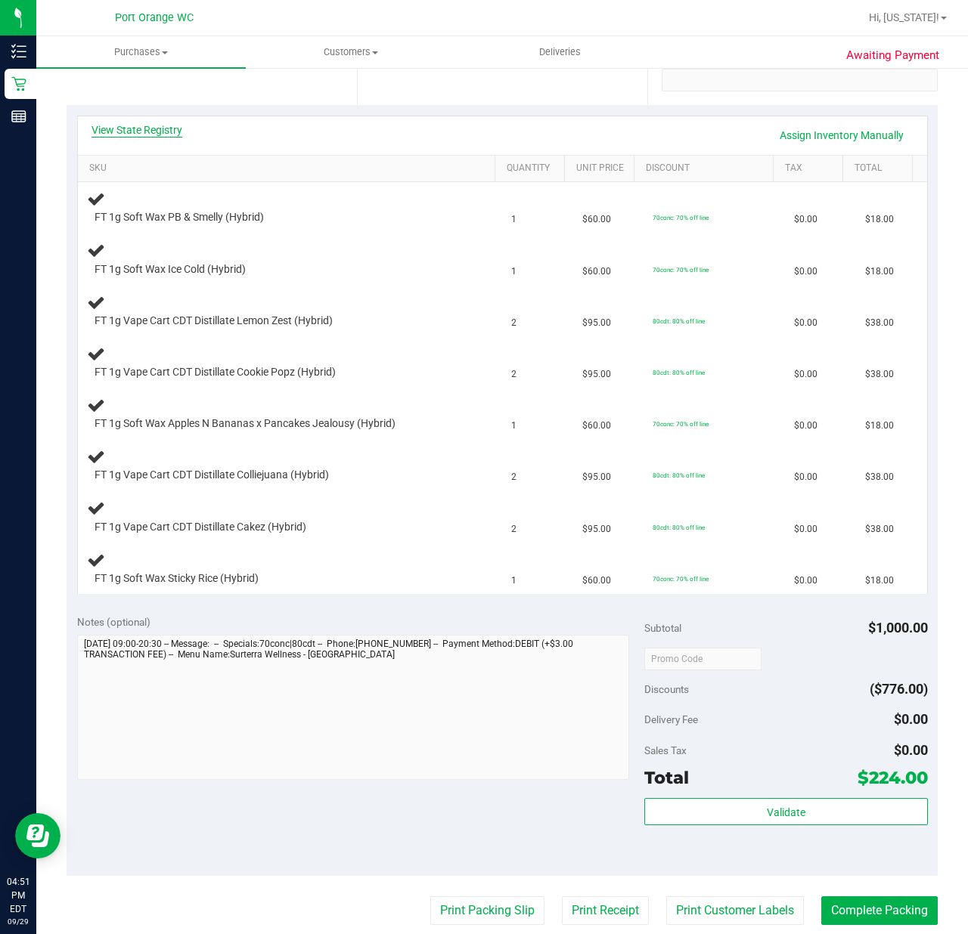
click at [169, 131] on link "View State Registry" at bounding box center [136, 129] width 91 height 15
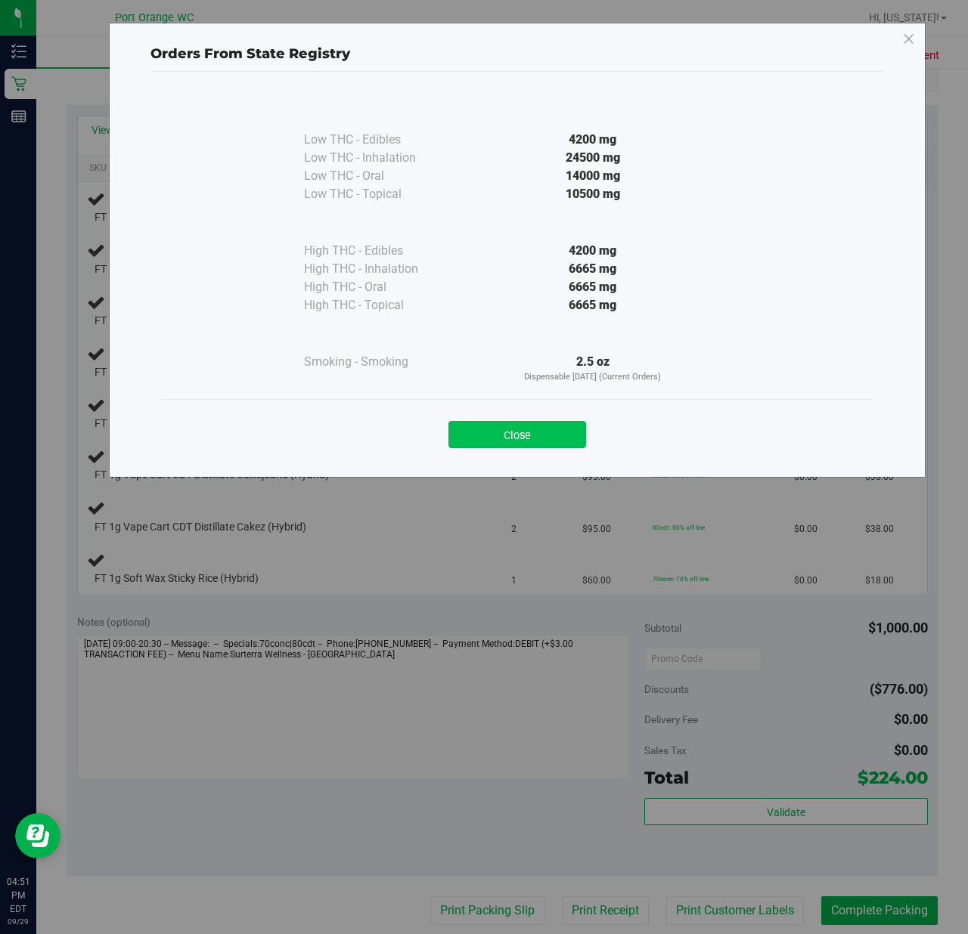
click at [542, 421] on button "Close" at bounding box center [517, 434] width 138 height 27
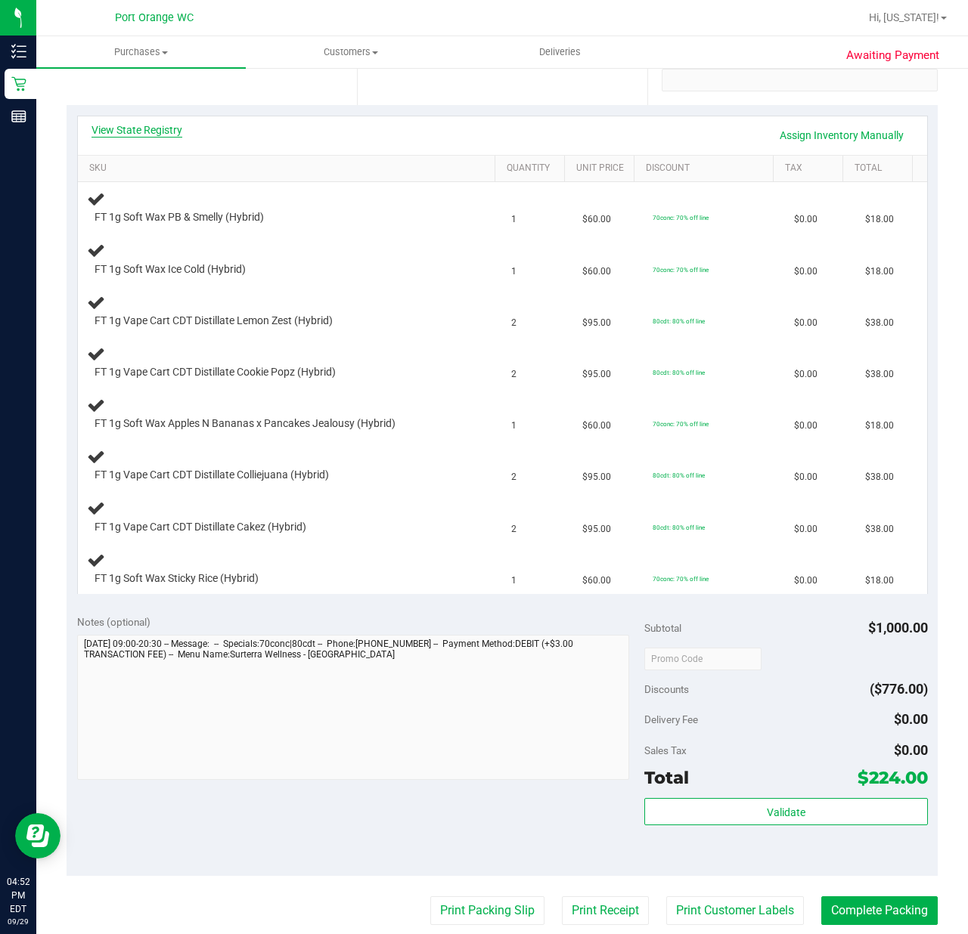
click at [143, 129] on link "View State Registry" at bounding box center [136, 129] width 91 height 15
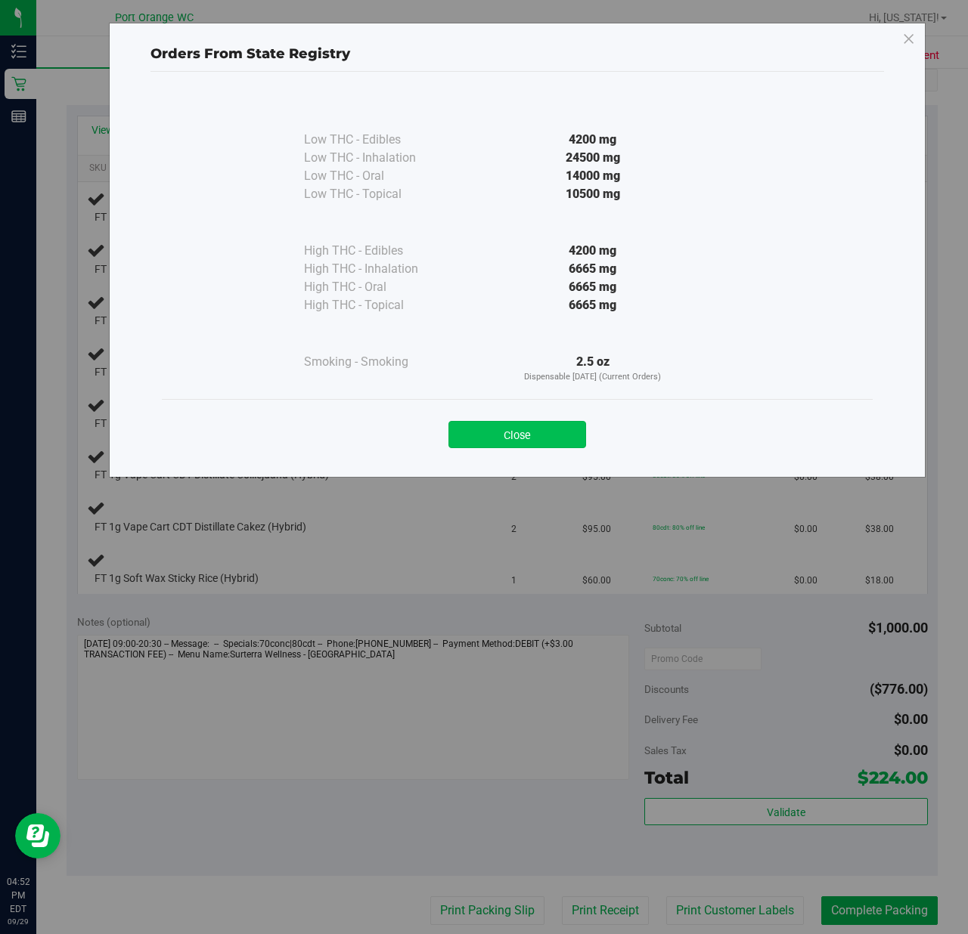
click at [538, 433] on button "Close" at bounding box center [517, 434] width 138 height 27
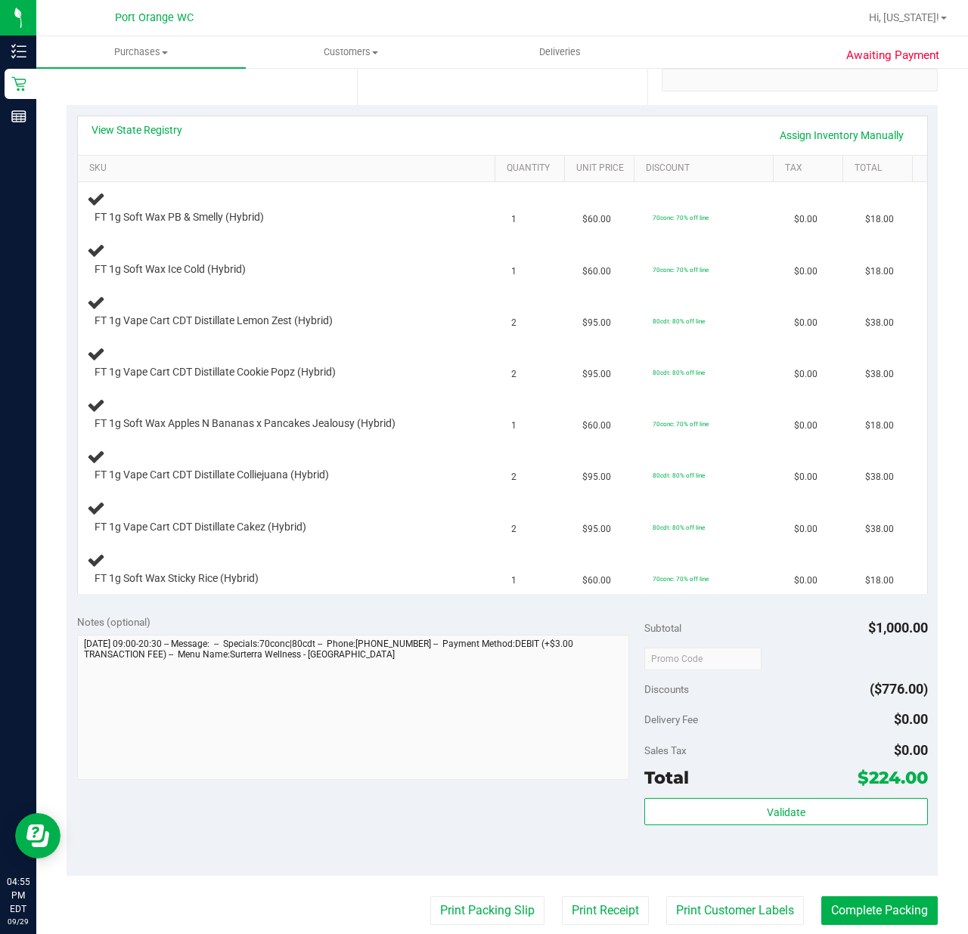
click at [100, 143] on div "View State Registry Assign Inventory Manually" at bounding box center [502, 135] width 822 height 26
click at [112, 131] on link "View State Registry" at bounding box center [136, 129] width 91 height 15
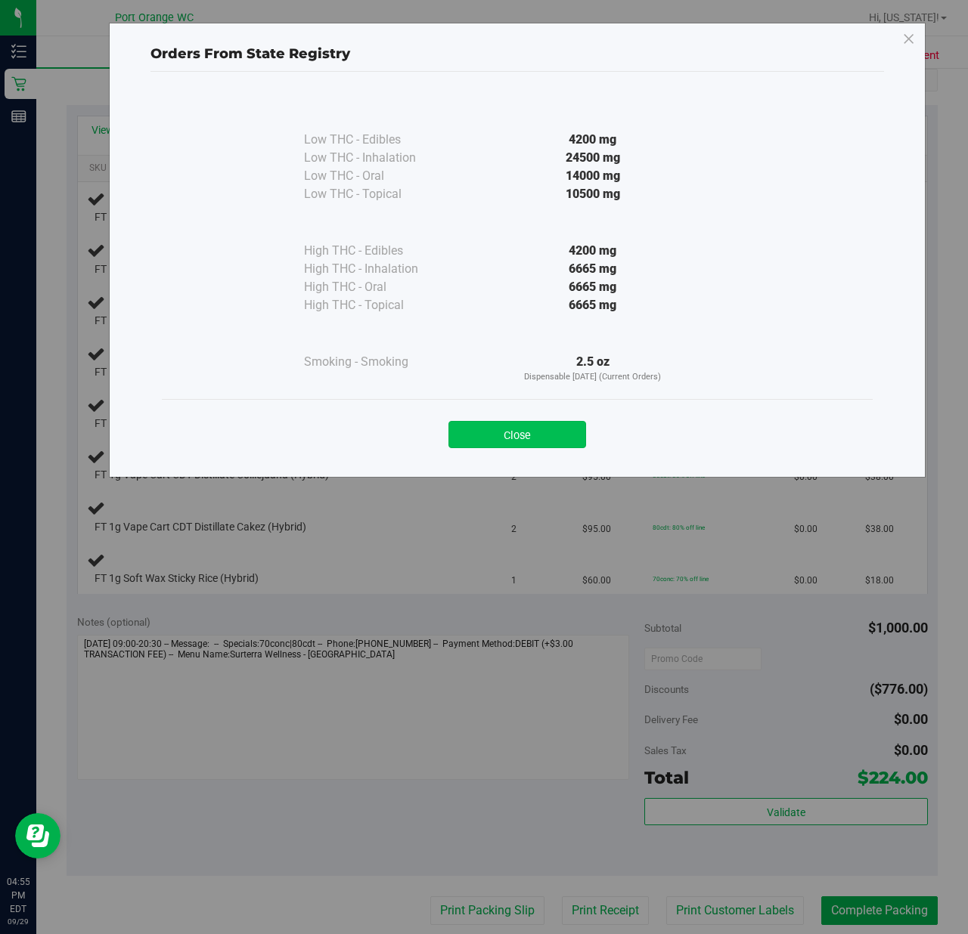
click at [550, 442] on button "Close" at bounding box center [517, 434] width 138 height 27
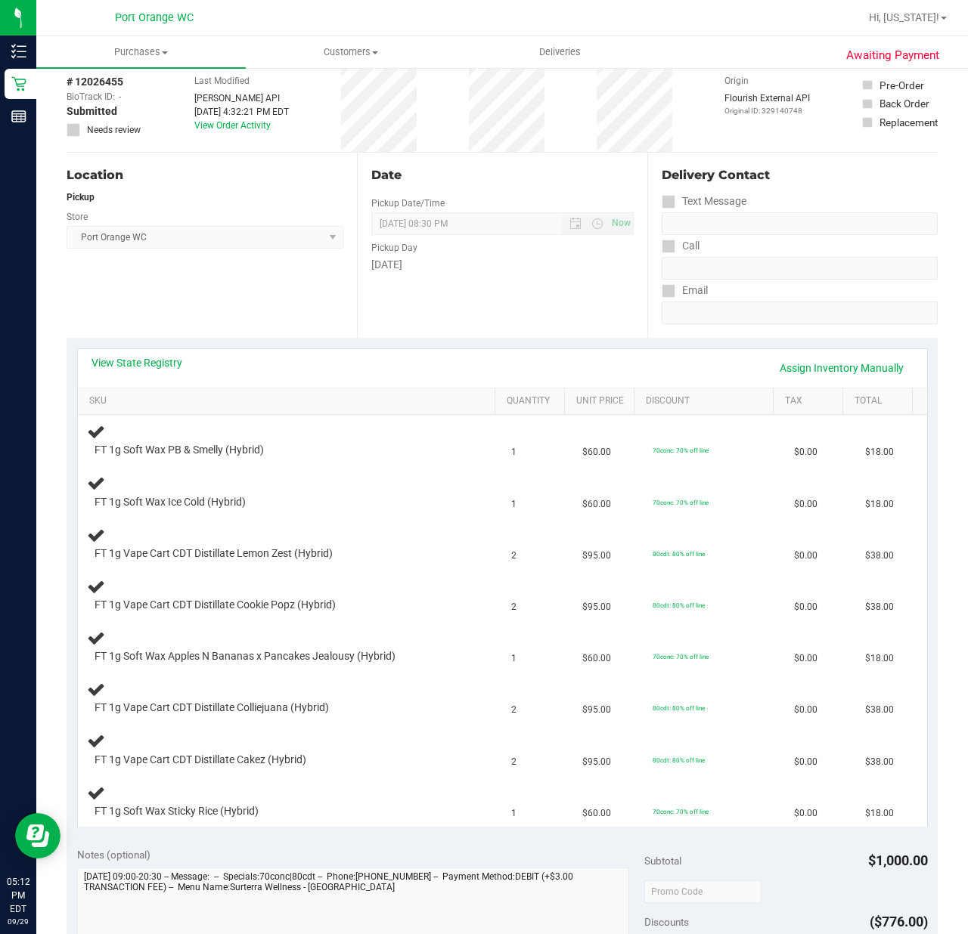
scroll to position [0, 0]
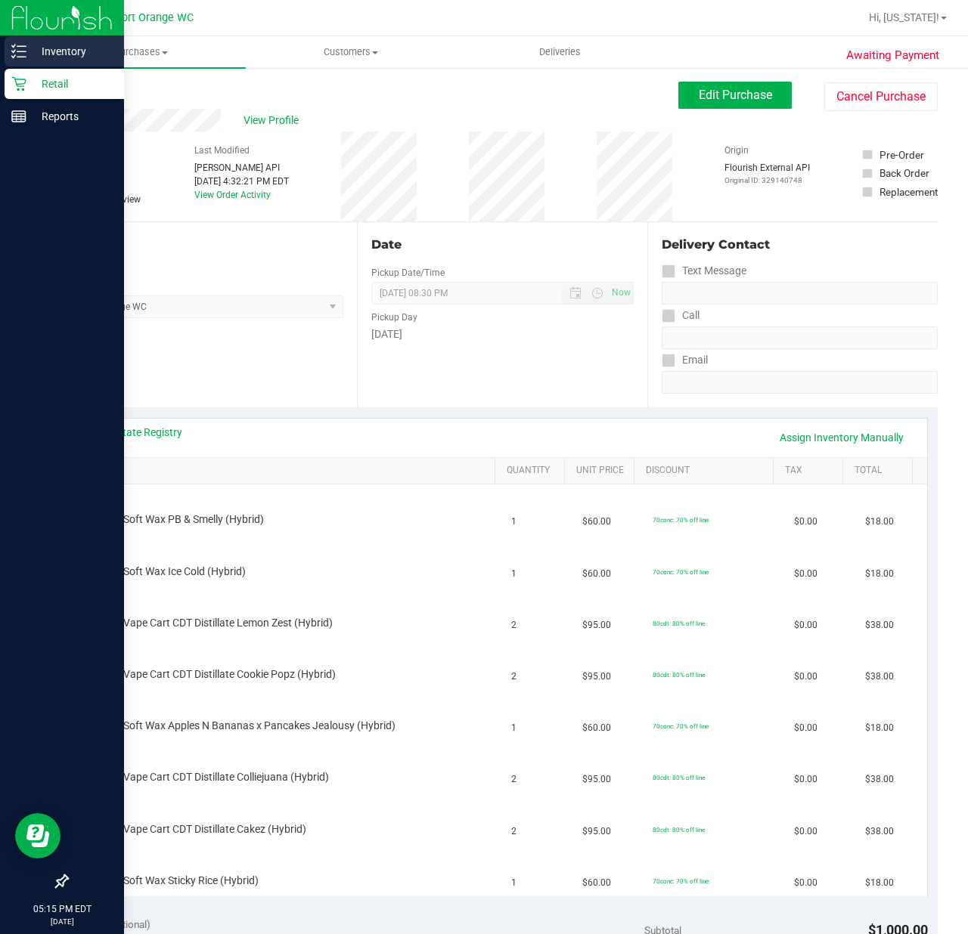
click at [35, 54] on p "Inventory" at bounding box center [71, 51] width 91 height 18
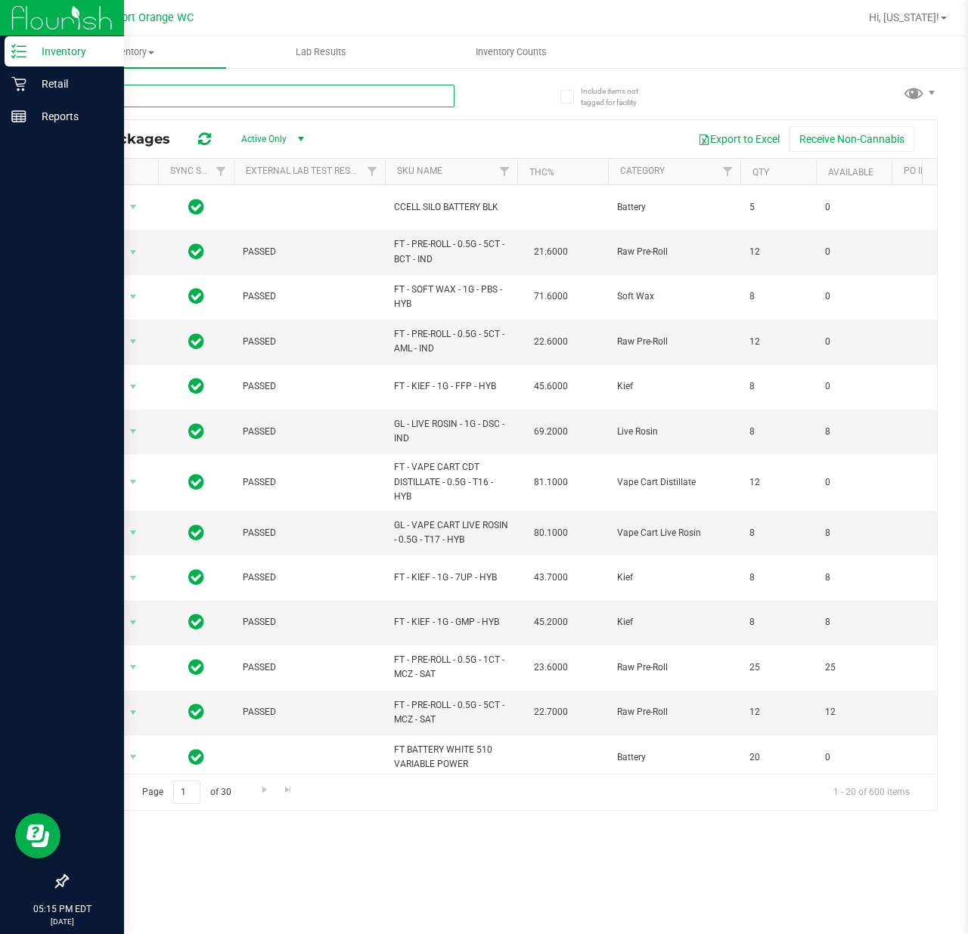
drag, startPoint x: 200, startPoint y: 97, endPoint x: 204, endPoint y: 89, distance: 8.8
click at [200, 95] on input "text" at bounding box center [261, 96] width 388 height 23
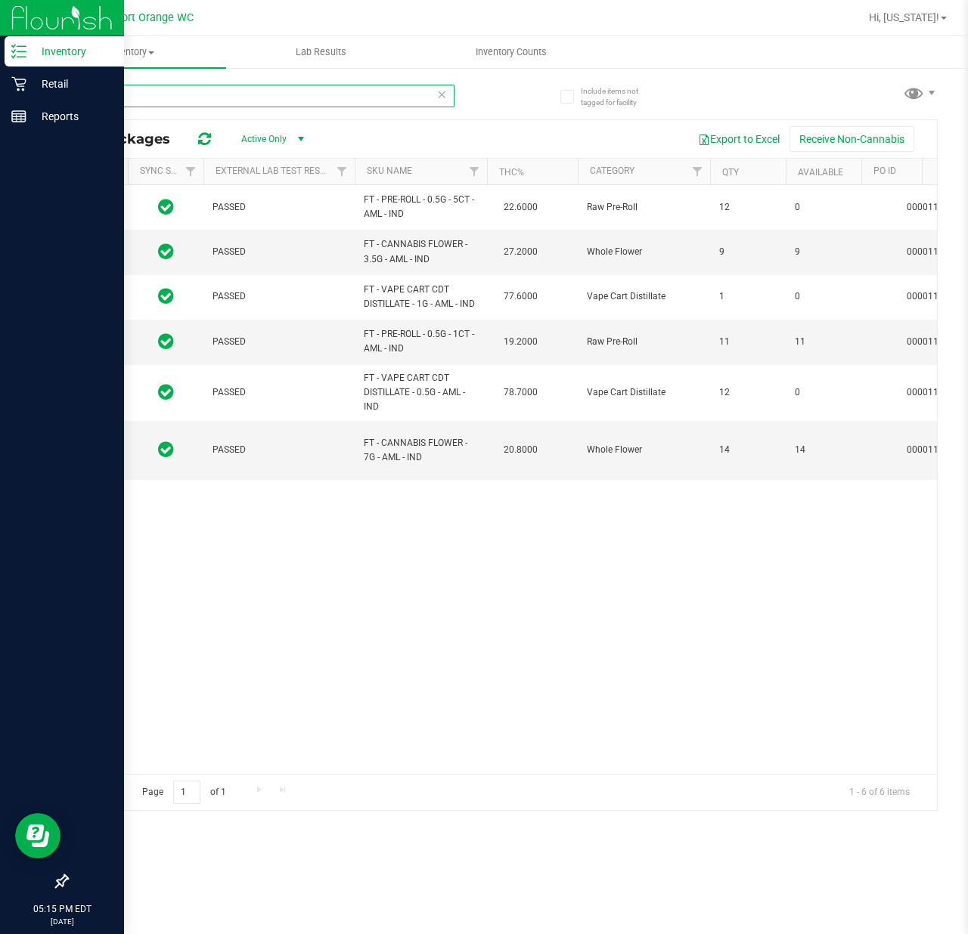
scroll to position [0, 29]
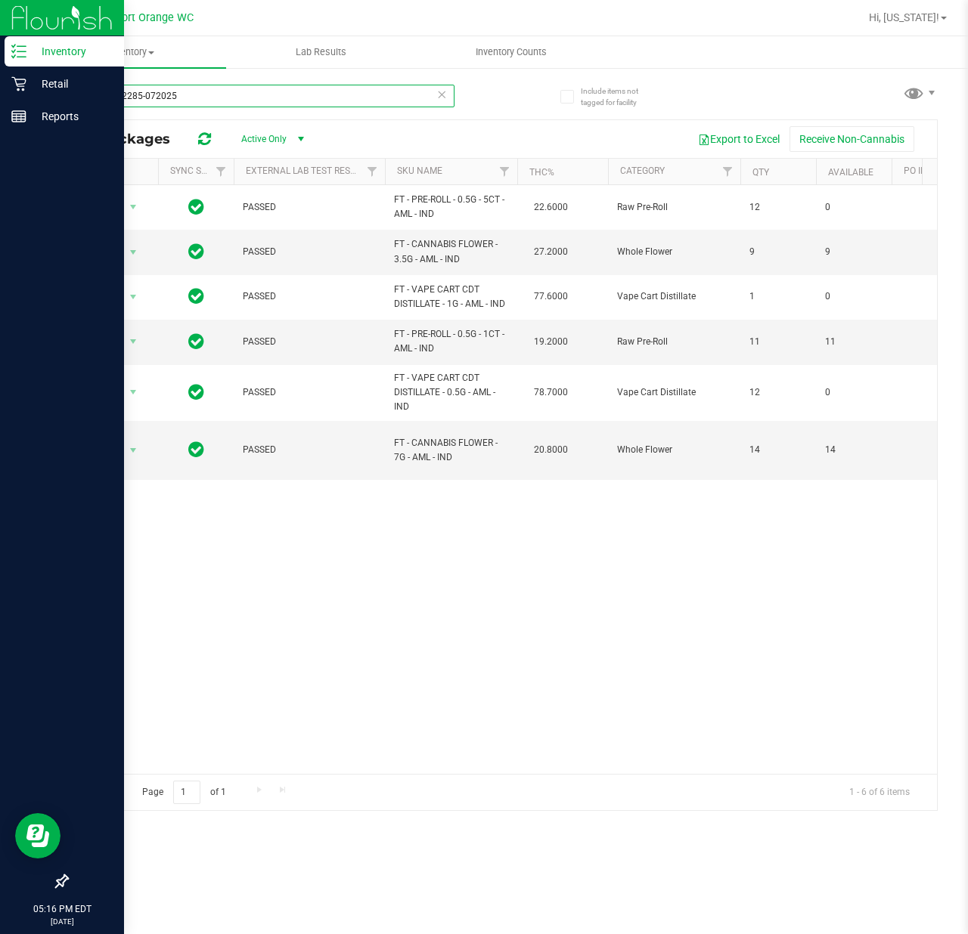
type input "aml1992285-072025"
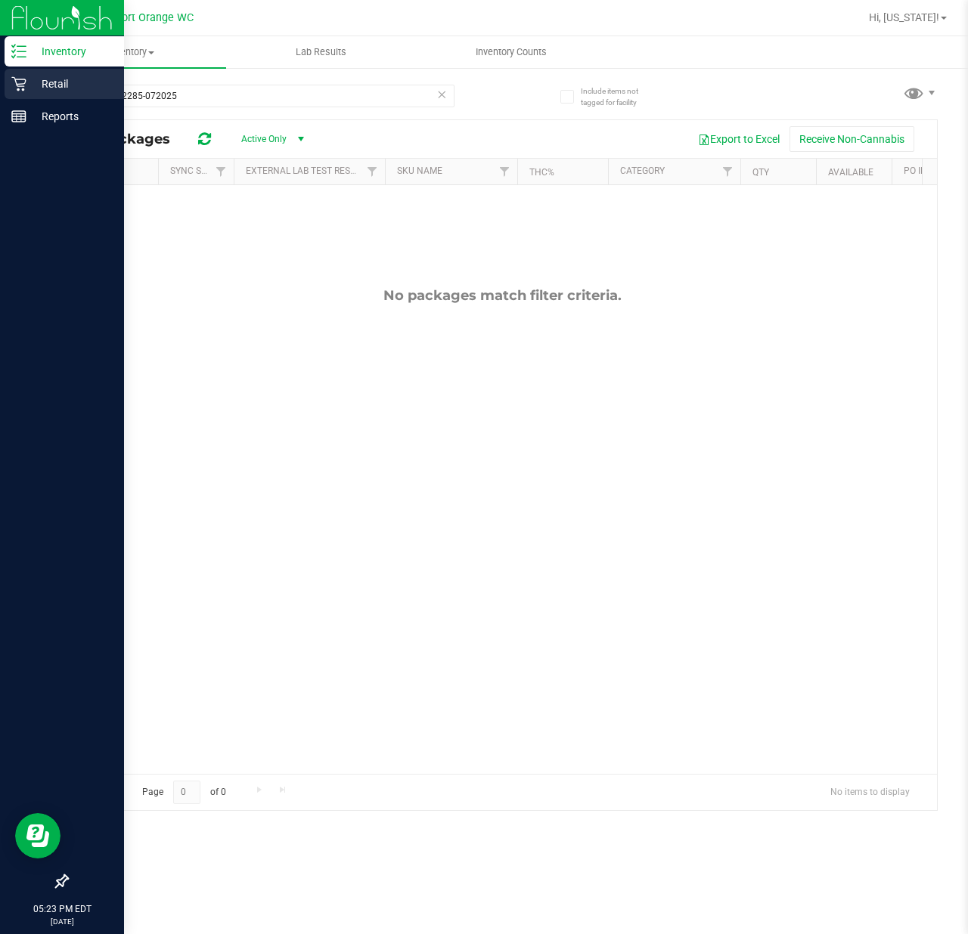
click at [28, 95] on div "Retail" at bounding box center [64, 84] width 119 height 30
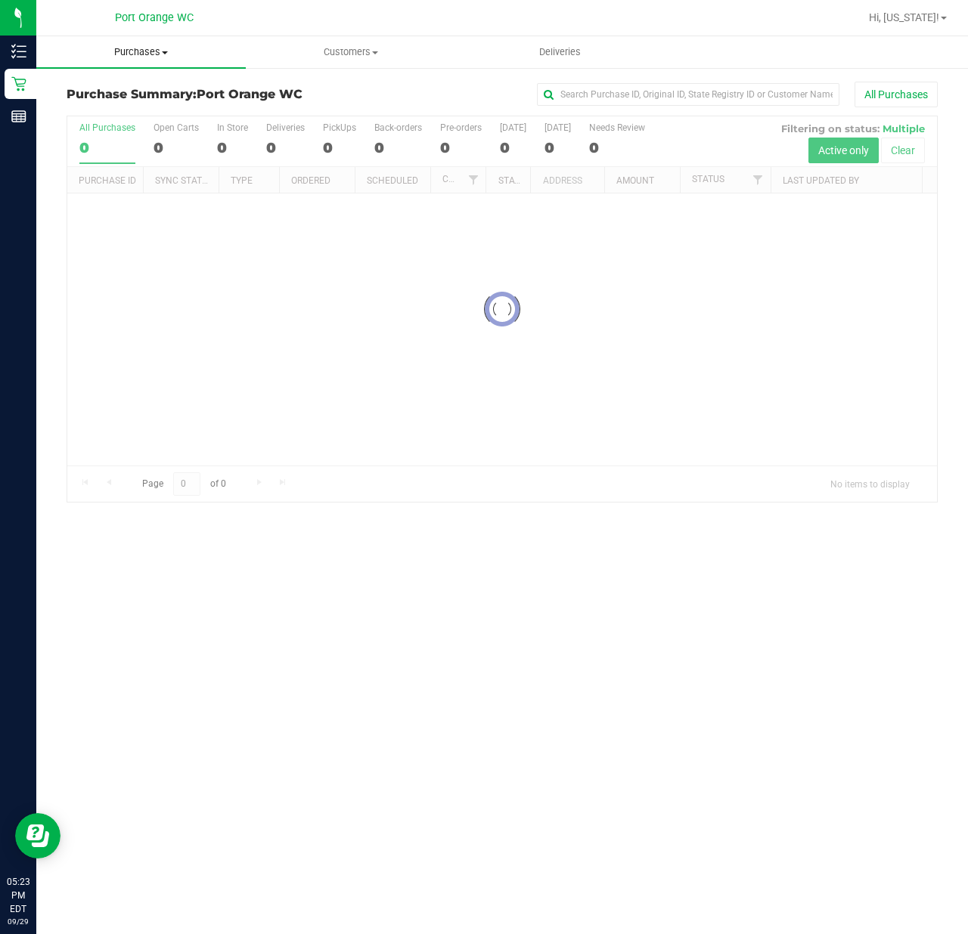
click at [133, 54] on span "Purchases" at bounding box center [140, 52] width 209 height 14
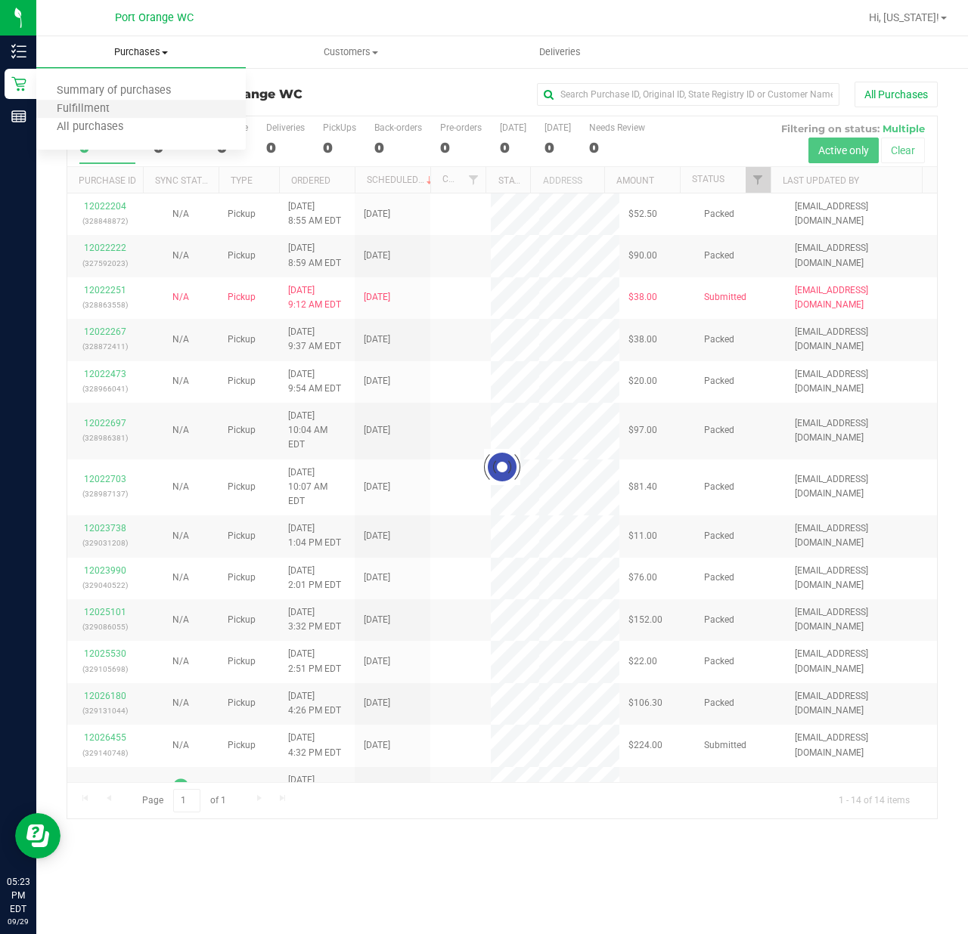
click at [134, 101] on li "Fulfillment" at bounding box center [140, 110] width 209 height 18
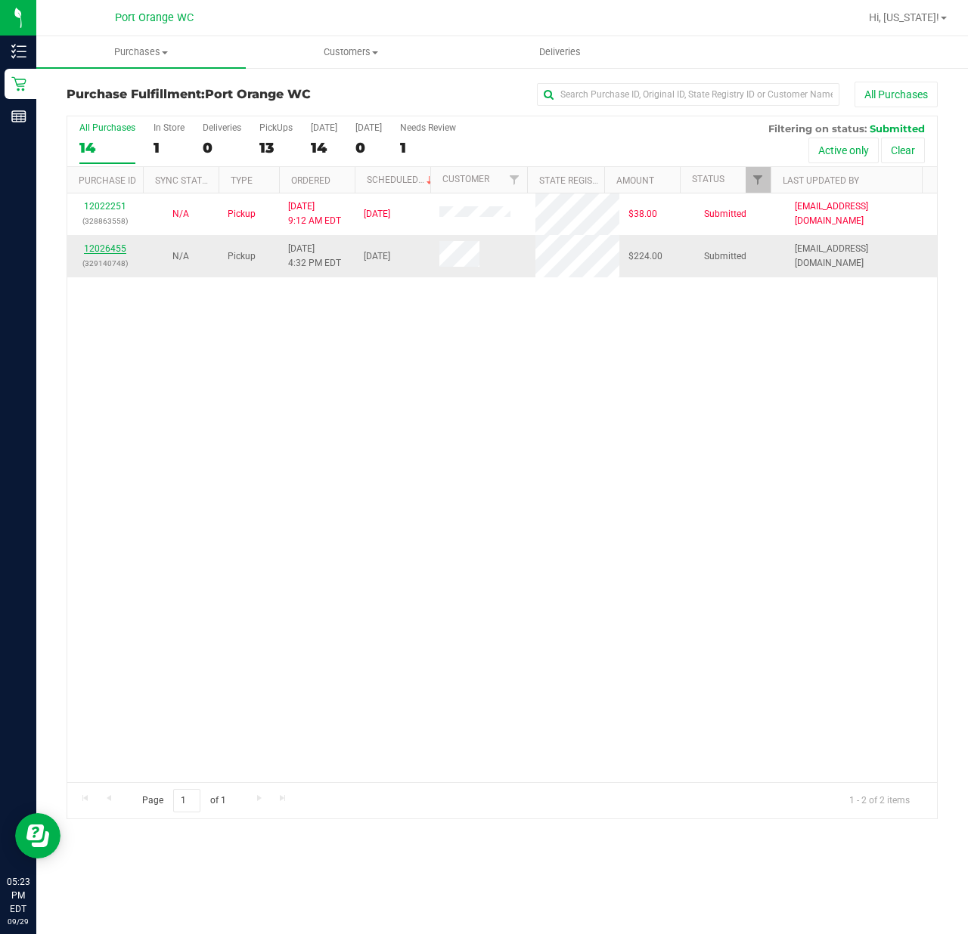
click at [88, 252] on link "12026455" at bounding box center [105, 248] width 42 height 11
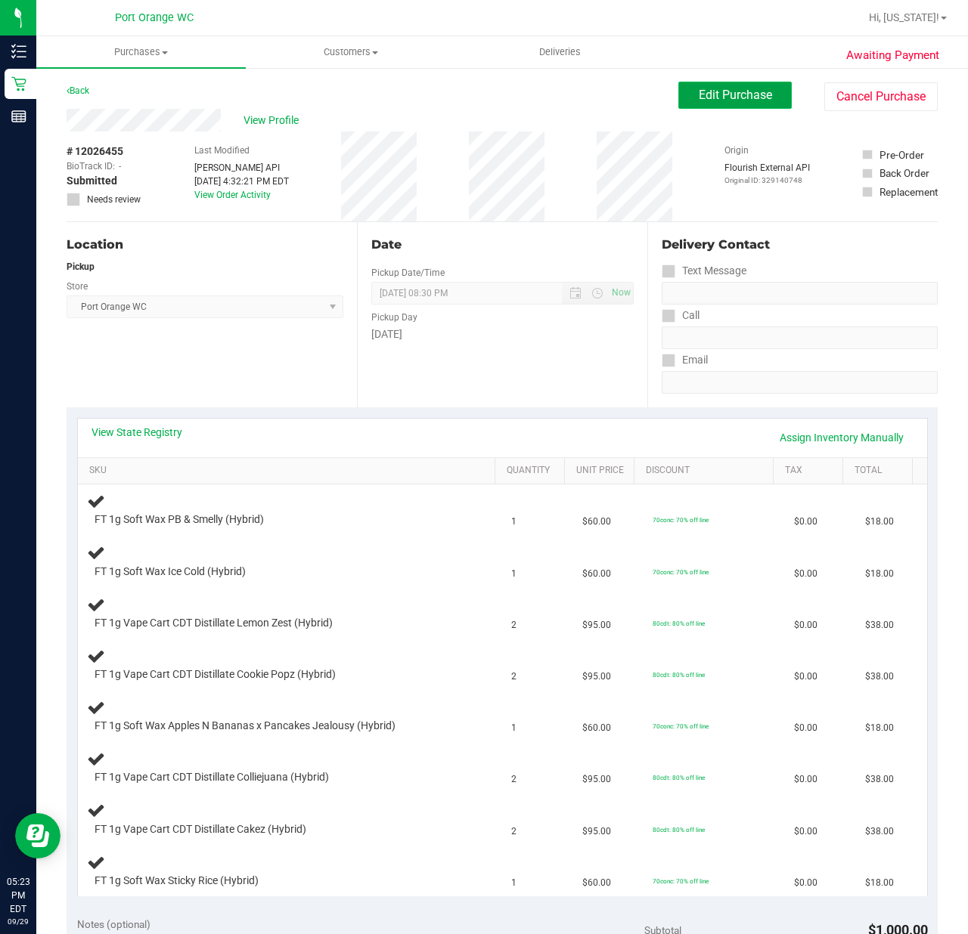
click at [751, 103] on button "Edit Purchase" at bounding box center [734, 95] width 113 height 27
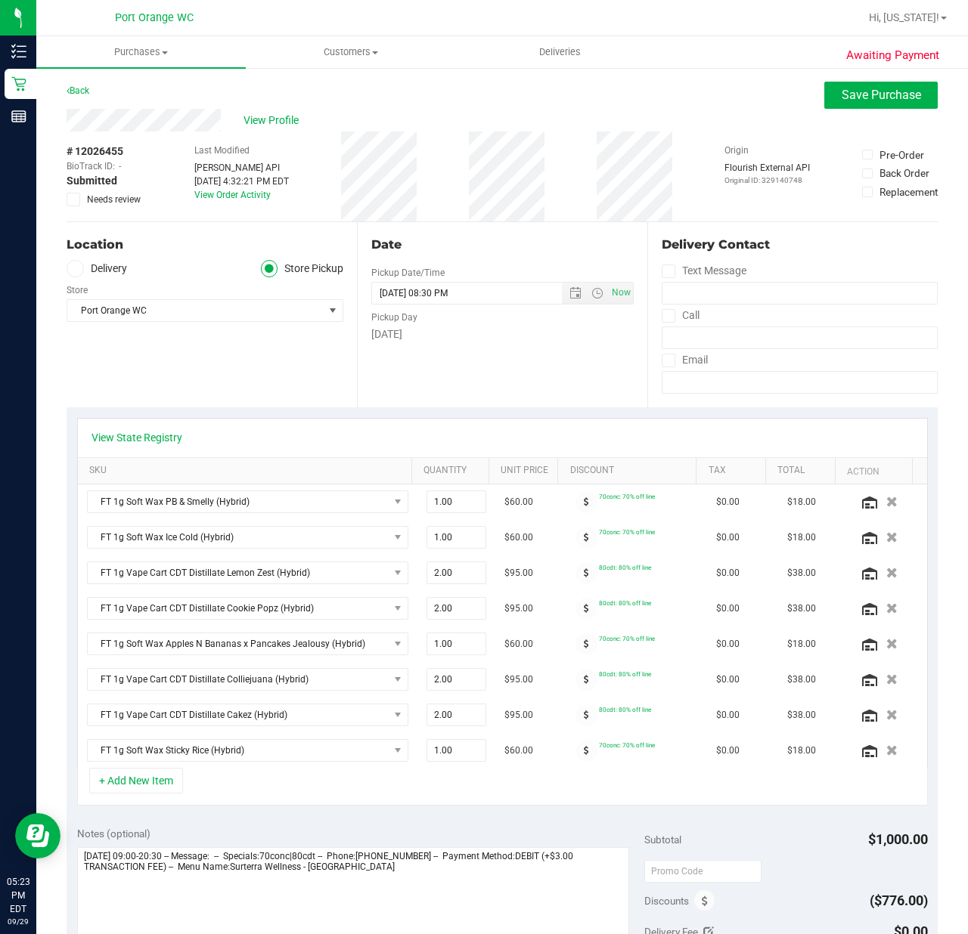
click at [76, 207] on div "# 12026455 BioTrack ID: - Submitted Needs review" at bounding box center [105, 177] width 76 height 90
click at [76, 200] on icon at bounding box center [74, 200] width 10 height 0
click at [0, 0] on input "Needs review" at bounding box center [0, 0] width 0 height 0
click at [162, 431] on link "View State Registry" at bounding box center [136, 437] width 91 height 15
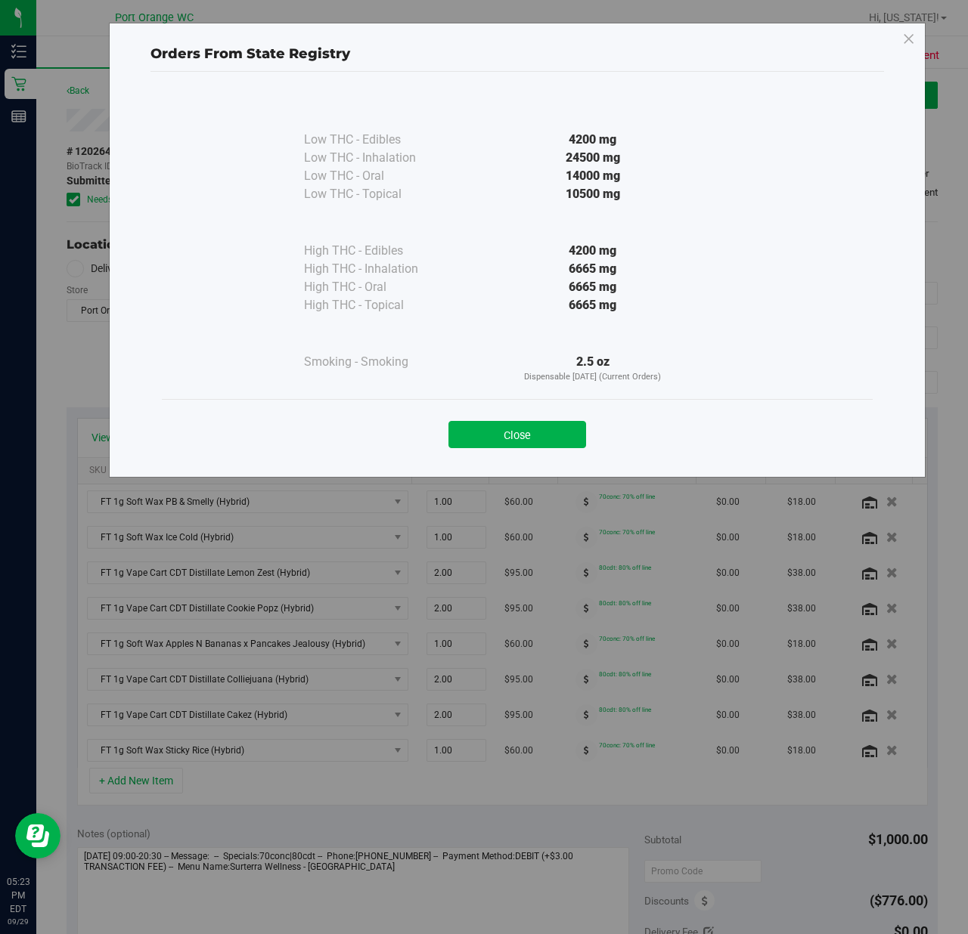
click at [383, 372] on div "Smoking - Smoking" at bounding box center [379, 368] width 151 height 31
drag, startPoint x: 532, startPoint y: 425, endPoint x: 540, endPoint y: 421, distance: 8.5
click at [533, 426] on button "Close" at bounding box center [517, 434] width 138 height 27
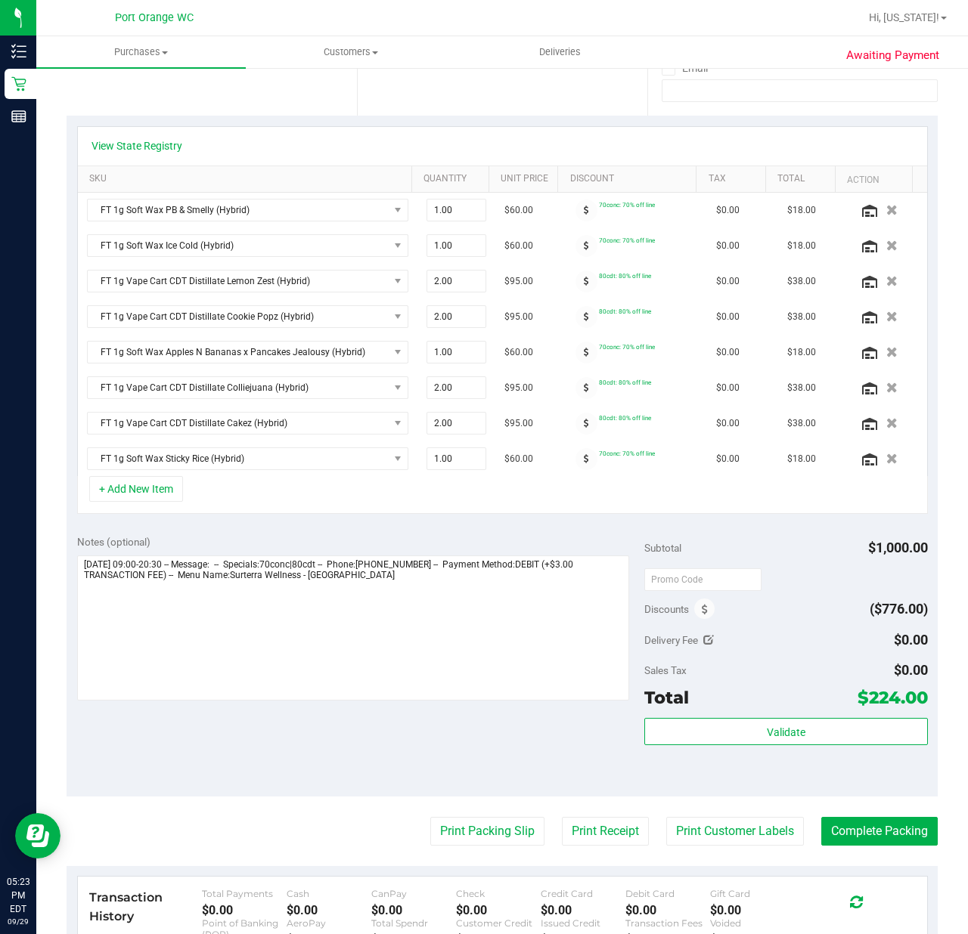
scroll to position [302, 0]
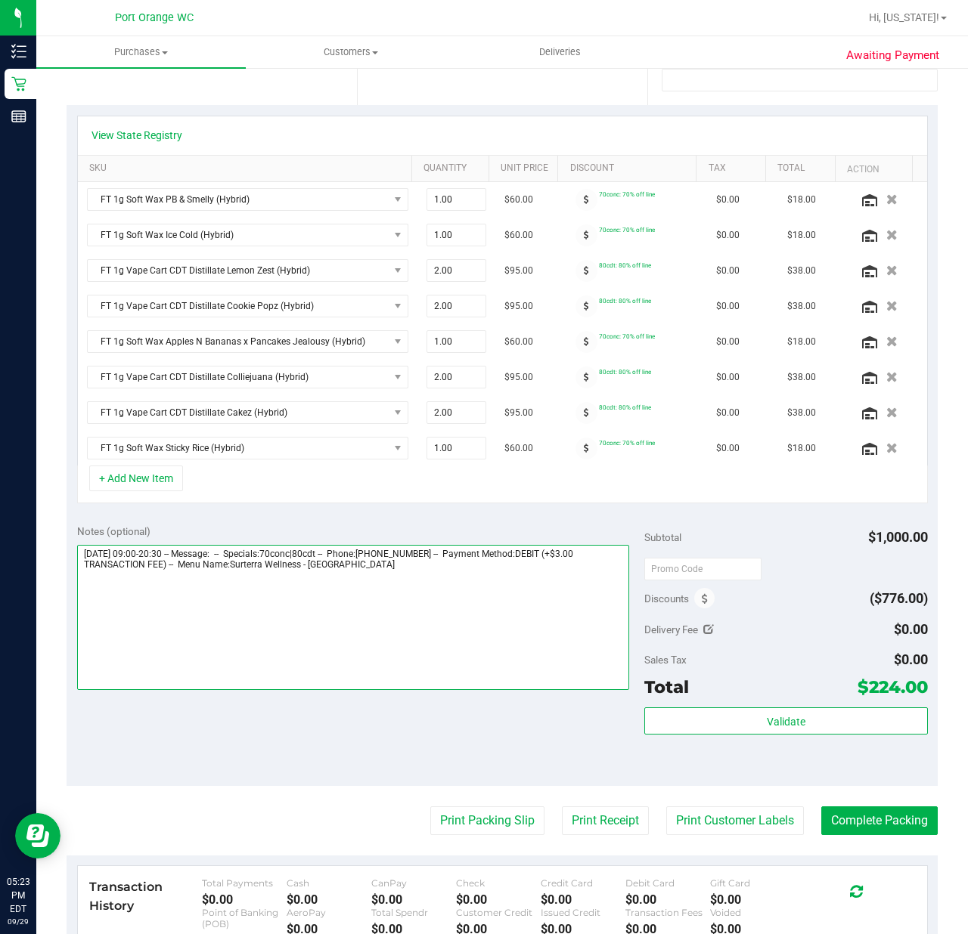
click at [82, 561] on textarea at bounding box center [353, 617] width 552 height 145
click at [122, 553] on textarea at bounding box center [353, 617] width 552 height 145
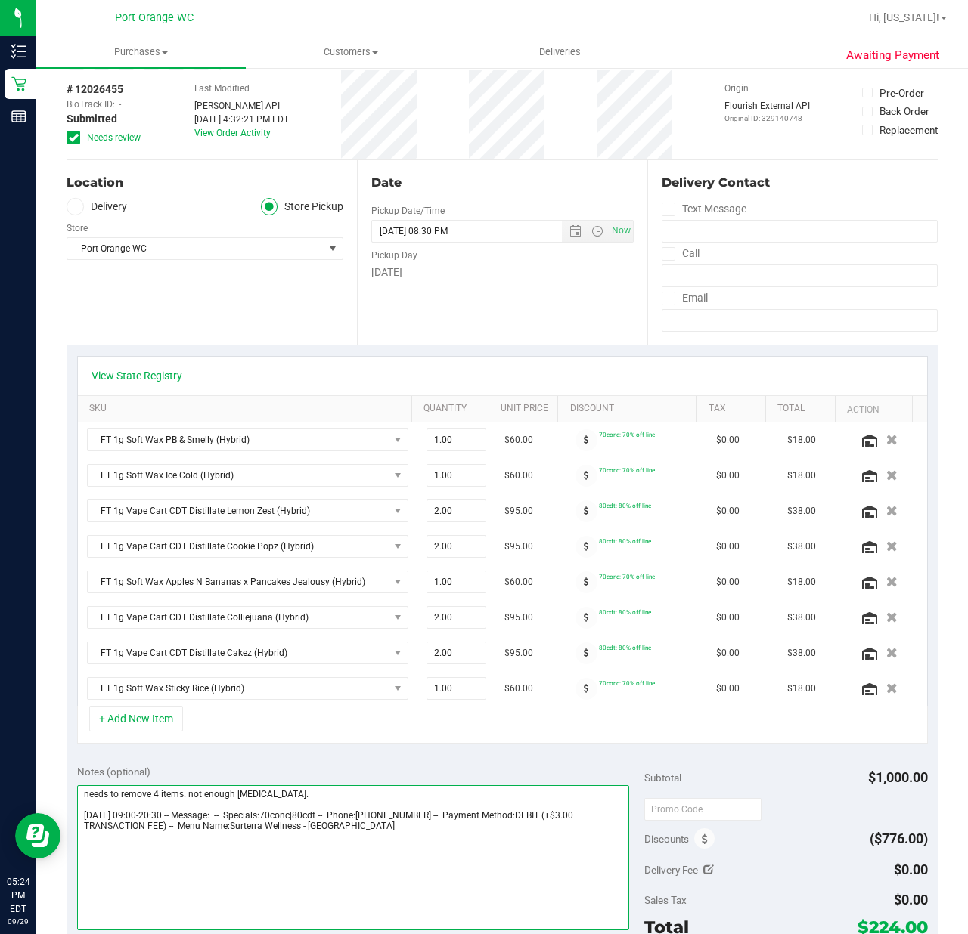
scroll to position [0, 0]
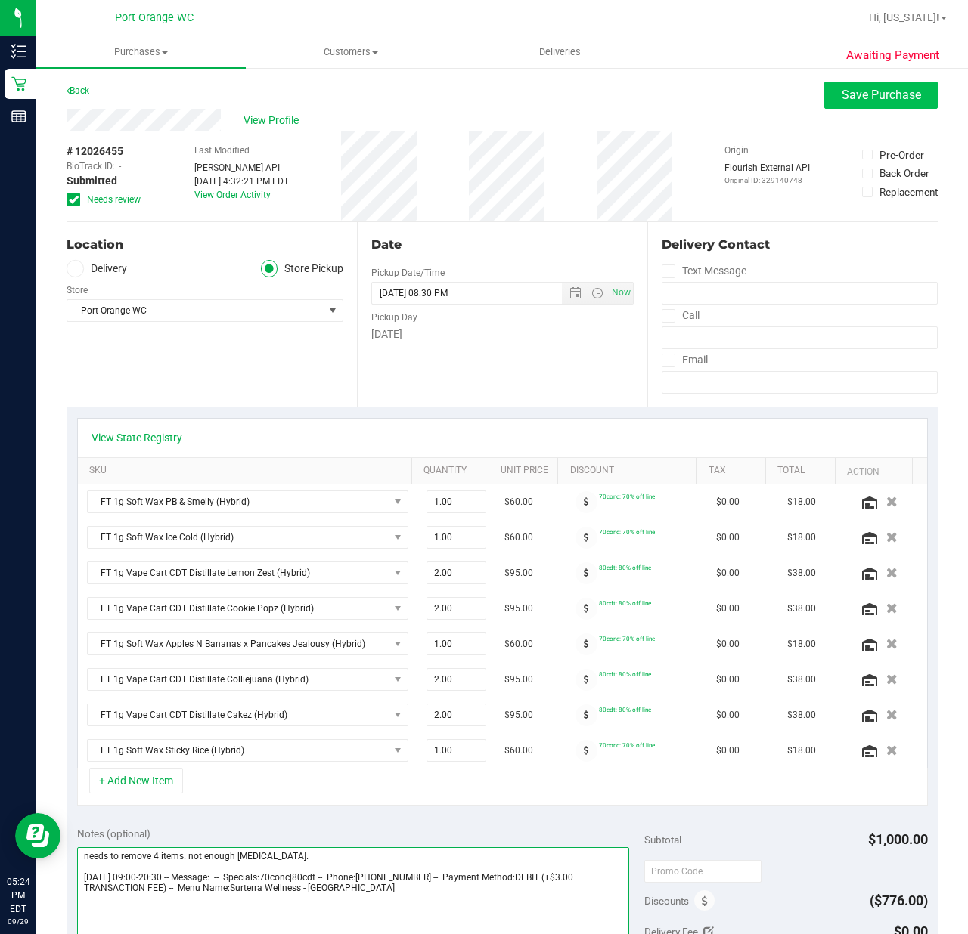
type textarea "needs to remove 4 items. not enough inh. Monday 09/29/2025 09:00-20:30 -- Messa…"
click at [860, 85] on button "Save Purchase" at bounding box center [880, 95] width 113 height 27
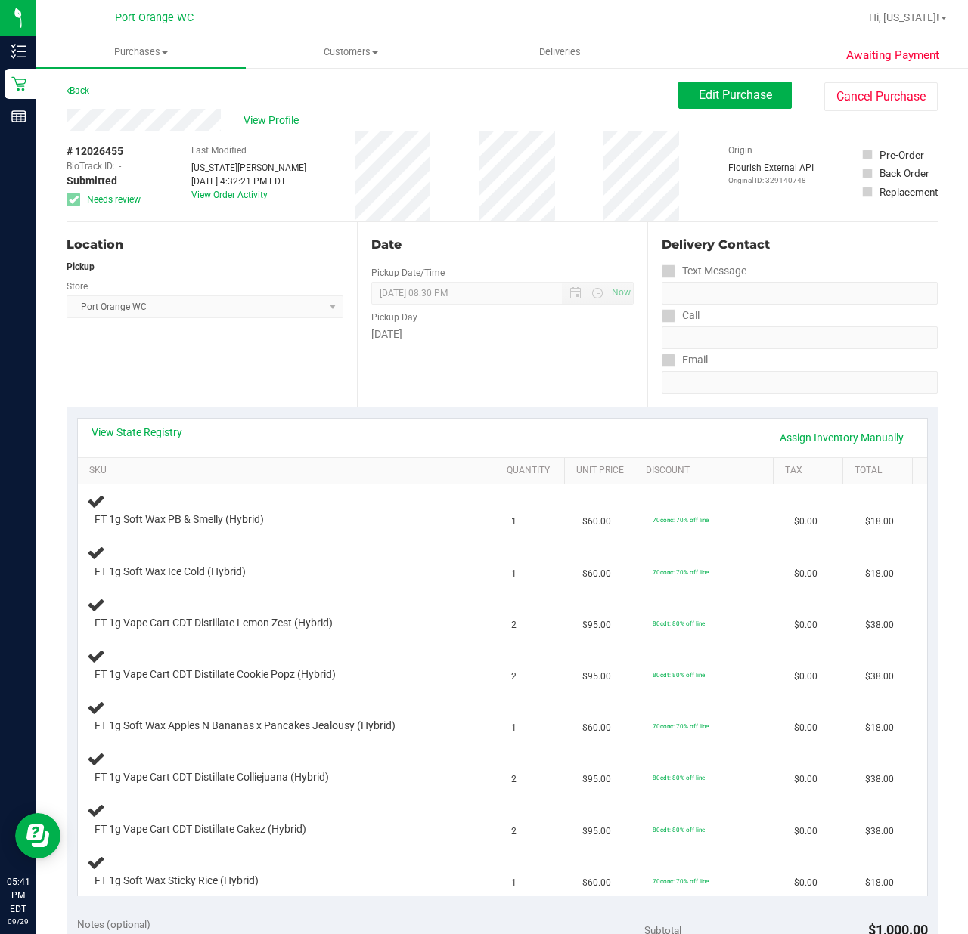
click at [279, 113] on span "View Profile" at bounding box center [273, 121] width 60 height 16
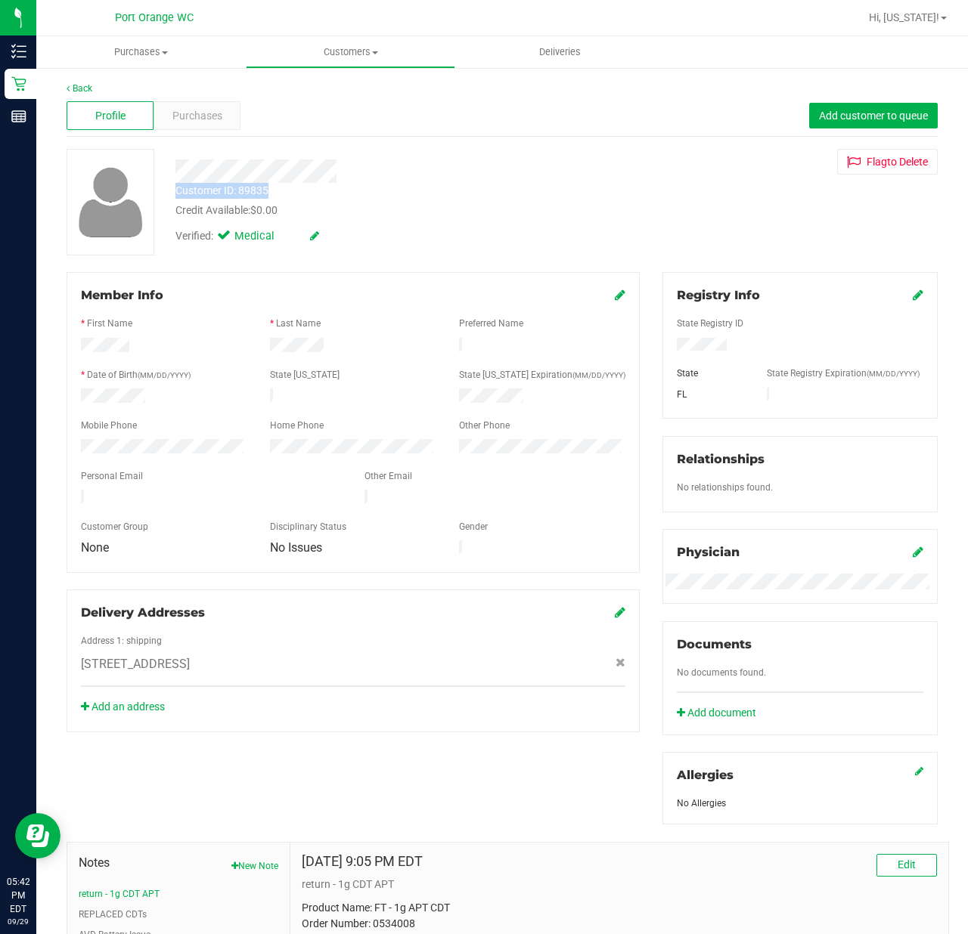
drag, startPoint x: 275, startPoint y: 194, endPoint x: 177, endPoint y: 188, distance: 98.4
click at [177, 188] on div "Customer ID: 89835 Credit Available: $0.00" at bounding box center [387, 201] width 447 height 36
copy div "Customer ID: 89835"
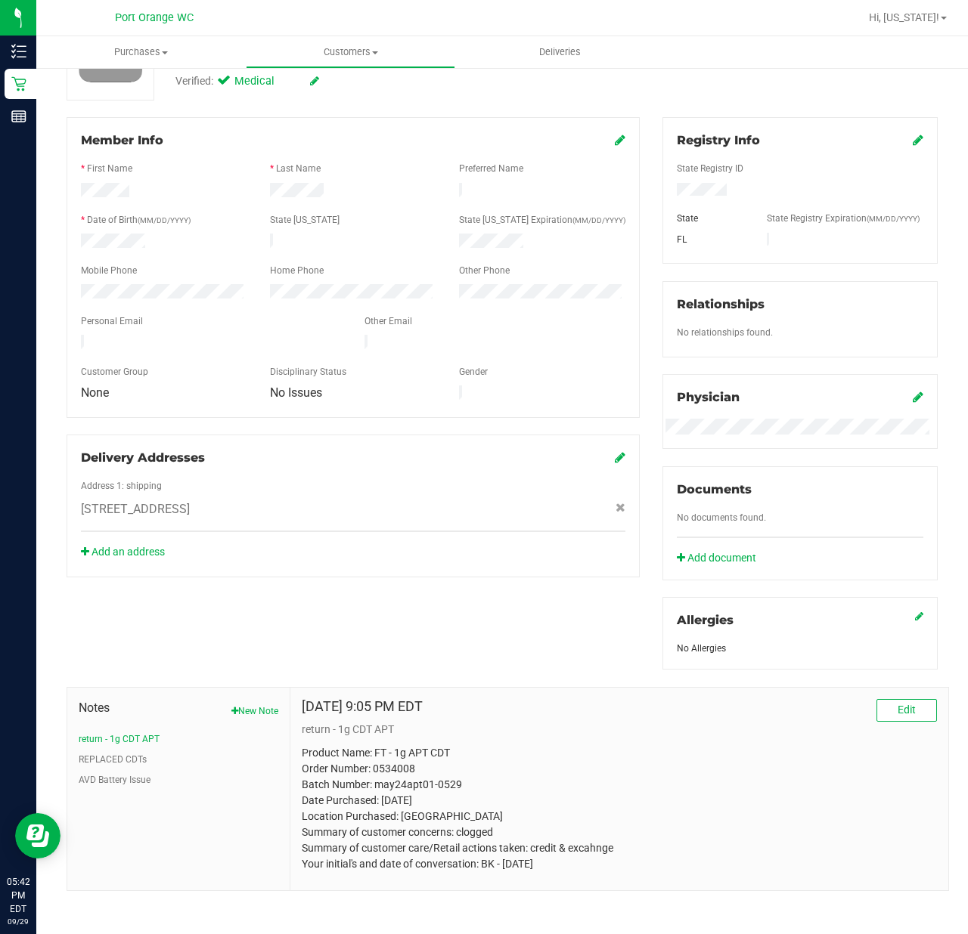
scroll to position [175, 0]
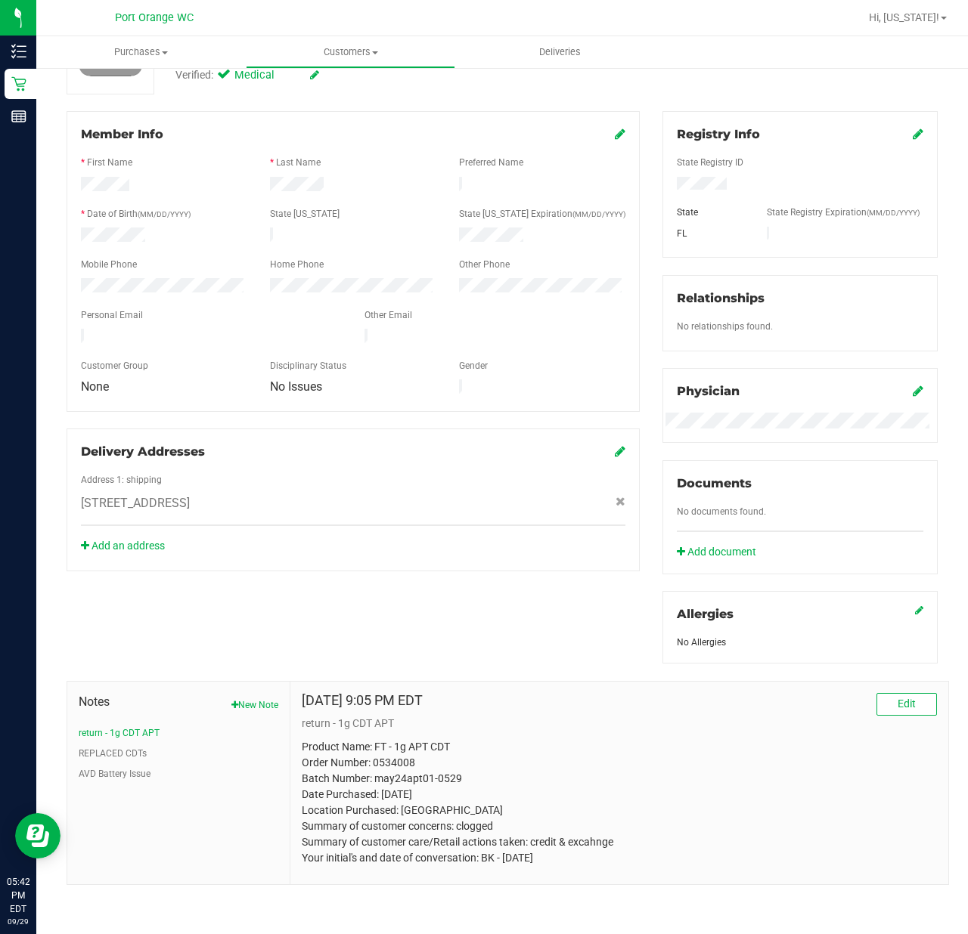
click at [426, 525] on div at bounding box center [353, 526] width 544 height 2
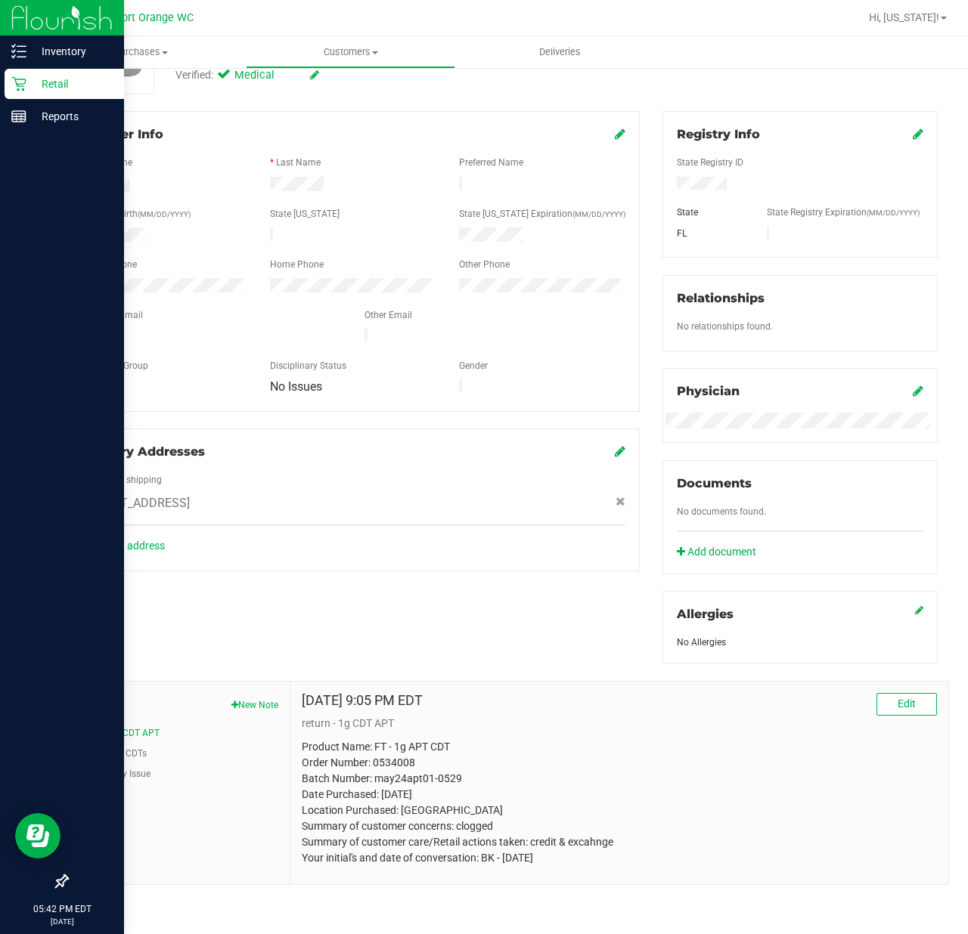
drag, startPoint x: 45, startPoint y: 85, endPoint x: 68, endPoint y: 88, distance: 23.0
click at [45, 85] on p "Retail" at bounding box center [71, 84] width 91 height 18
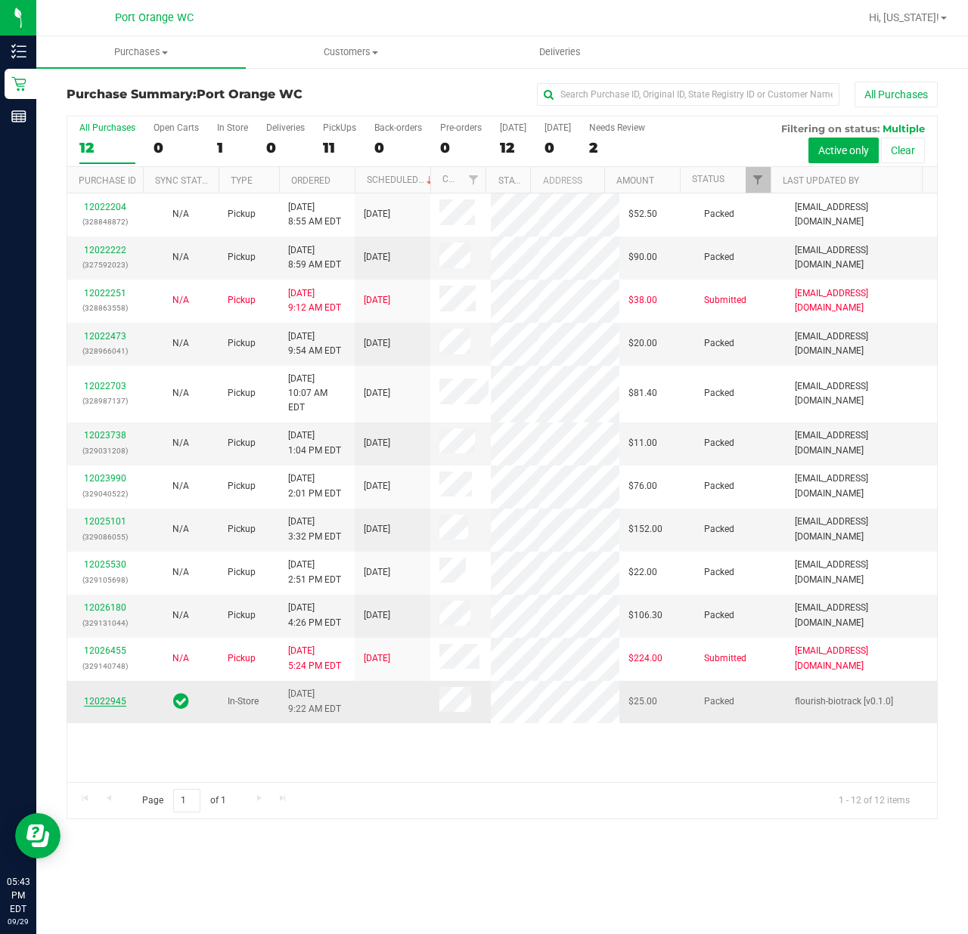
click at [116, 707] on link "12022945" at bounding box center [105, 701] width 42 height 11
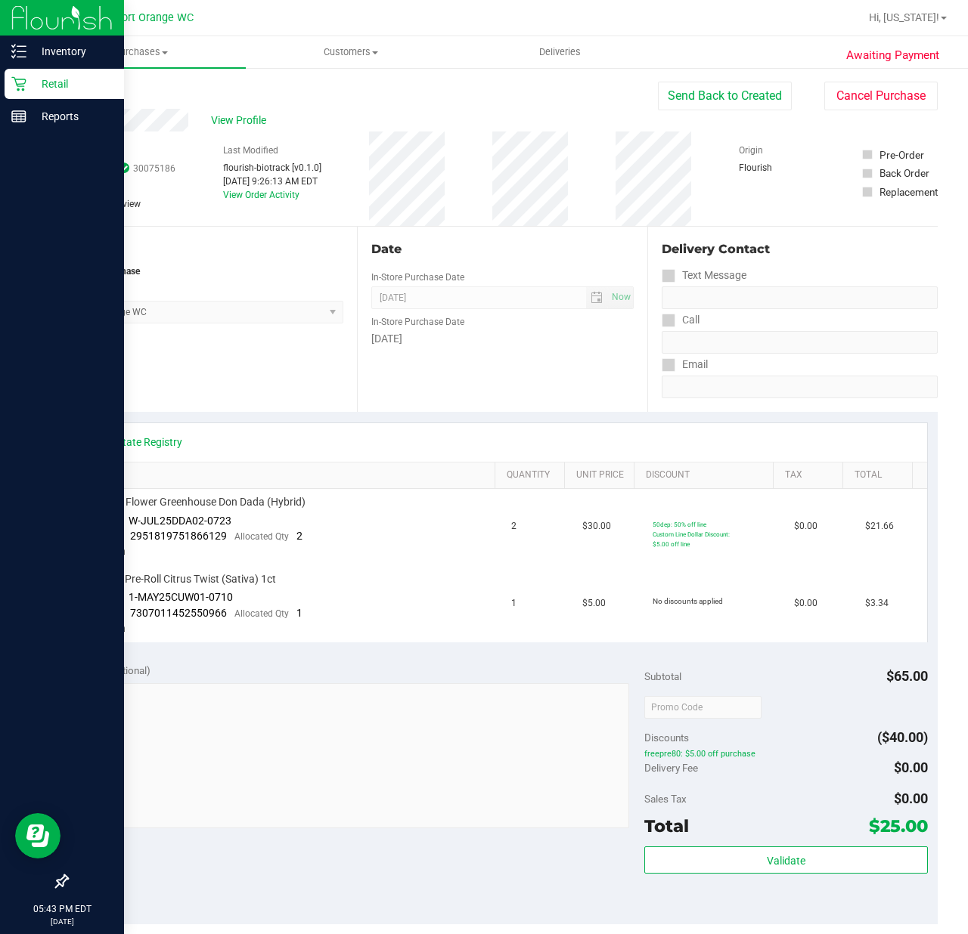
click at [20, 83] on icon at bounding box center [18, 84] width 14 height 14
